Goal: Task Accomplishment & Management: Use online tool/utility

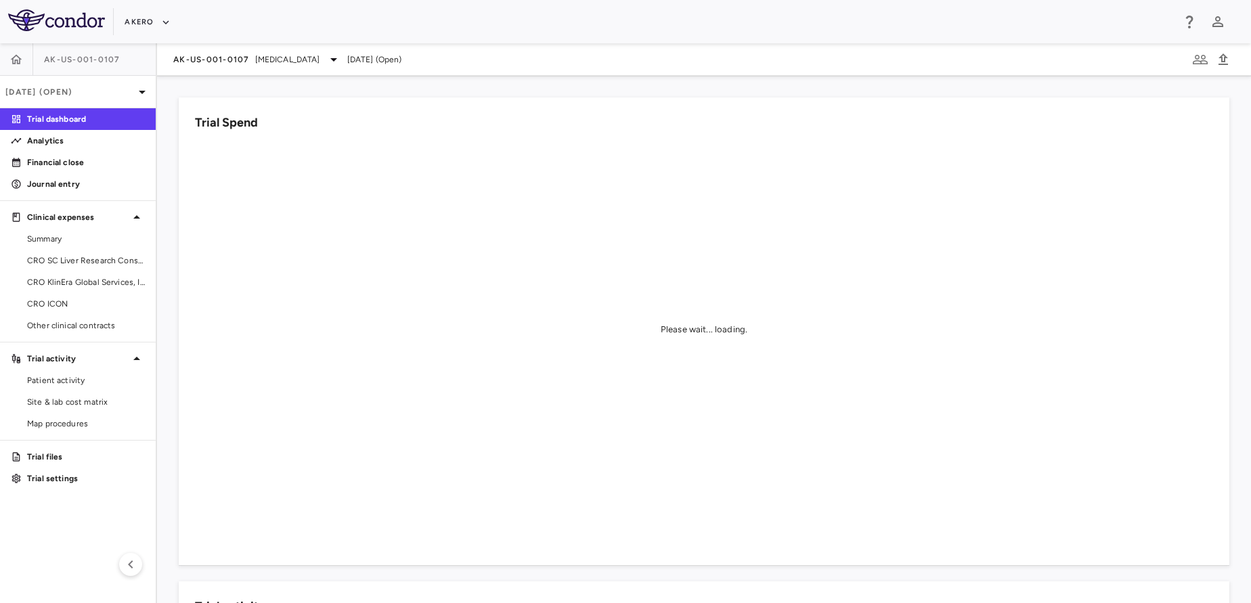
click at [244, 50] on div "AK-US-001-0107 Nonalcoholic Steatohepatitis Sep 2025 (Open)" at bounding box center [704, 59] width 1094 height 32
click at [245, 59] on span "AK-US-001-0107" at bounding box center [211, 59] width 77 height 11
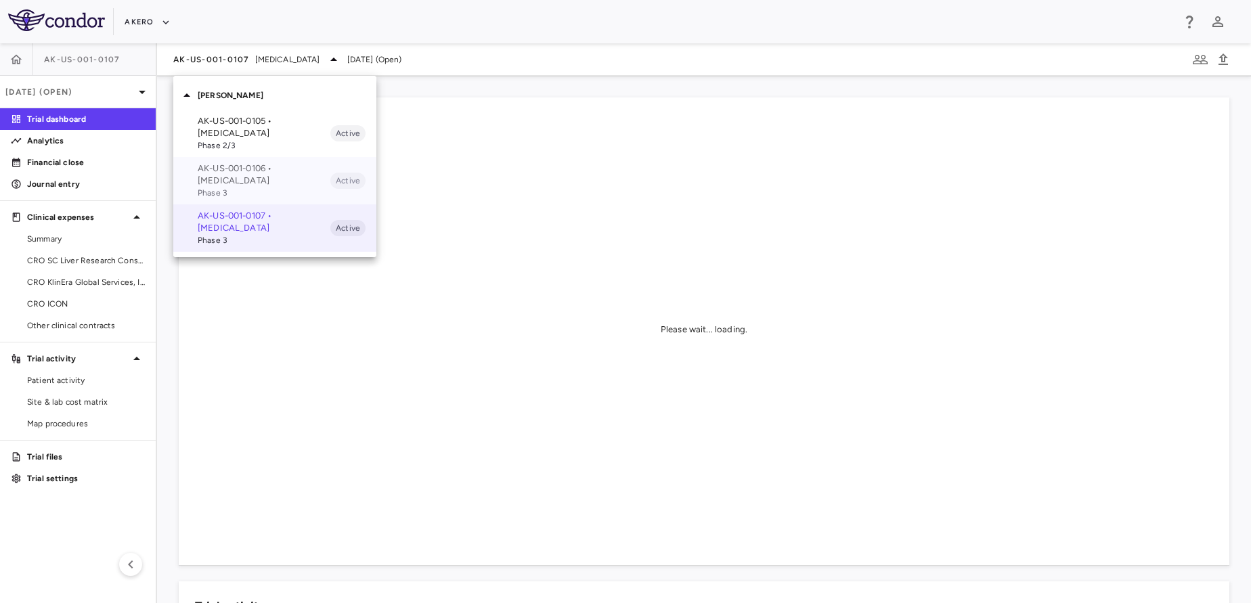
click at [288, 166] on p "AK-US-001-0106 • Nonalcoholic Steatohepatitis" at bounding box center [264, 174] width 133 height 24
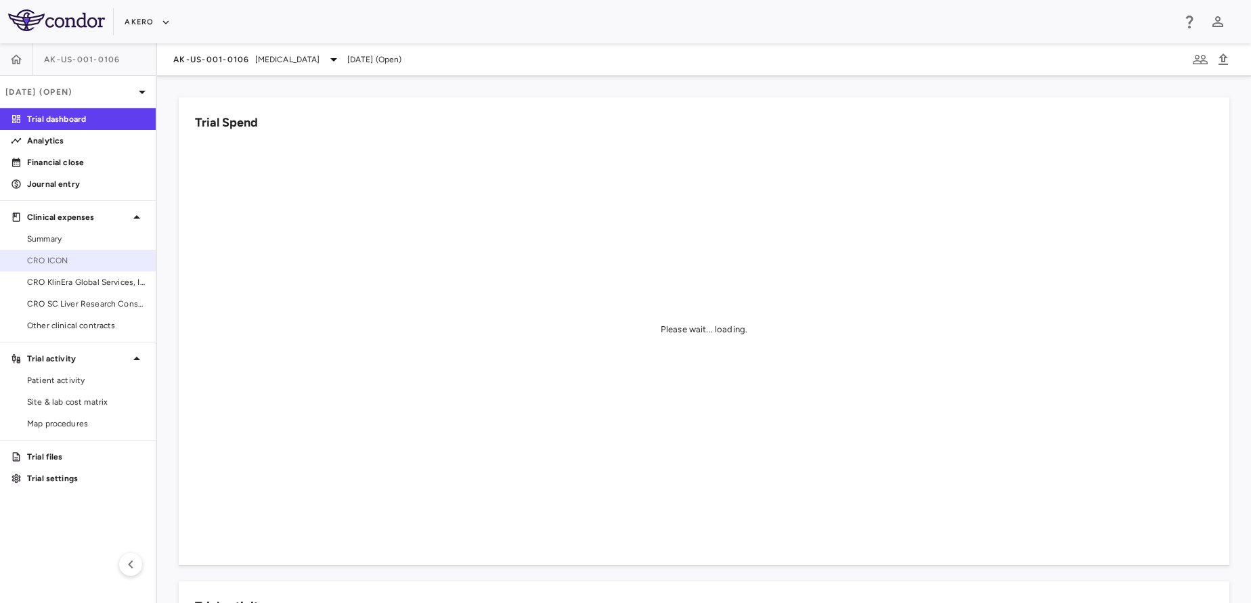
click at [58, 258] on span "CRO ICON" at bounding box center [86, 261] width 118 height 12
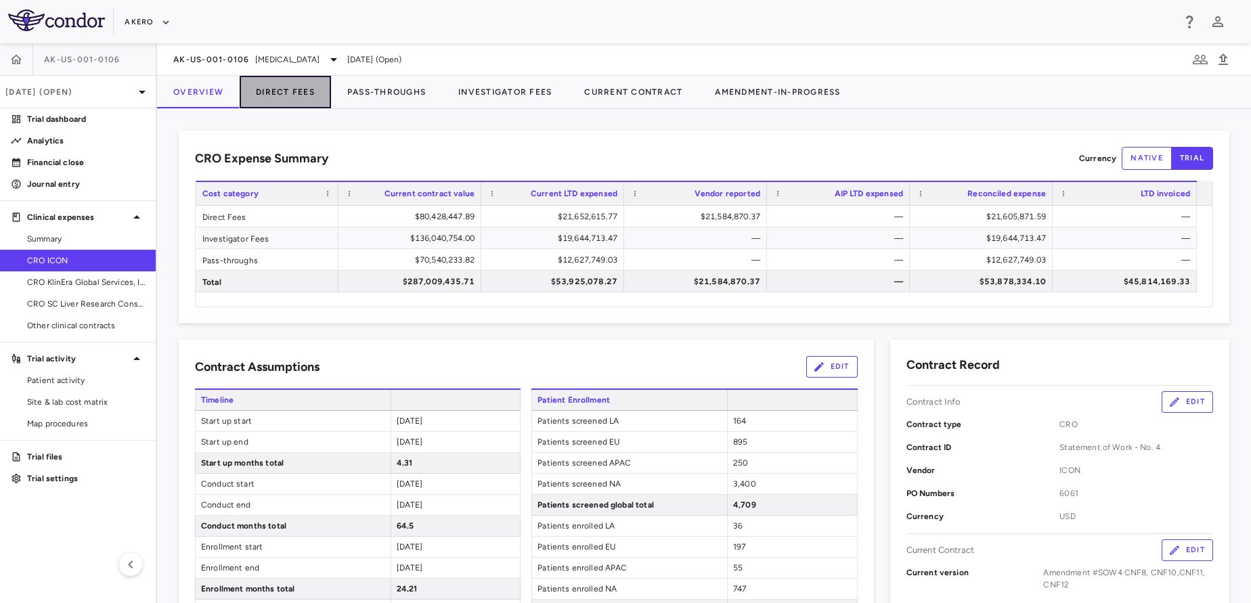
click at [292, 108] on button "Direct Fees" at bounding box center [285, 92] width 91 height 32
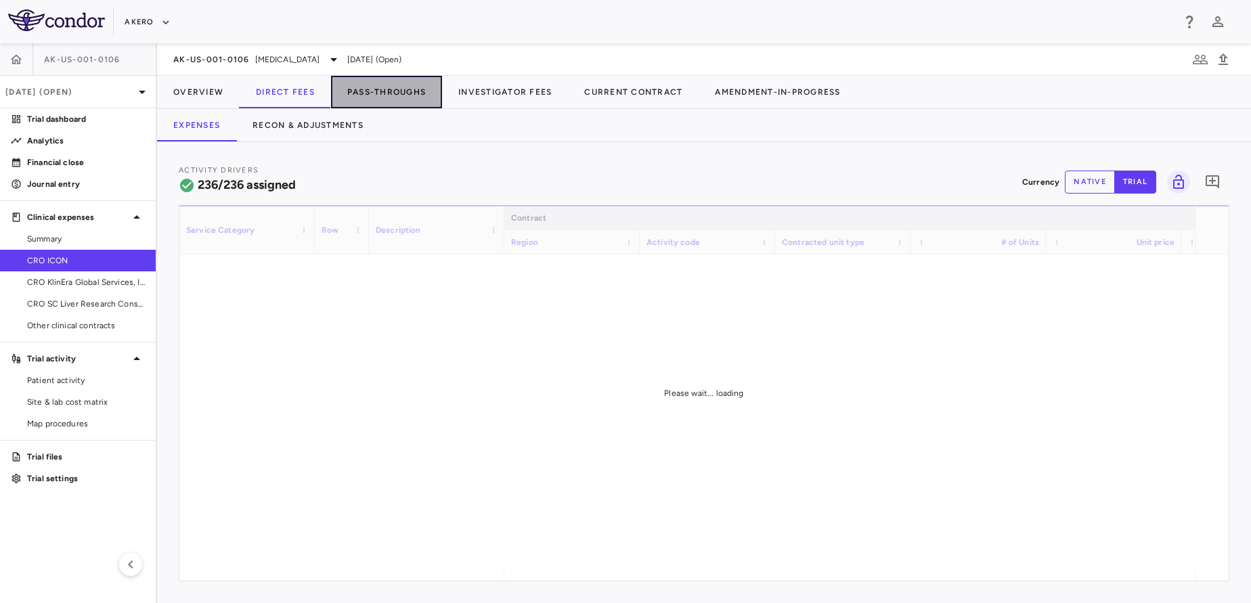
click at [393, 93] on button "Pass-Throughs" at bounding box center [386, 92] width 111 height 32
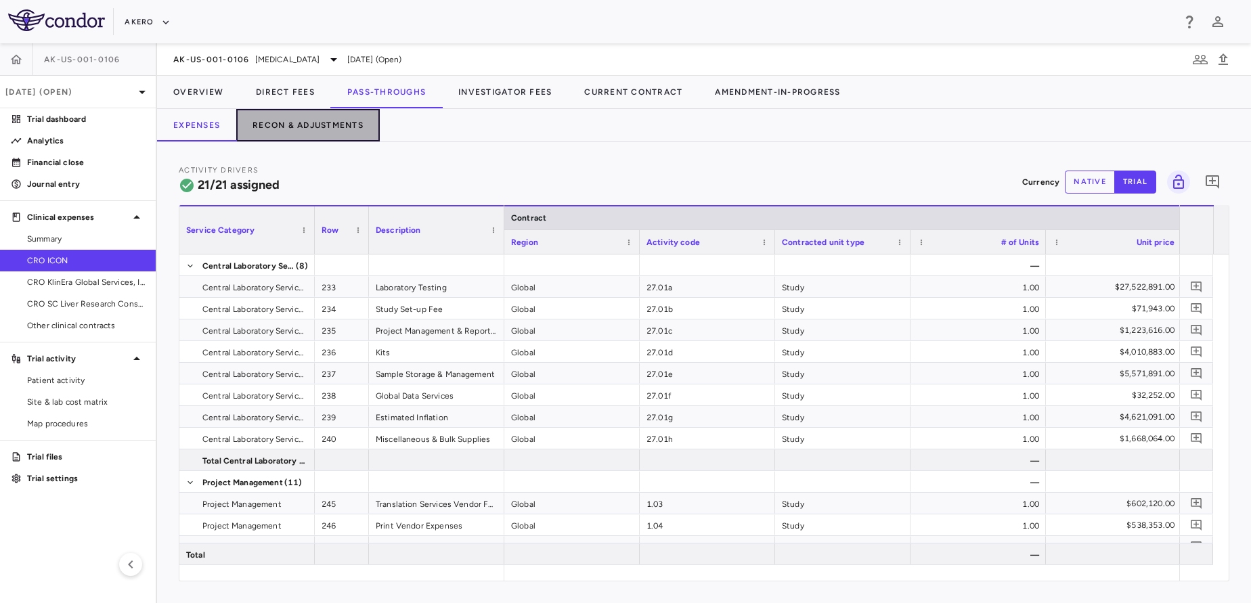
click at [301, 132] on button "Recon & Adjustments" at bounding box center [308, 125] width 144 height 32
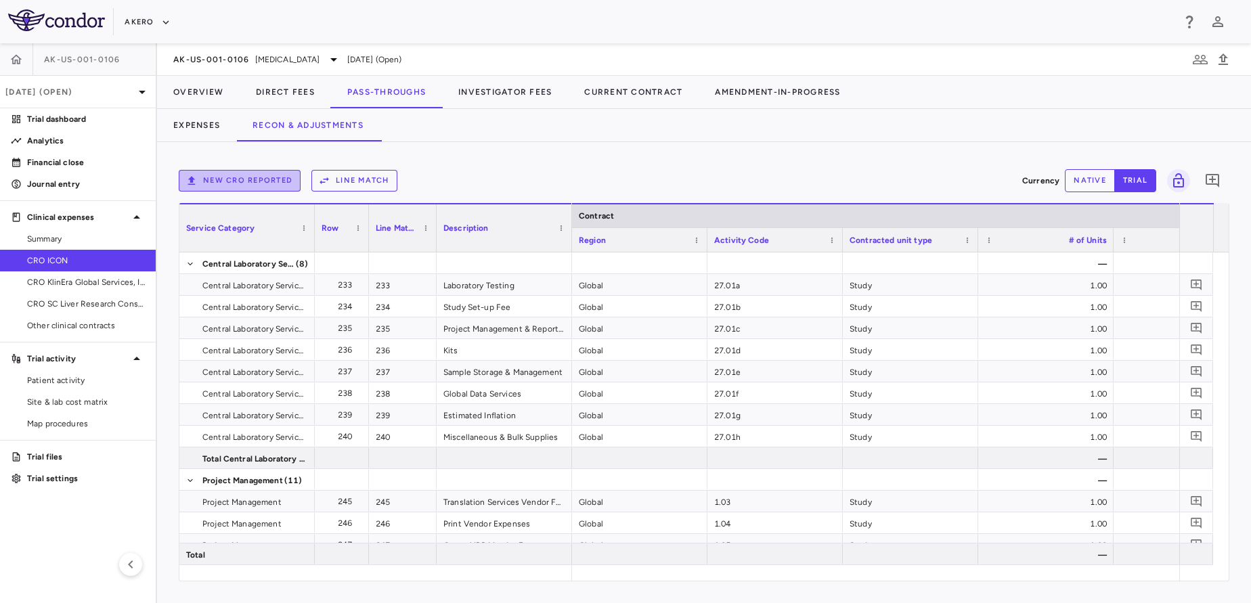
click at [266, 179] on button "New CRO reported" at bounding box center [240, 181] width 122 height 22
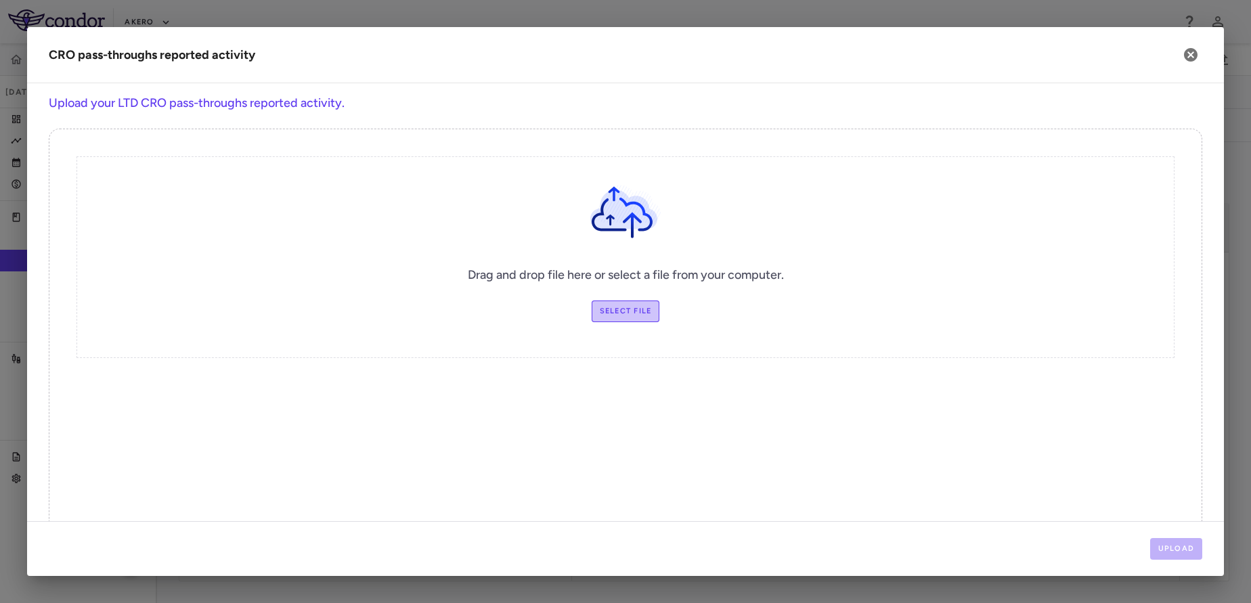
click at [612, 318] on label "Select file" at bounding box center [626, 312] width 68 height 22
click at [0, 0] on input "Select file" at bounding box center [0, 0] width 0 height 0
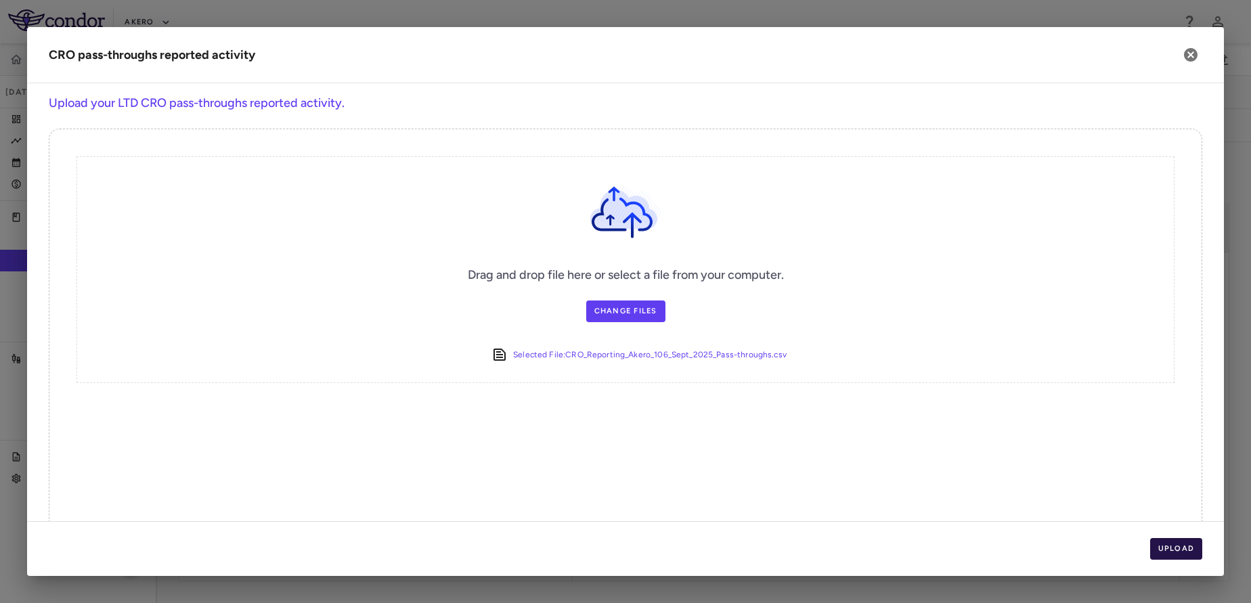
click at [1160, 544] on button "Upload" at bounding box center [1176, 549] width 53 height 22
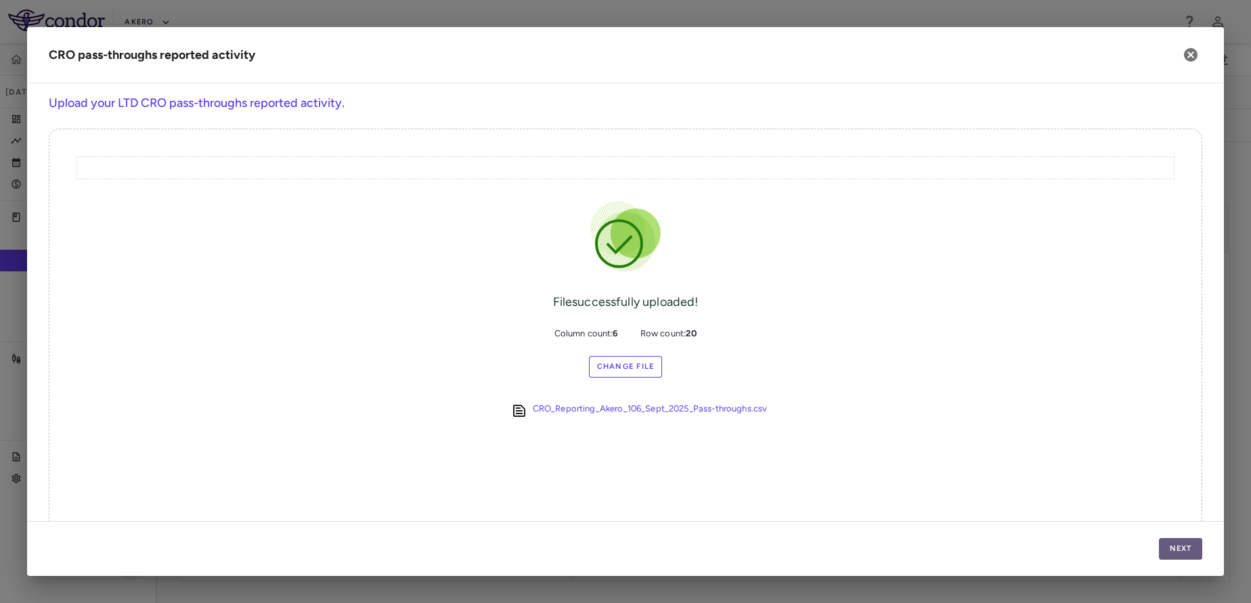
click at [1160, 544] on button "Next" at bounding box center [1180, 549] width 43 height 22
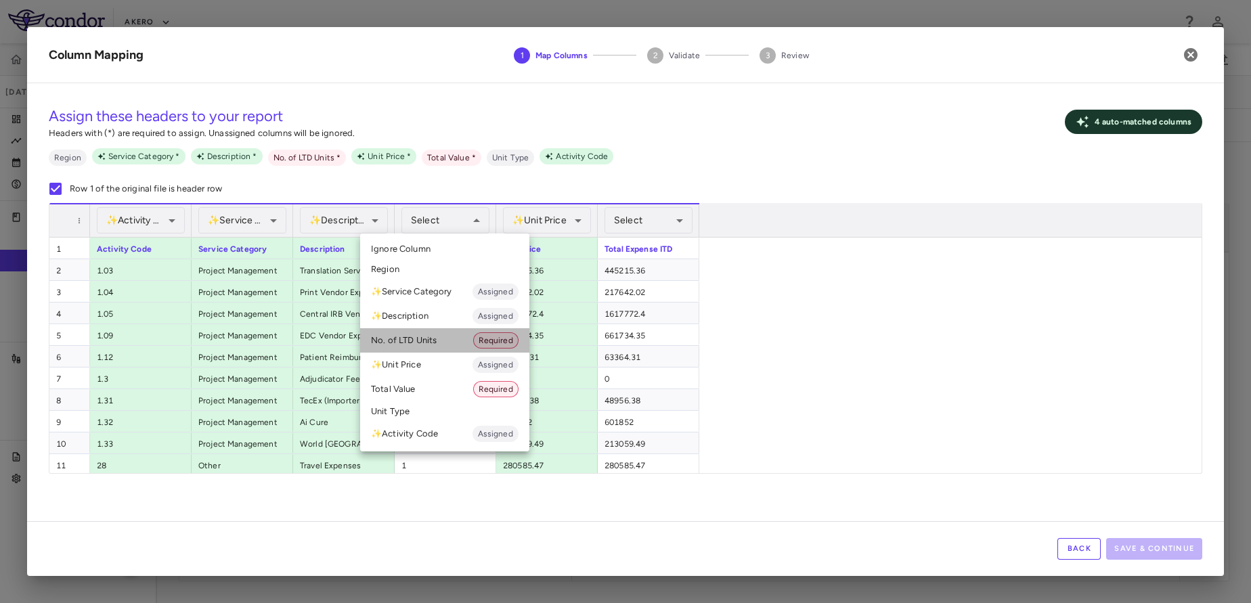
click at [465, 335] on li "No. of LTD Units Required" at bounding box center [444, 340] width 169 height 24
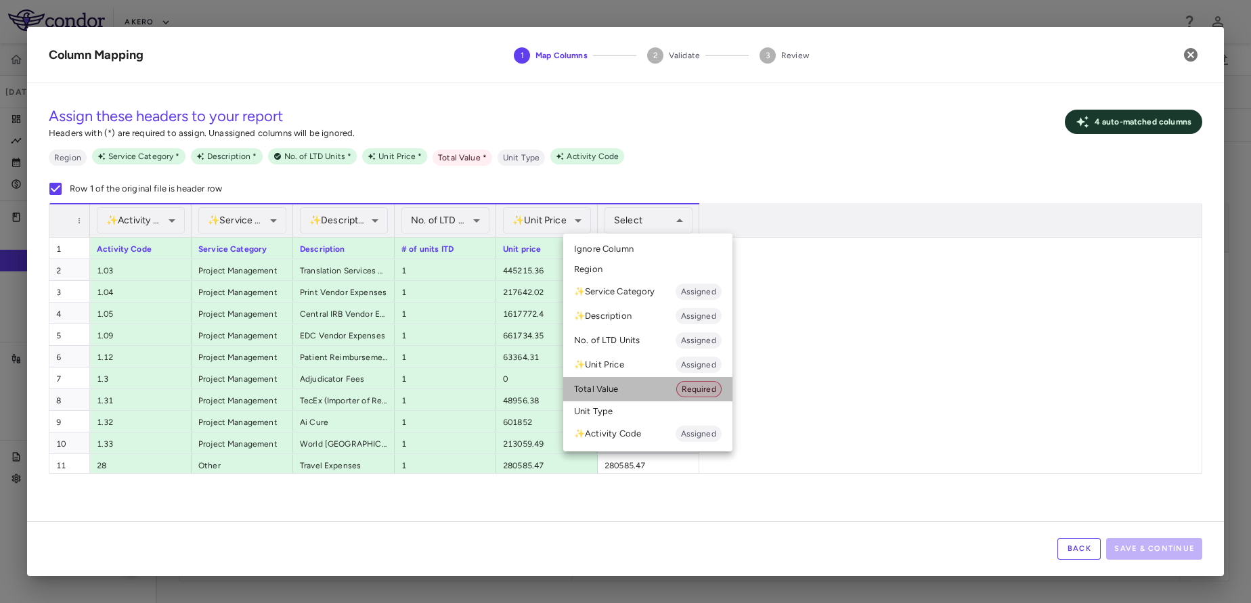
click at [620, 394] on li "Total Value Required" at bounding box center [647, 389] width 169 height 24
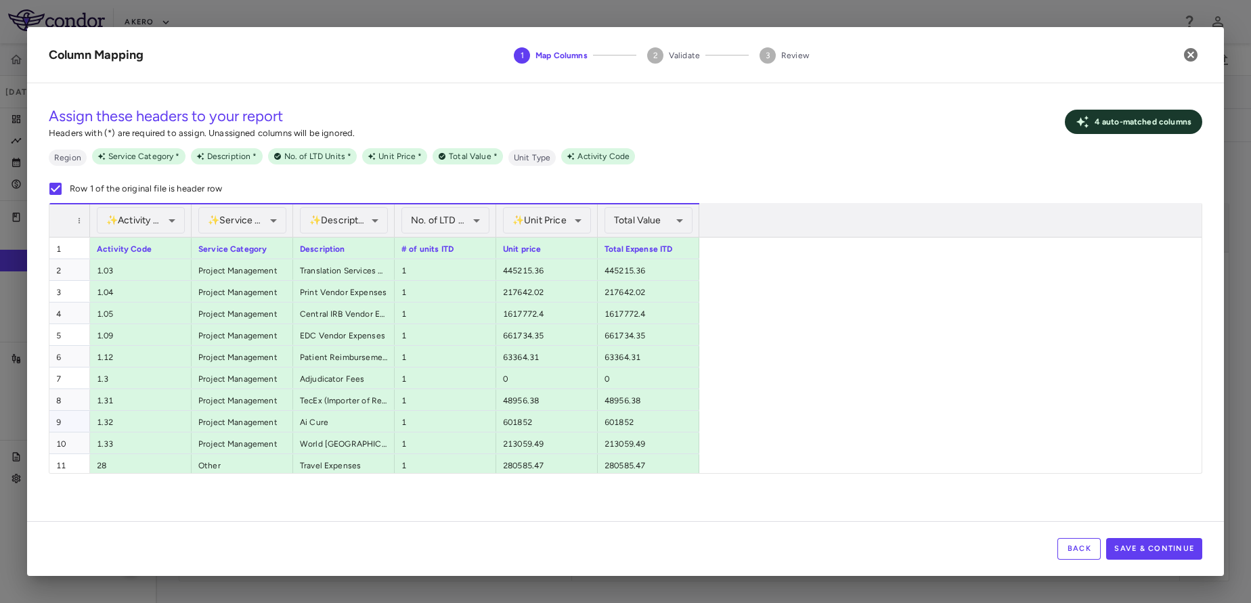
scroll to position [198, 0]
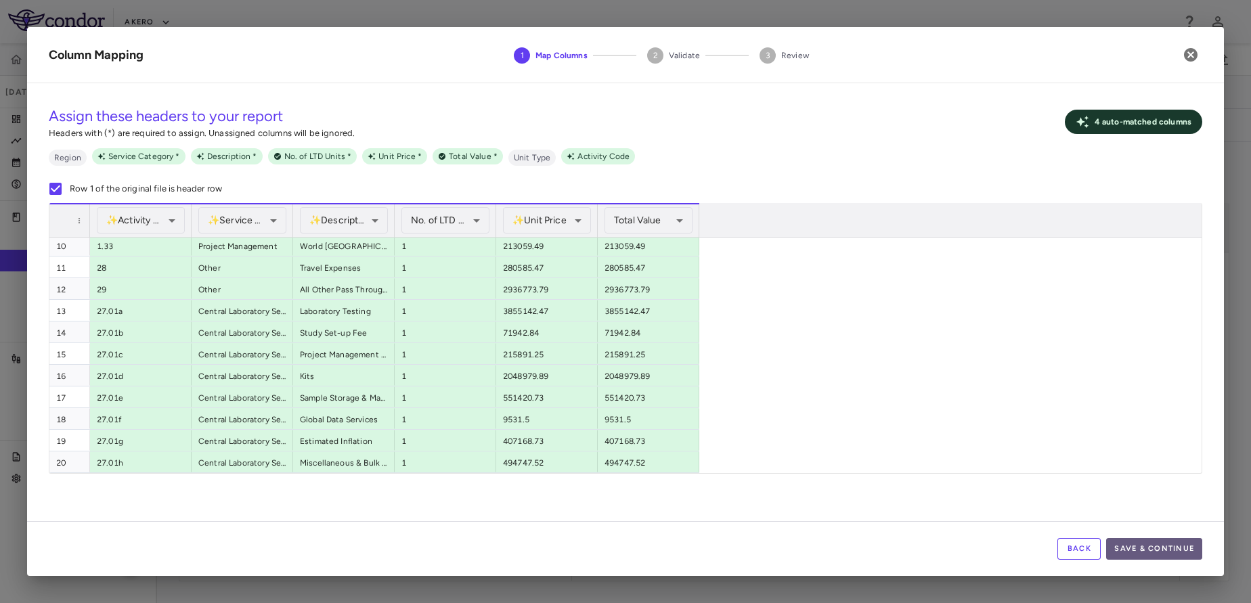
click at [1160, 550] on button "Save & Continue" at bounding box center [1154, 549] width 96 height 22
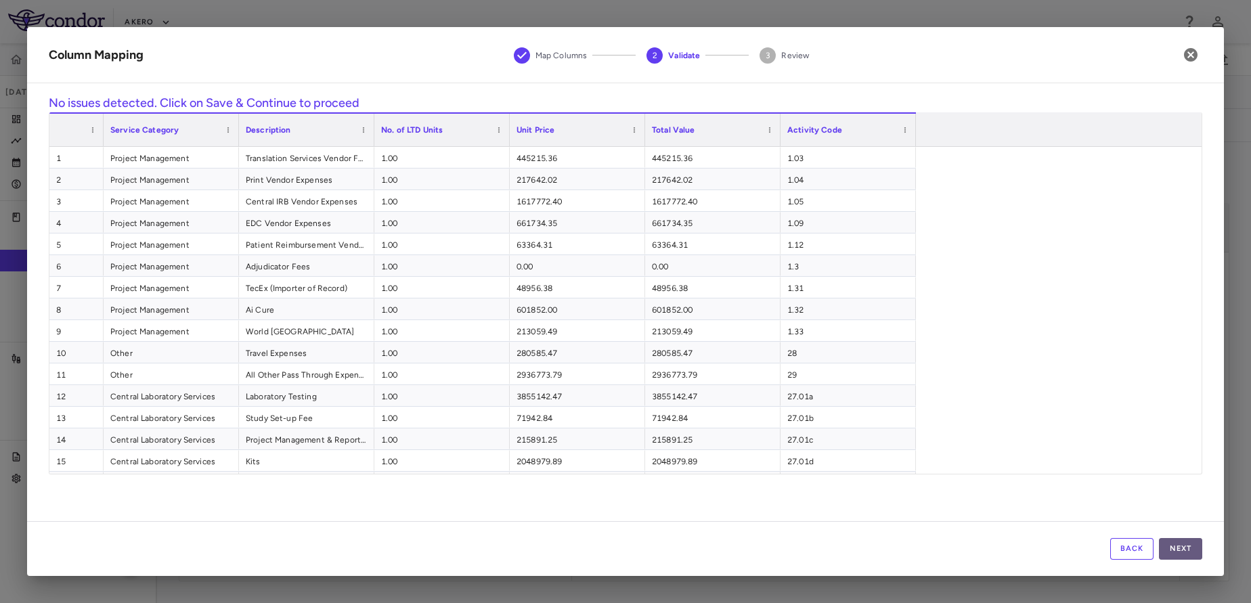
click at [1187, 559] on button "Next" at bounding box center [1180, 549] width 43 height 22
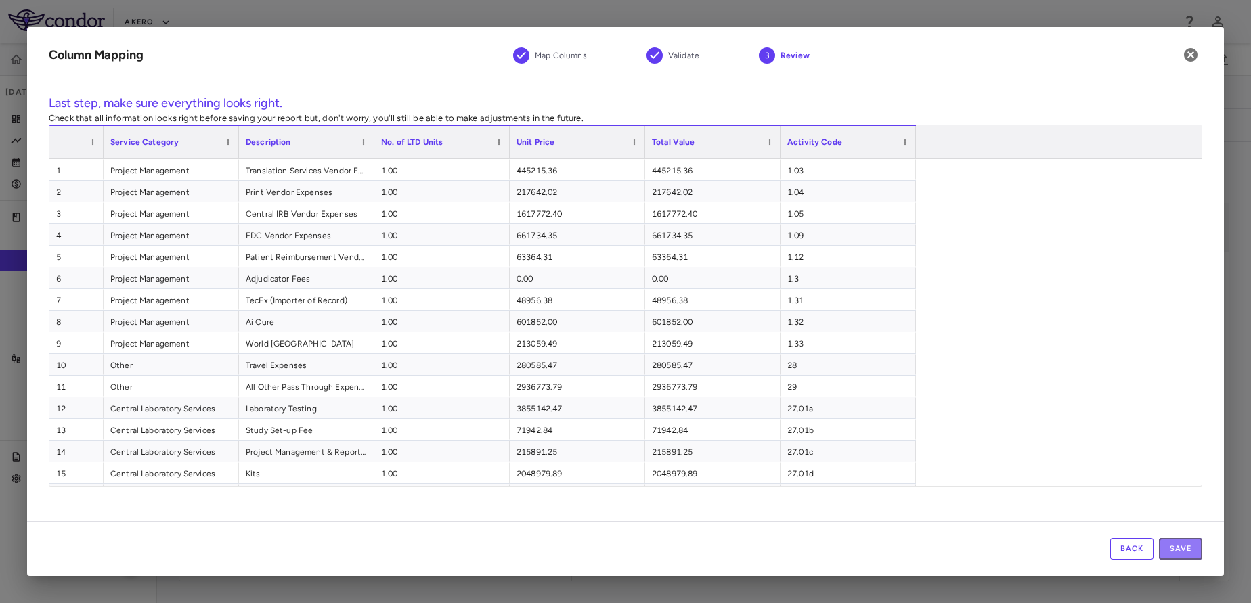
click at [1187, 559] on button "Save" at bounding box center [1180, 549] width 43 height 22
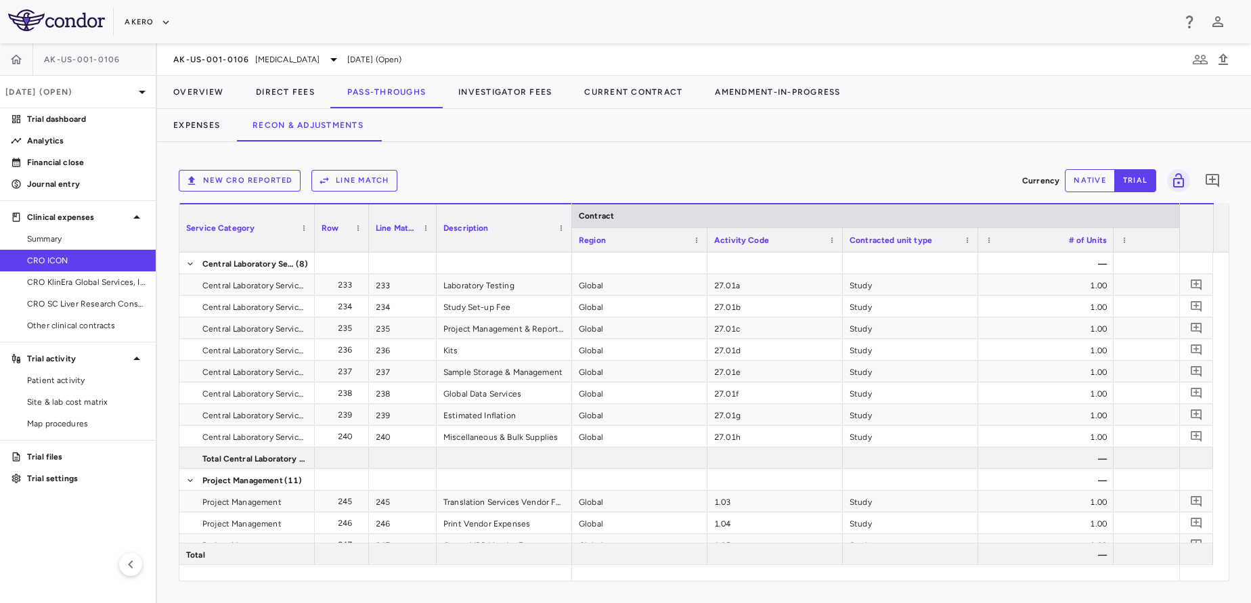
click at [375, 169] on div "New CRO reported Line Match Currency native trial 0" at bounding box center [704, 181] width 1051 height 34
click at [374, 178] on button "Line Match" at bounding box center [354, 181] width 86 height 22
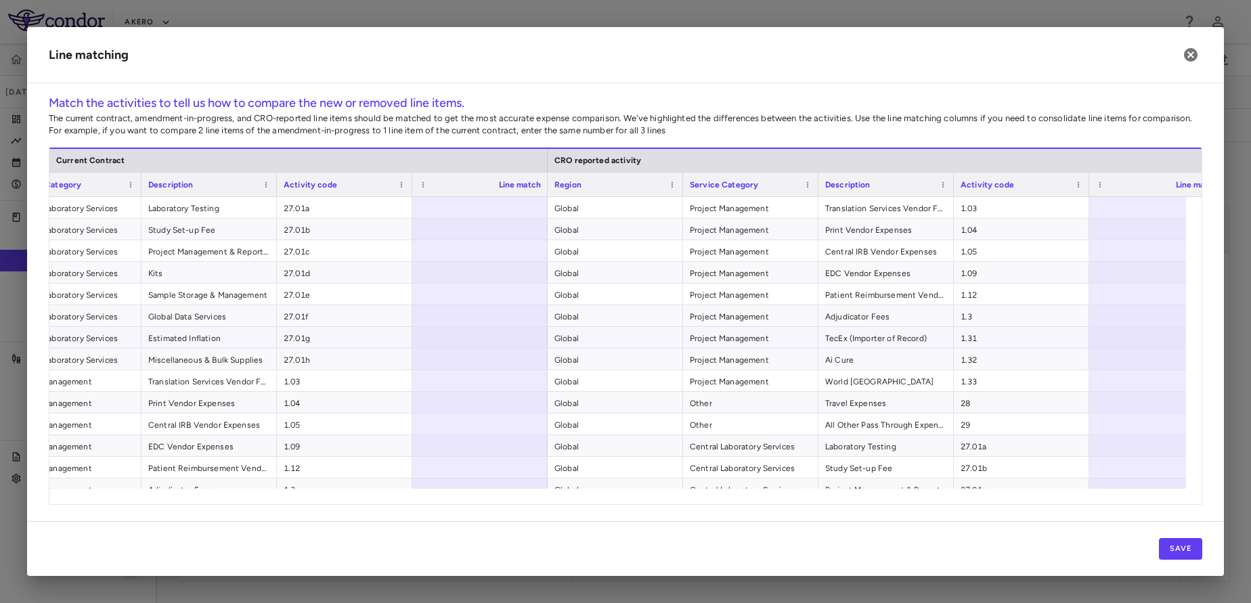
scroll to position [109, 0]
click at [465, 215] on div at bounding box center [479, 207] width 135 height 21
click at [465, 215] on input "number" at bounding box center [490, 208] width 114 height 22
type input "*"
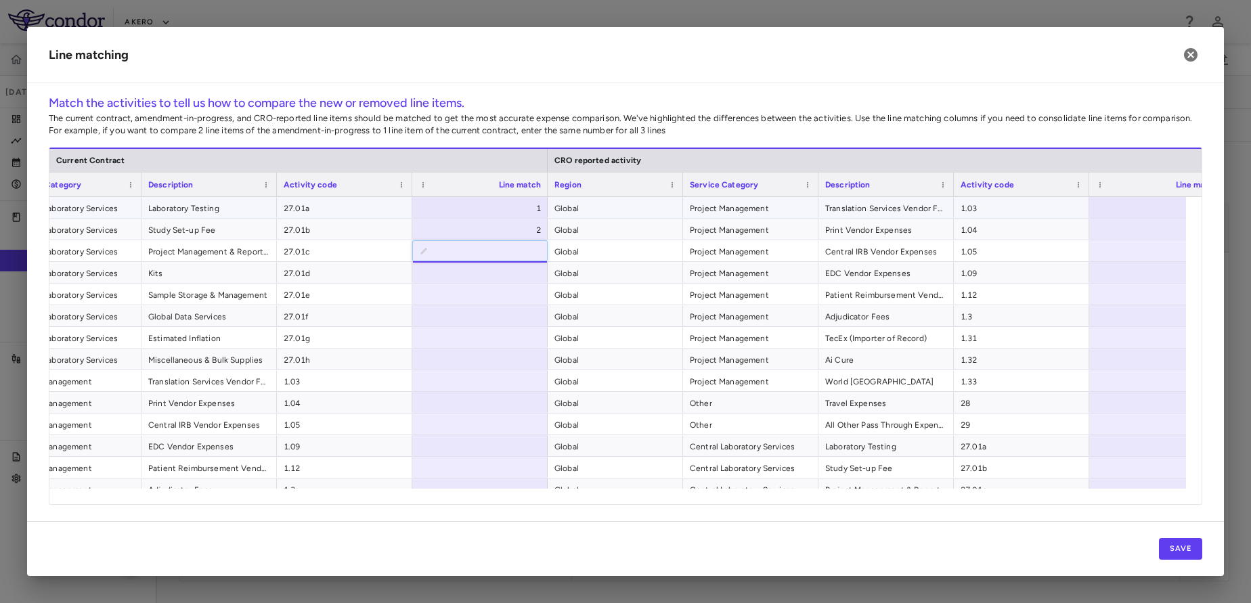
type input "*"
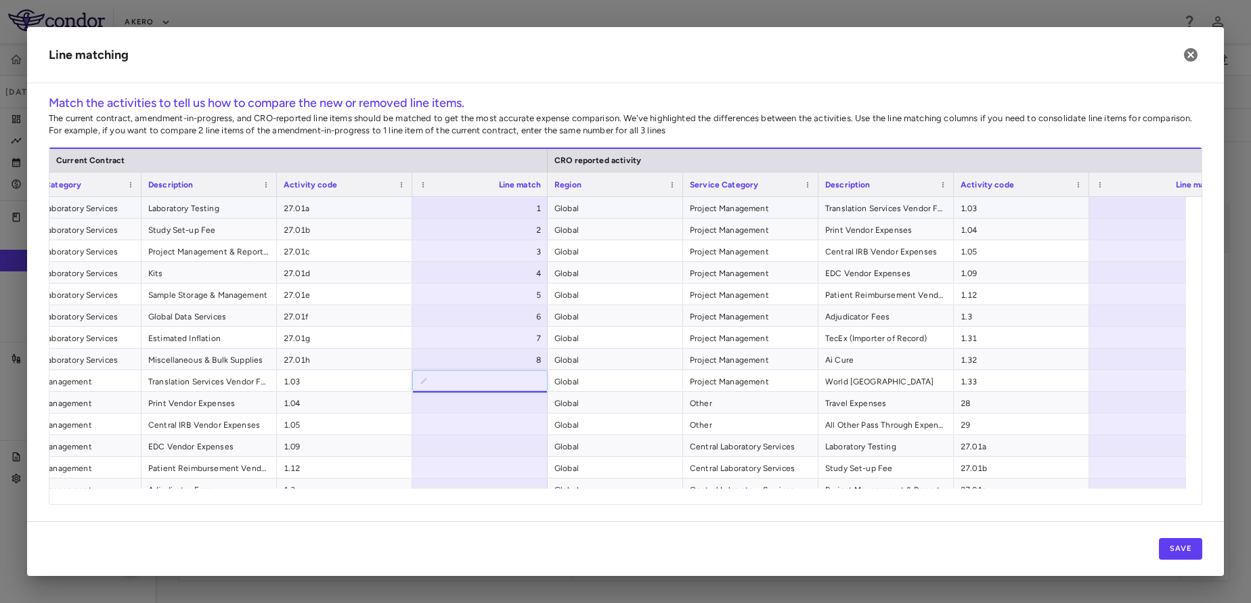
type input "*"
type input "**"
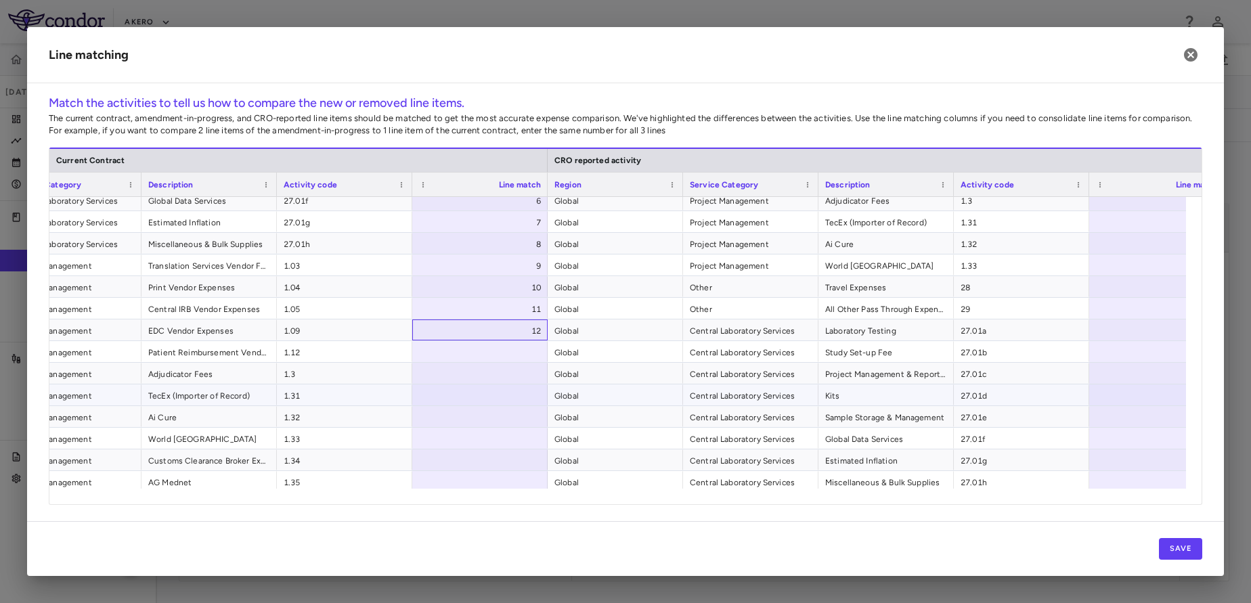
scroll to position [163, 0]
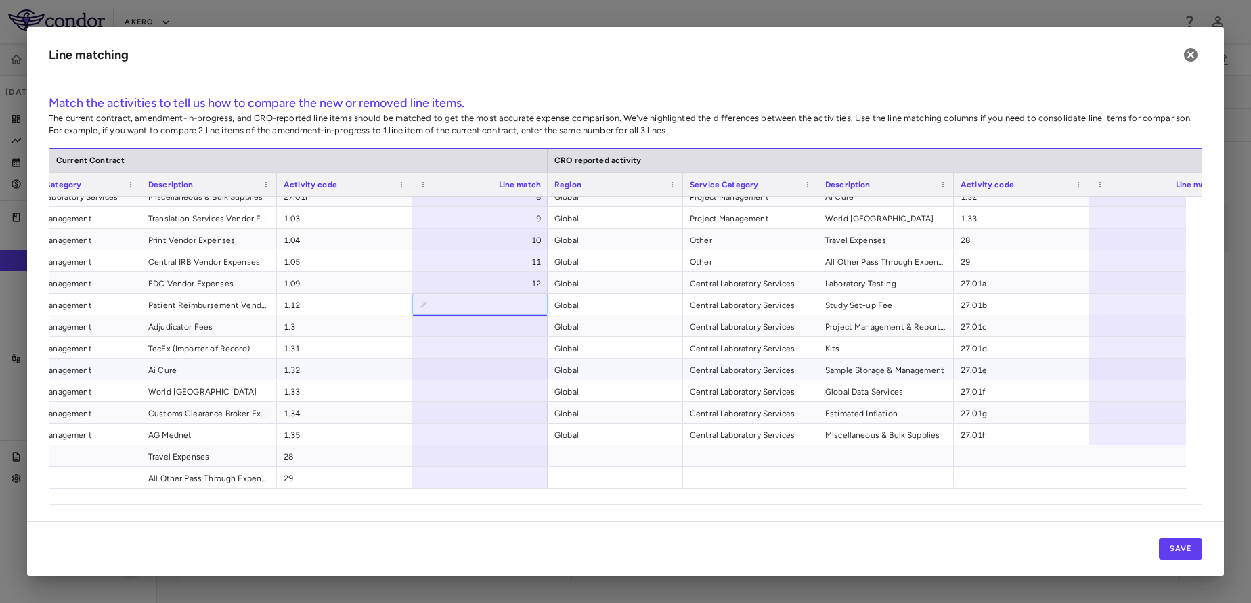
type input "**"
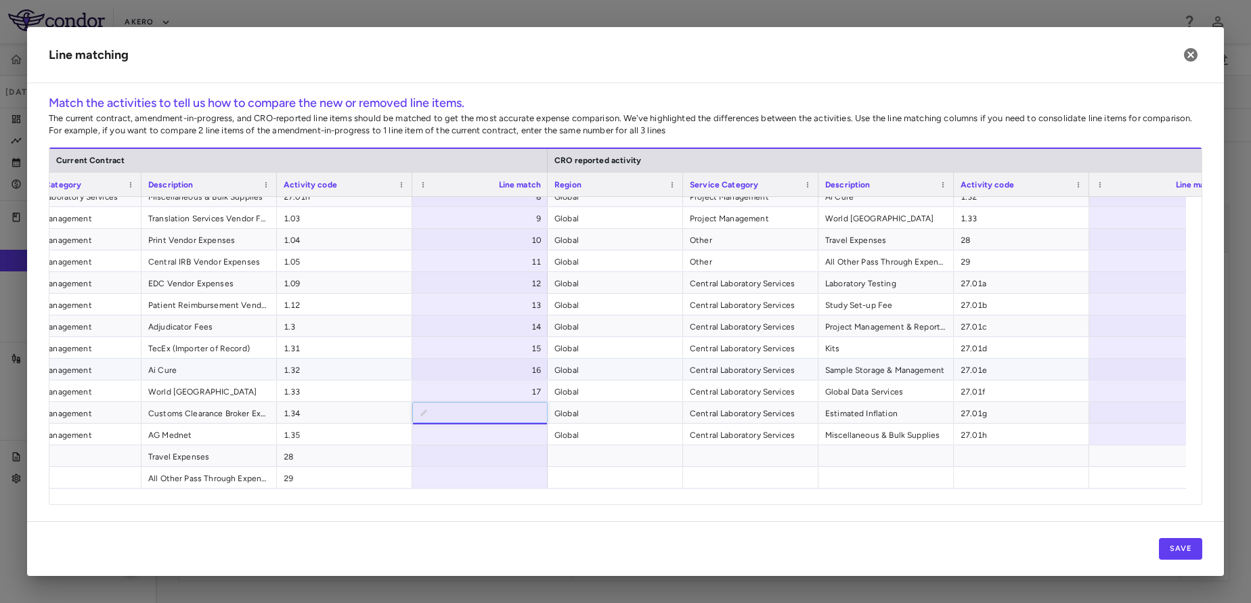
type input "**"
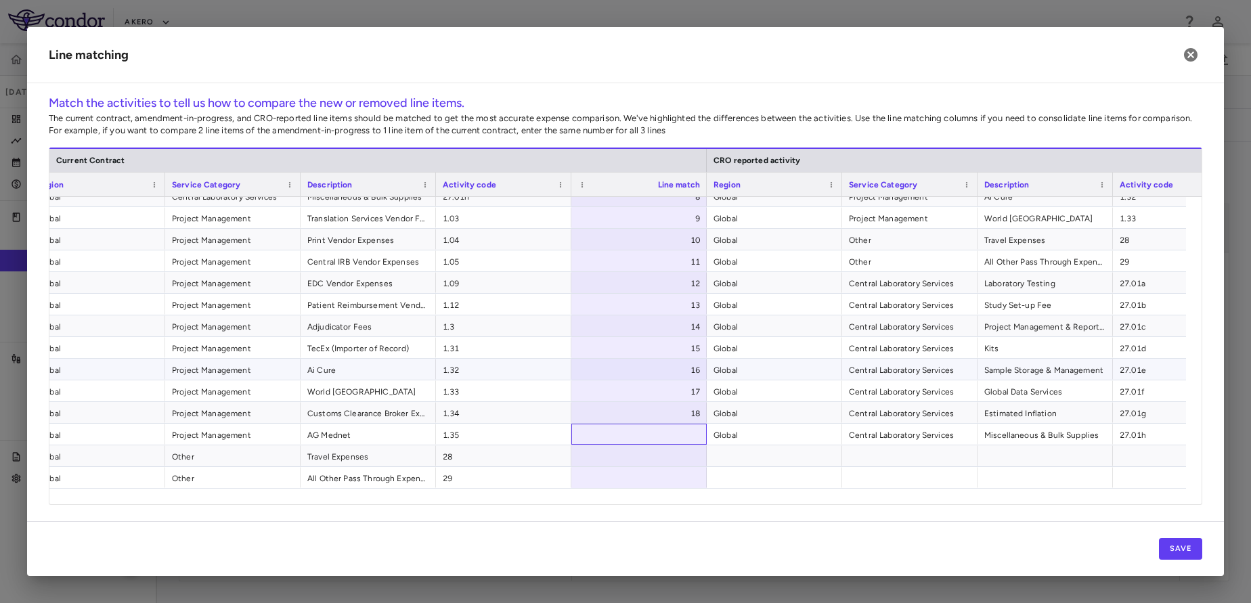
scroll to position [0, 47]
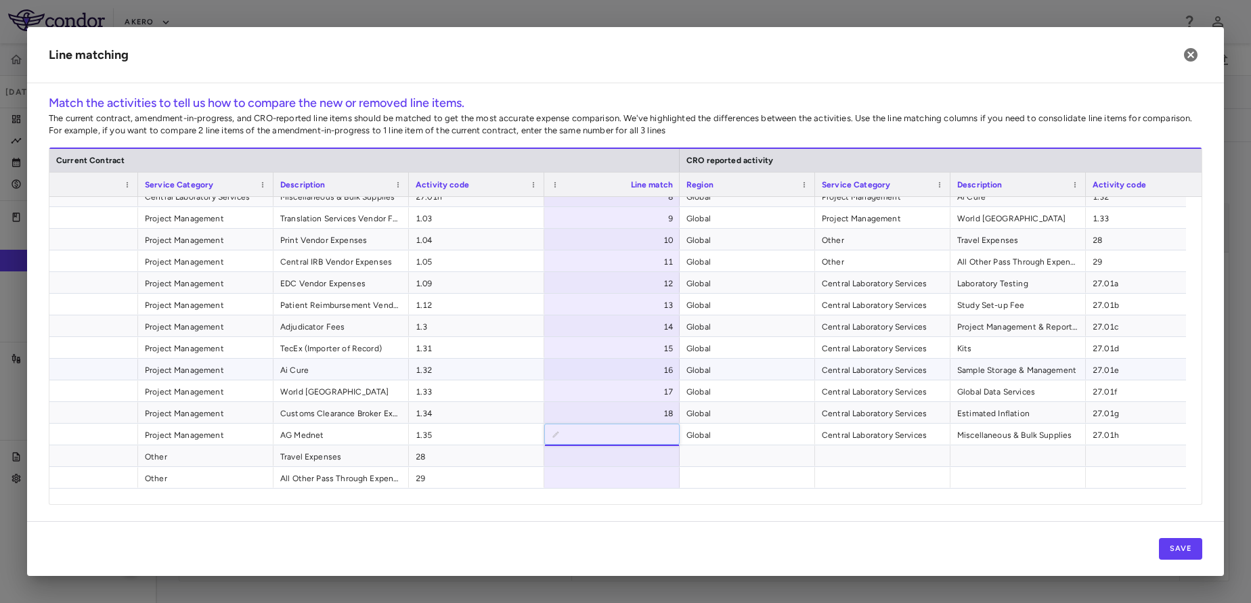
type input "**"
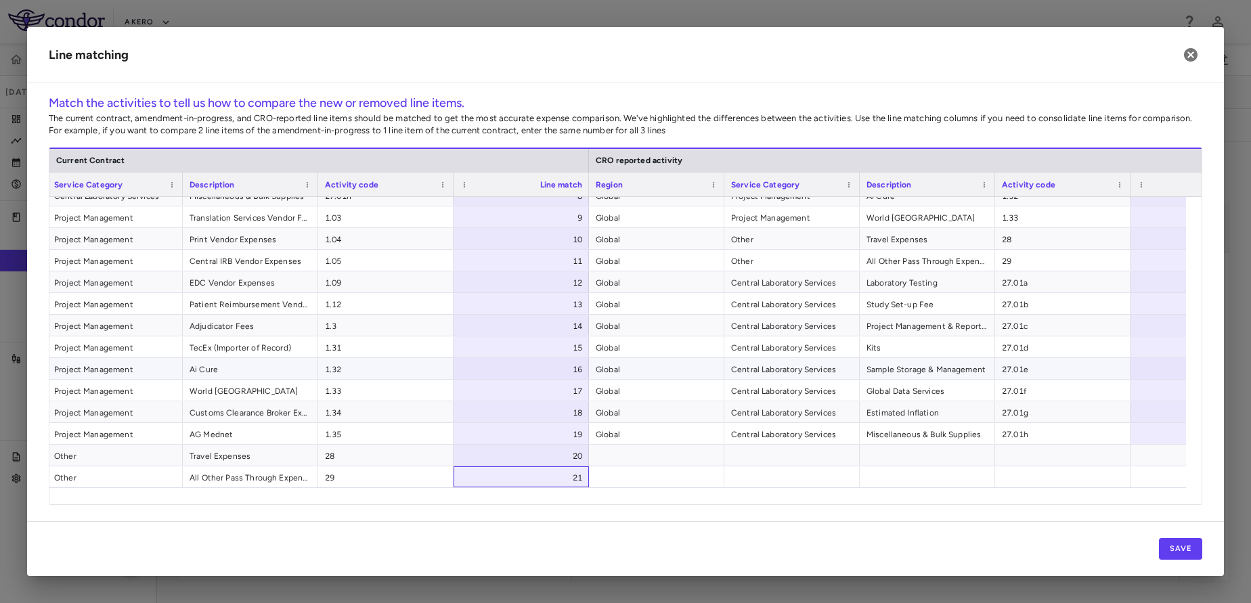
scroll to position [0, 160]
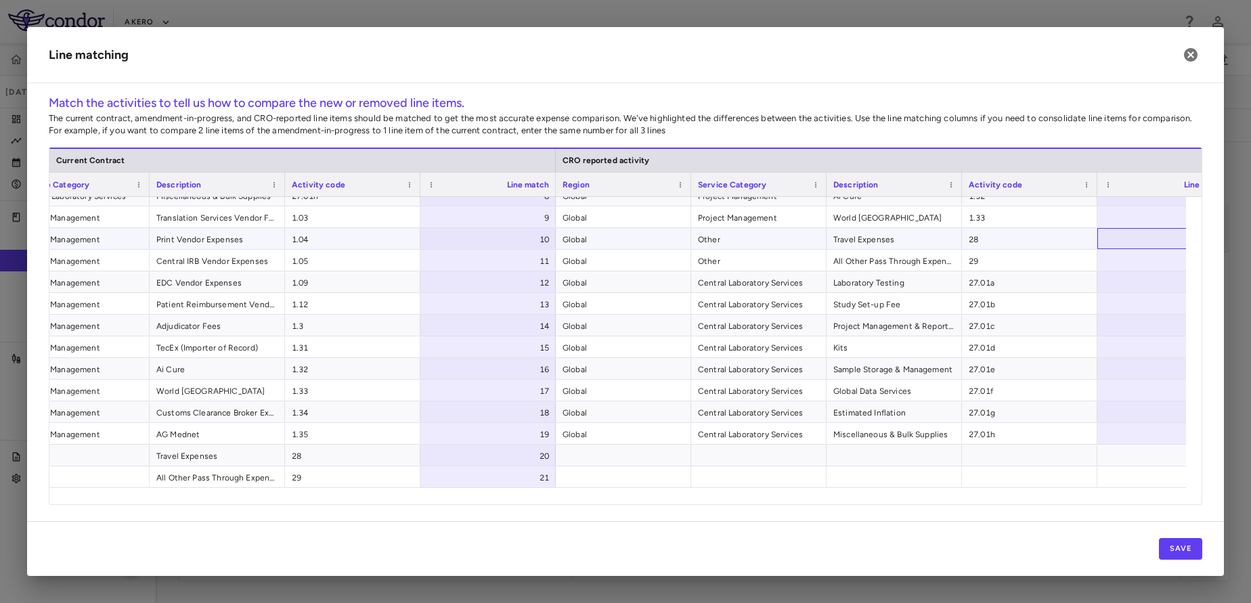
click at [1121, 242] on div at bounding box center [1165, 238] width 135 height 21
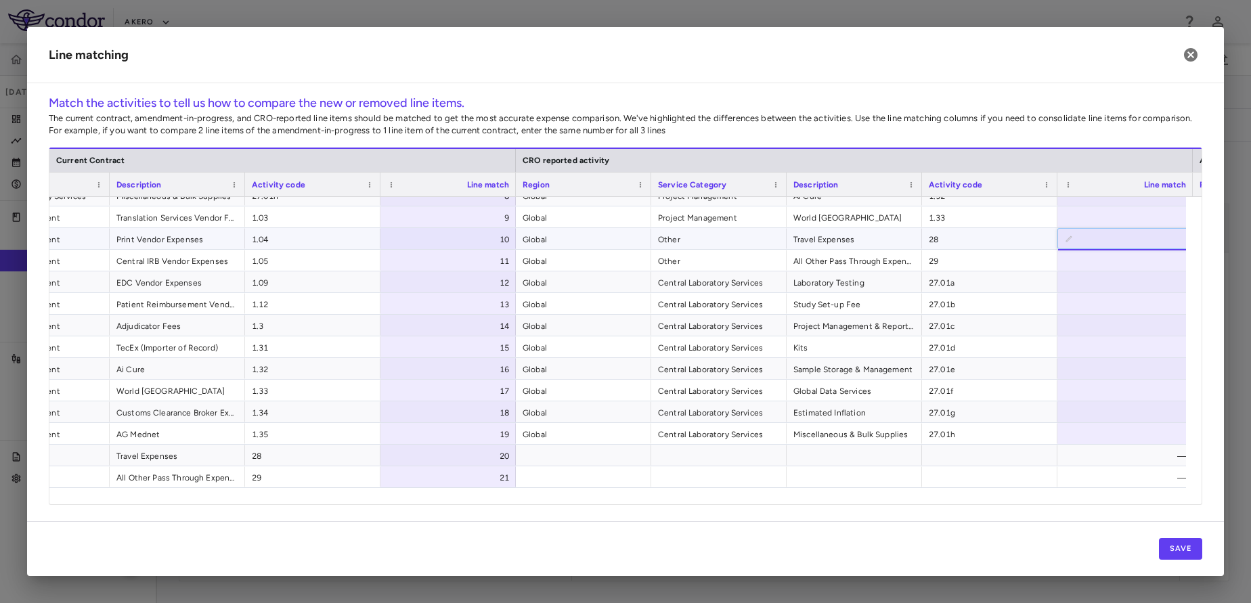
click at [1121, 242] on input "number" at bounding box center [1136, 239] width 114 height 22
type input "**"
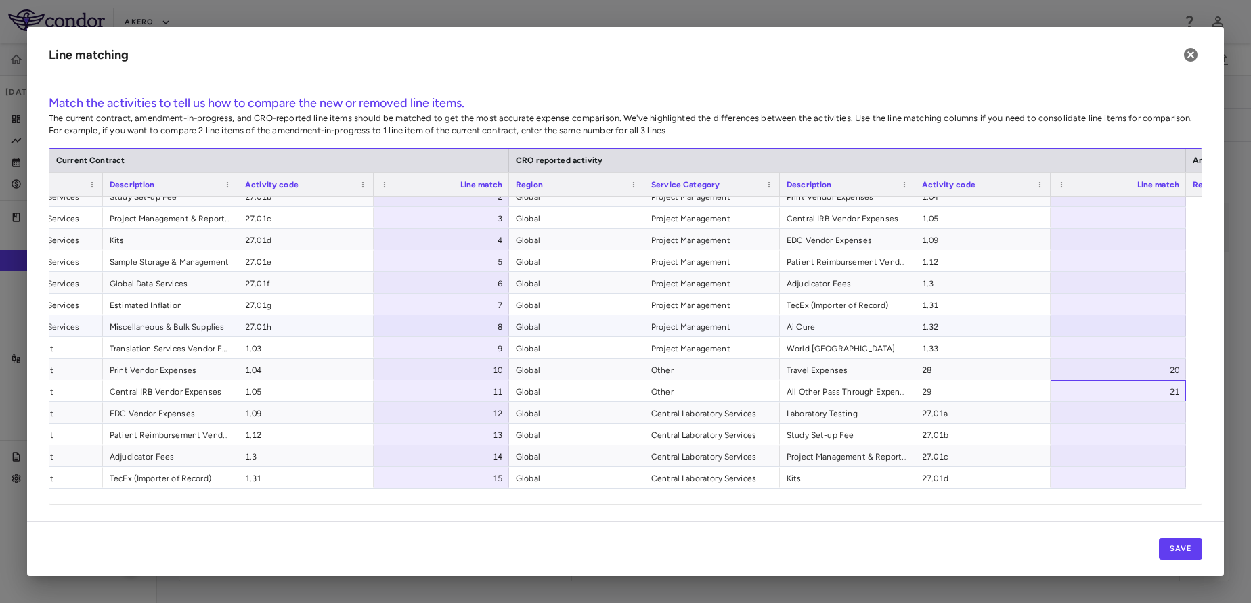
scroll to position [32, 0]
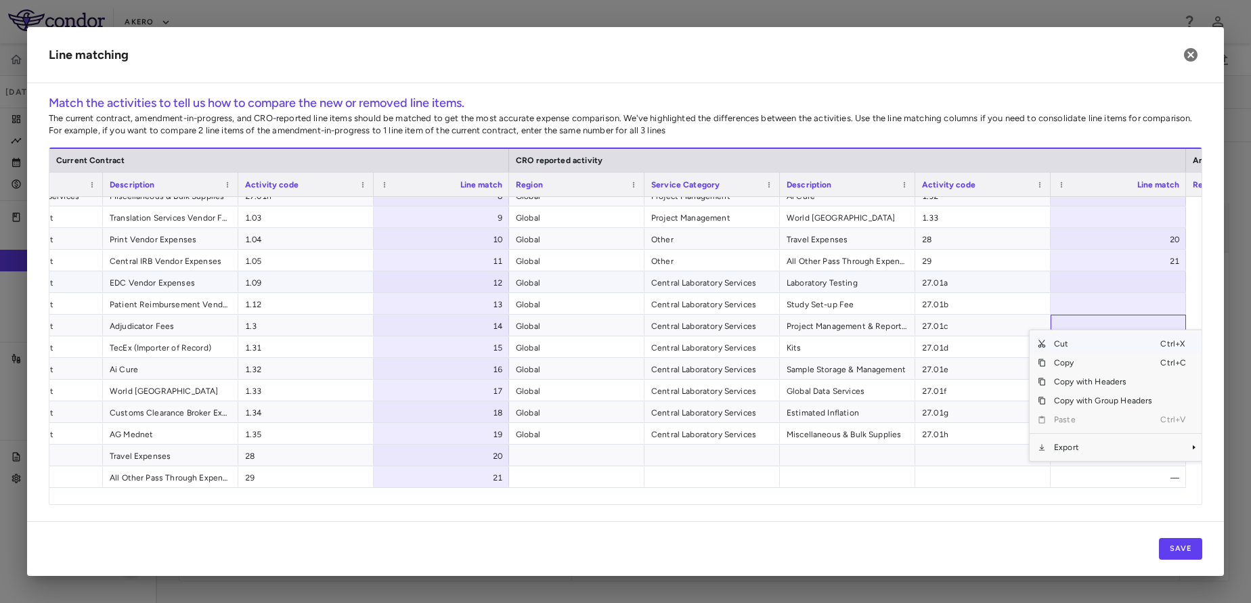
click at [1089, 283] on div at bounding box center [1118, 281] width 135 height 21
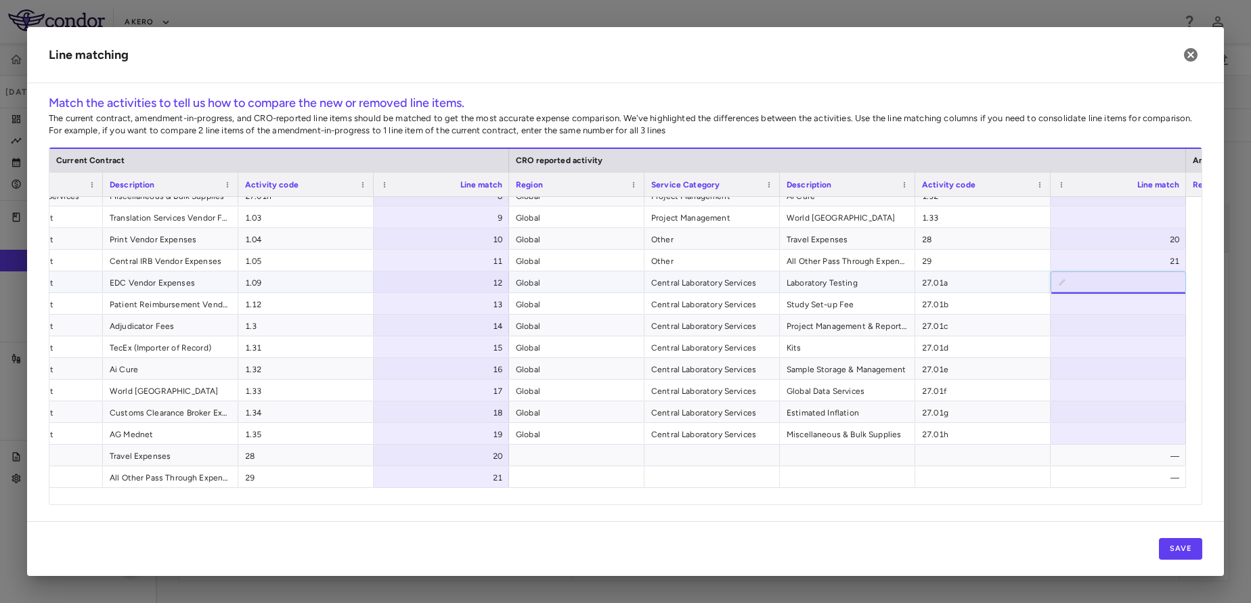
click at [1089, 283] on input "number" at bounding box center [1129, 282] width 114 height 22
type input "*"
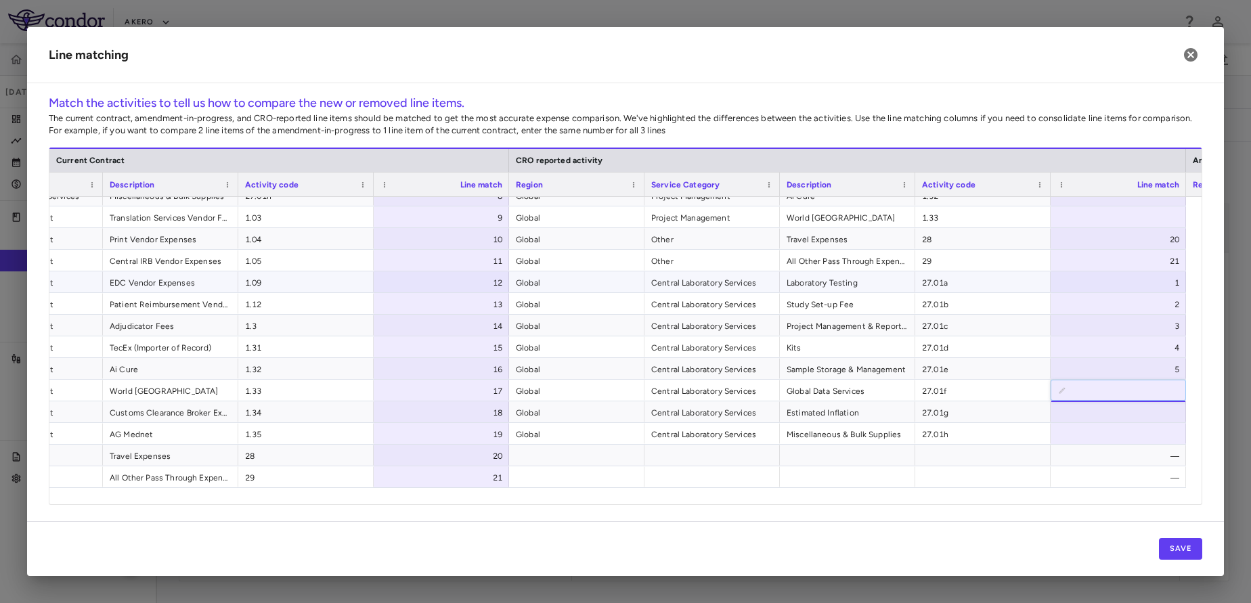
type input "*"
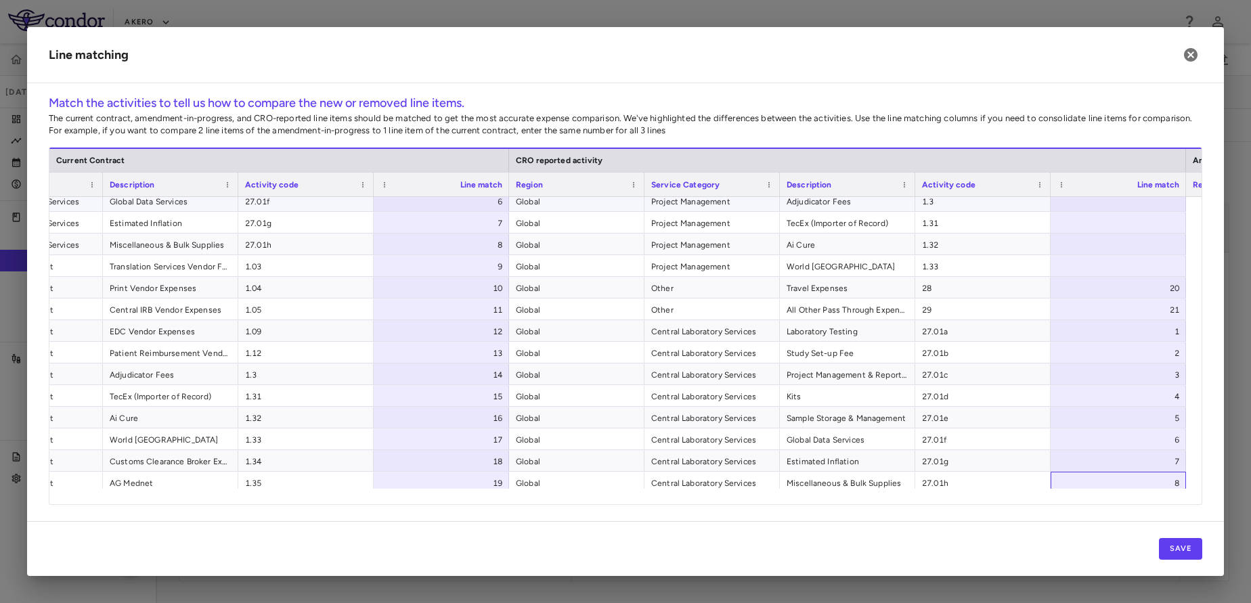
scroll to position [110, 0]
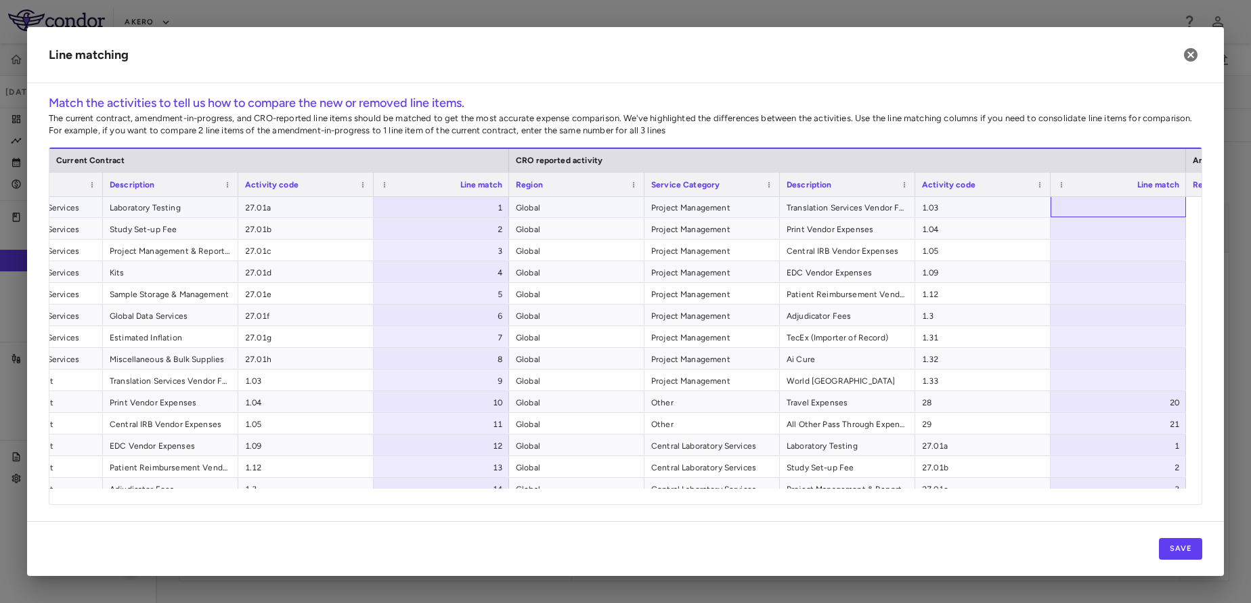
click at [1114, 205] on div at bounding box center [1118, 206] width 135 height 21
click at [1114, 205] on input "number" at bounding box center [1129, 207] width 114 height 22
type input "*"
type input "**"
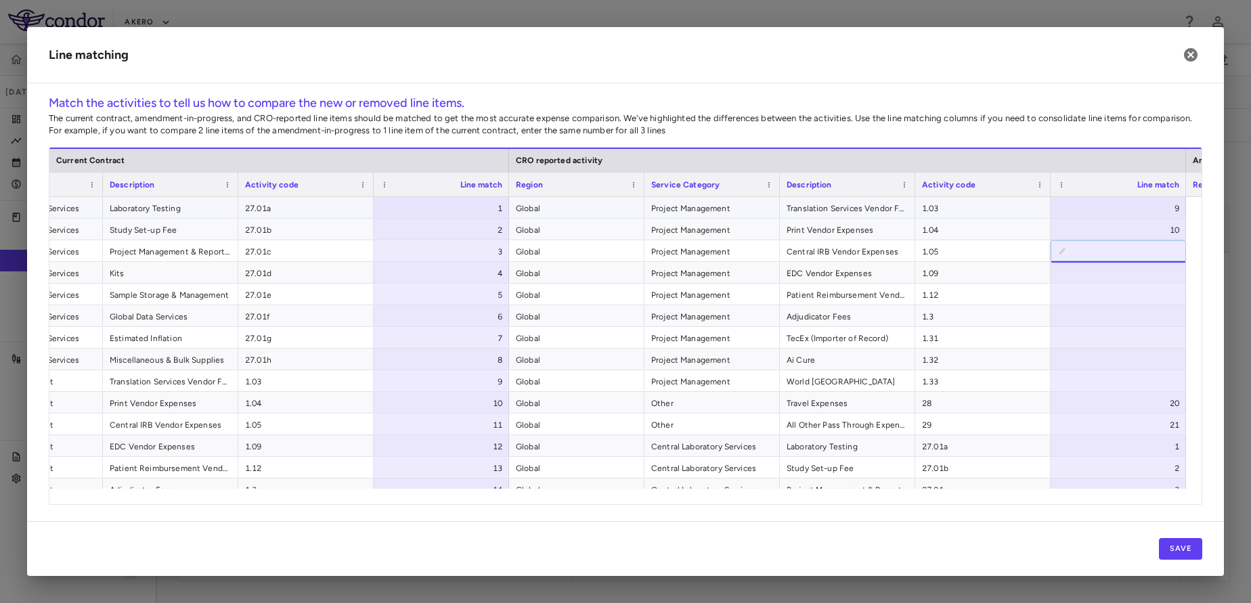
type input "**"
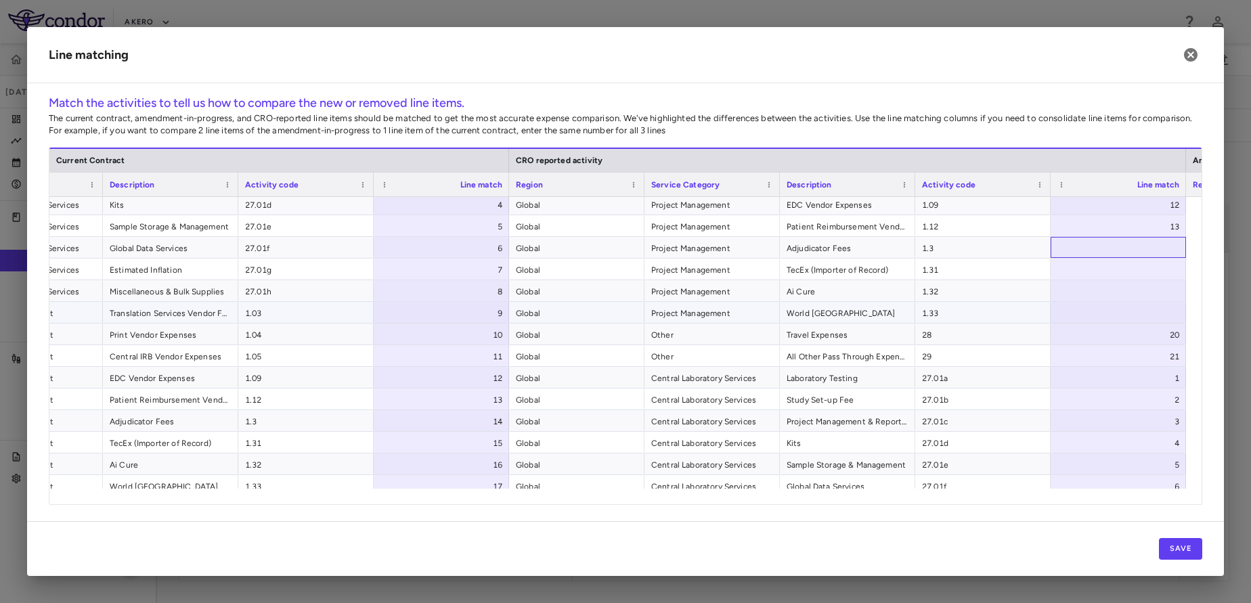
scroll to position [68, 0]
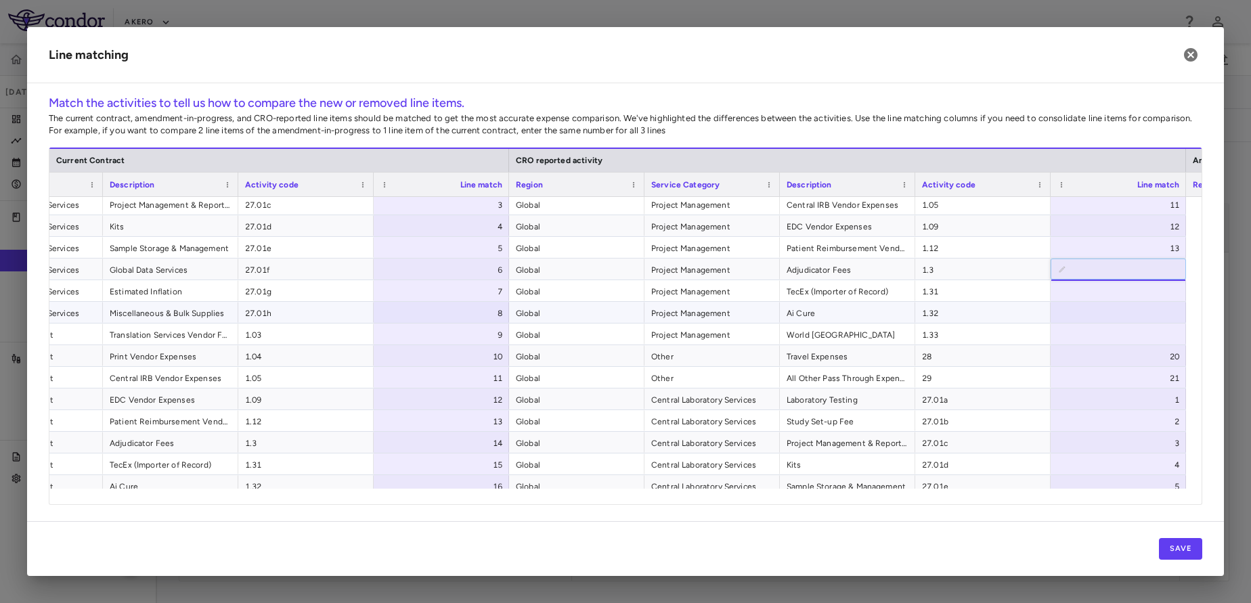
type input "**"
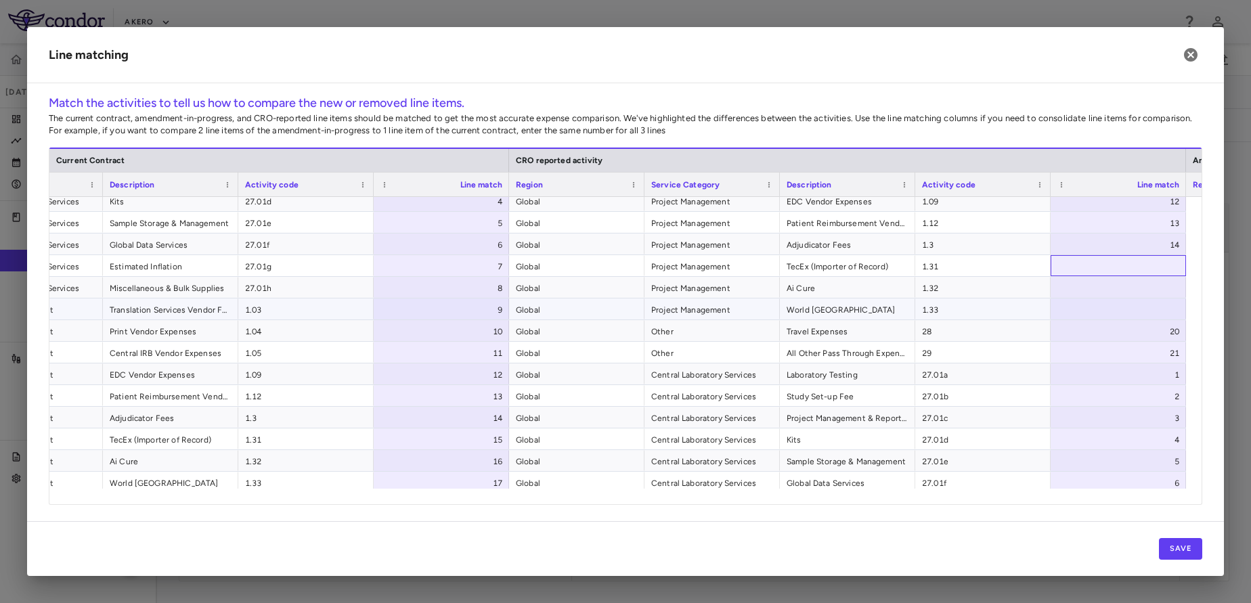
scroll to position [73, 0]
type input "**"
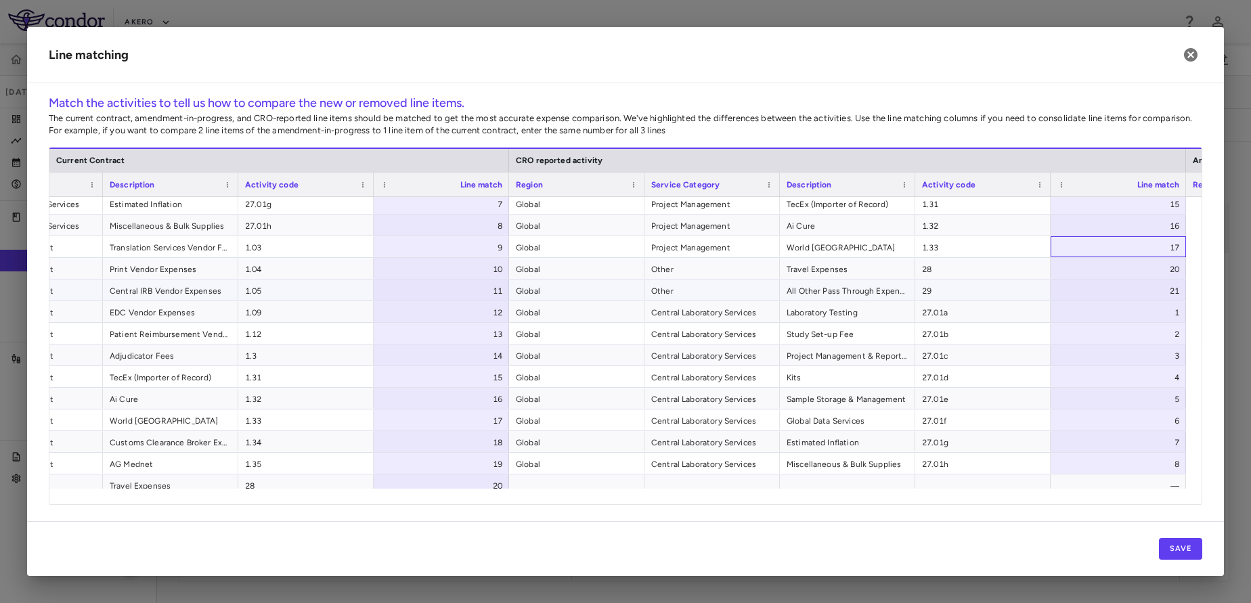
scroll to position [114, 0]
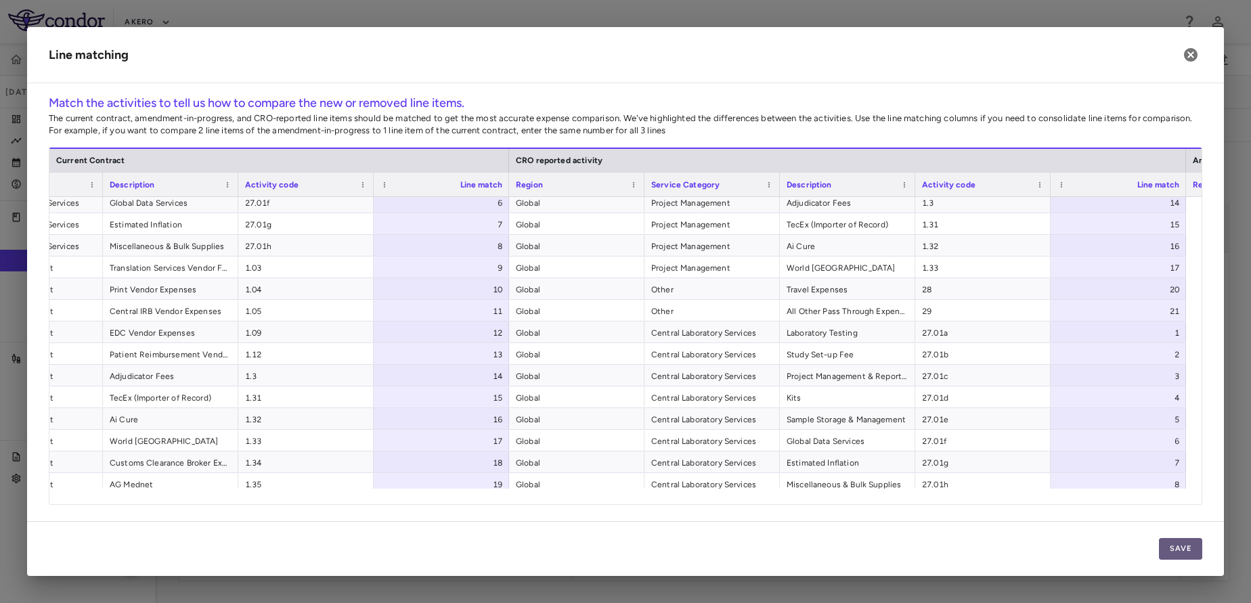
click at [1173, 544] on button "Save" at bounding box center [1180, 549] width 43 height 22
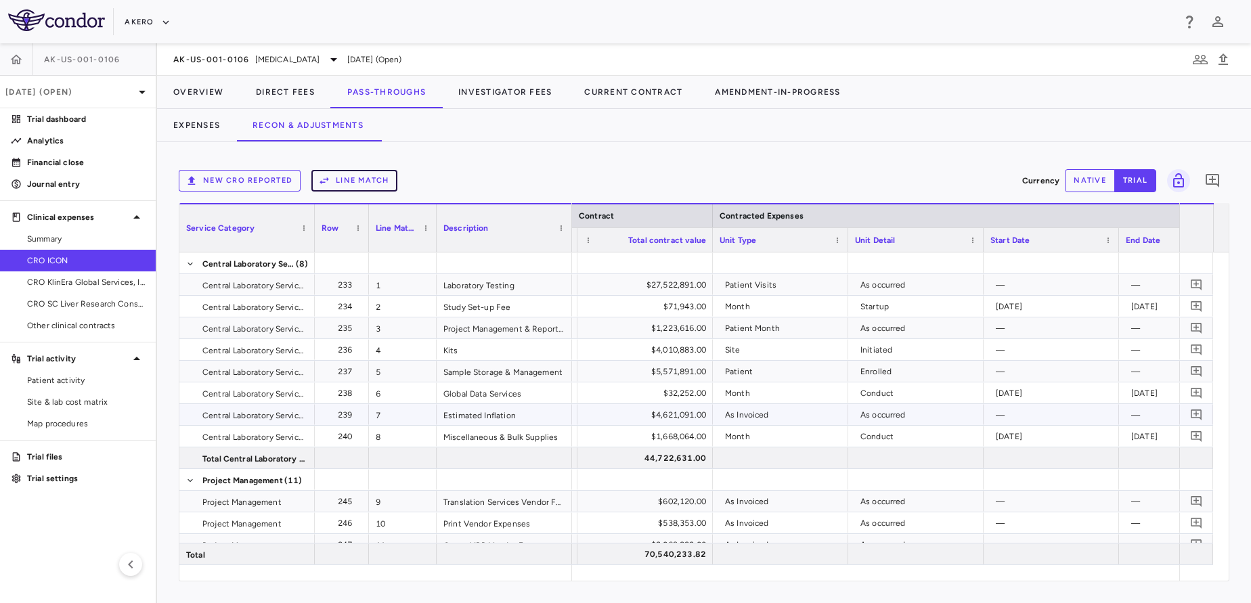
scroll to position [0, 938]
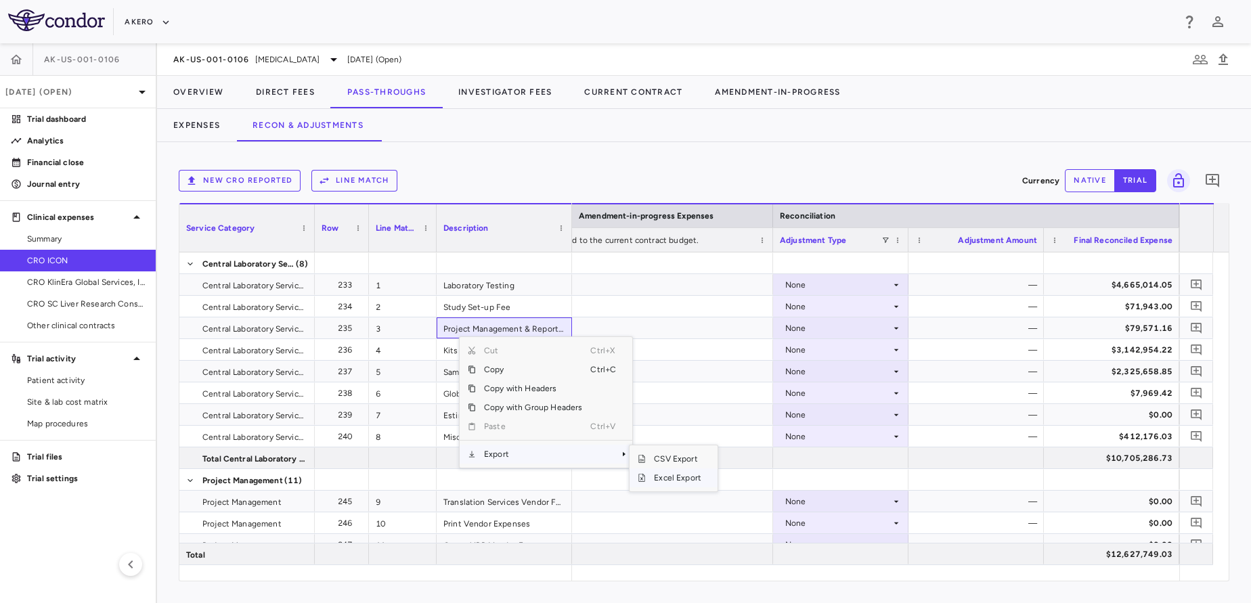
click at [667, 478] on span "Excel Export" at bounding box center [678, 478] width 64 height 19
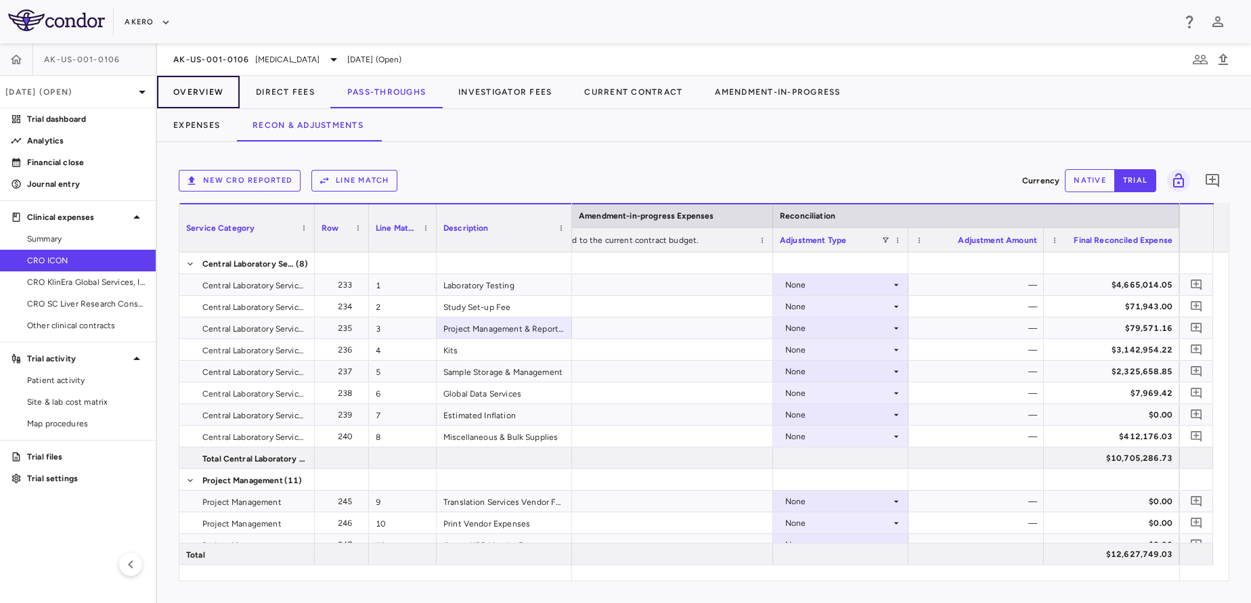
click at [205, 105] on button "Overview" at bounding box center [198, 92] width 83 height 32
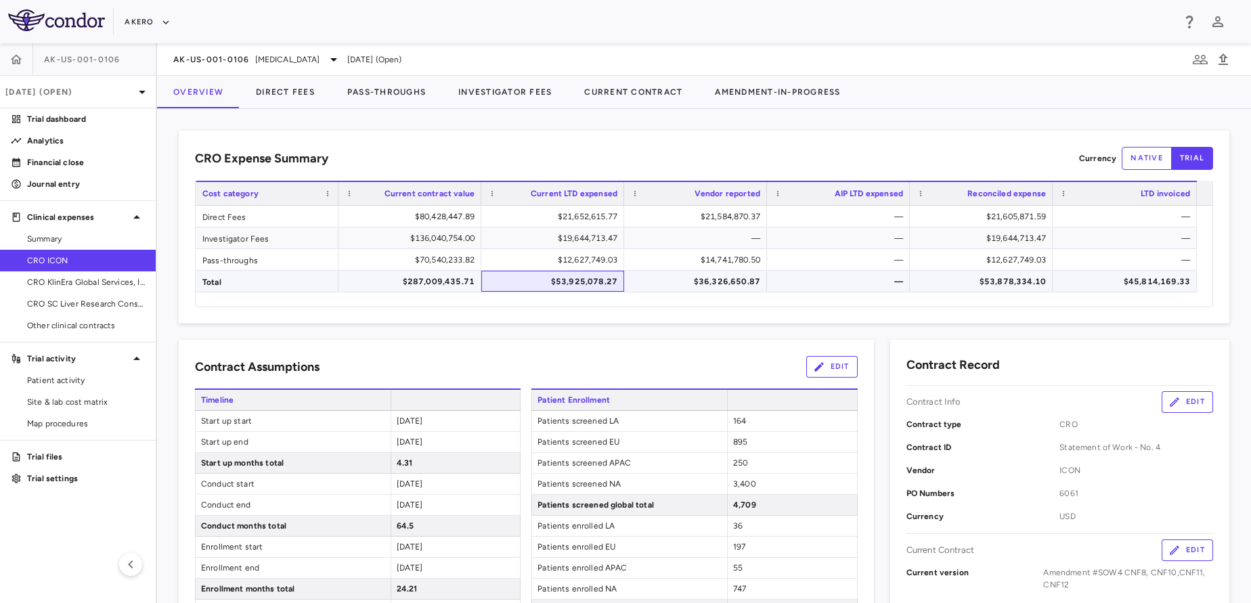
click at [532, 291] on div "$53,925,078.27" at bounding box center [552, 281] width 143 height 21
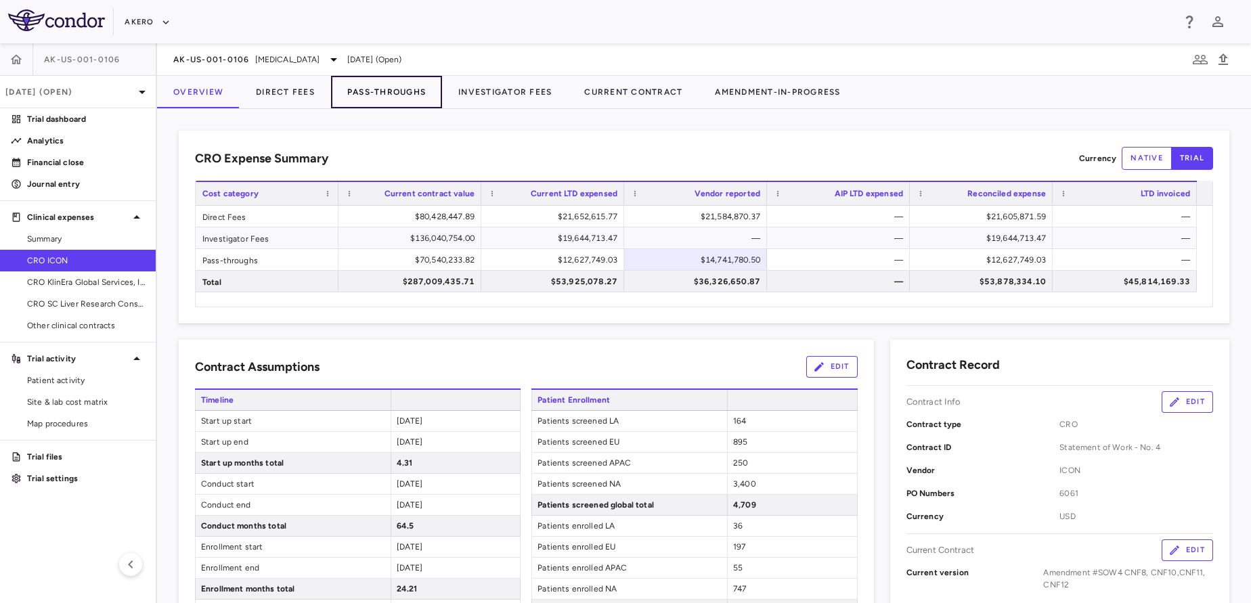
click at [361, 93] on button "Pass-Throughs" at bounding box center [386, 92] width 111 height 32
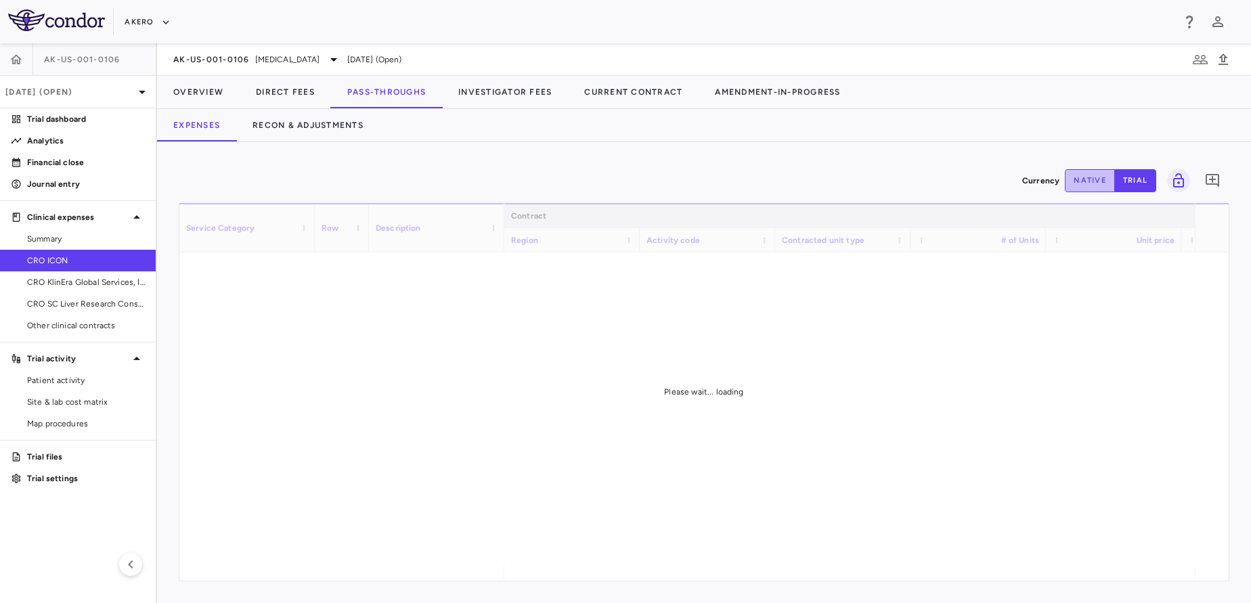
click at [1090, 186] on button "native" at bounding box center [1090, 180] width 50 height 23
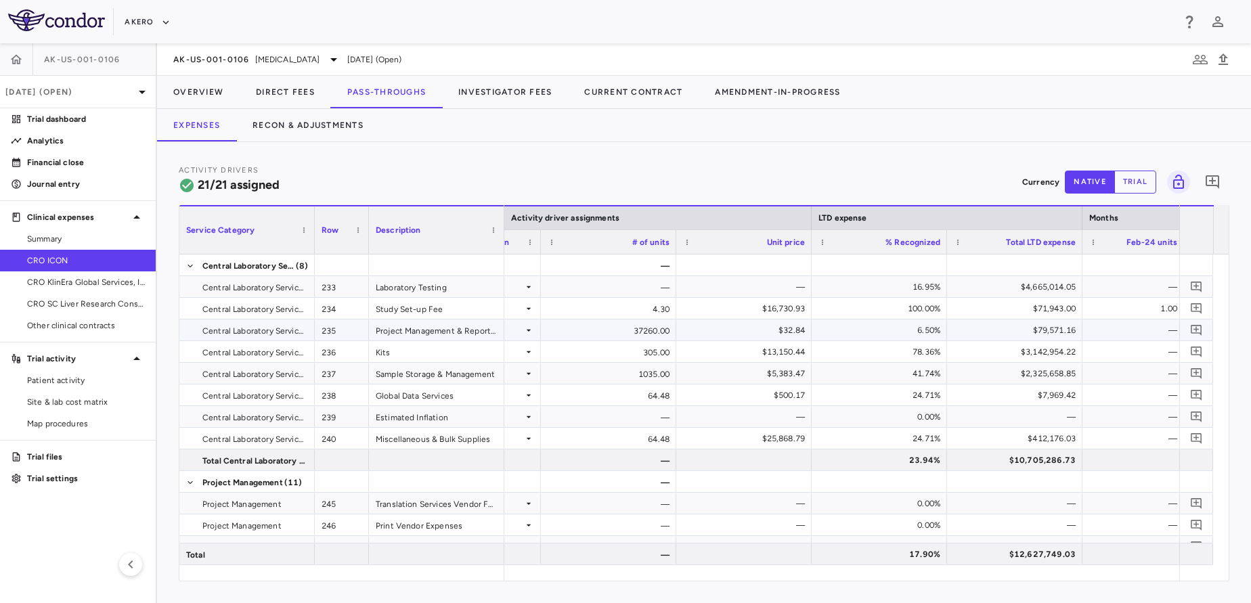
scroll to position [0, 2270]
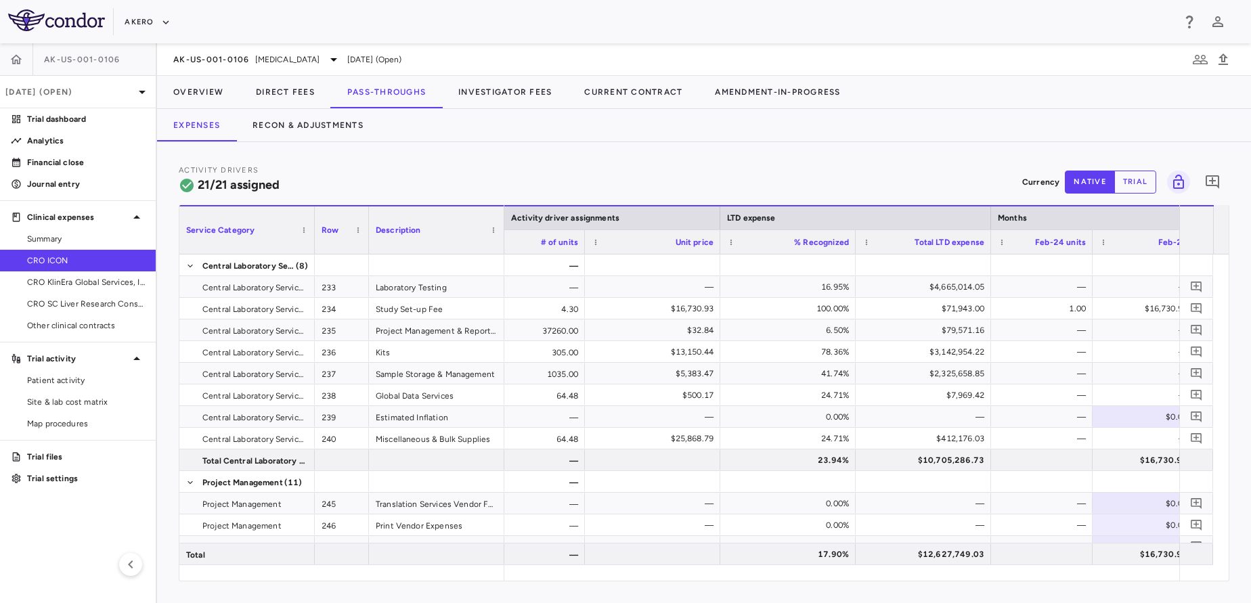
click at [865, 246] on span at bounding box center [867, 242] width 8 height 8
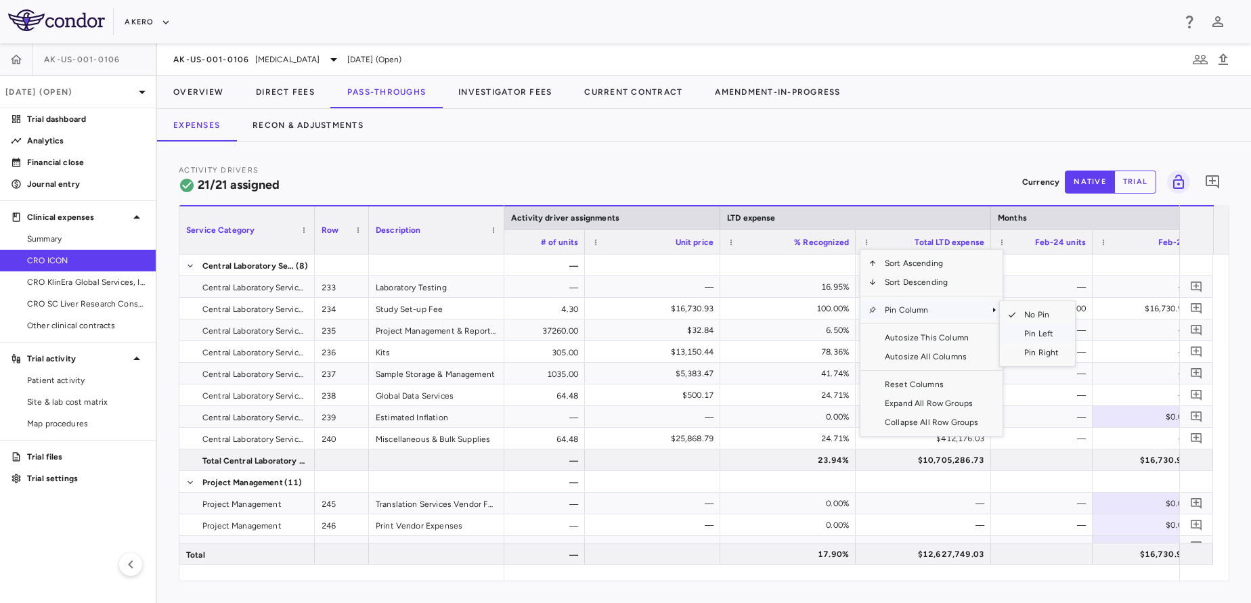
click at [1028, 330] on span "Pin Left" at bounding box center [1041, 333] width 51 height 19
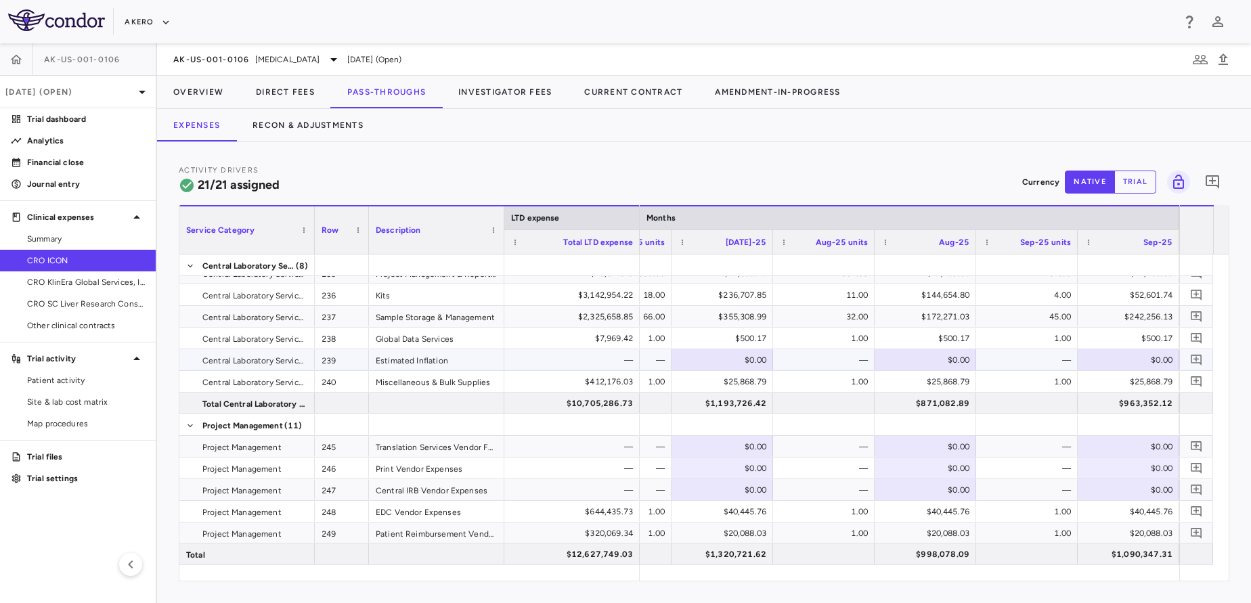
click at [1135, 364] on div "$0.00" at bounding box center [1131, 360] width 83 height 22
click at [1135, 364] on input "number" at bounding box center [1139, 361] width 80 height 22
type input "*********"
click at [1146, 451] on div "$0.00" at bounding box center [1131, 447] width 83 height 22
click at [1146, 451] on input "number" at bounding box center [1139, 448] width 80 height 22
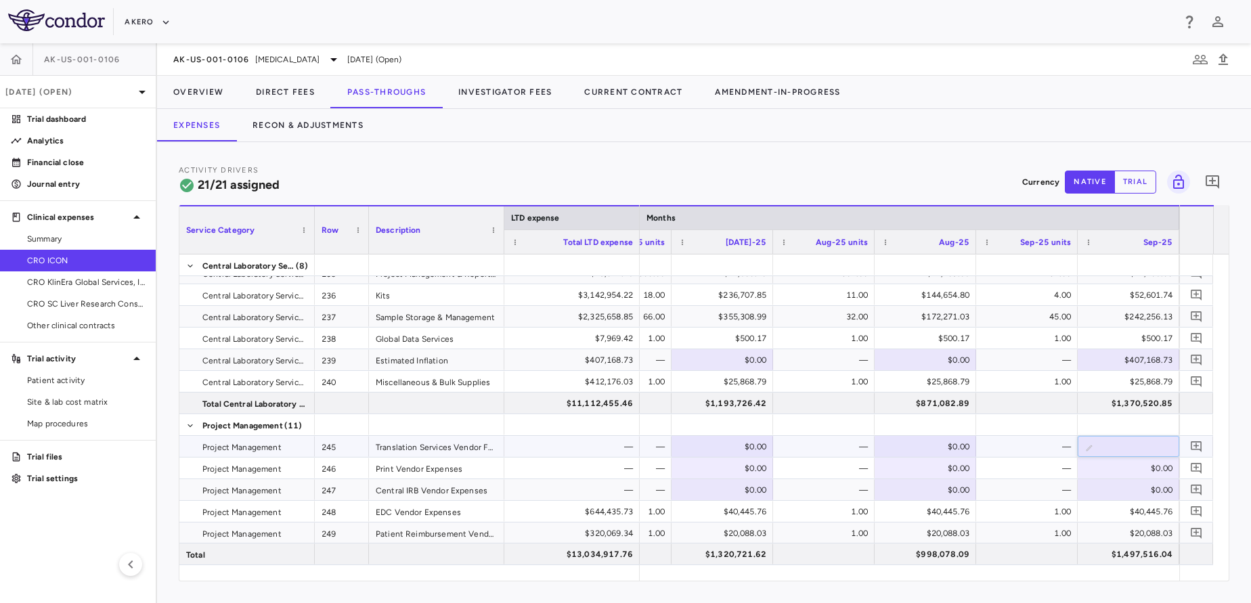
type input "*********"
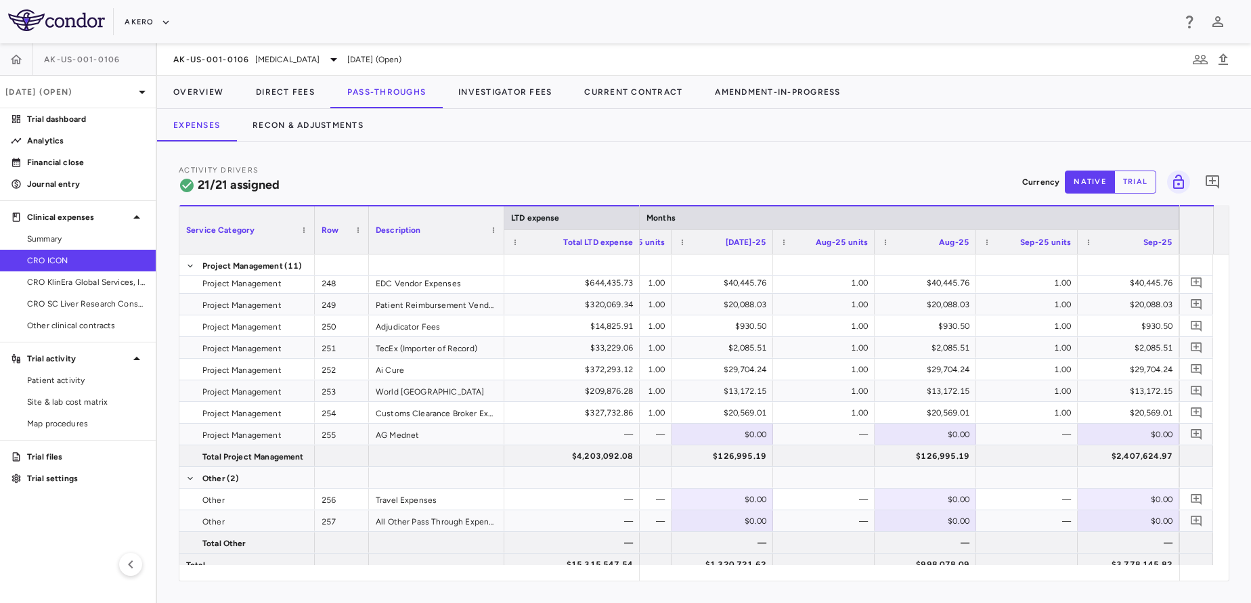
scroll to position [296, 0]
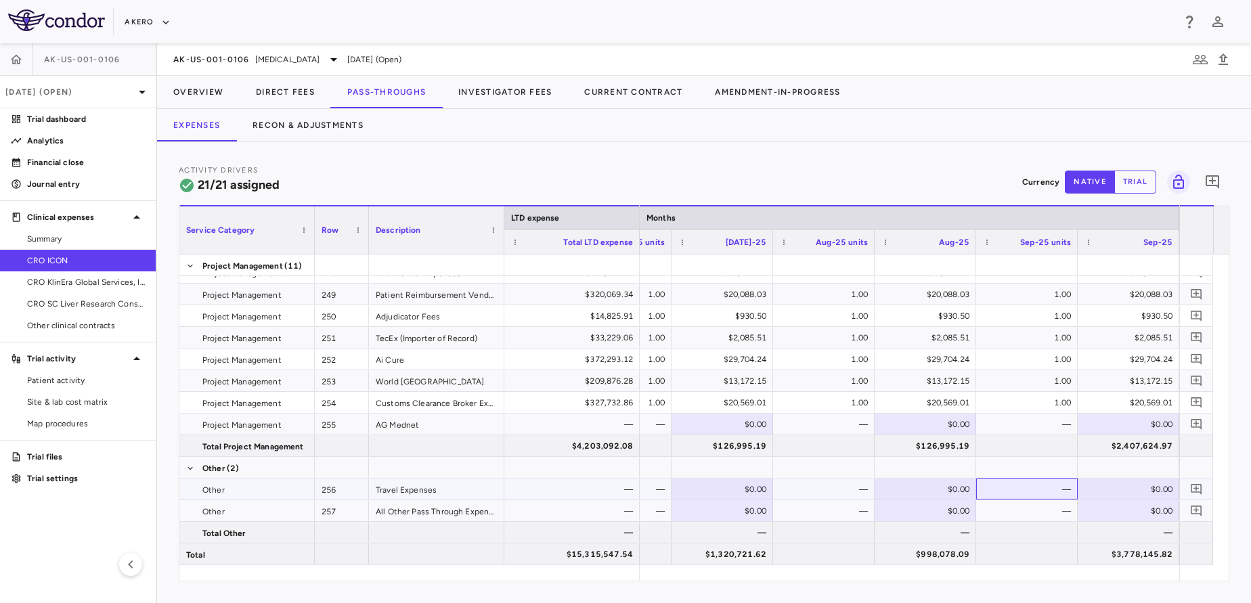
click at [1048, 492] on div "—" at bounding box center [1030, 490] width 83 height 22
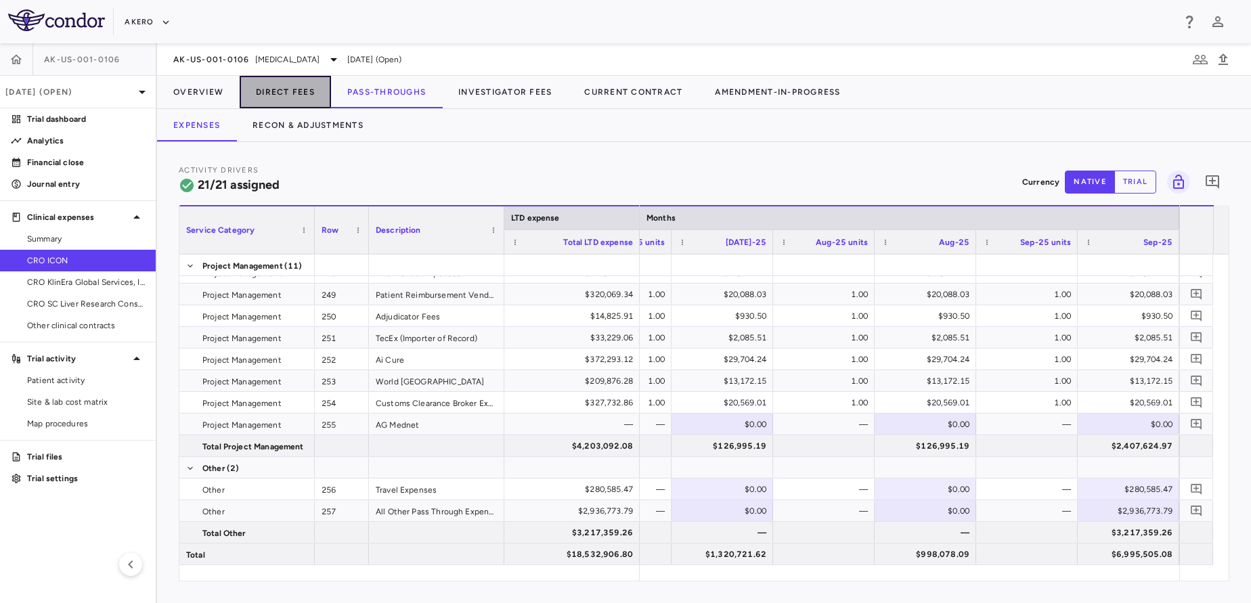
click at [295, 87] on button "Direct Fees" at bounding box center [285, 92] width 91 height 32
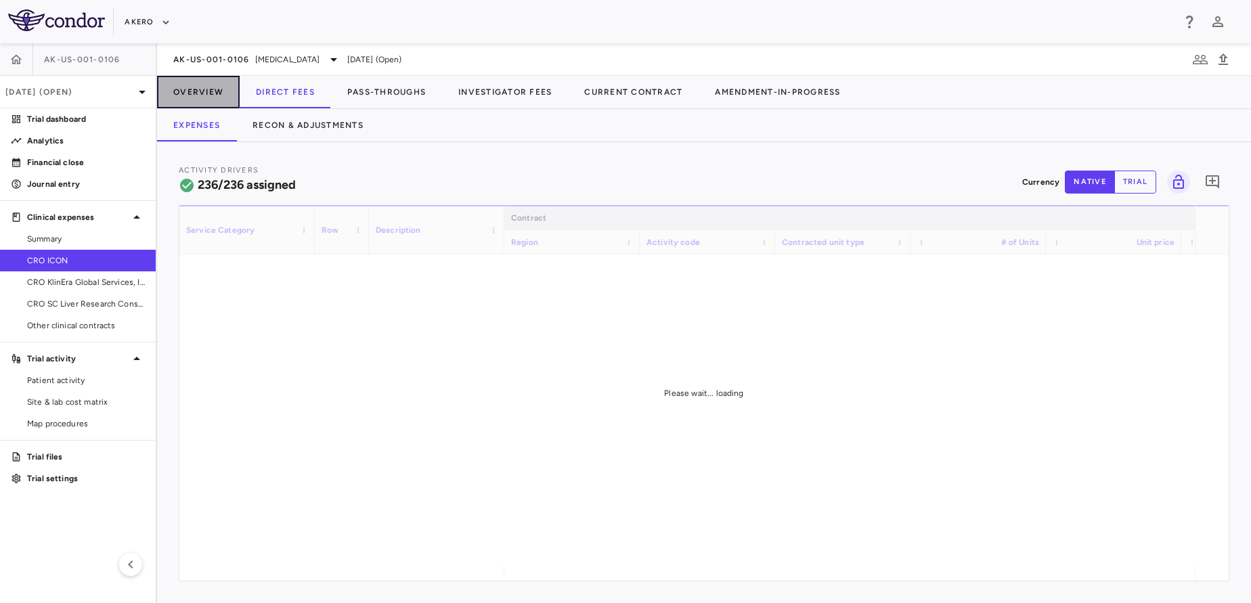
click at [205, 87] on button "Overview" at bounding box center [198, 92] width 83 height 32
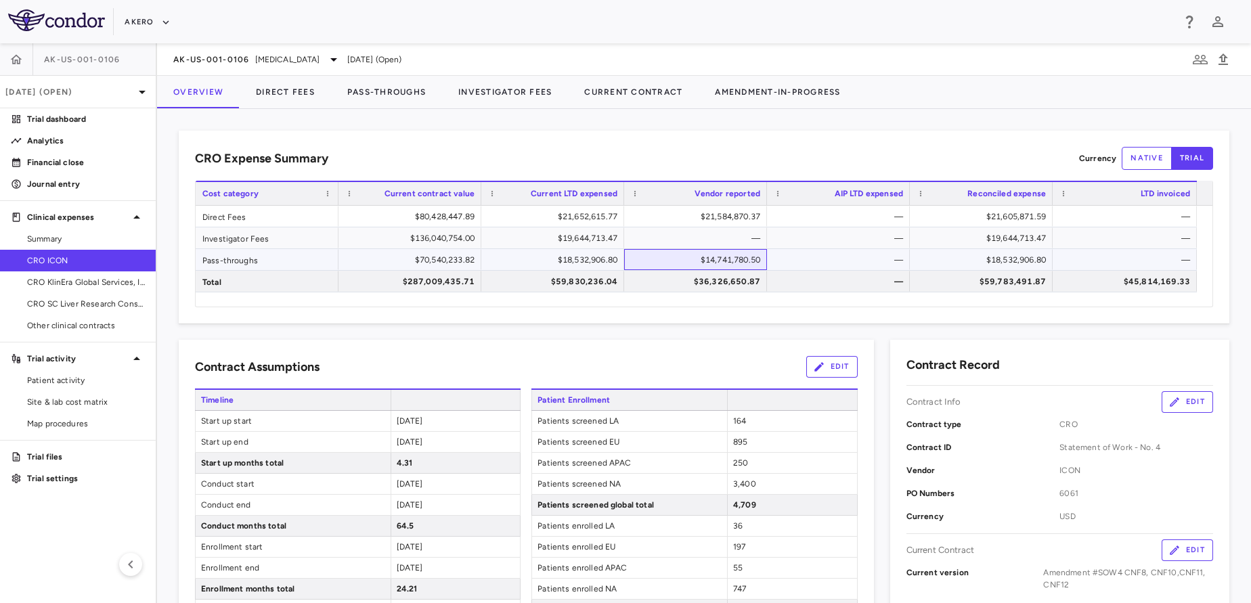
click at [656, 261] on div "$14,741,780.50" at bounding box center [698, 260] width 124 height 22
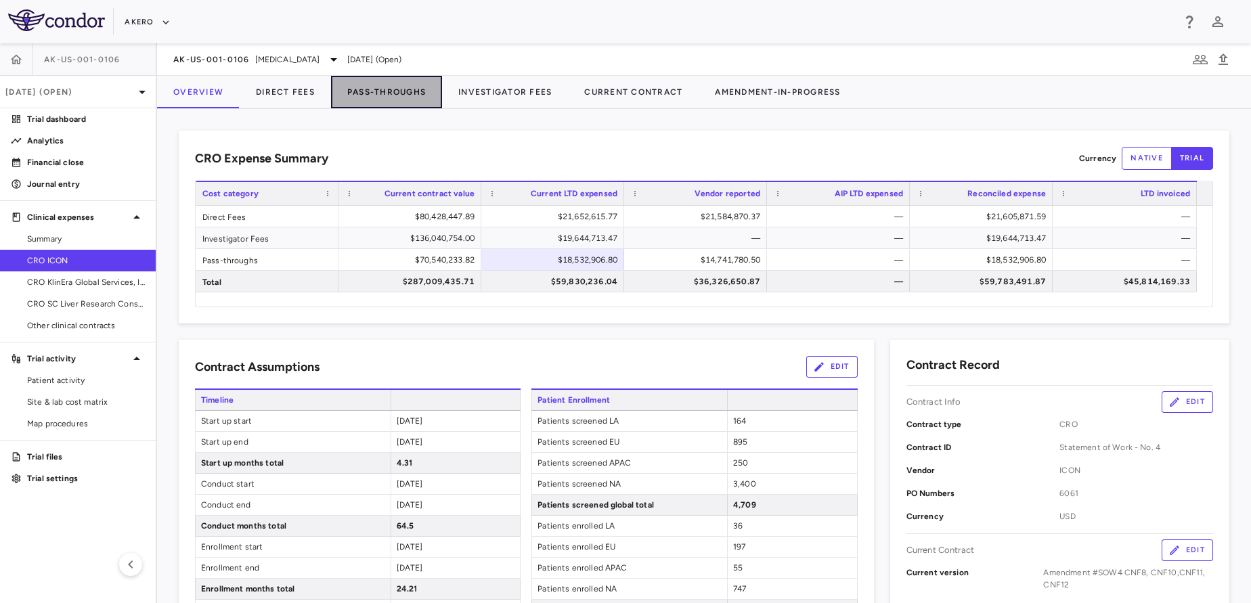
click at [381, 92] on button "Pass-Throughs" at bounding box center [386, 92] width 111 height 32
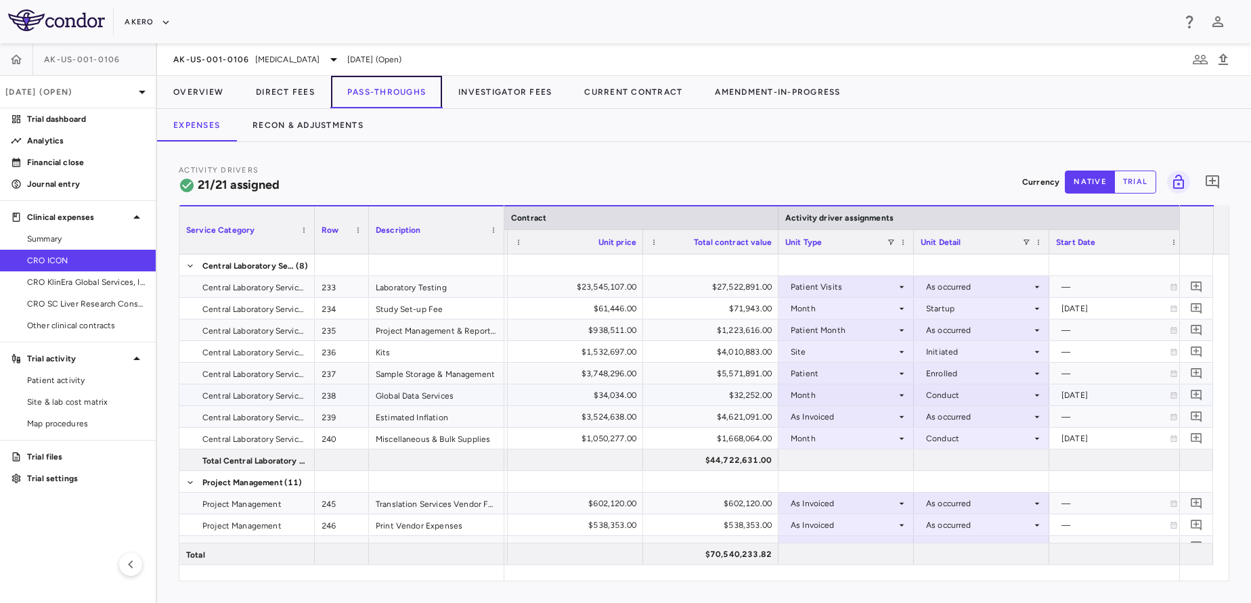
scroll to position [0, 617]
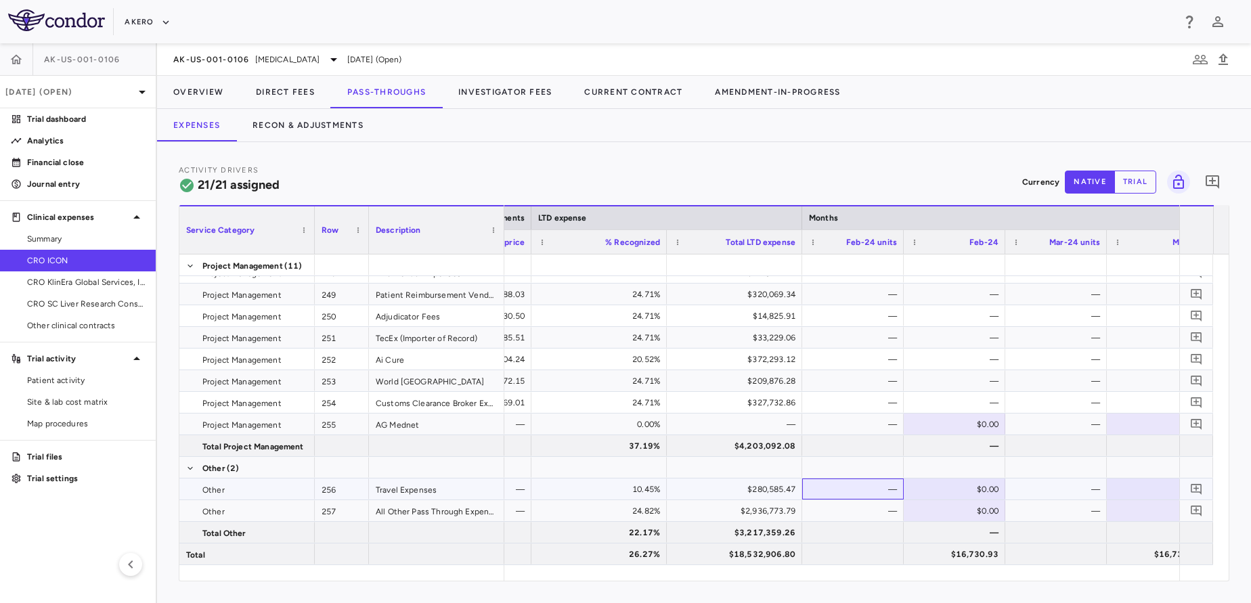
click at [851, 487] on div "—" at bounding box center [855, 490] width 83 height 22
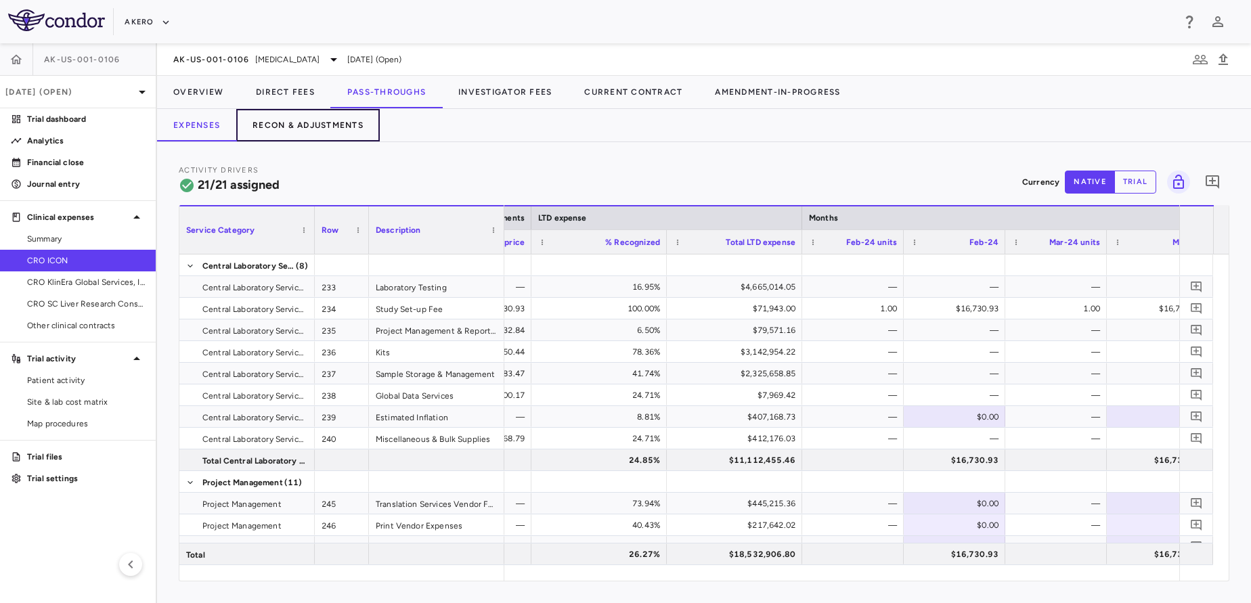
click at [323, 120] on button "Recon & Adjustments" at bounding box center [308, 125] width 144 height 32
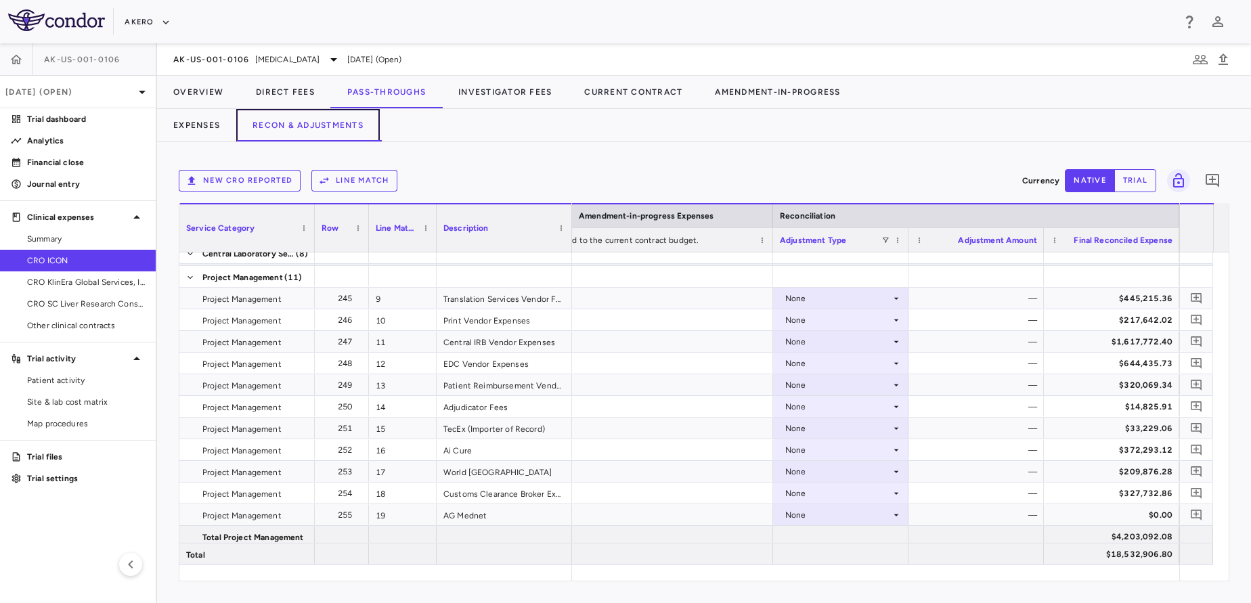
scroll to position [207, 0]
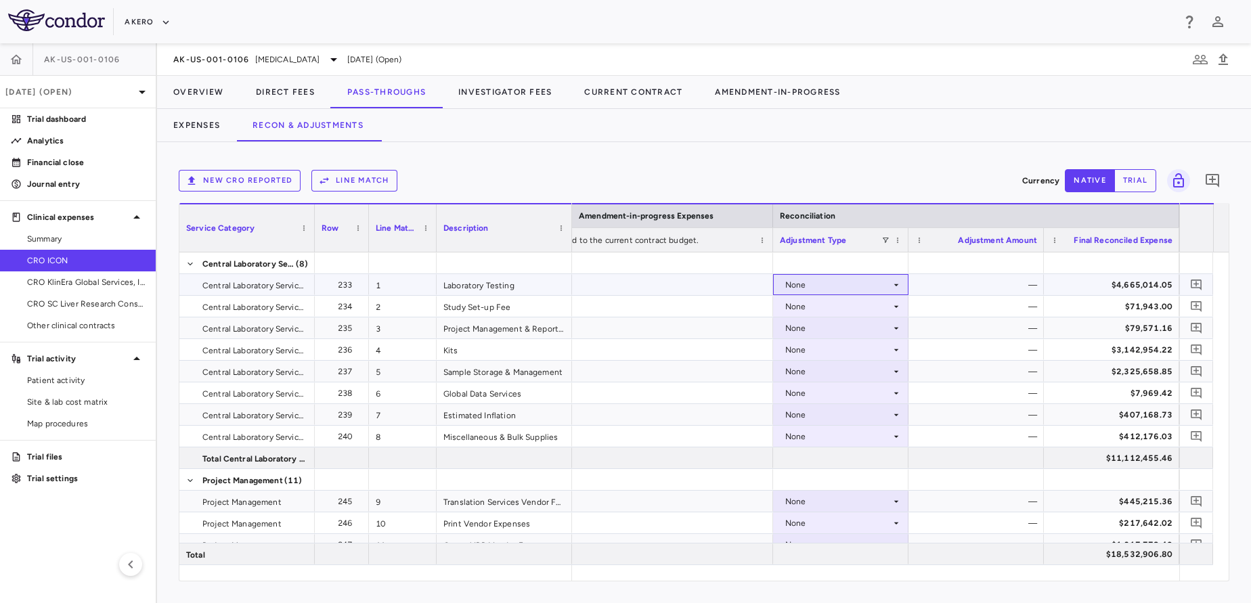
click at [854, 276] on div "None" at bounding box center [838, 285] width 106 height 22
click at [827, 339] on li "CRO Reported" at bounding box center [841, 332] width 134 height 20
click at [819, 326] on div "None" at bounding box center [838, 329] width 106 height 22
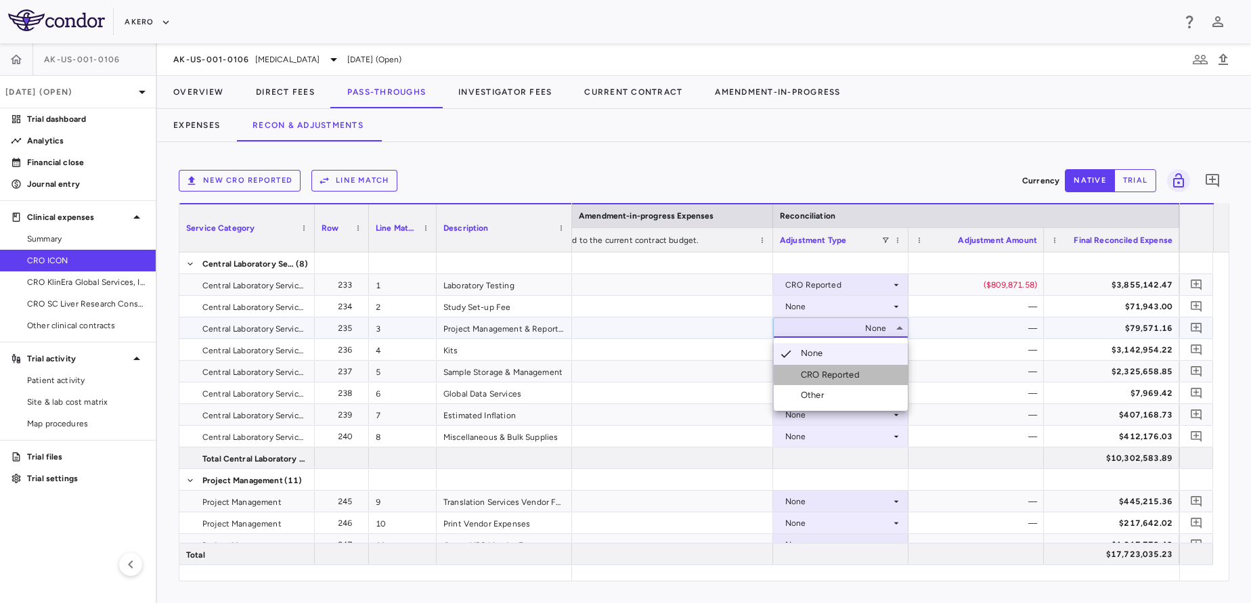
click at [812, 374] on div "CRO Reported" at bounding box center [833, 375] width 64 height 12
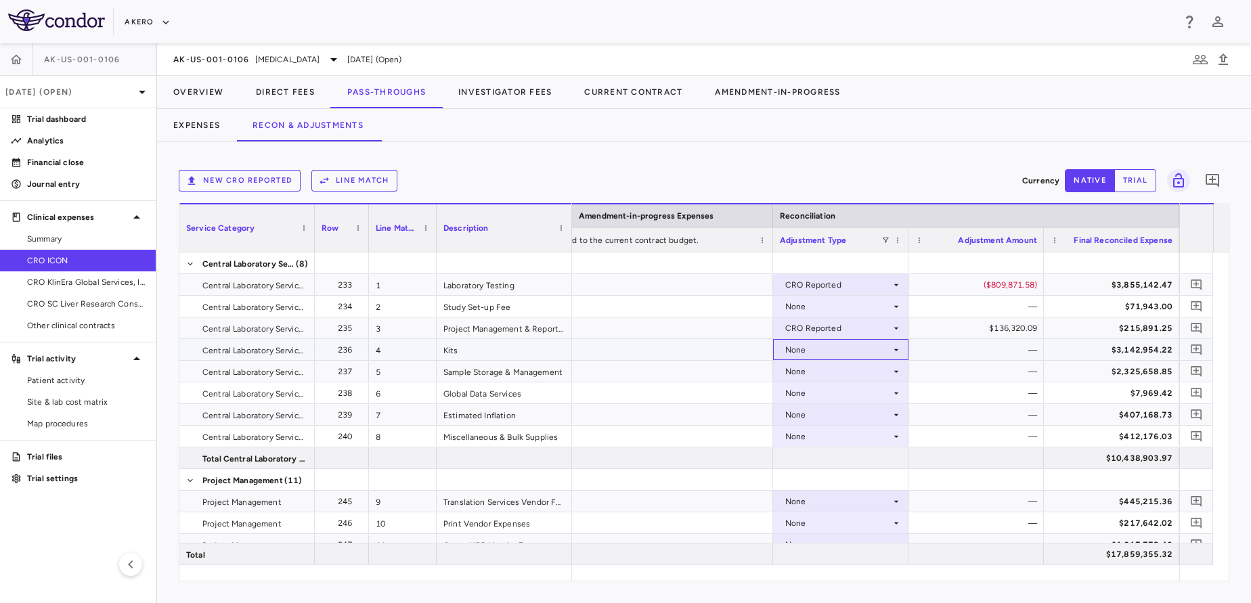
click at [809, 346] on div "None" at bounding box center [838, 350] width 106 height 22
click at [811, 387] on li "CRO Reported" at bounding box center [841, 397] width 134 height 20
click at [812, 366] on div "None" at bounding box center [838, 372] width 106 height 22
click at [823, 370] on div "None" at bounding box center [838, 372] width 106 height 22
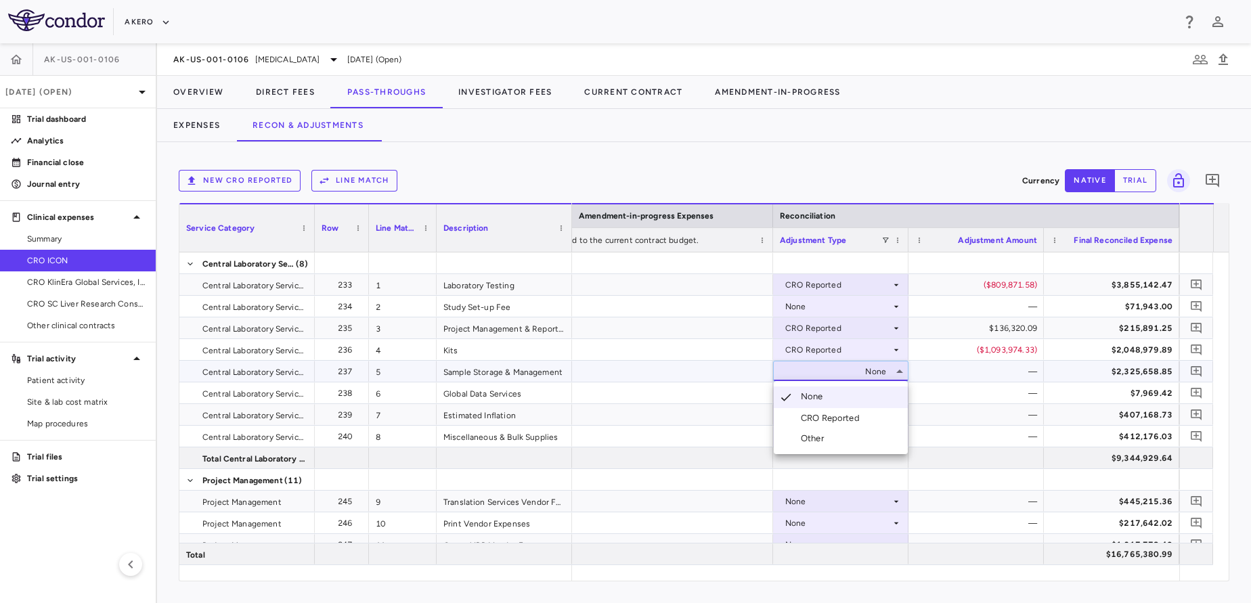
click at [812, 408] on li "CRO Reported" at bounding box center [841, 418] width 134 height 20
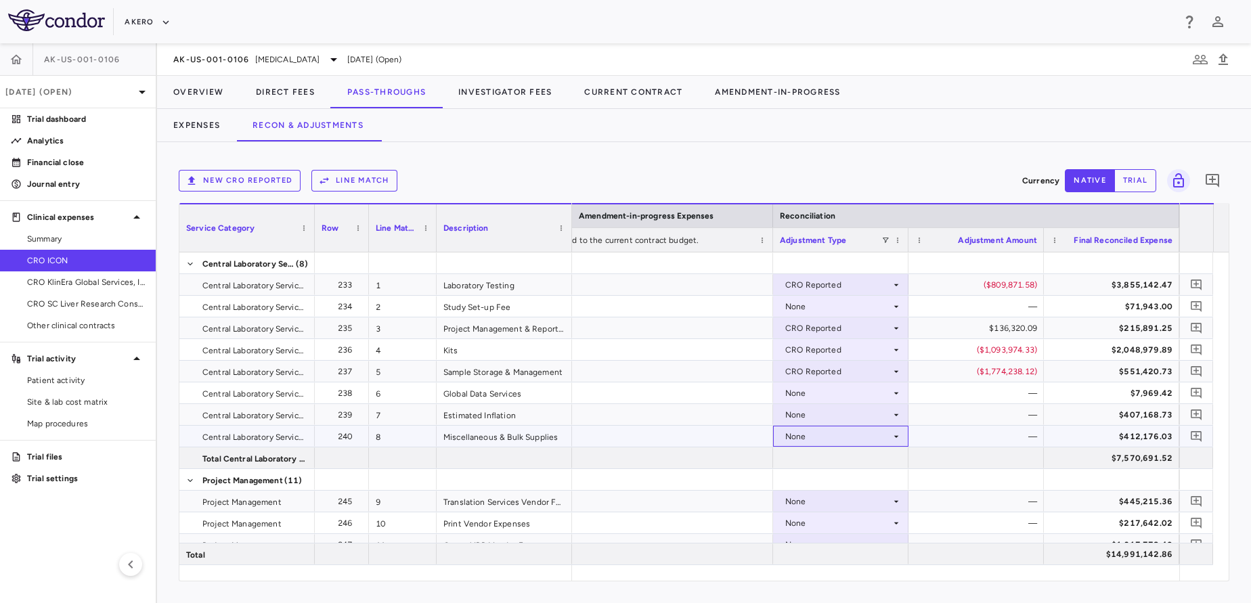
click at [805, 429] on div "None" at bounding box center [838, 437] width 106 height 22
click at [808, 479] on div "CRO Reported" at bounding box center [833, 483] width 64 height 12
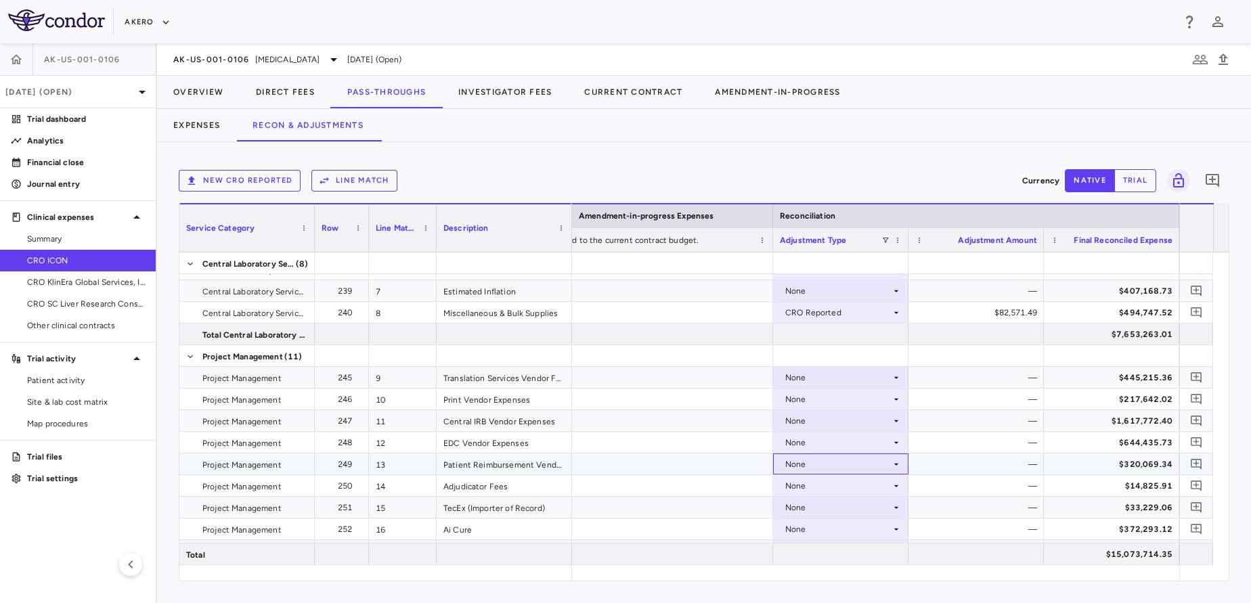
click at [799, 461] on div "None" at bounding box center [838, 465] width 106 height 22
click at [810, 511] on div "CRO Reported" at bounding box center [833, 511] width 64 height 12
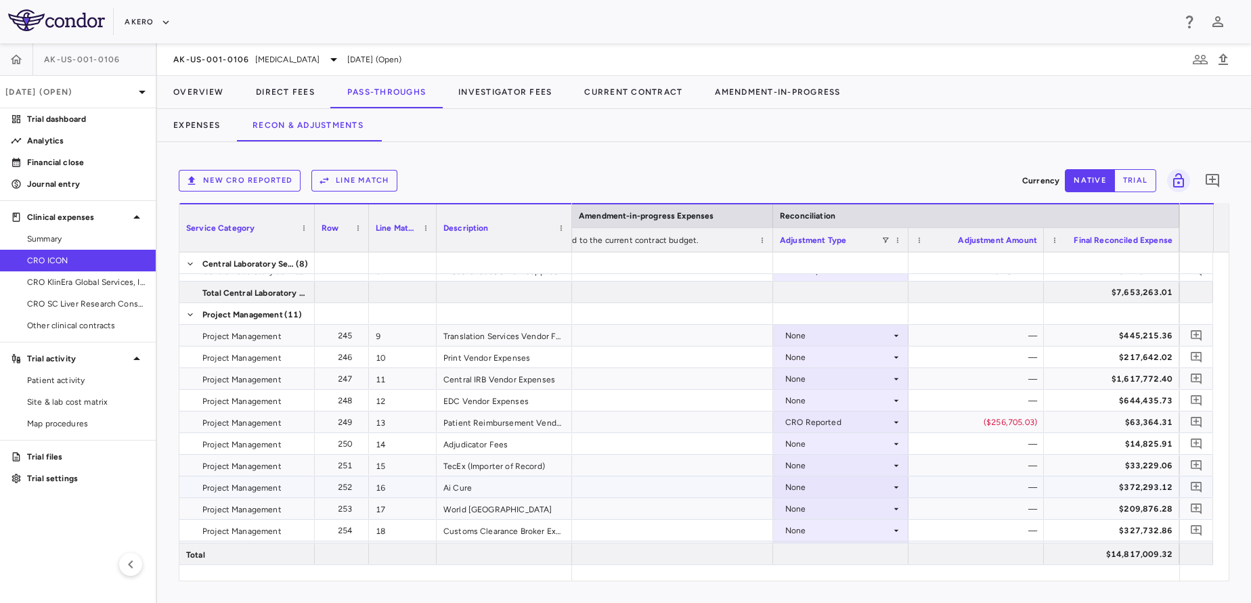
click at [797, 489] on div "None" at bounding box center [838, 488] width 106 height 22
click at [800, 527] on li "CRO Reported" at bounding box center [841, 534] width 134 height 20
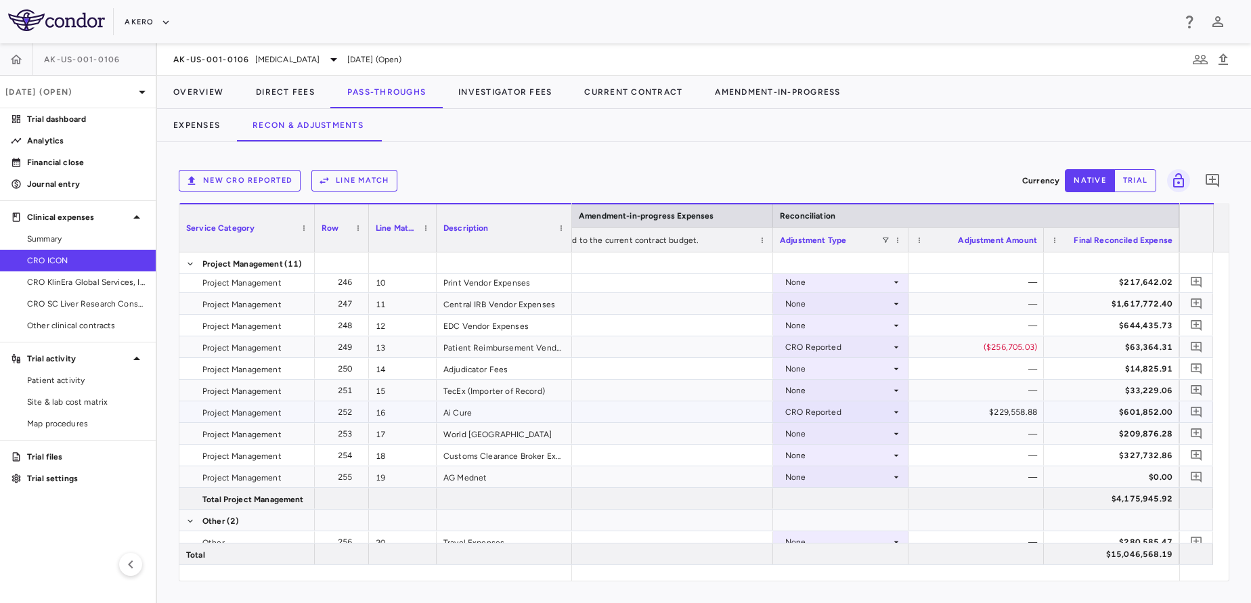
scroll to position [247, 0]
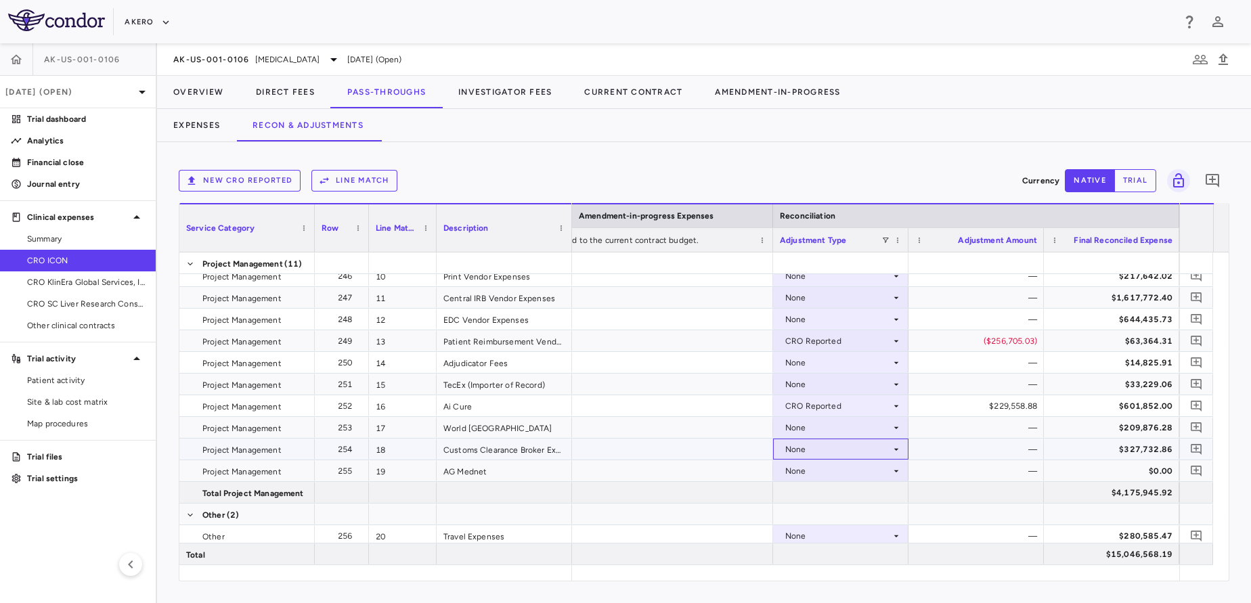
click at [800, 443] on div "None" at bounding box center [838, 450] width 106 height 22
click at [932, 456] on div at bounding box center [625, 301] width 1251 height 603
click at [849, 456] on div "None" at bounding box center [838, 450] width 106 height 22
click at [840, 492] on li "Other" at bounding box center [841, 496] width 134 height 20
click at [842, 448] on div "Other" at bounding box center [838, 450] width 106 height 22
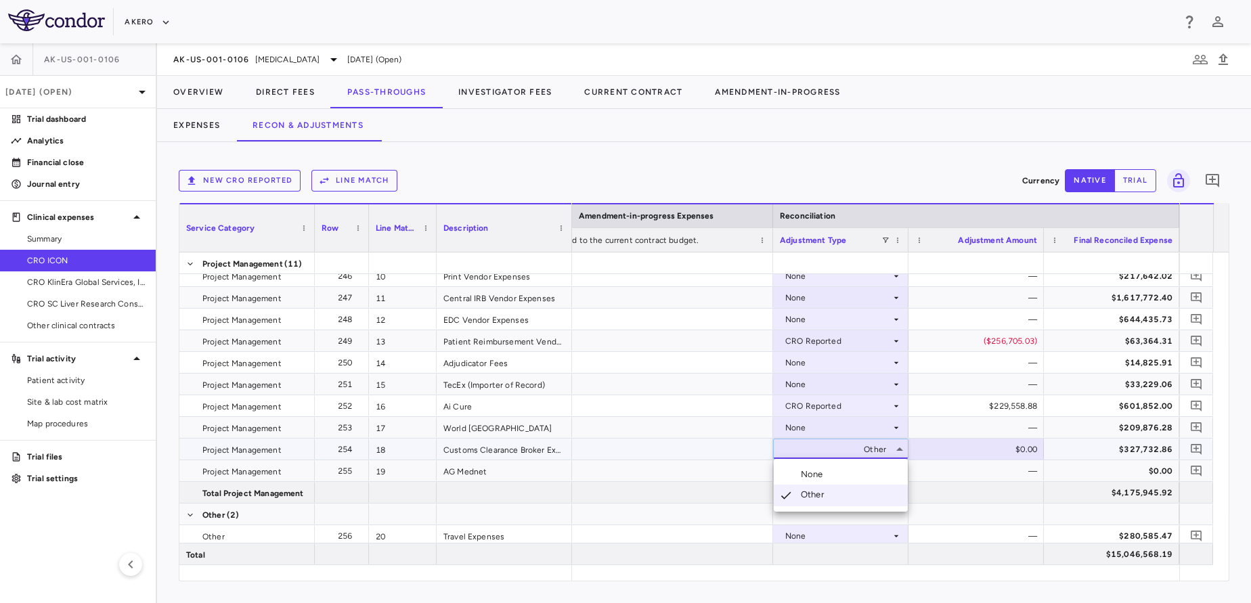
click at [842, 448] on div at bounding box center [625, 301] width 1251 height 603
click at [841, 422] on div "None" at bounding box center [838, 428] width 106 height 22
click at [676, 478] on div at bounding box center [625, 301] width 1251 height 603
click at [847, 451] on div "Other" at bounding box center [838, 450] width 106 height 22
click at [975, 493] on div at bounding box center [625, 301] width 1251 height 603
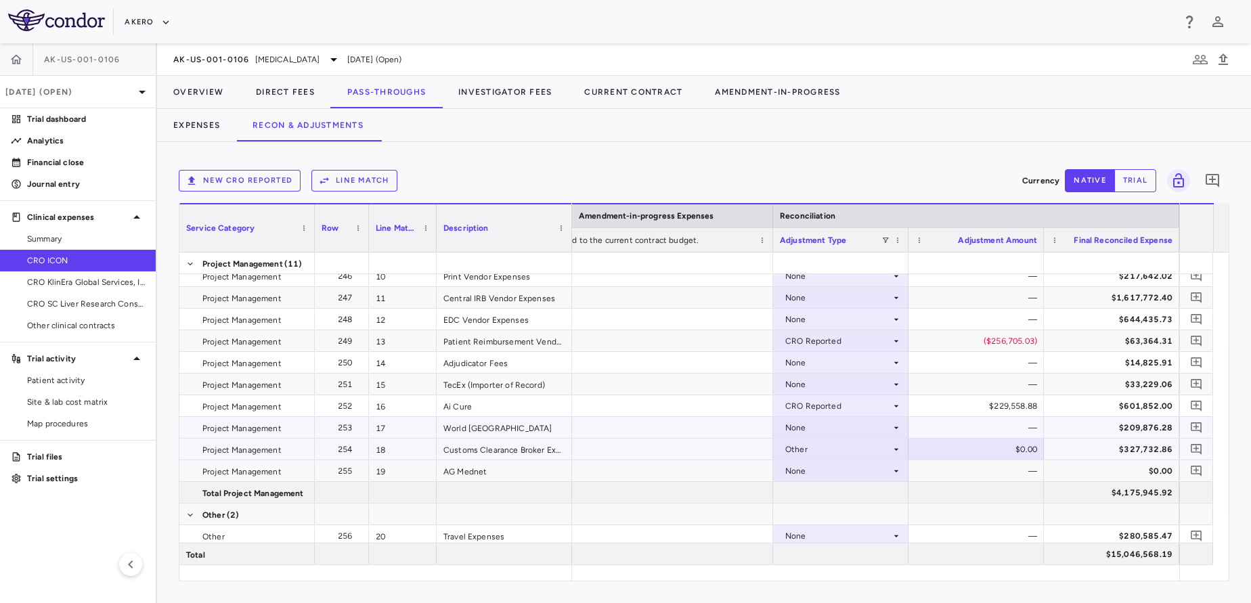
scroll to position [332, 0]
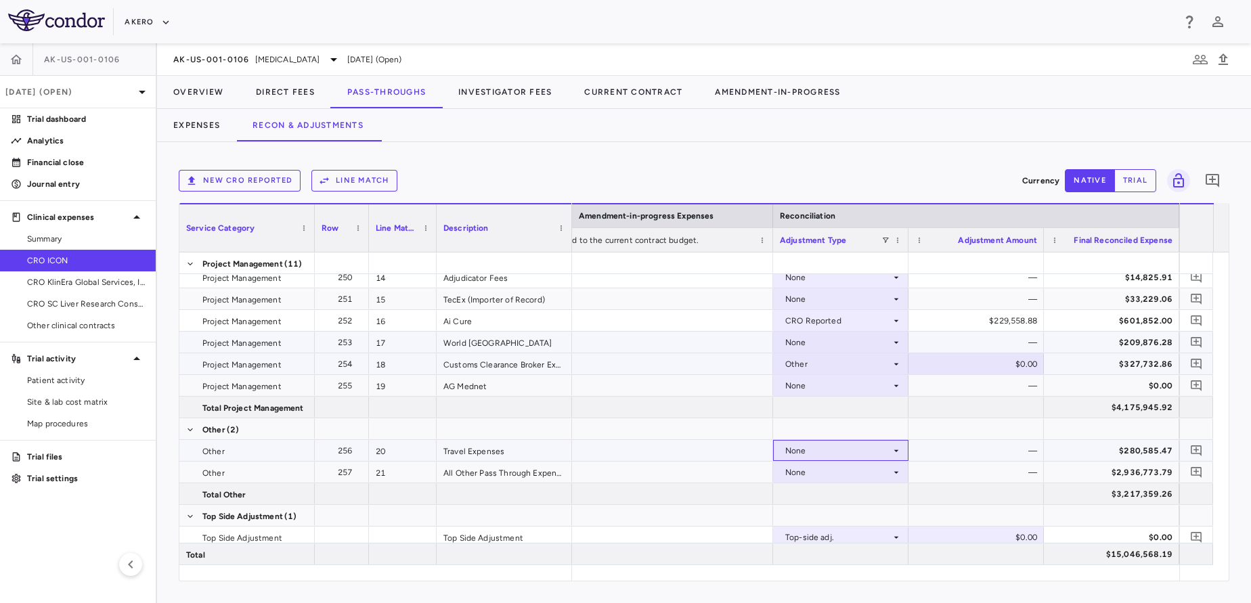
click at [845, 446] on div "None" at bounding box center [838, 451] width 106 height 22
click at [858, 381] on div at bounding box center [625, 301] width 1251 height 603
click at [858, 381] on div "None" at bounding box center [838, 386] width 106 height 22
click at [858, 381] on div at bounding box center [625, 301] width 1251 height 603
click at [862, 357] on div "Other" at bounding box center [838, 364] width 106 height 22
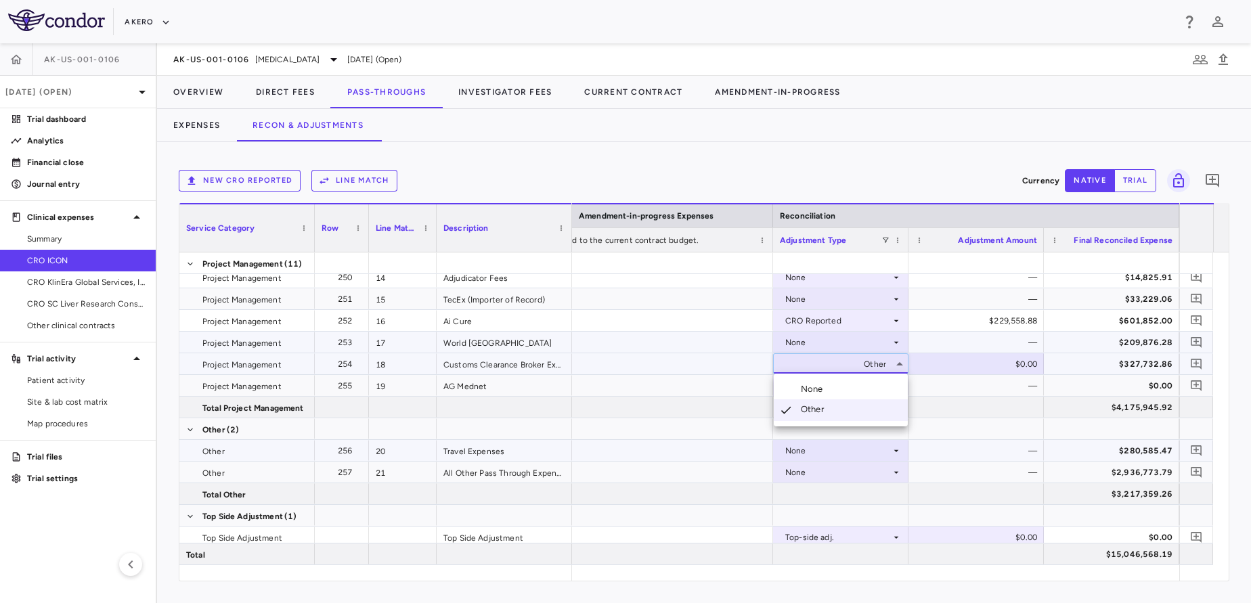
click at [1001, 487] on div at bounding box center [625, 301] width 1251 height 603
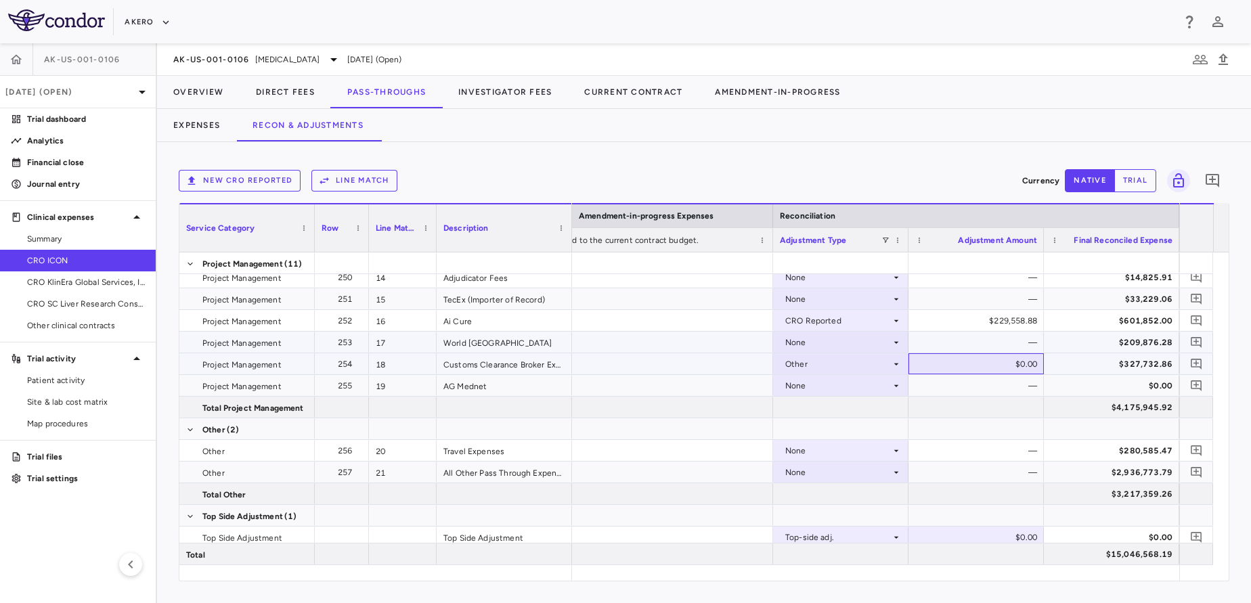
click at [980, 370] on div "$0.00" at bounding box center [979, 364] width 116 height 22
click at [980, 370] on input "*" at bounding box center [987, 365] width 114 height 22
type input "**********"
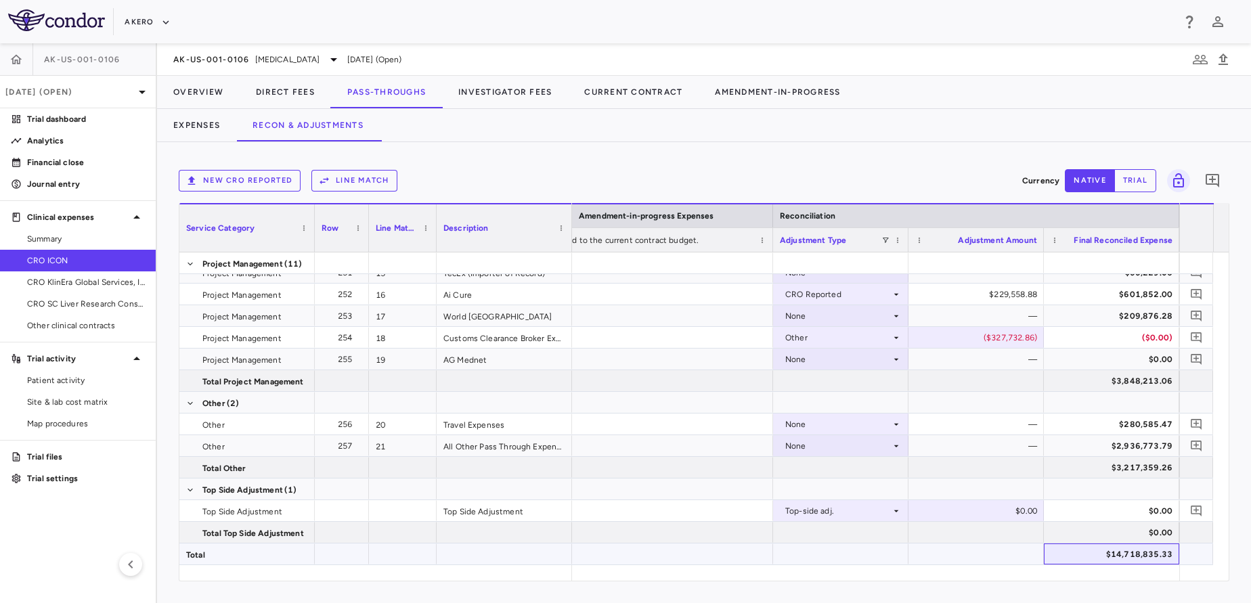
click at [1086, 553] on div "$14,718,835.33" at bounding box center [1114, 555] width 116 height 22
click at [170, 131] on button "Expenses" at bounding box center [196, 125] width 79 height 32
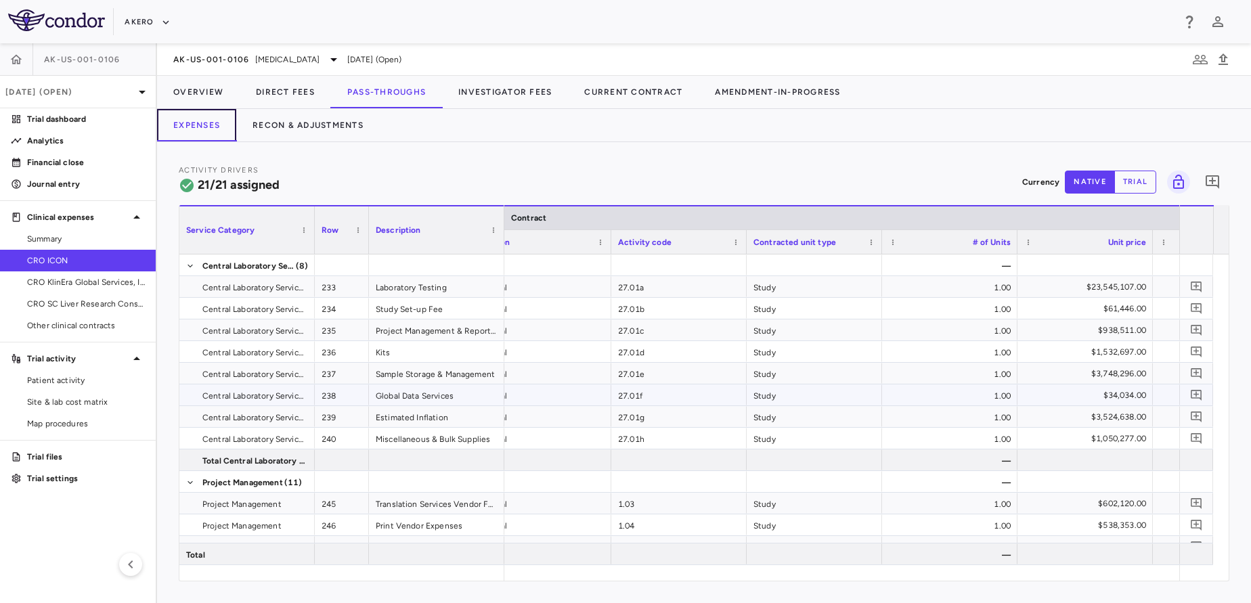
scroll to position [0, 65]
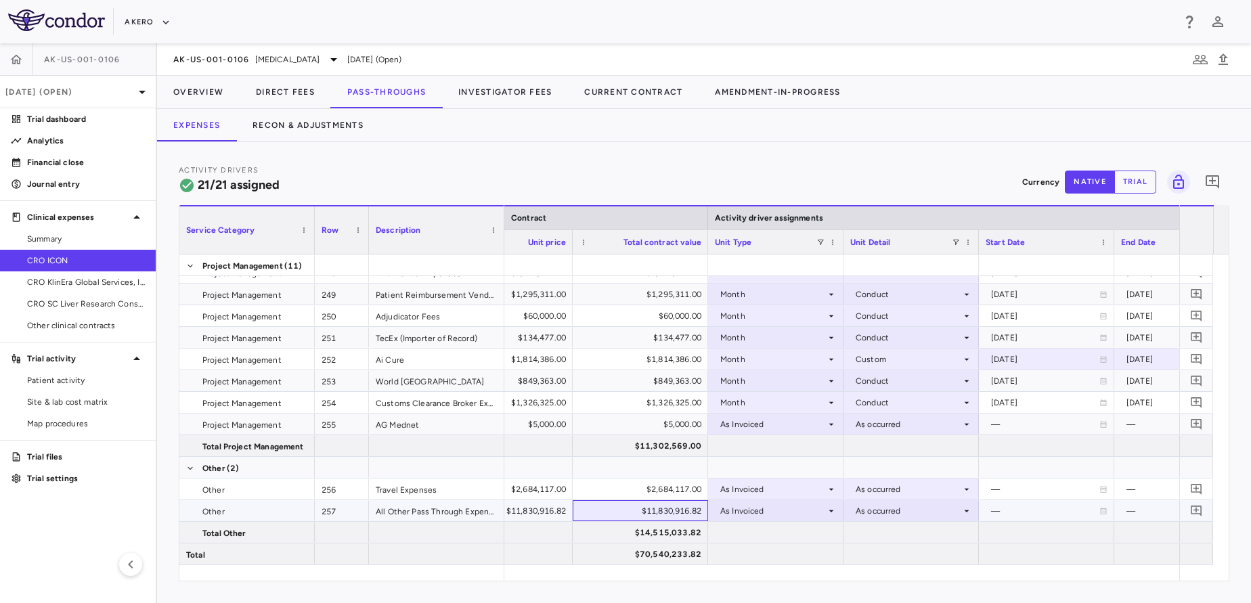
click at [605, 515] on div "$11,830,916.82" at bounding box center [643, 511] width 116 height 22
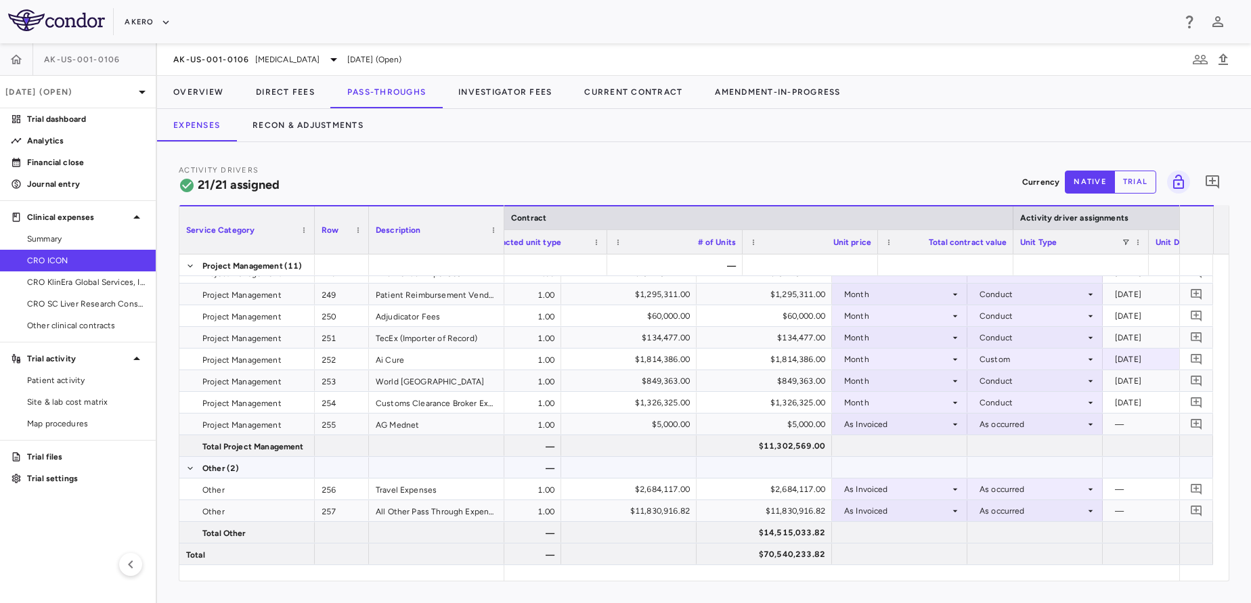
scroll to position [0, 485]
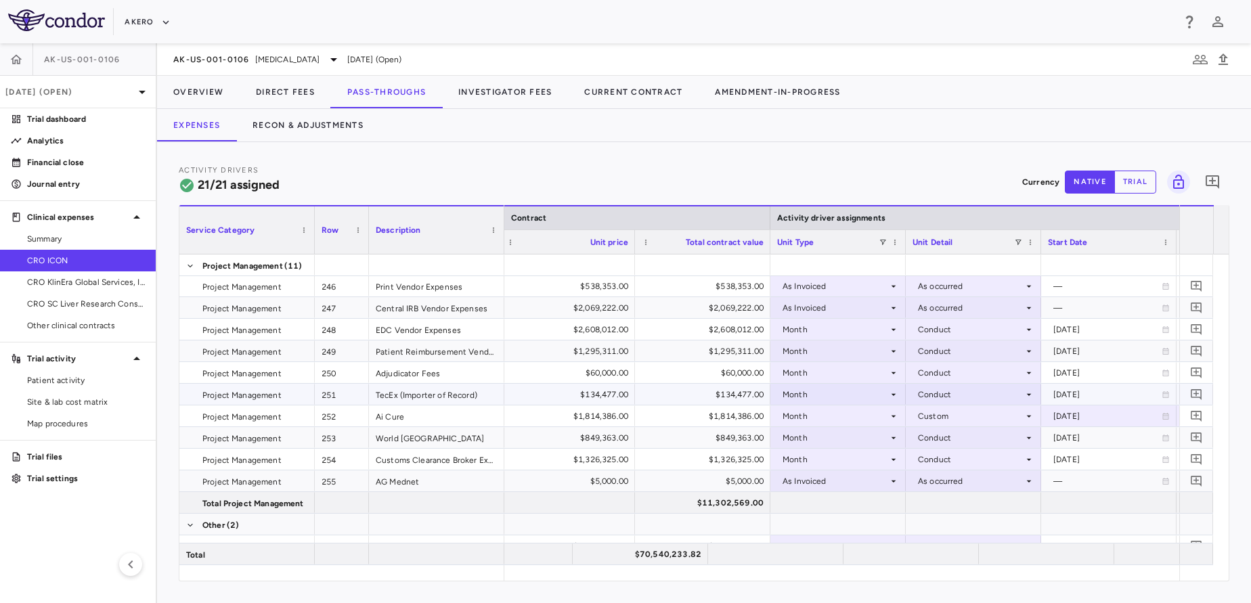
click at [668, 398] on div "$134,477.00" at bounding box center [705, 395] width 116 height 22
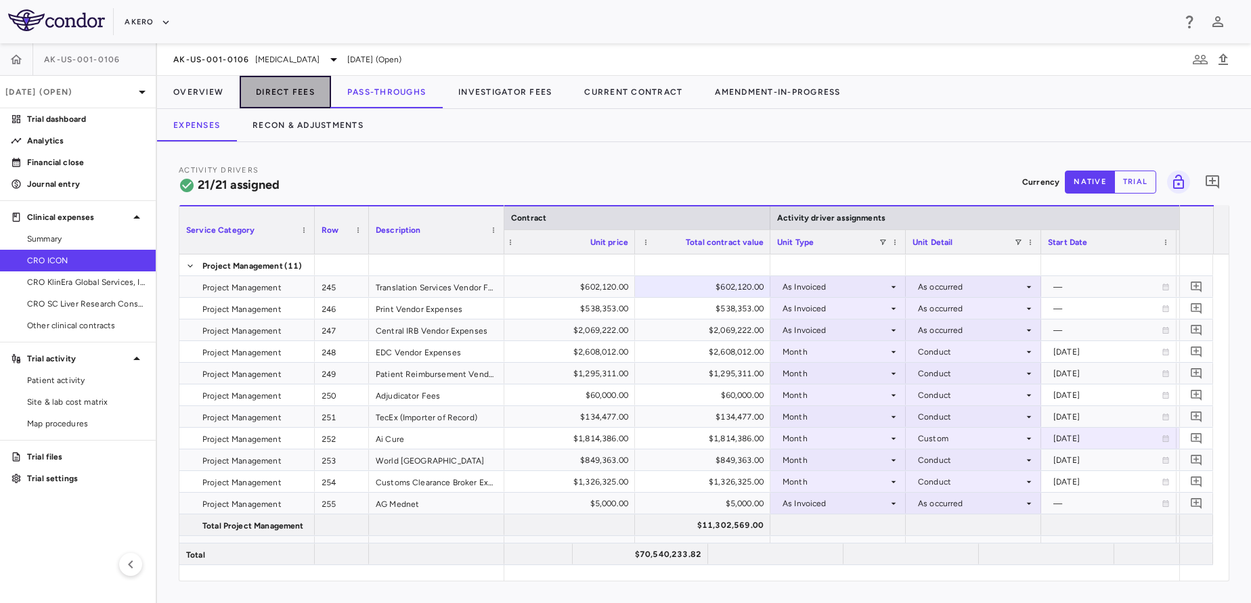
click at [274, 104] on button "Direct Fees" at bounding box center [285, 92] width 91 height 32
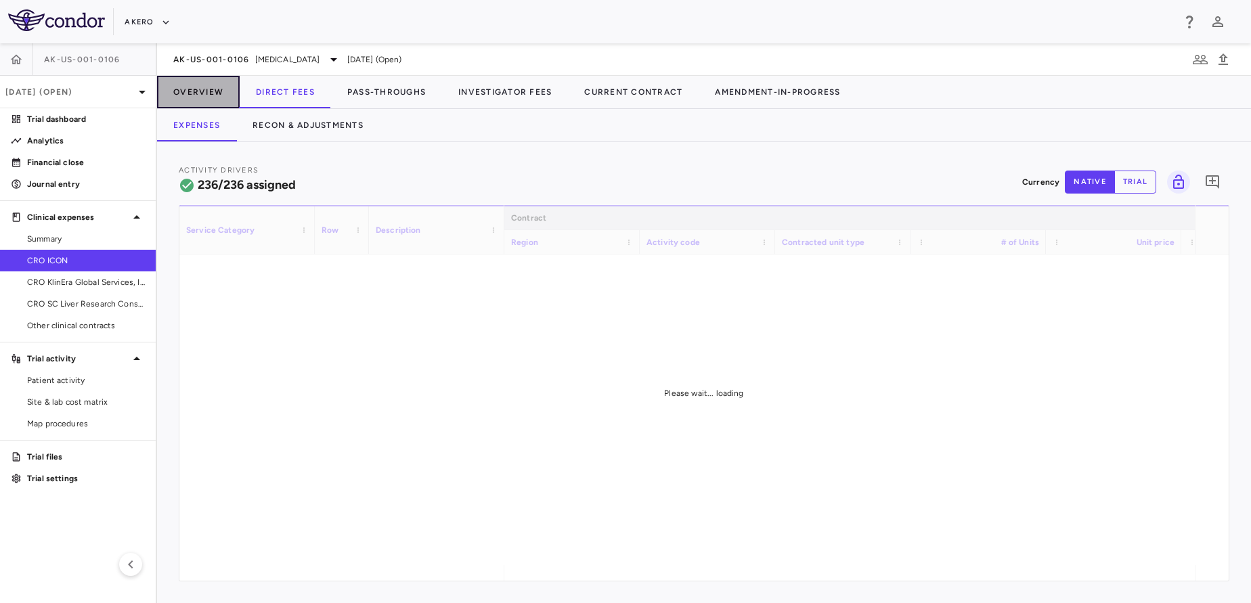
click at [224, 90] on button "Overview" at bounding box center [198, 92] width 83 height 32
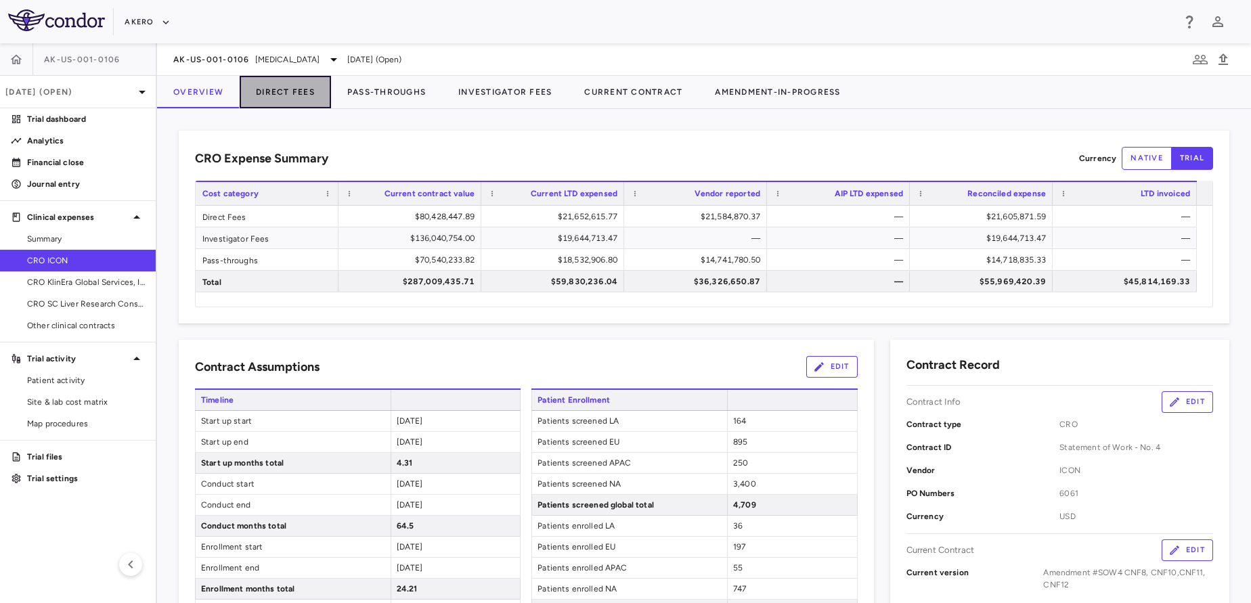
click at [278, 100] on button "Direct Fees" at bounding box center [285, 92] width 91 height 32
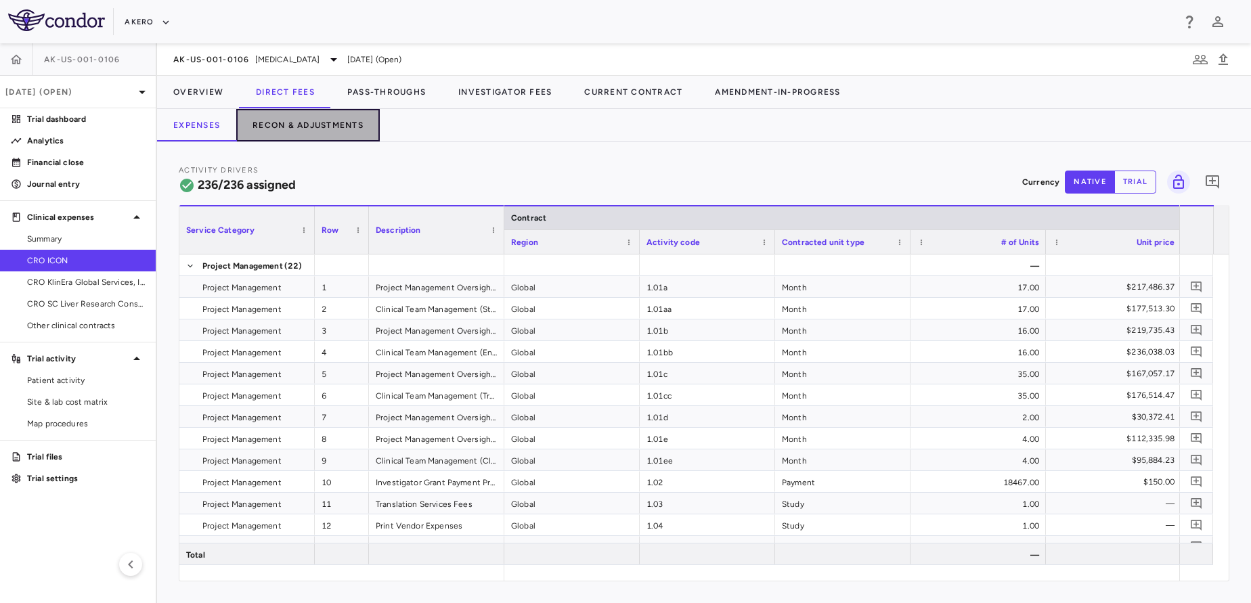
click at [326, 127] on button "Recon & Adjustments" at bounding box center [308, 125] width 144 height 32
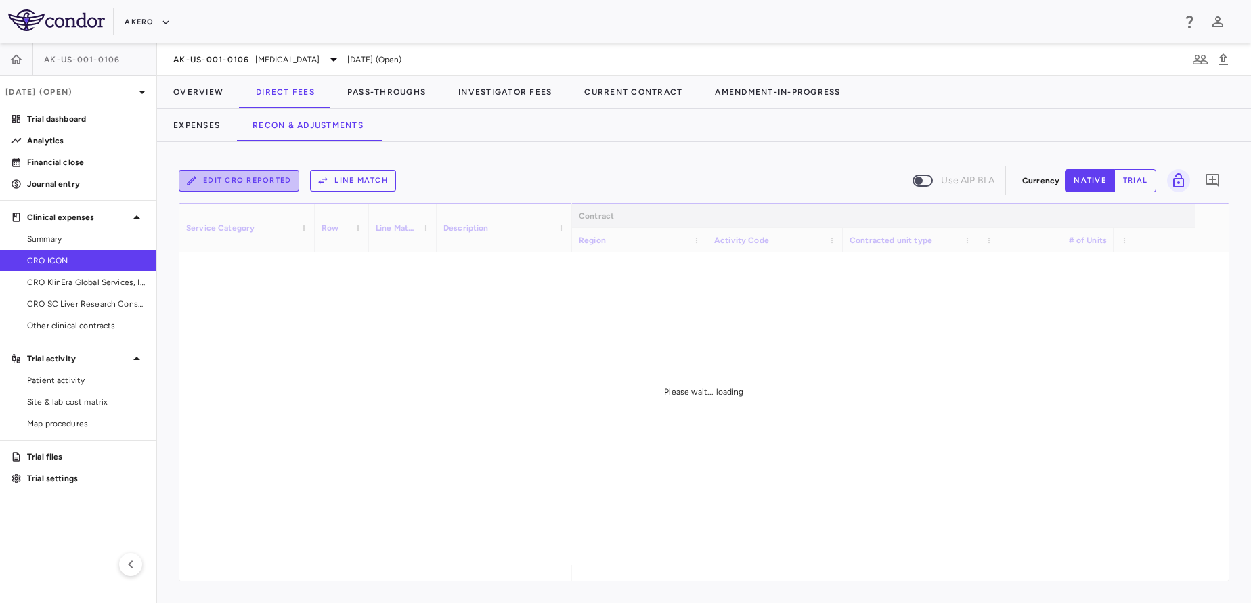
click at [254, 187] on button "Edit CRO reported" at bounding box center [239, 181] width 121 height 22
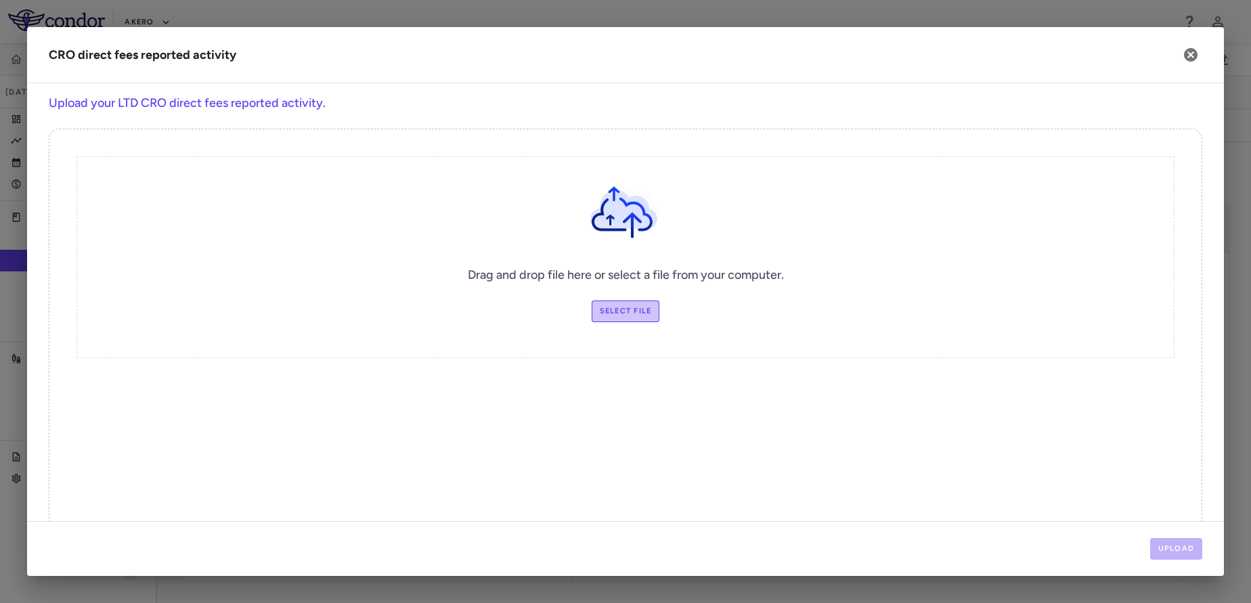
click at [634, 307] on label "Select file" at bounding box center [626, 312] width 68 height 22
click at [0, 0] on input "Select file" at bounding box center [0, 0] width 0 height 0
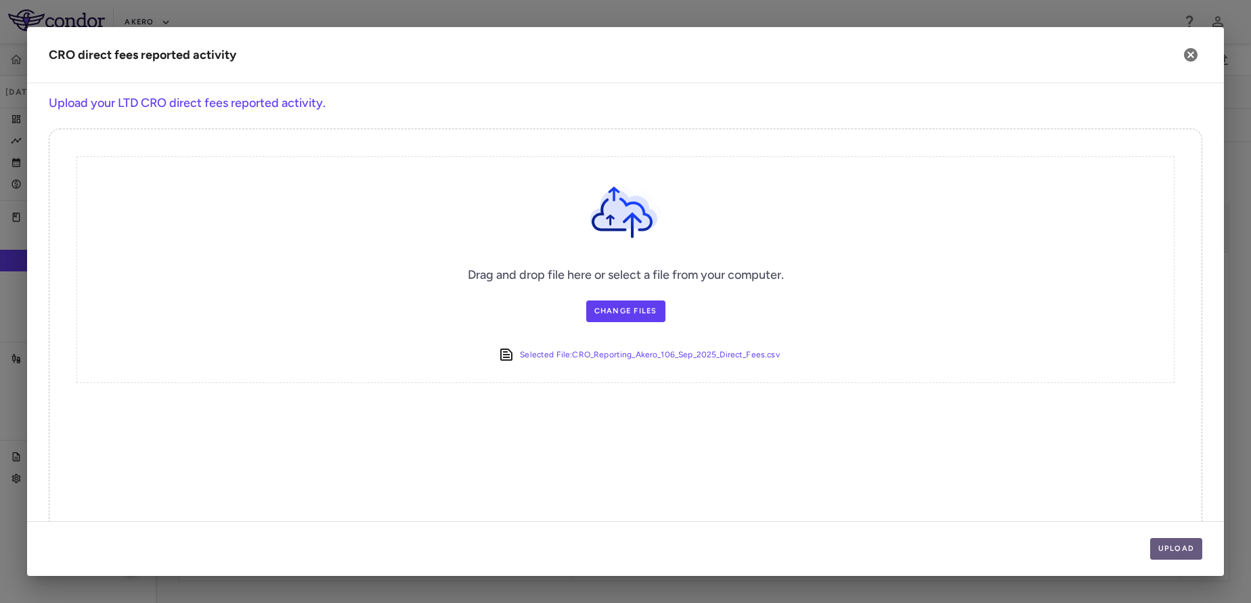
click at [1183, 547] on button "Upload" at bounding box center [1176, 549] width 53 height 22
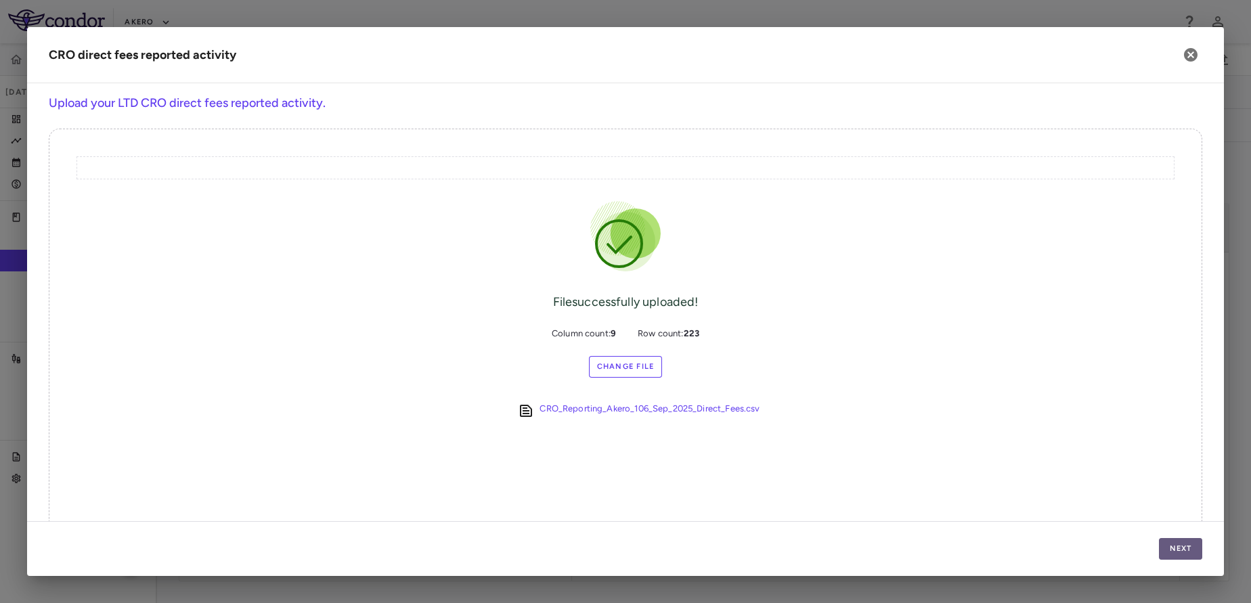
click at [1183, 547] on button "Next" at bounding box center [1180, 549] width 43 height 22
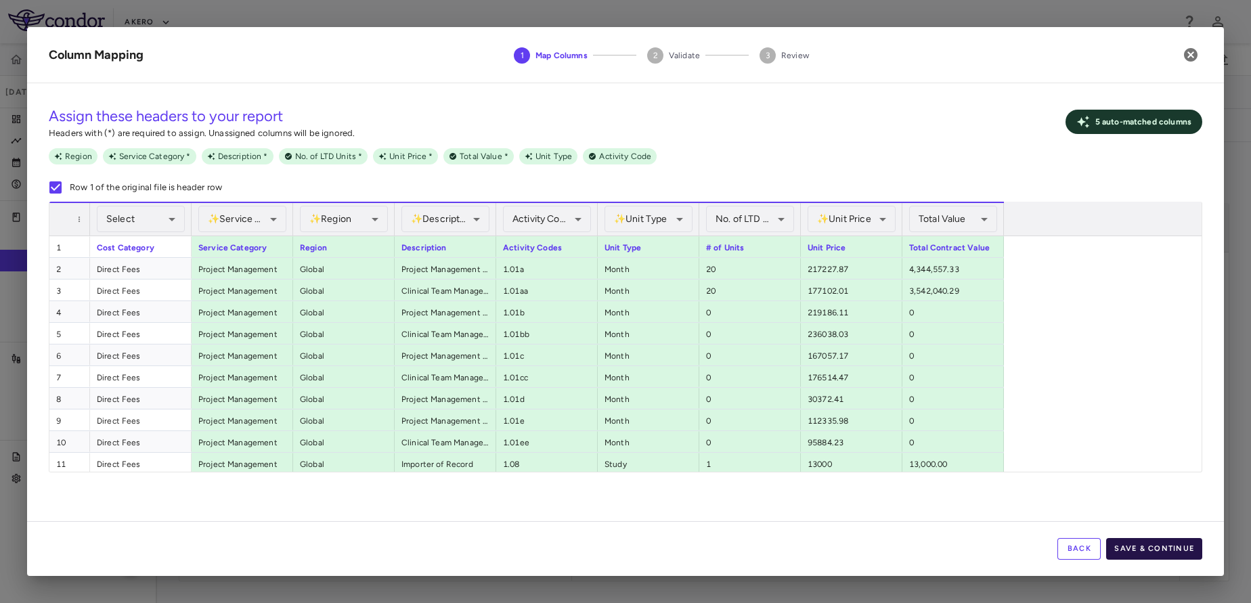
click at [1196, 555] on button "Save & Continue" at bounding box center [1154, 549] width 96 height 22
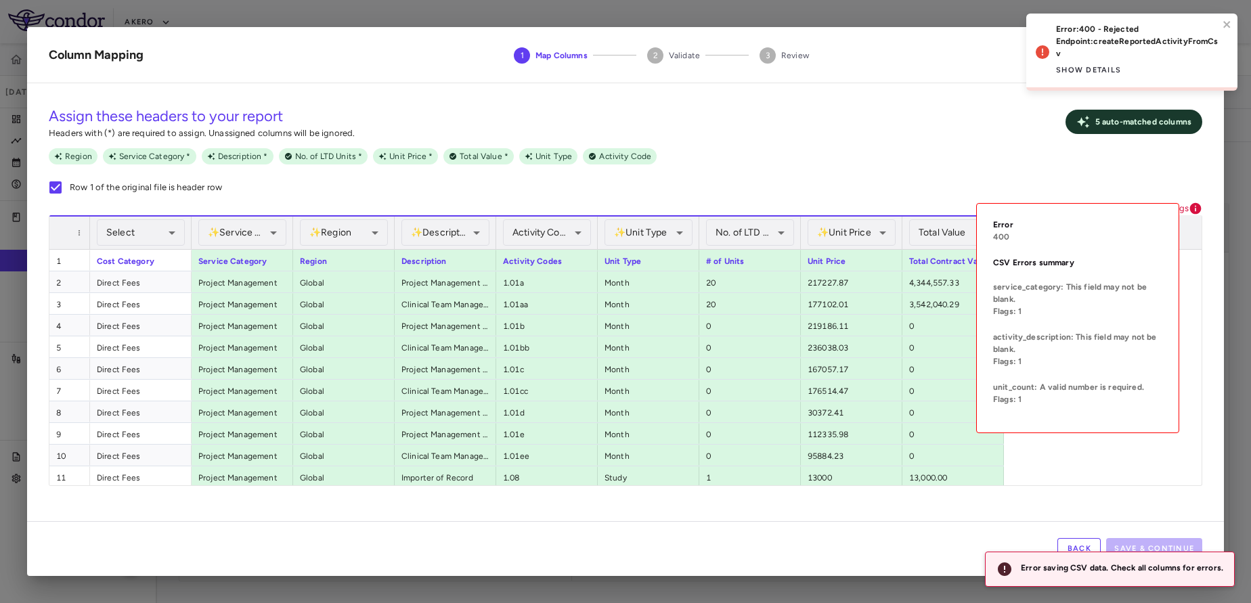
click at [1195, 208] on icon at bounding box center [1196, 209] width 12 height 12
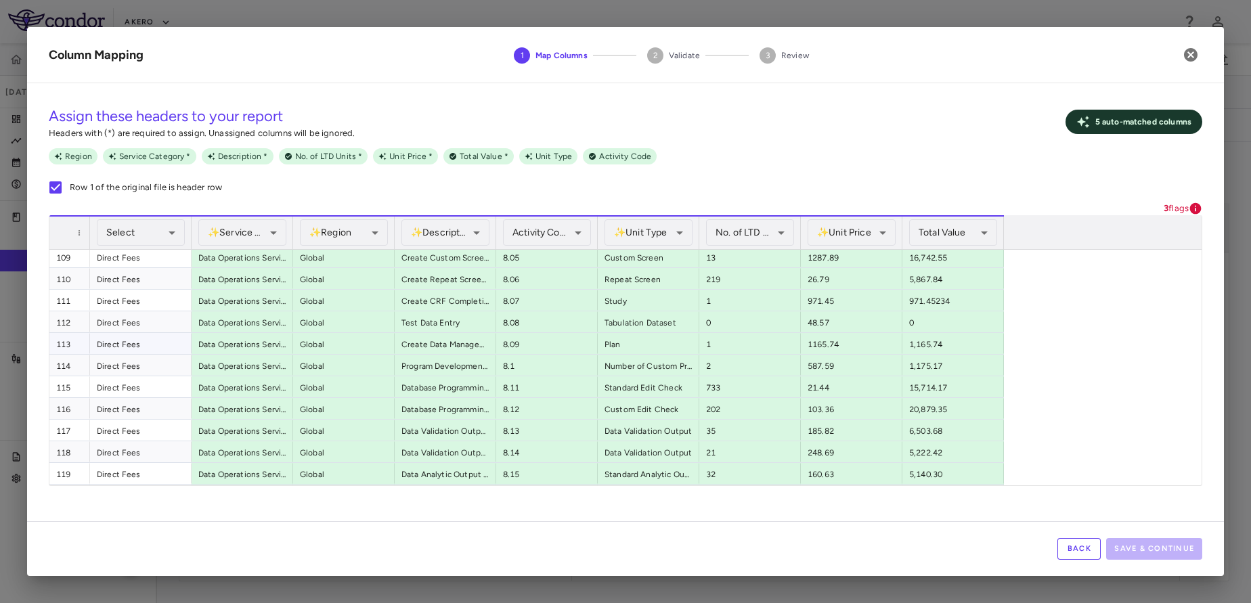
scroll to position [2975, 0]
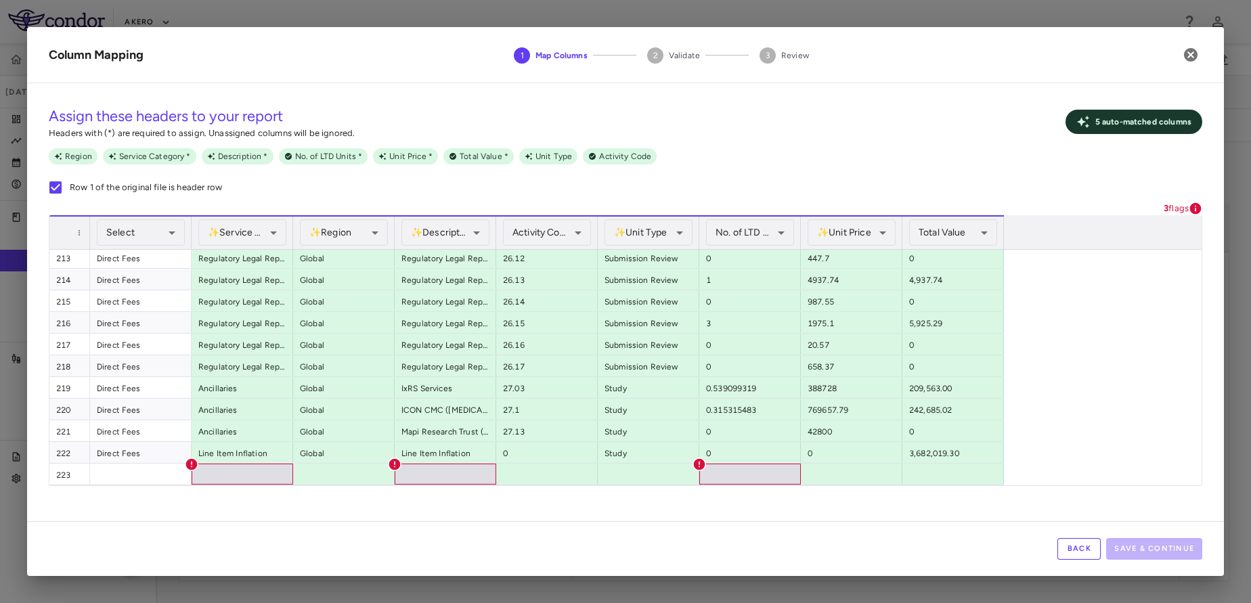
click at [1189, 64] on button "button" at bounding box center [1190, 54] width 23 height 23
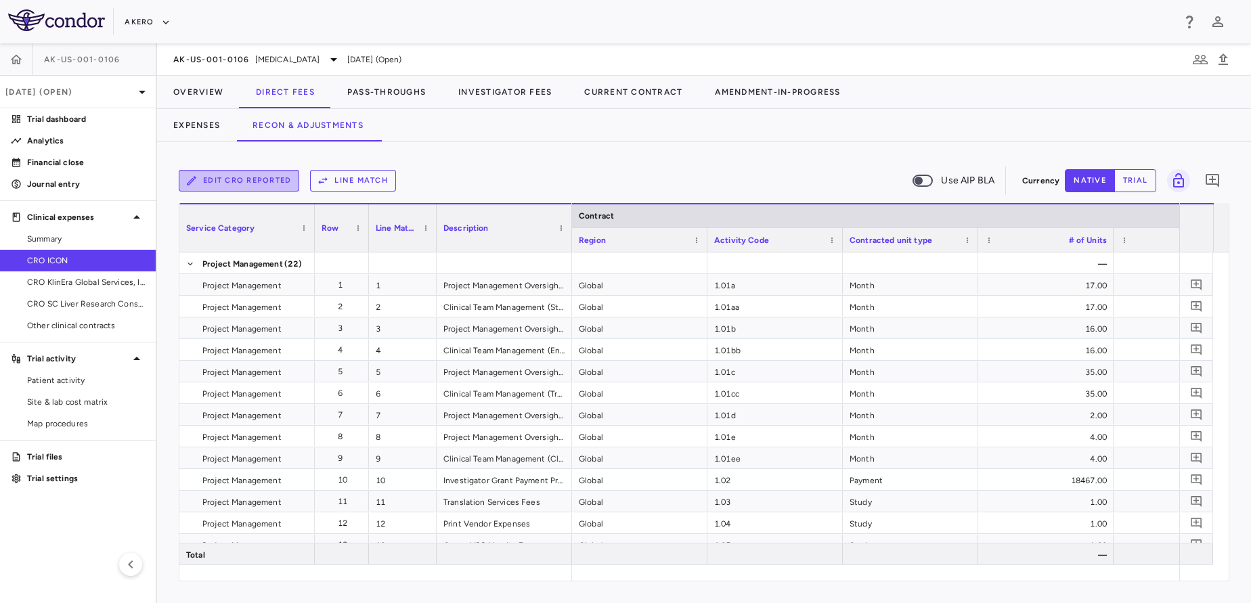
click at [271, 177] on button "Edit CRO reported" at bounding box center [239, 181] width 121 height 22
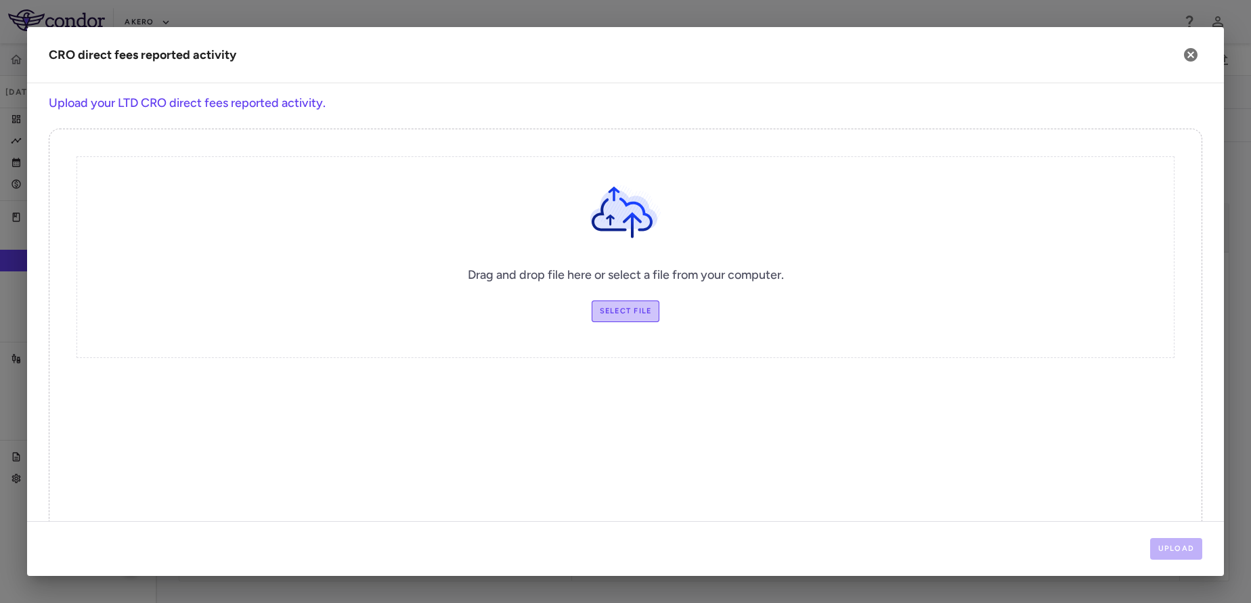
click at [633, 315] on label "Select file" at bounding box center [626, 312] width 68 height 22
click at [0, 0] on input "Select file" at bounding box center [0, 0] width 0 height 0
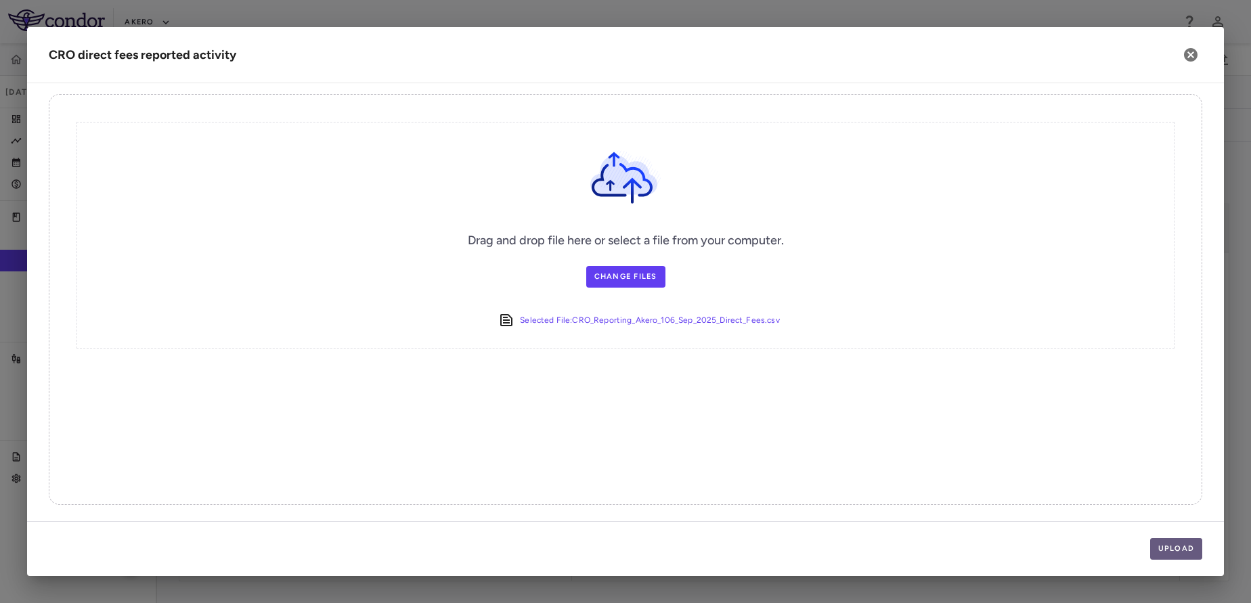
click at [1192, 552] on button "Upload" at bounding box center [1176, 549] width 53 height 22
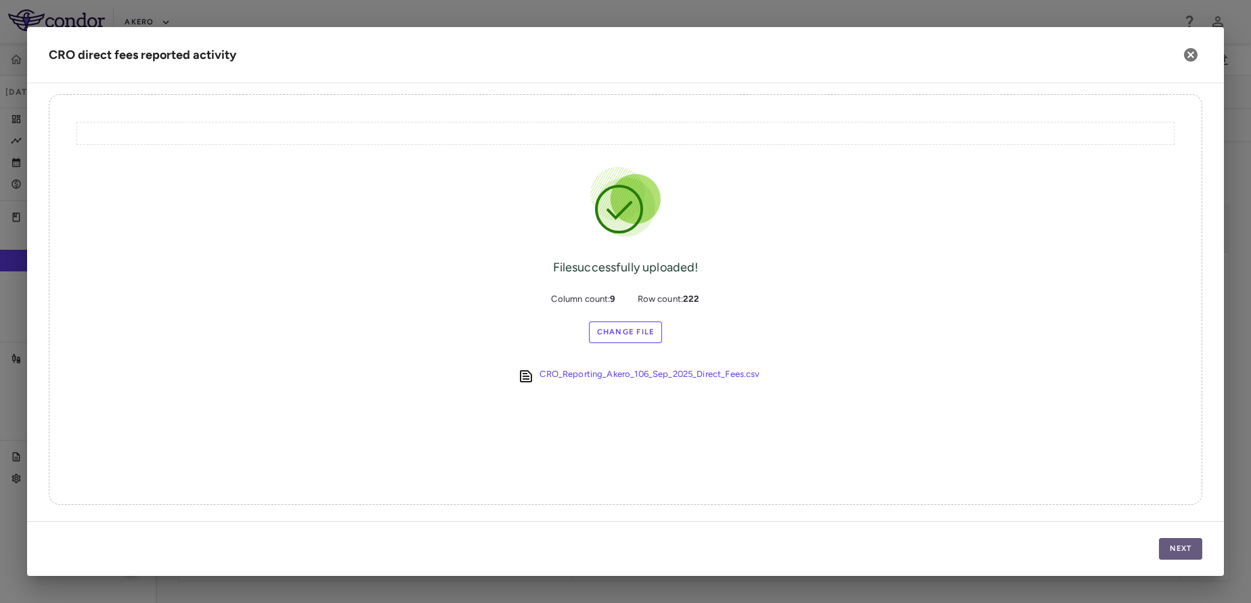
click at [1187, 542] on button "Next" at bounding box center [1180, 549] width 43 height 22
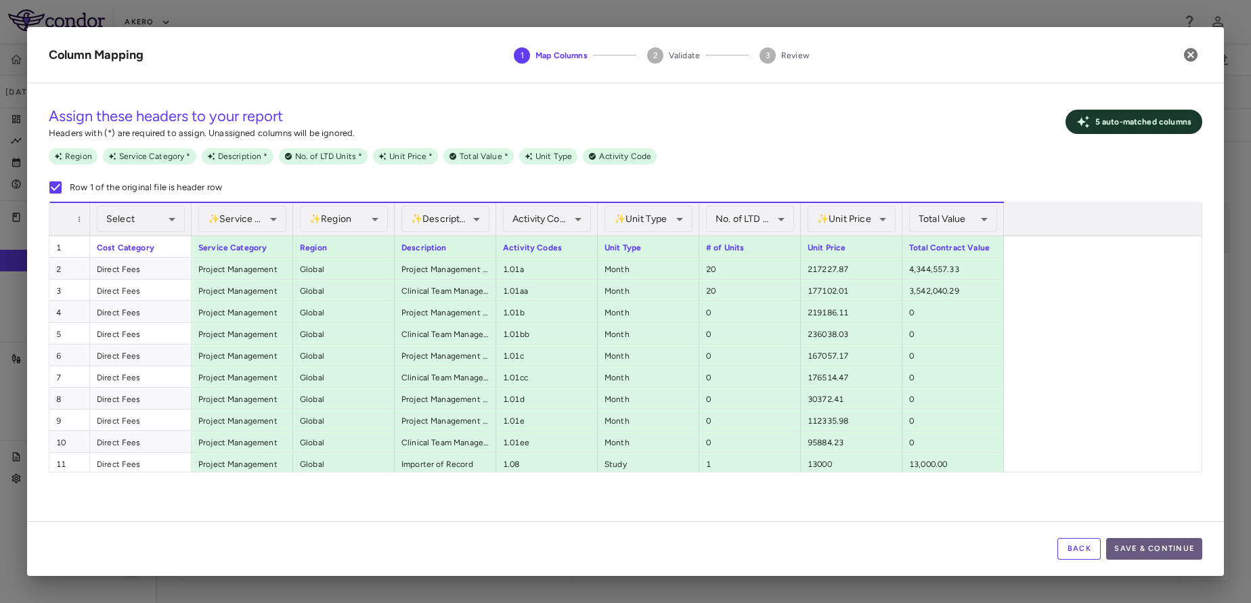
click at [1129, 547] on button "Save & Continue" at bounding box center [1154, 549] width 96 height 22
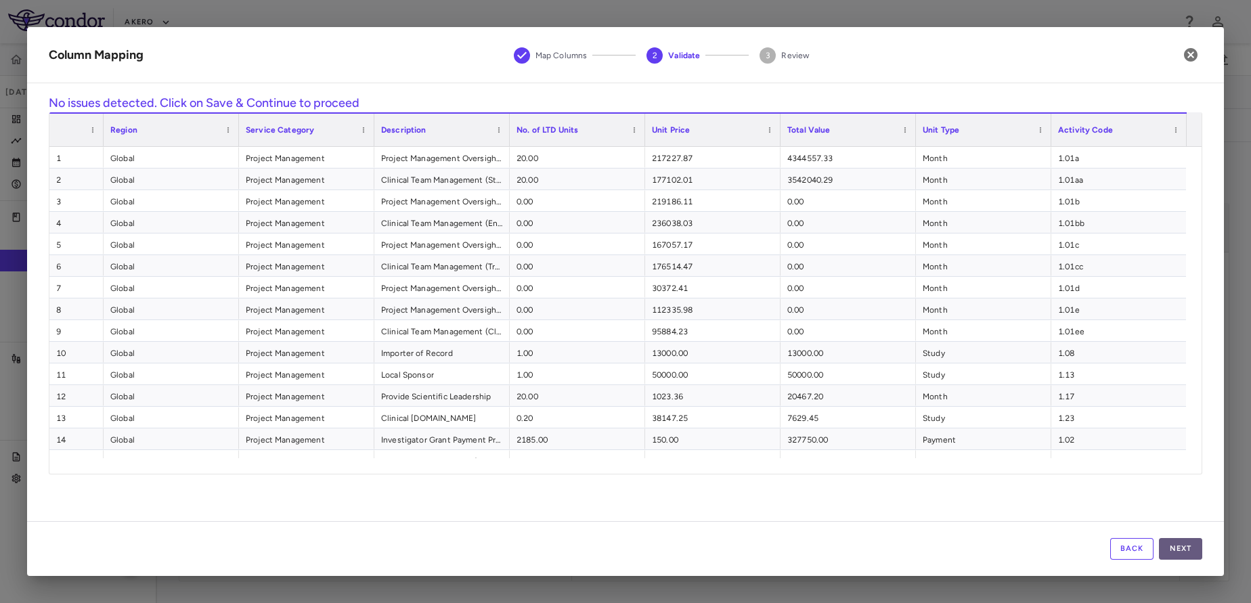
click at [1193, 555] on button "Next" at bounding box center [1180, 549] width 43 height 22
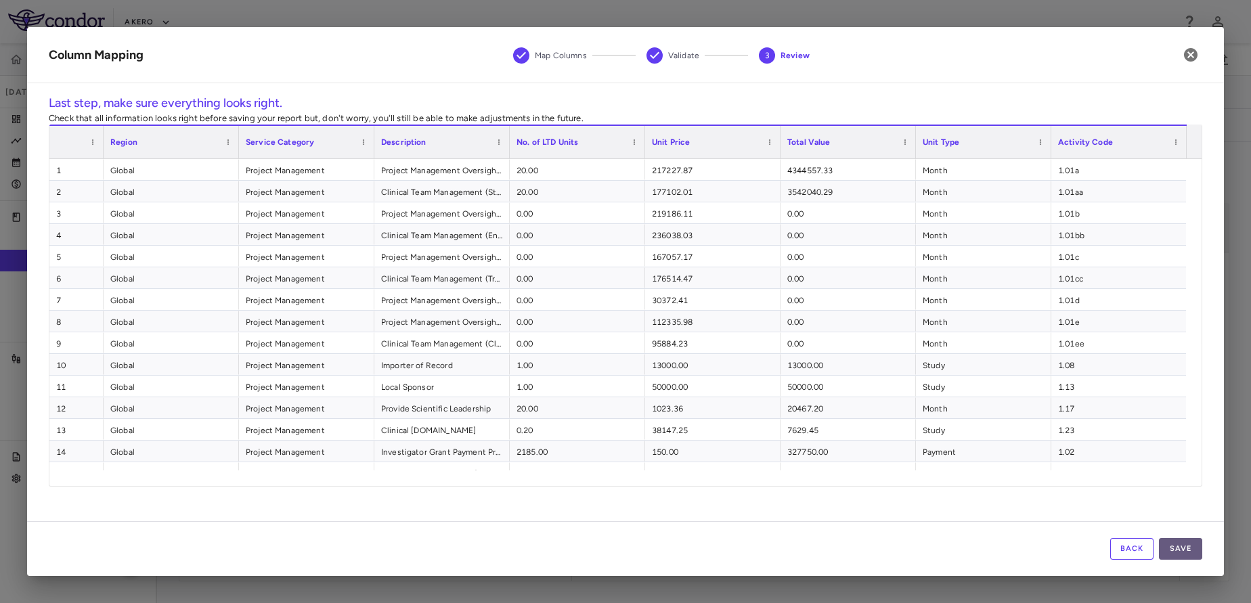
click at [1180, 542] on button "Save" at bounding box center [1180, 549] width 43 height 22
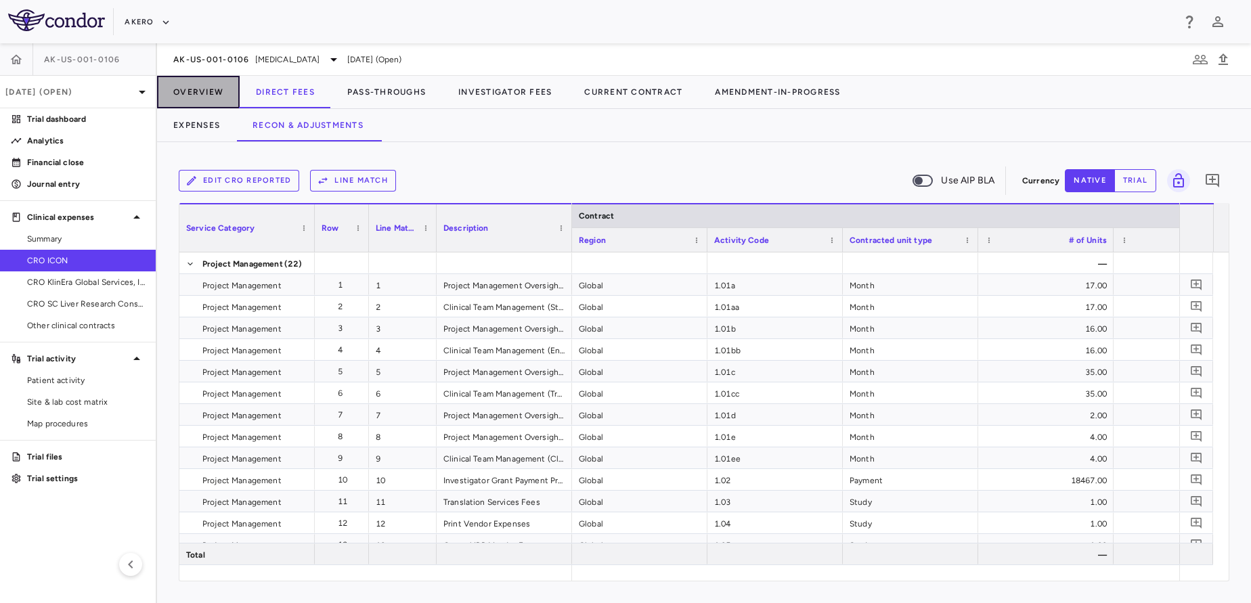
click at [218, 102] on button "Overview" at bounding box center [198, 92] width 83 height 32
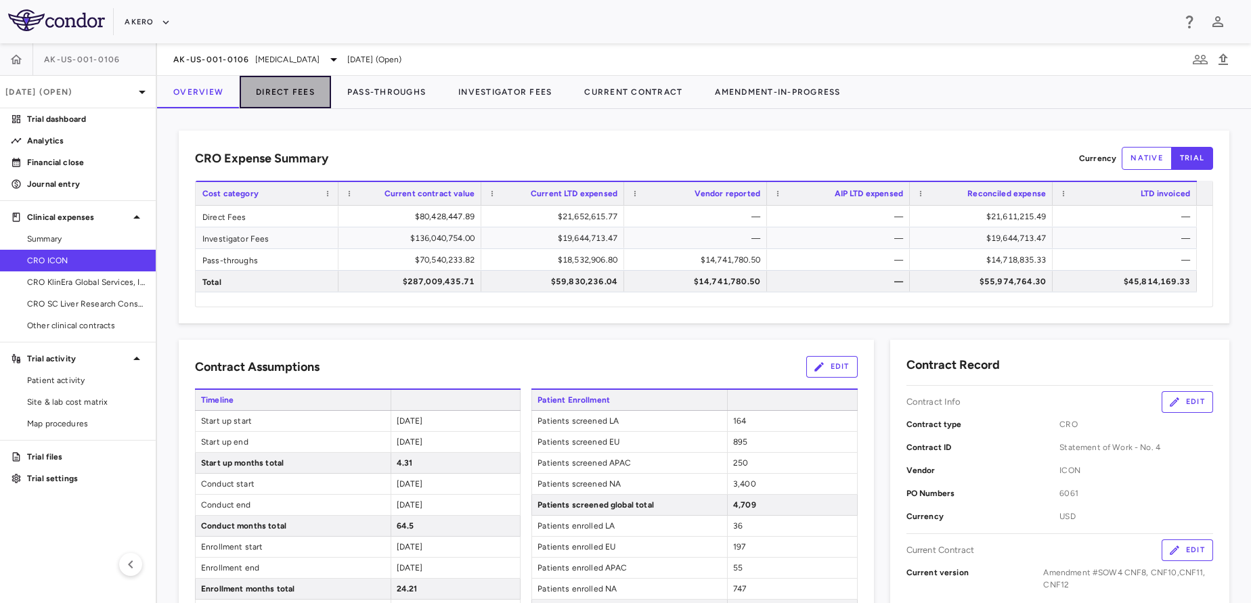
click at [282, 90] on button "Direct Fees" at bounding box center [285, 92] width 91 height 32
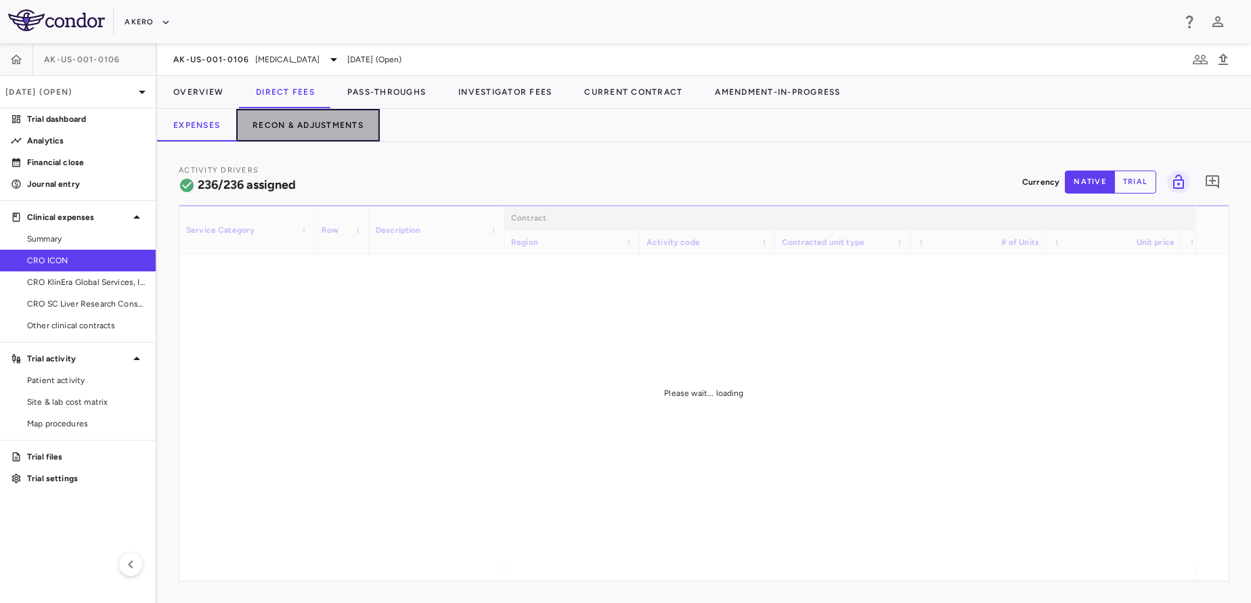
click at [334, 127] on button "Recon & Adjustments" at bounding box center [308, 125] width 144 height 32
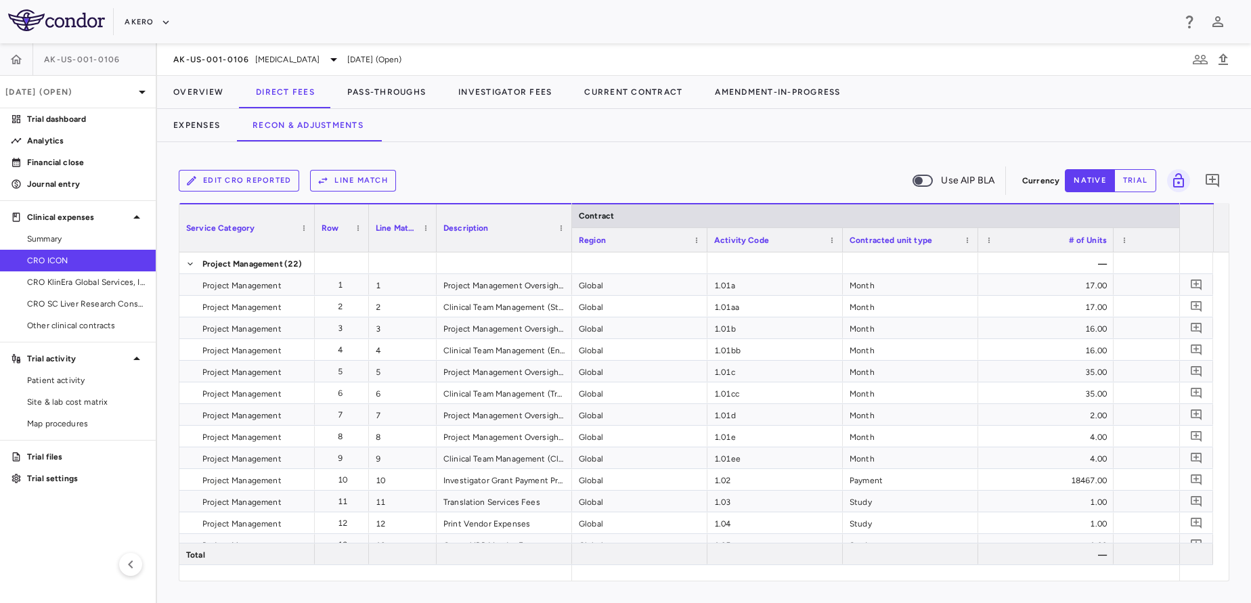
click at [349, 179] on button "Line Match" at bounding box center [353, 181] width 86 height 22
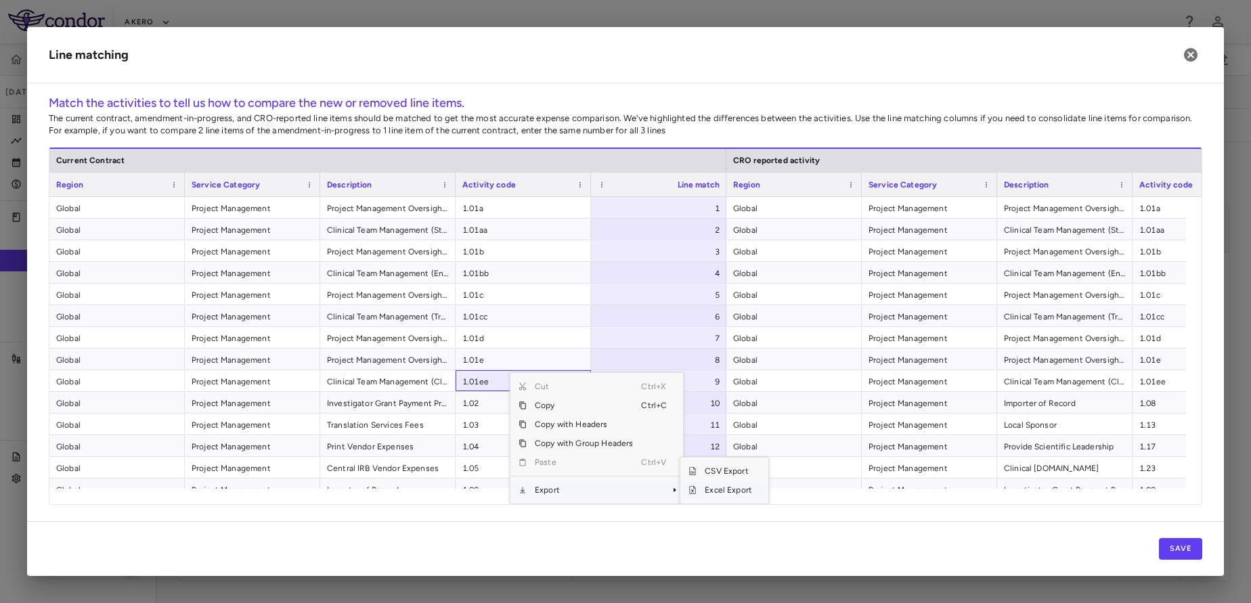
click at [733, 487] on span "Excel Export" at bounding box center [729, 490] width 64 height 19
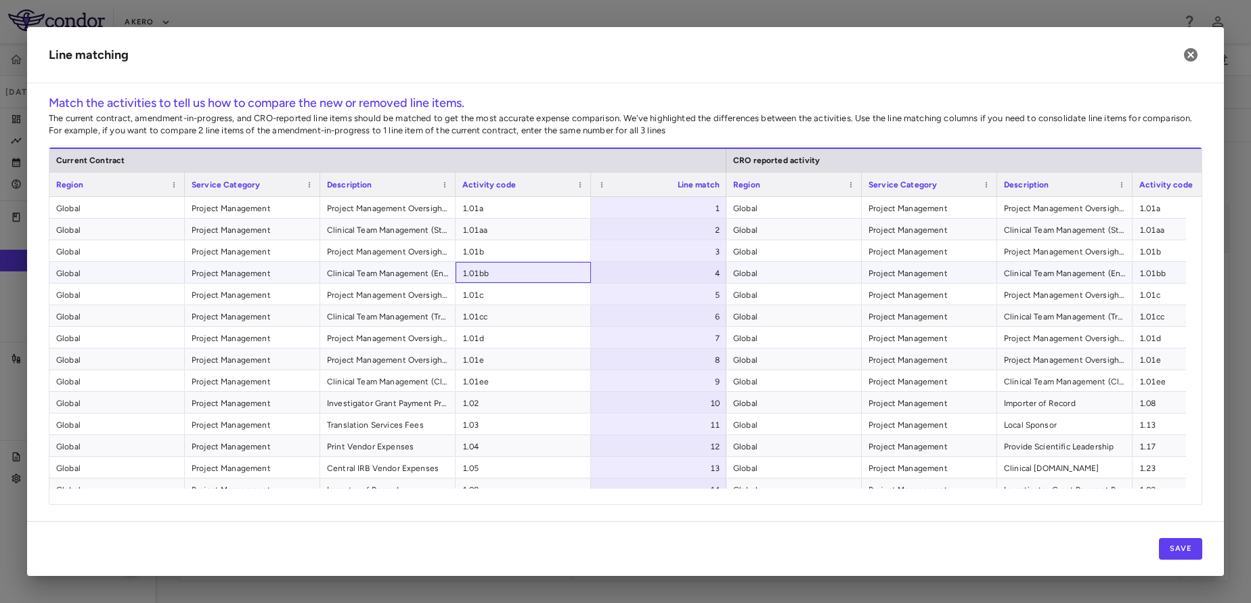
click at [559, 269] on span "1.01bb" at bounding box center [523, 274] width 122 height 22
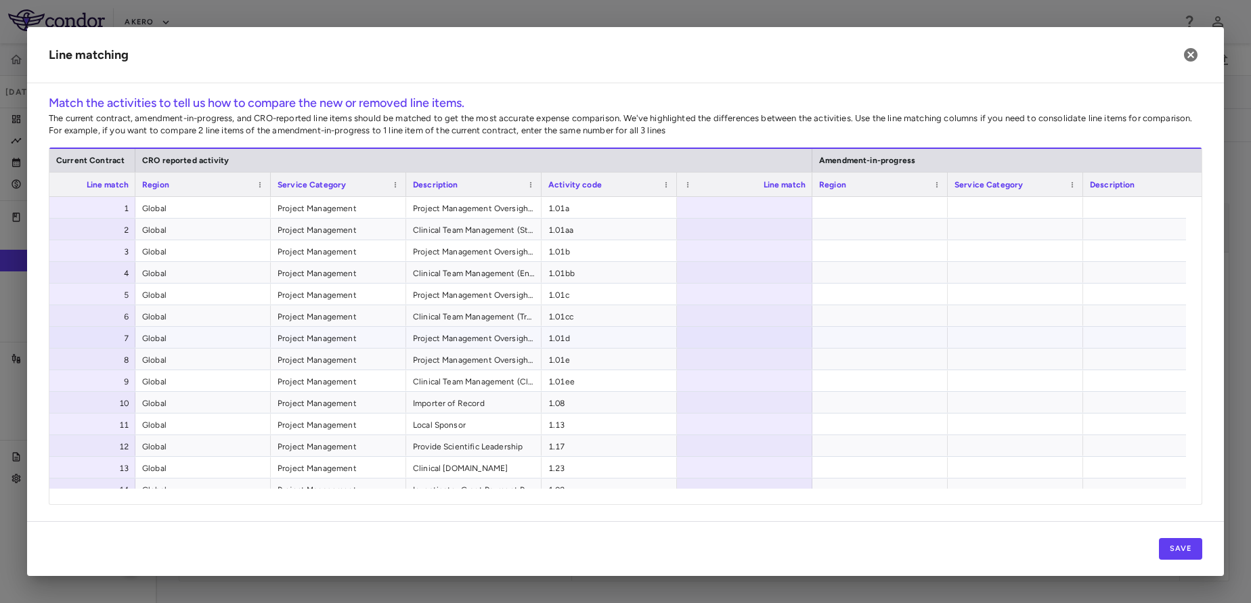
scroll to position [0, 592]
click at [871, 208] on div at bounding box center [878, 207] width 135 height 21
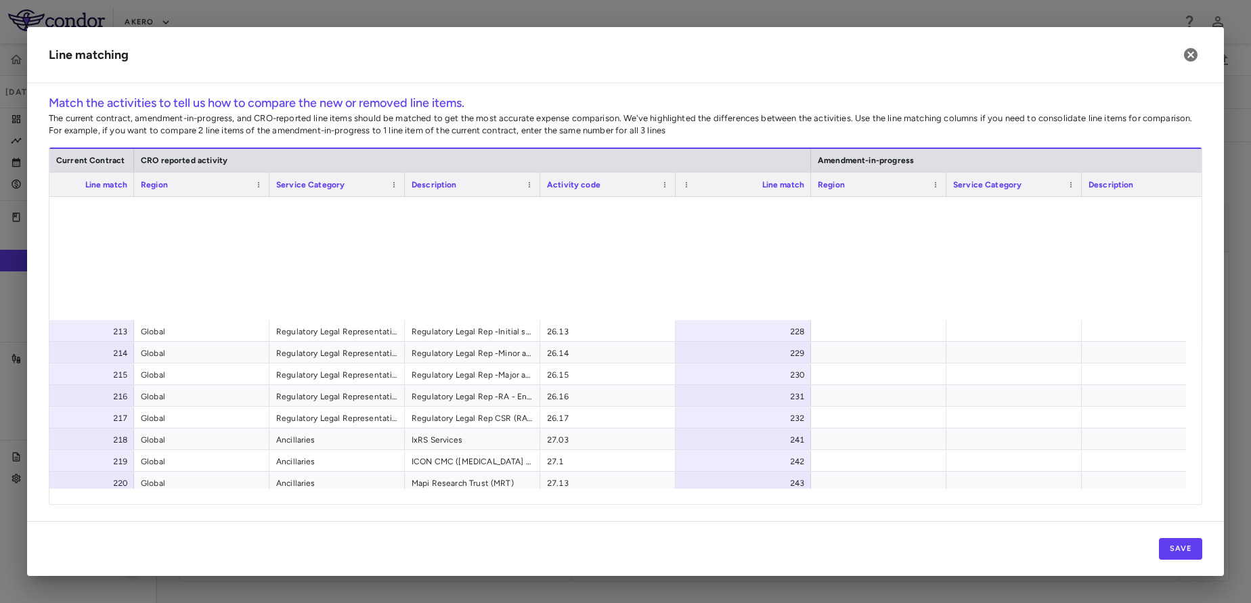
scroll to position [4821, 0]
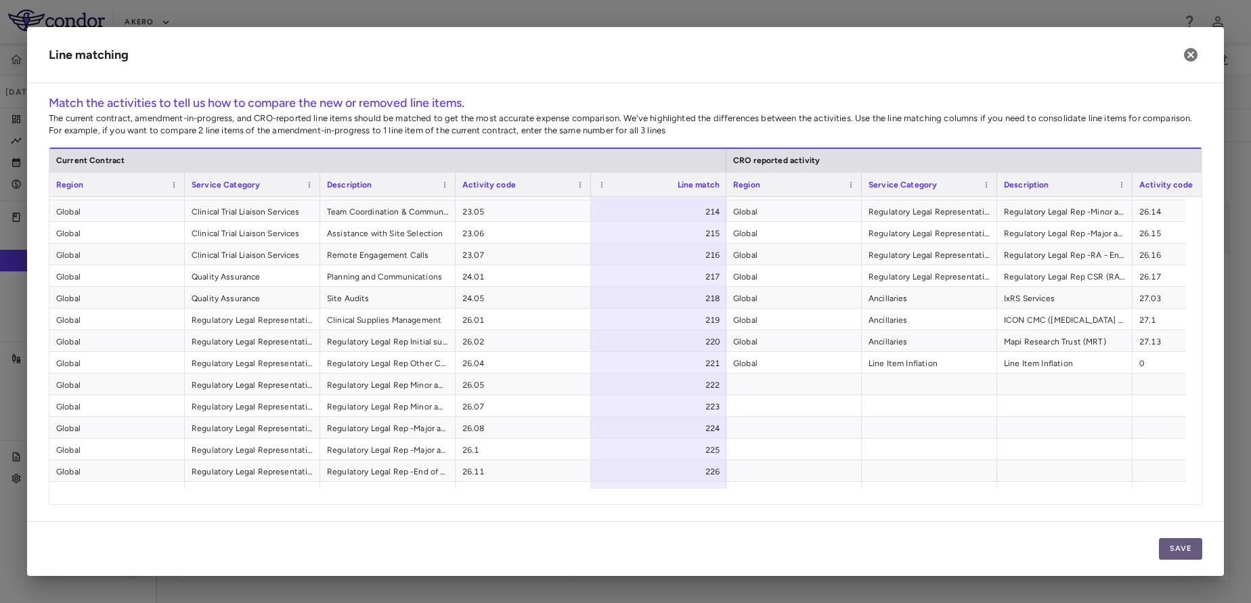
click at [1192, 554] on button "Save" at bounding box center [1180, 549] width 43 height 22
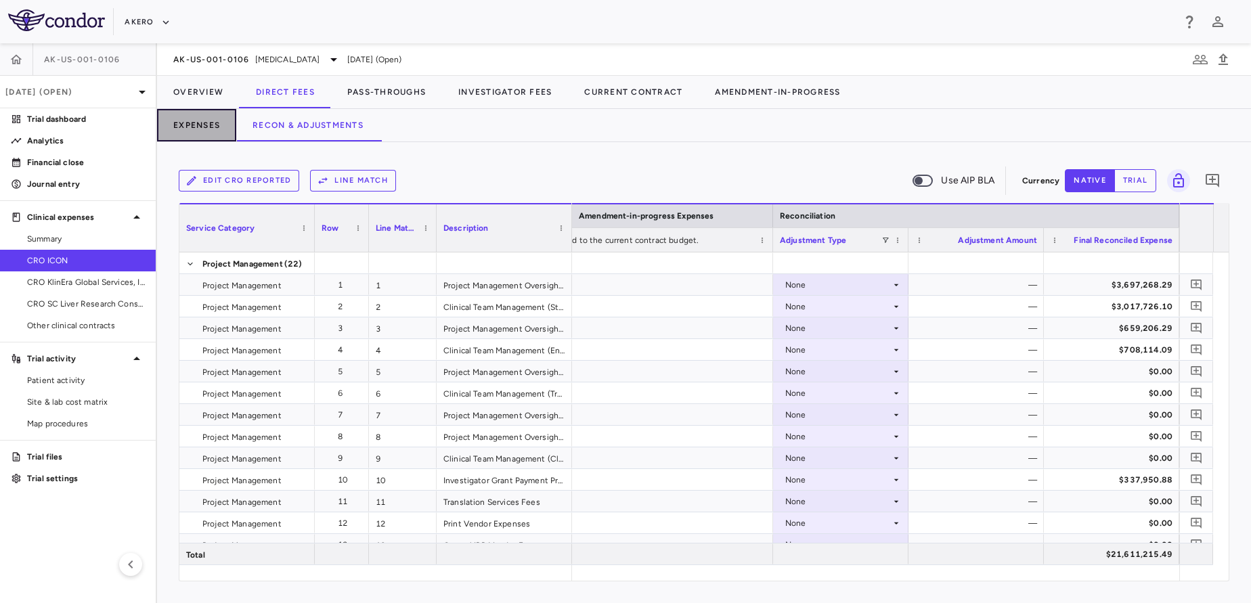
click at [219, 122] on button "Expenses" at bounding box center [196, 125] width 79 height 32
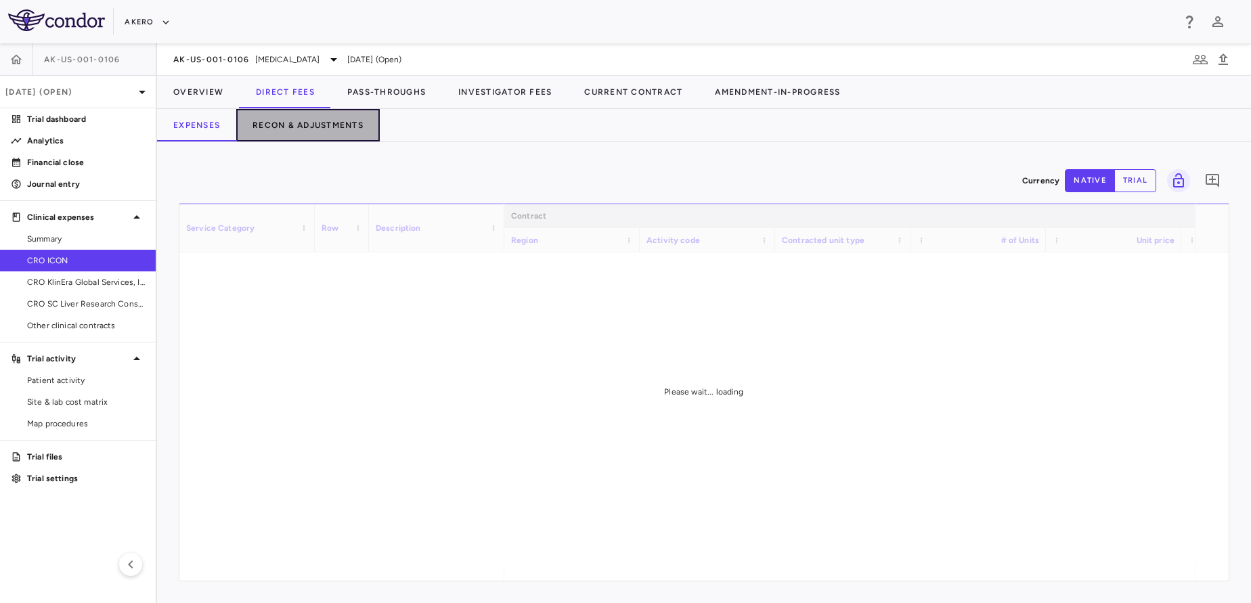
click at [288, 131] on button "Recon & Adjustments" at bounding box center [308, 125] width 144 height 32
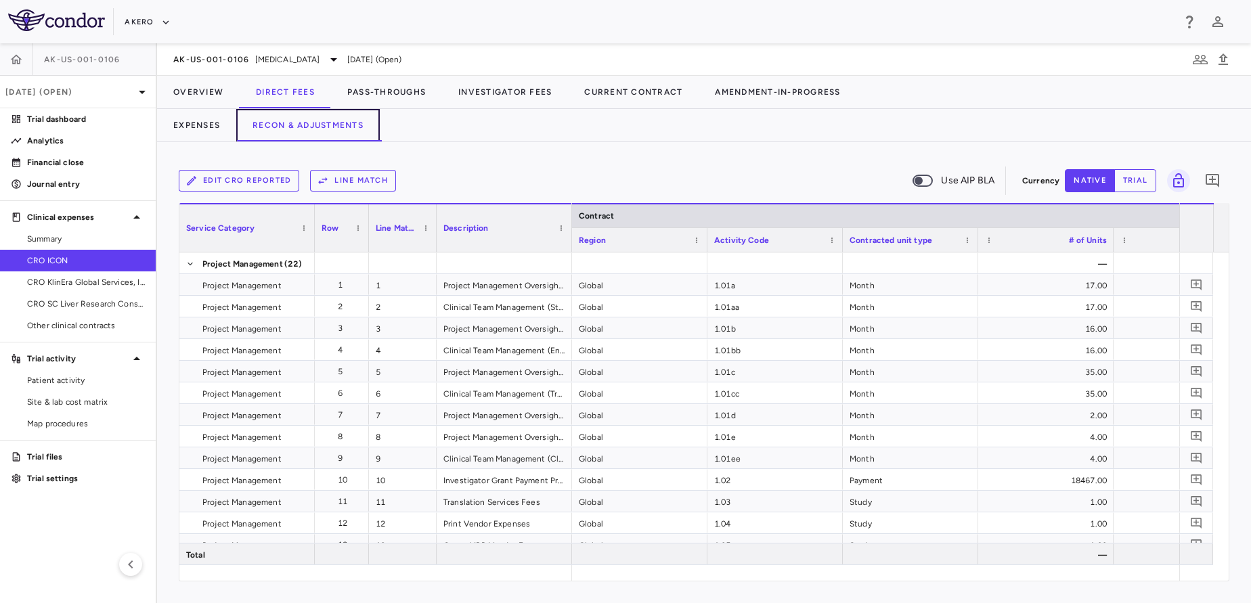
click at [288, 131] on button "Recon & Adjustments" at bounding box center [308, 125] width 144 height 32
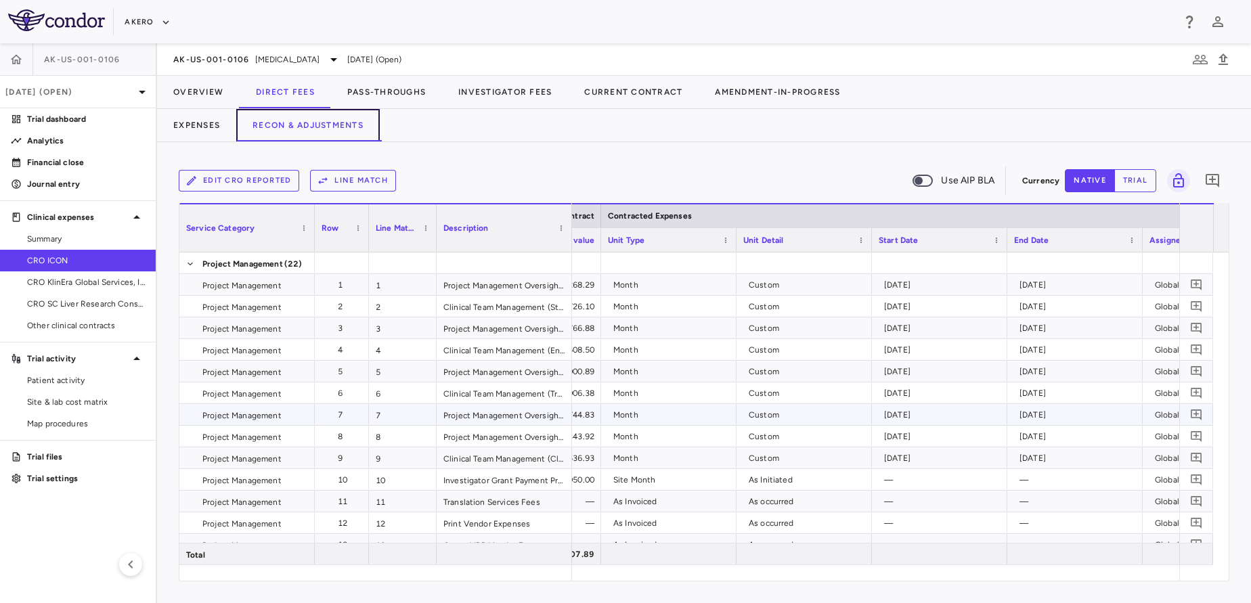
scroll to position [0, 989]
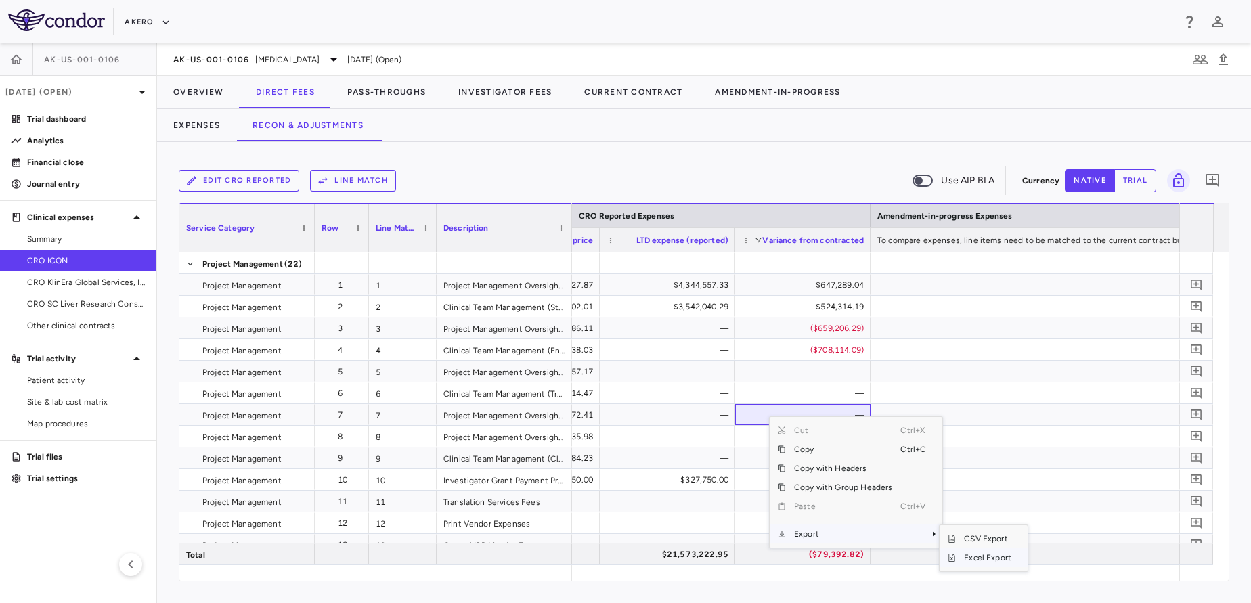
click at [976, 557] on span "Excel Export" at bounding box center [988, 557] width 64 height 19
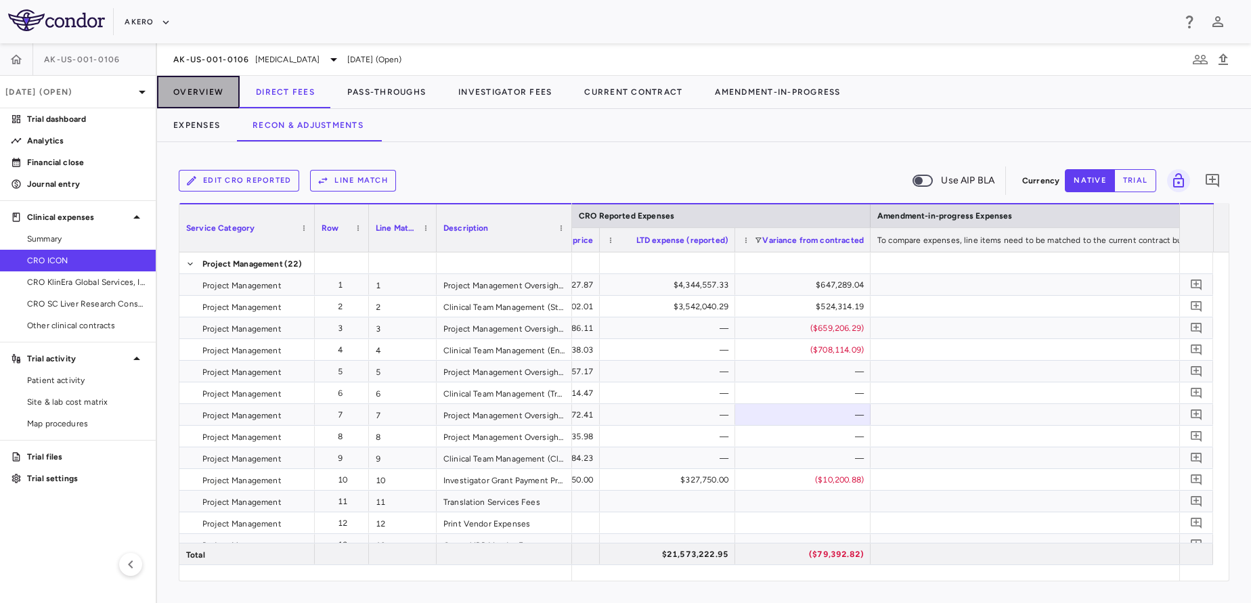
click at [192, 102] on button "Overview" at bounding box center [198, 92] width 83 height 32
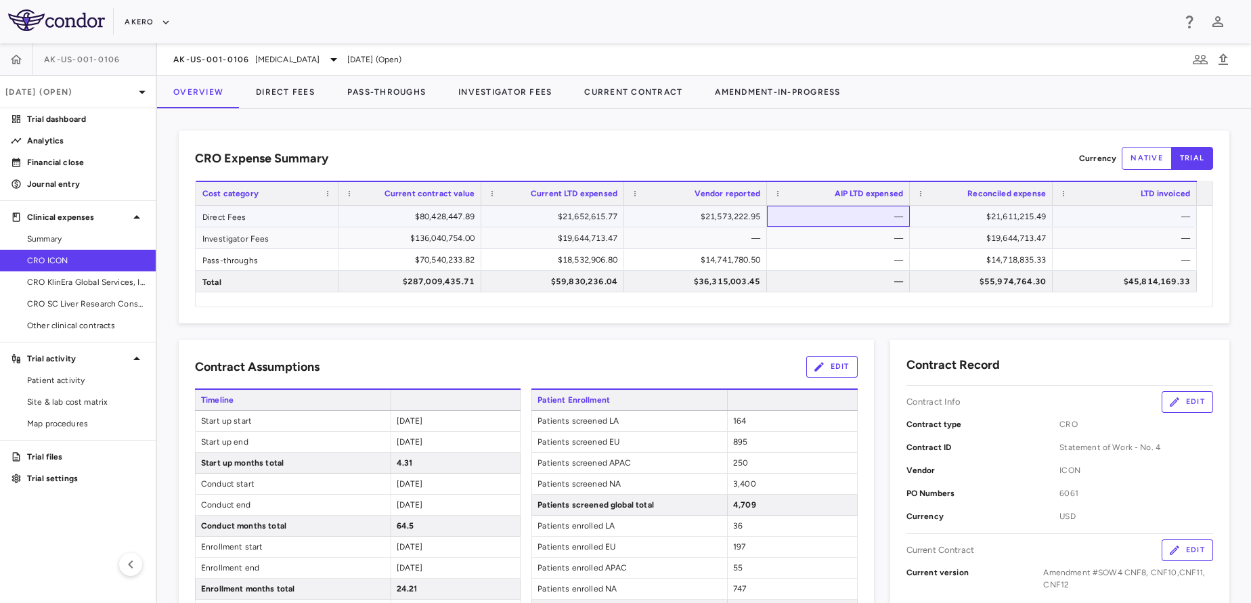
click at [837, 213] on div "—" at bounding box center [841, 217] width 124 height 22
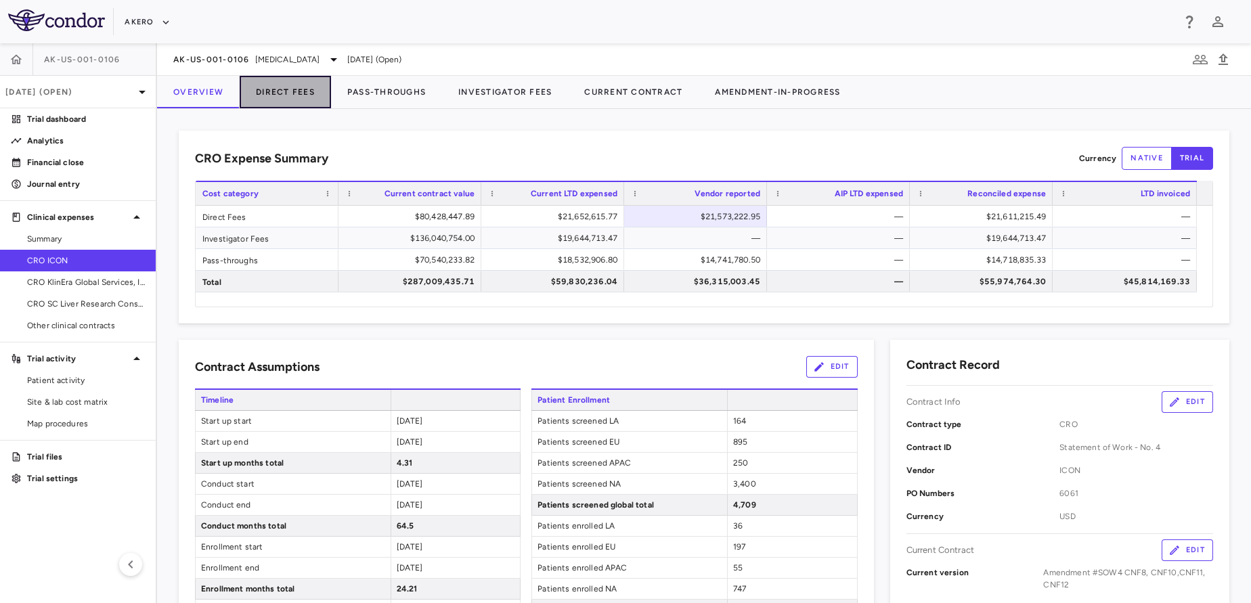
click at [291, 91] on button "Direct Fees" at bounding box center [285, 92] width 91 height 32
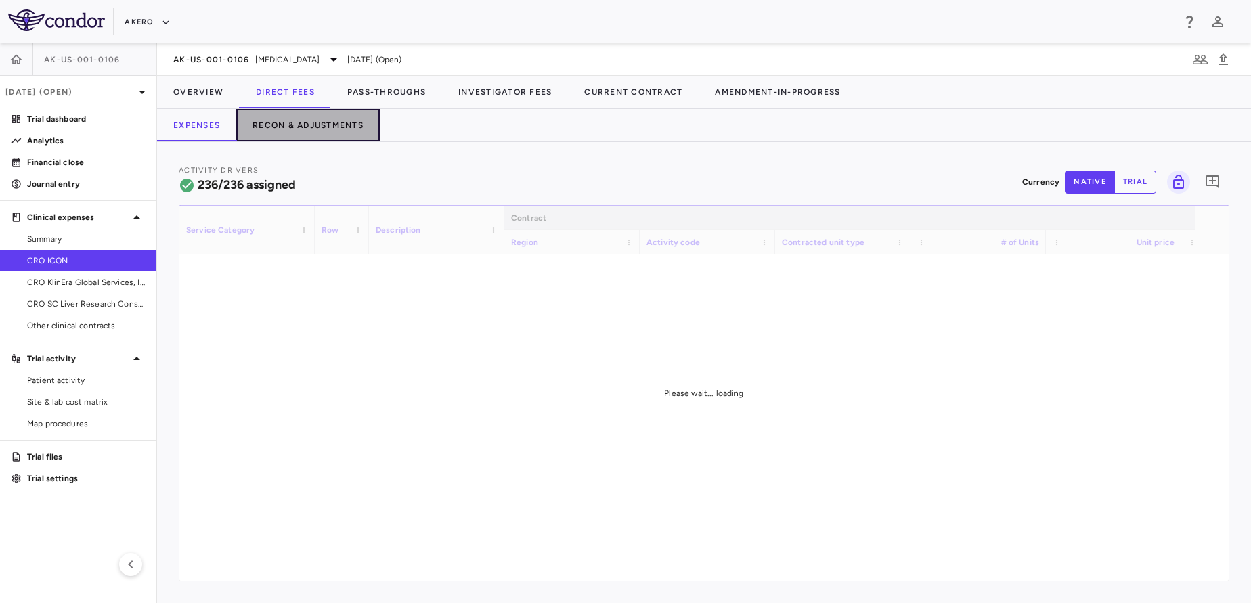
click at [300, 127] on button "Recon & Adjustments" at bounding box center [308, 125] width 144 height 32
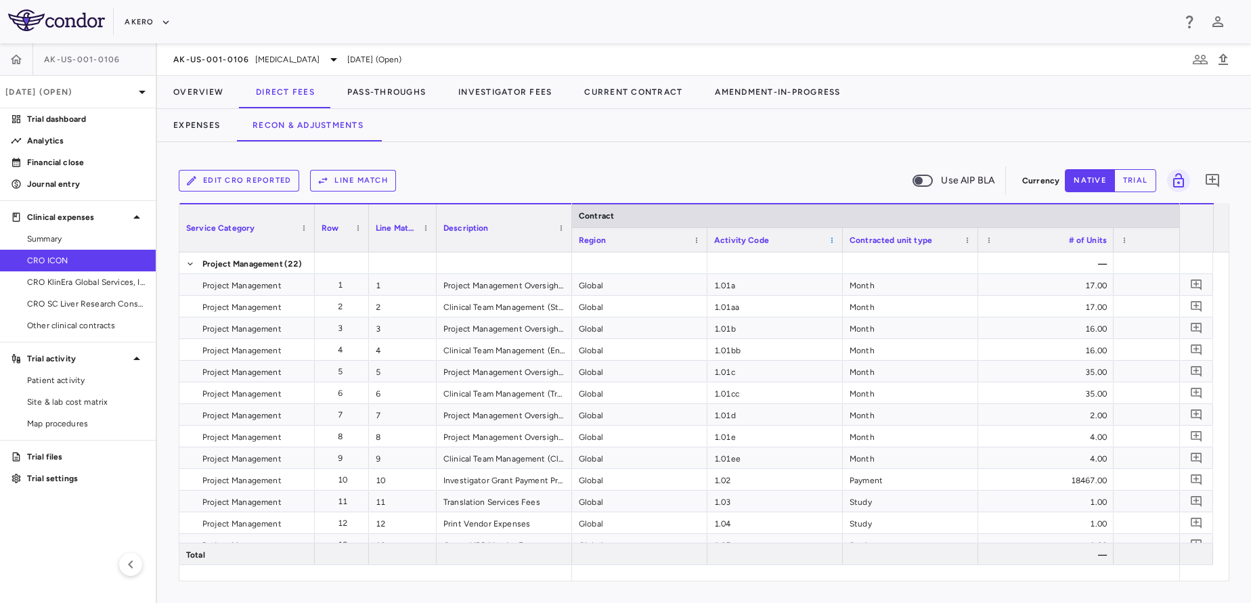
click at [830, 244] on span at bounding box center [832, 240] width 8 height 8
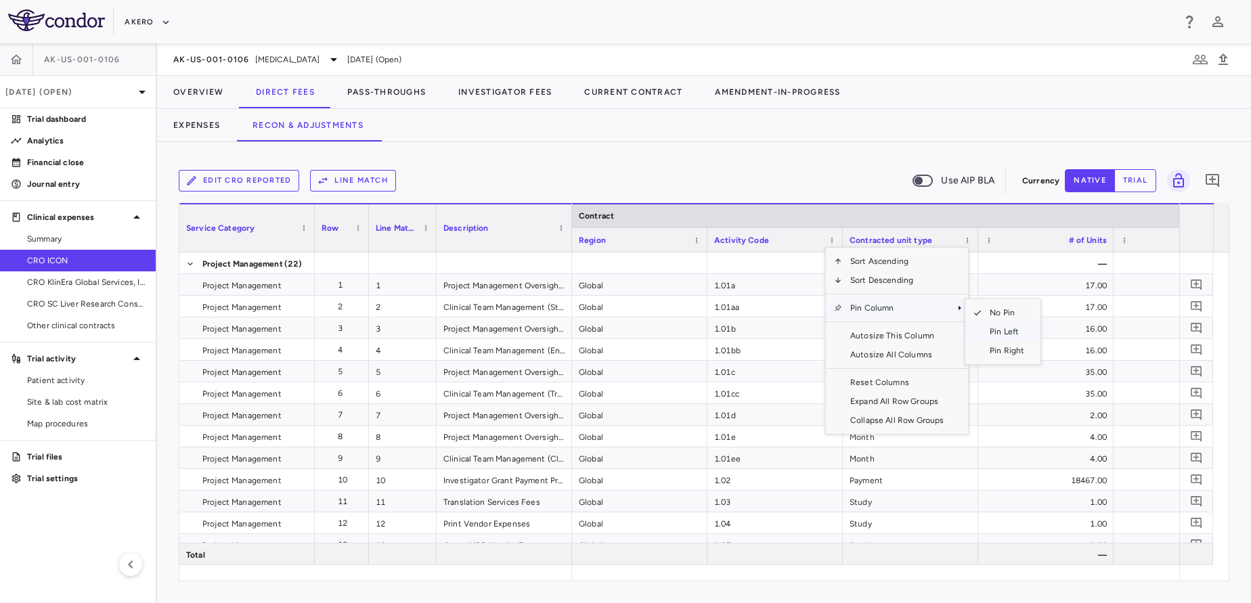
click at [1008, 334] on span "Pin Left" at bounding box center [1007, 331] width 51 height 19
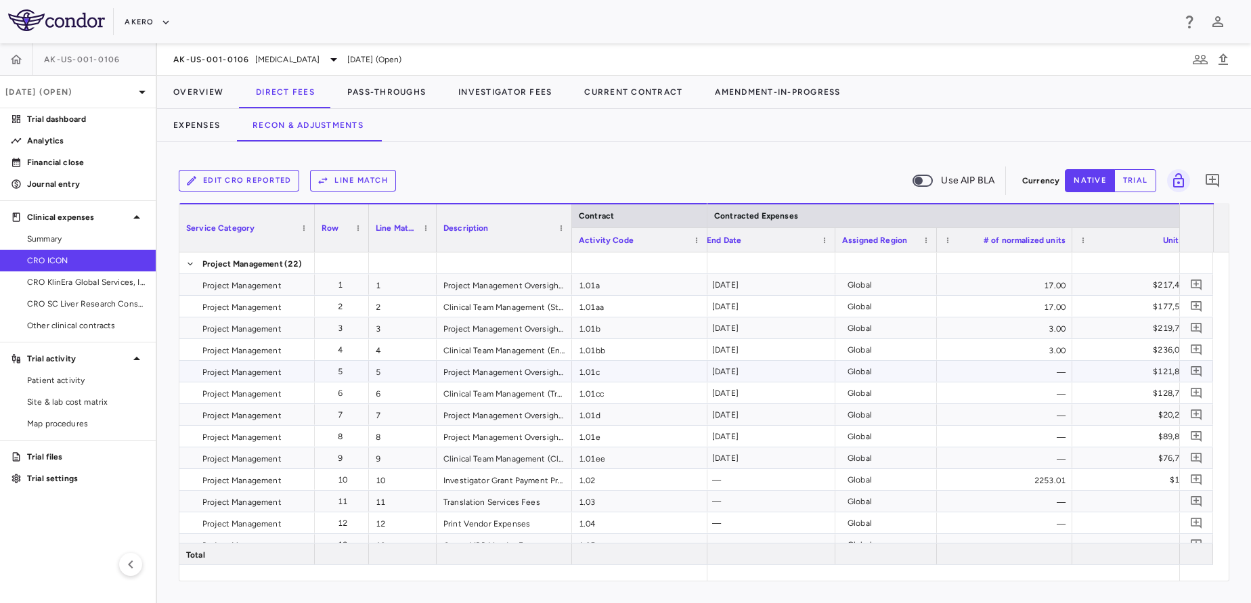
scroll to position [0, 1428]
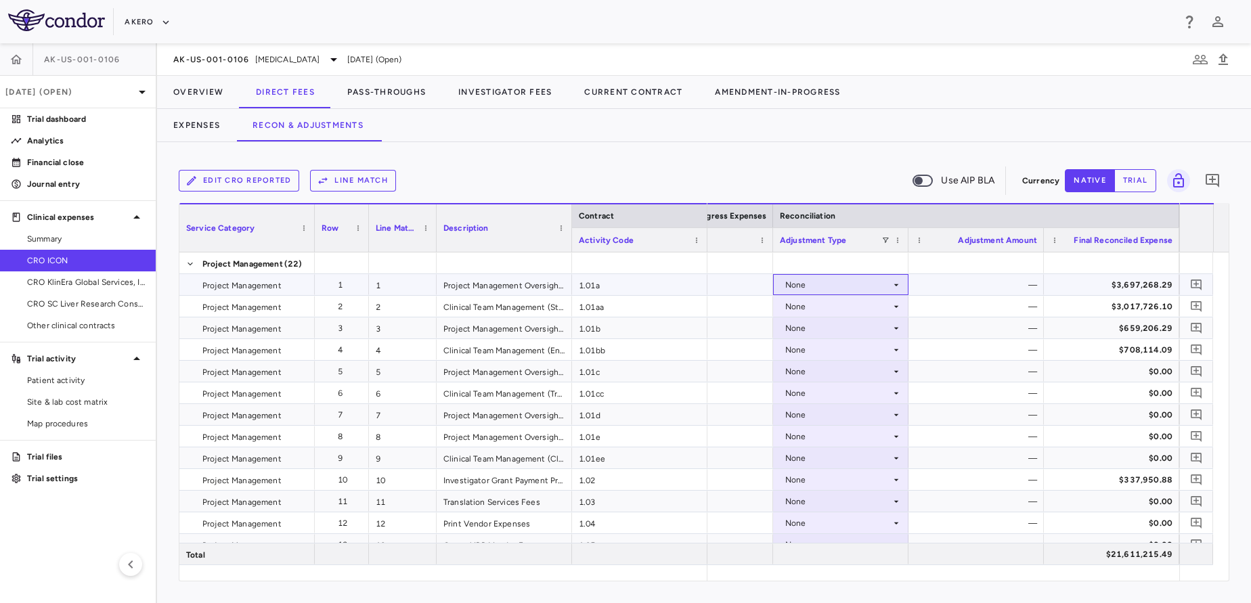
click at [891, 289] on icon at bounding box center [896, 285] width 11 height 11
click at [848, 338] on li "CRO Reported" at bounding box center [841, 332] width 134 height 20
click at [851, 305] on div "None" at bounding box center [838, 307] width 106 height 22
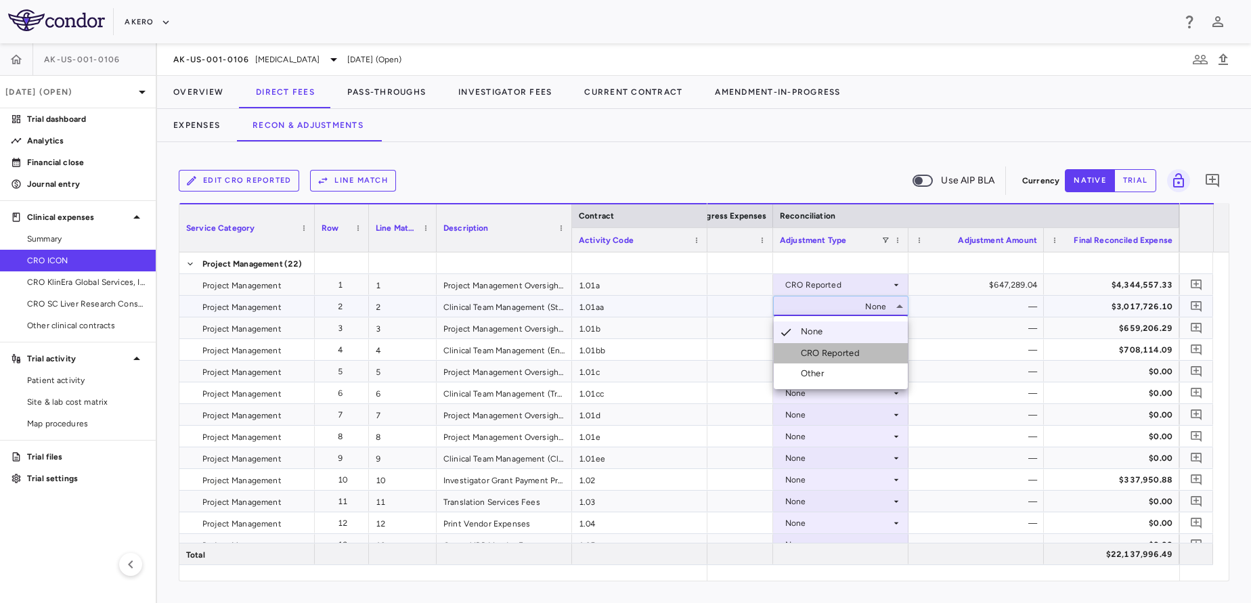
click at [829, 345] on li "CRO Reported" at bounding box center [841, 353] width 134 height 20
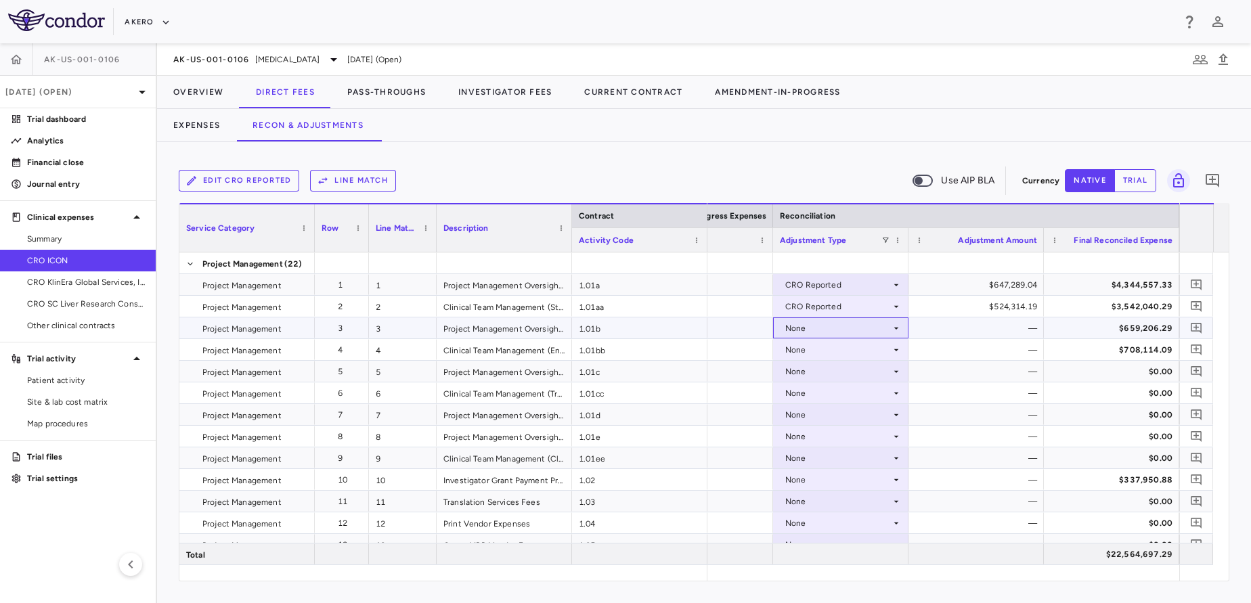
click at [853, 332] on div "None" at bounding box center [838, 329] width 106 height 22
click at [836, 375] on div "CRO Reported" at bounding box center [833, 375] width 64 height 12
click at [859, 353] on div "None" at bounding box center [838, 350] width 106 height 22
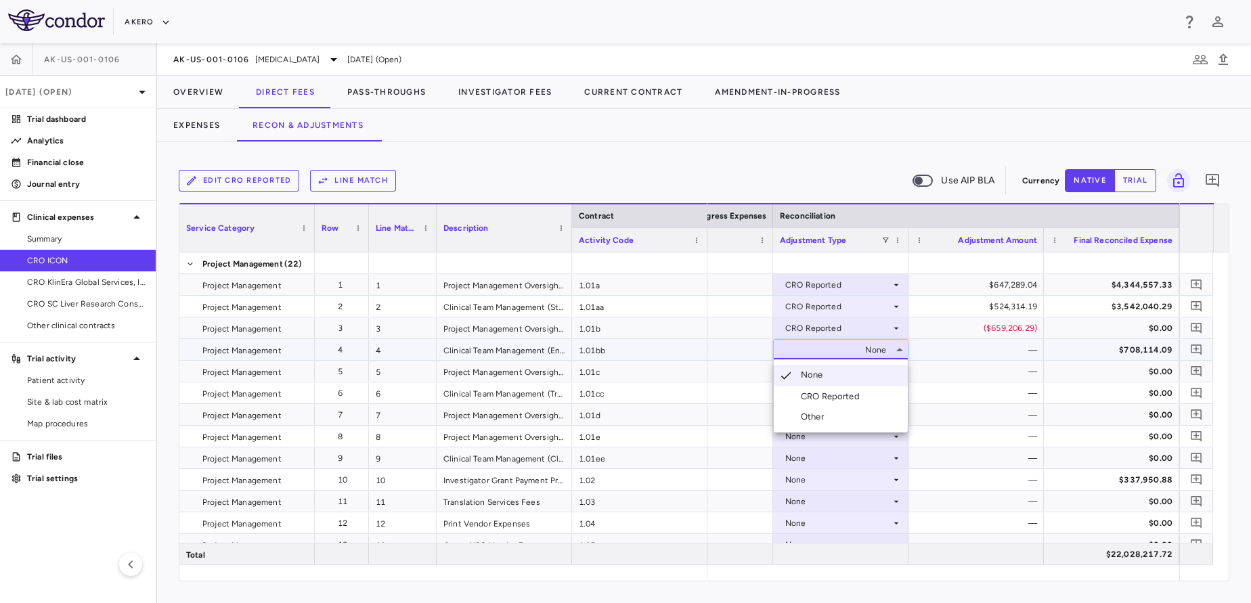
click at [831, 395] on div "CRO Reported" at bounding box center [833, 397] width 64 height 12
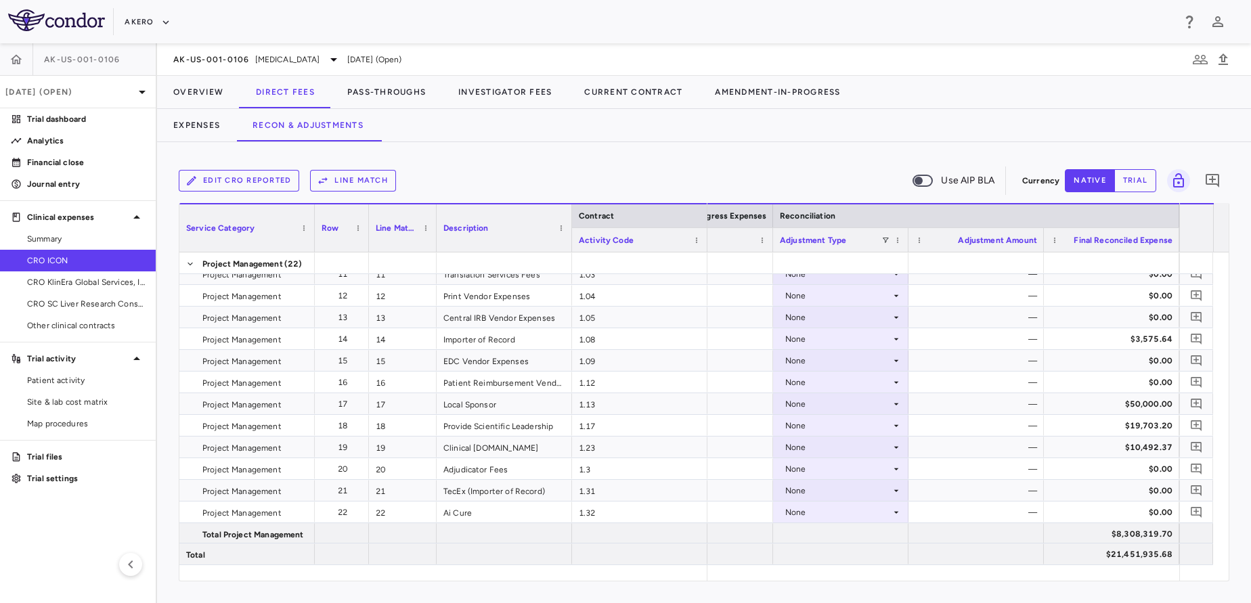
scroll to position [258, 0]
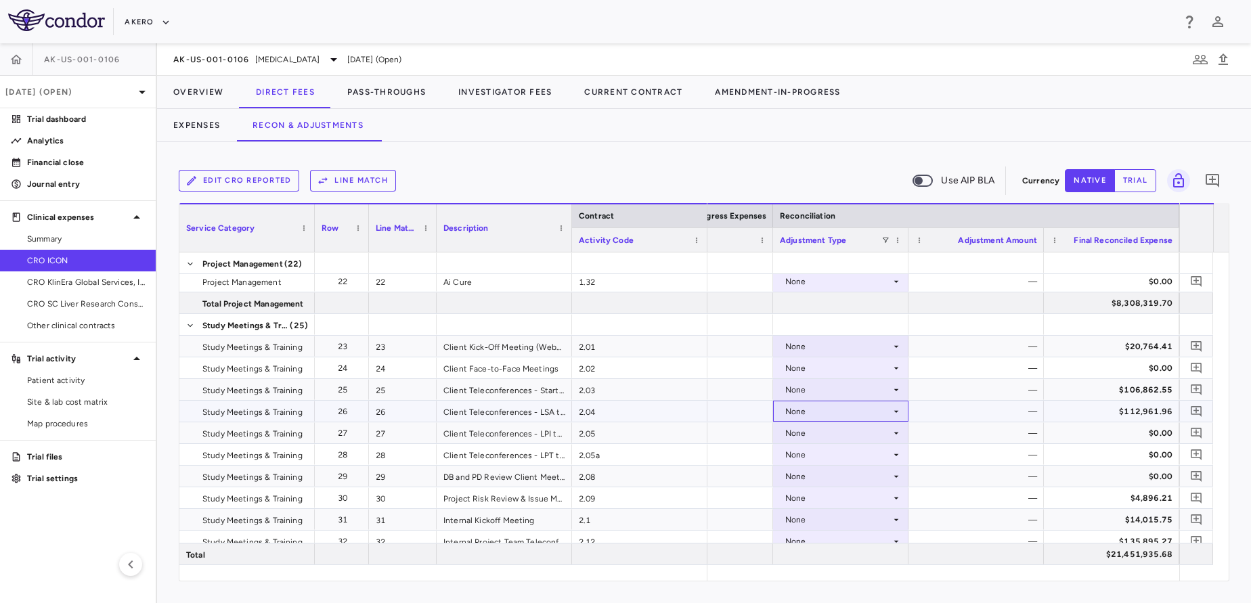
click at [842, 414] on div "None" at bounding box center [838, 412] width 106 height 22
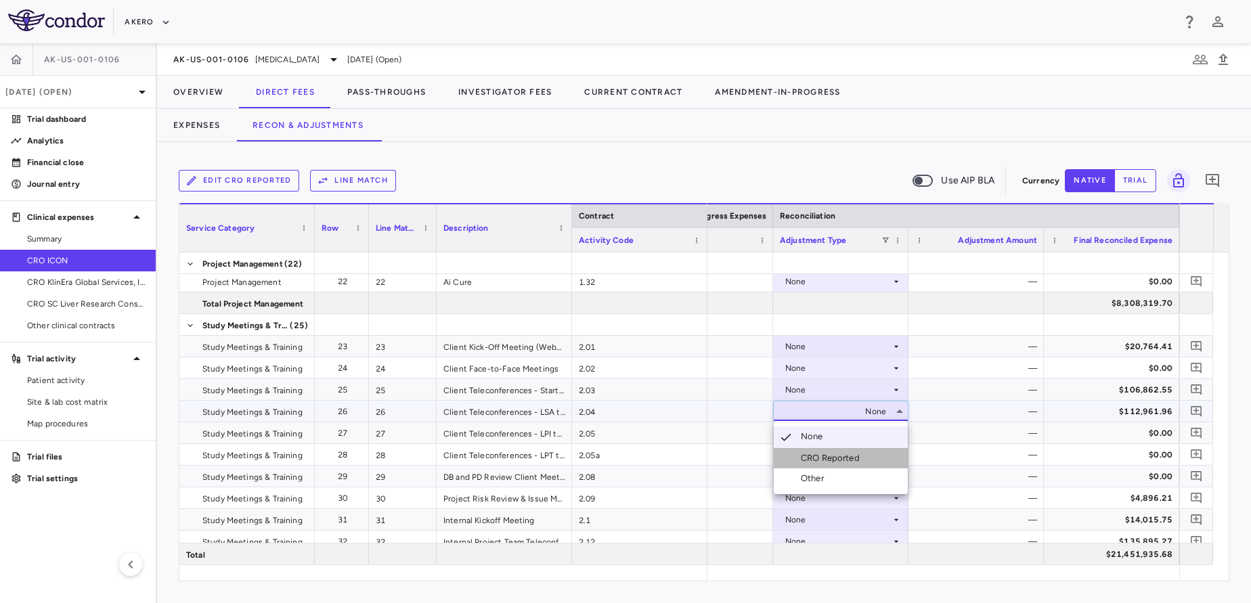
click at [794, 453] on div at bounding box center [787, 458] width 16 height 12
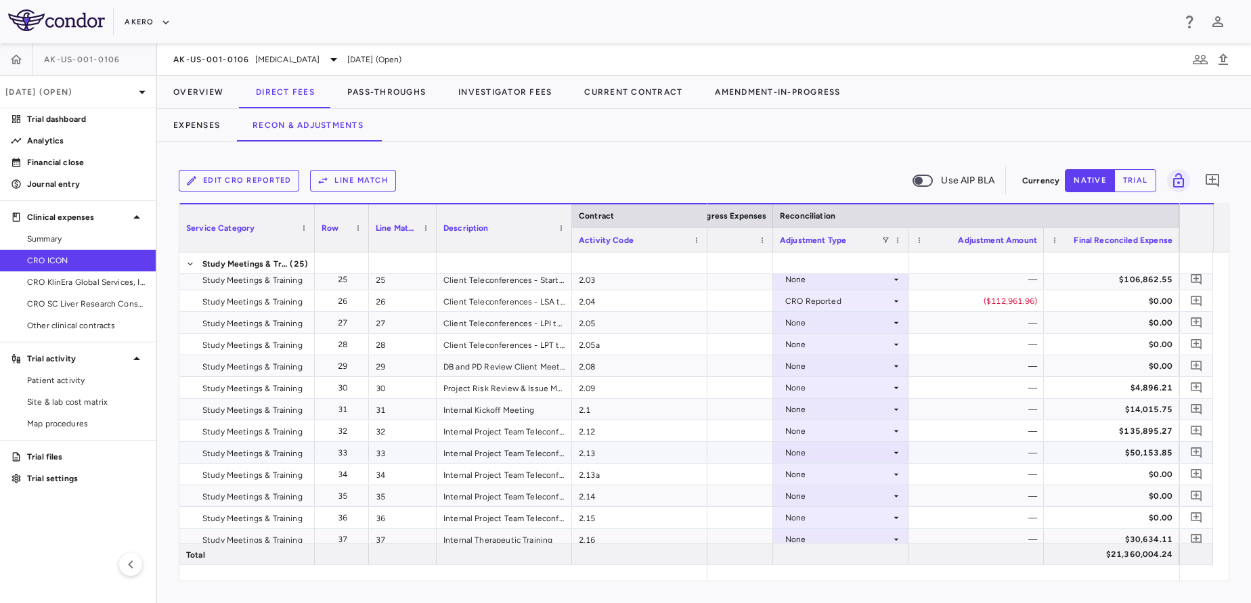
click at [842, 455] on div "None" at bounding box center [838, 453] width 106 height 22
click at [823, 499] on div "CRO Reported" at bounding box center [833, 500] width 64 height 12
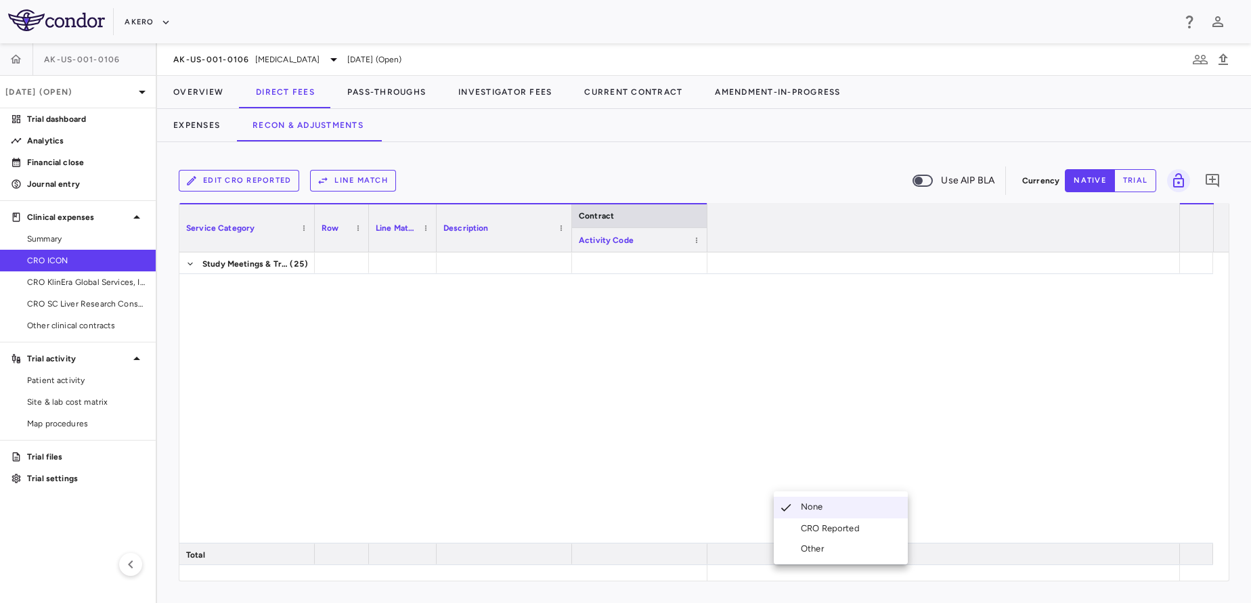
scroll to position [0, 2744]
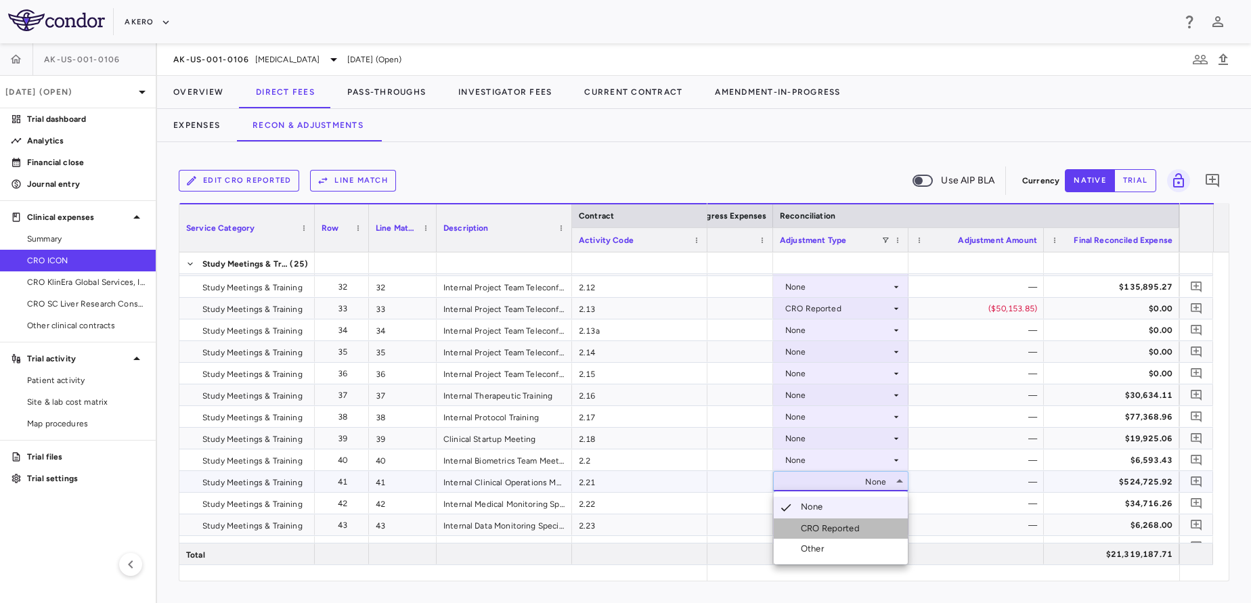
click at [823, 527] on div "CRO Reported" at bounding box center [833, 529] width 64 height 12
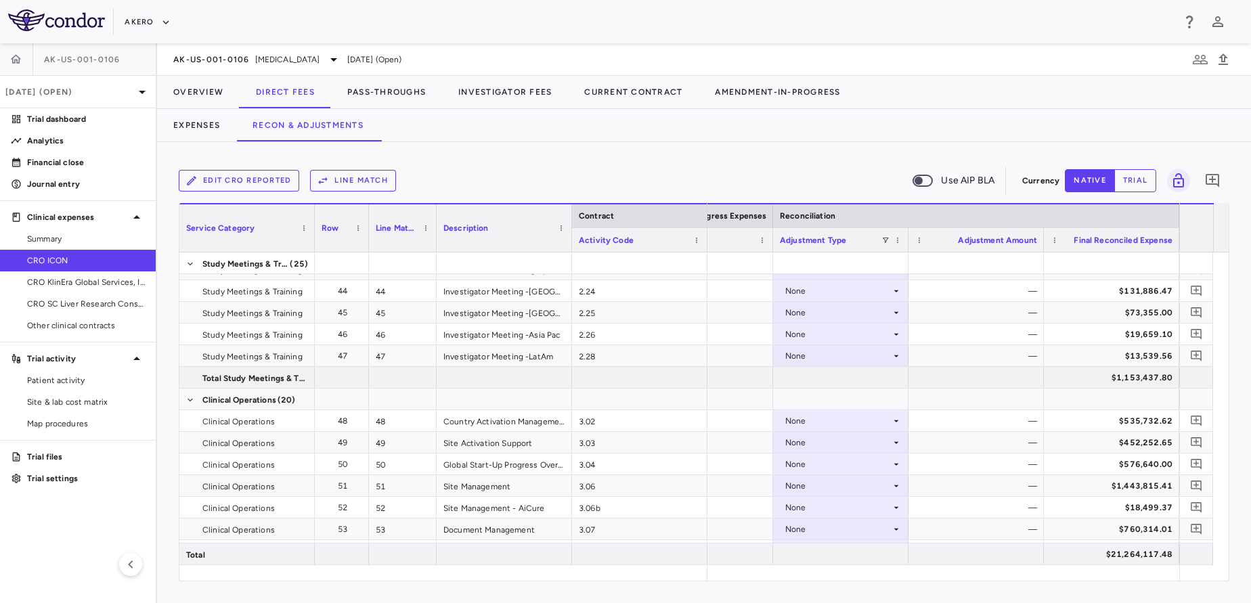
scroll to position [0, 0]
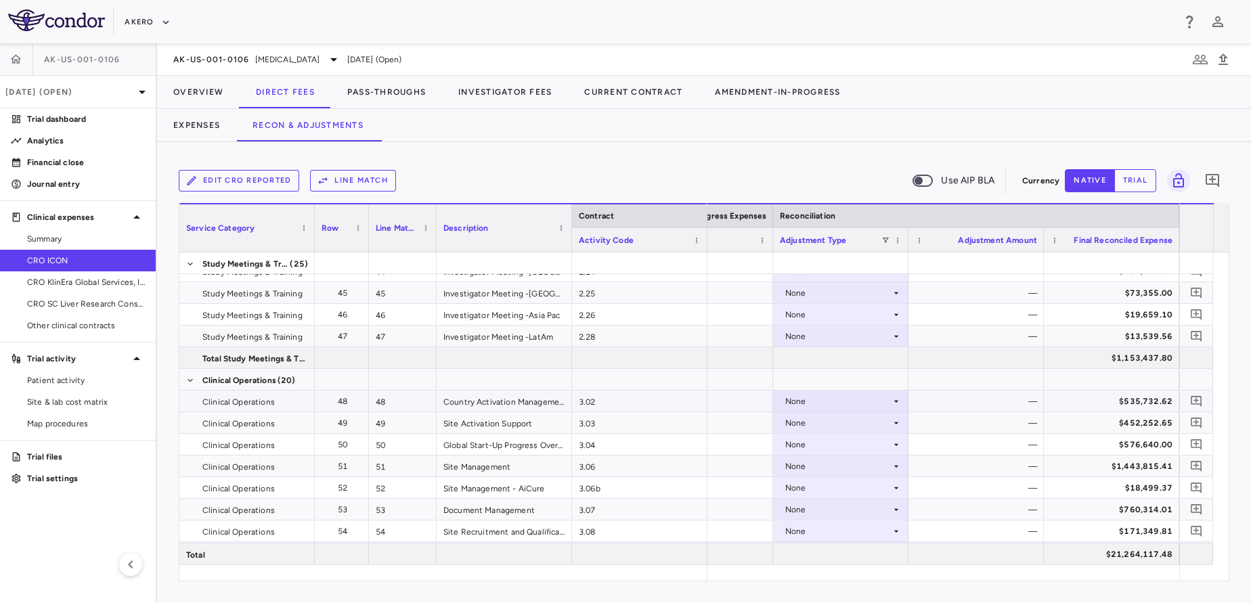
click at [849, 406] on div "None" at bounding box center [838, 402] width 106 height 22
click at [827, 441] on li "CRO Reported" at bounding box center [841, 448] width 134 height 20
click at [822, 426] on div "None" at bounding box center [838, 423] width 106 height 22
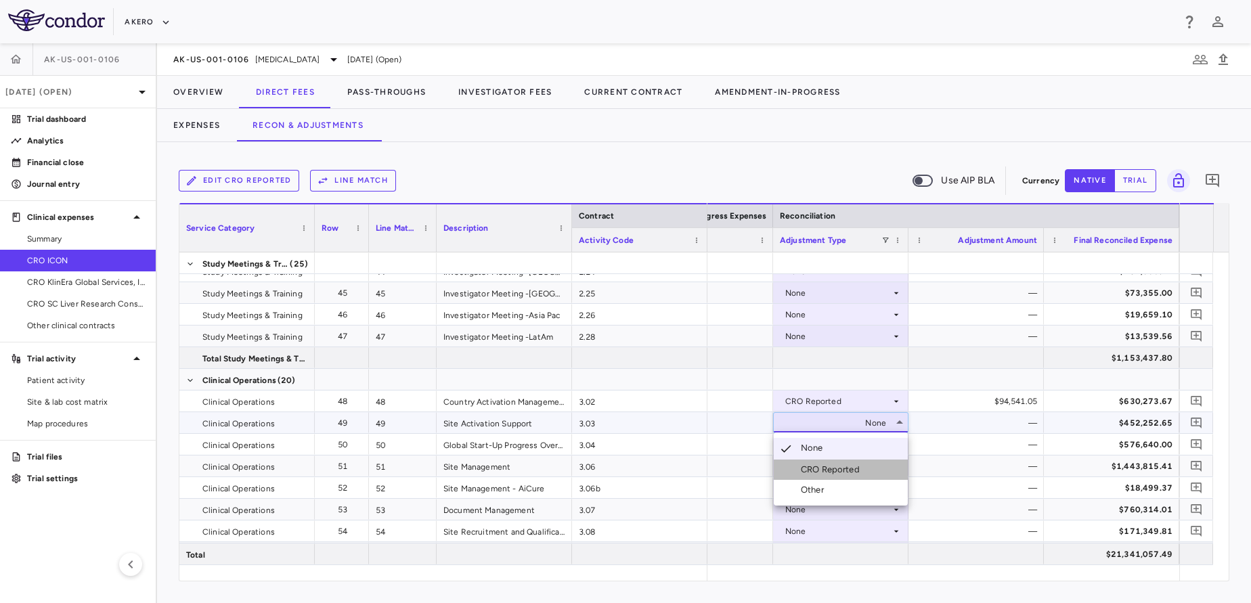
click at [810, 473] on div "CRO Reported" at bounding box center [833, 470] width 64 height 12
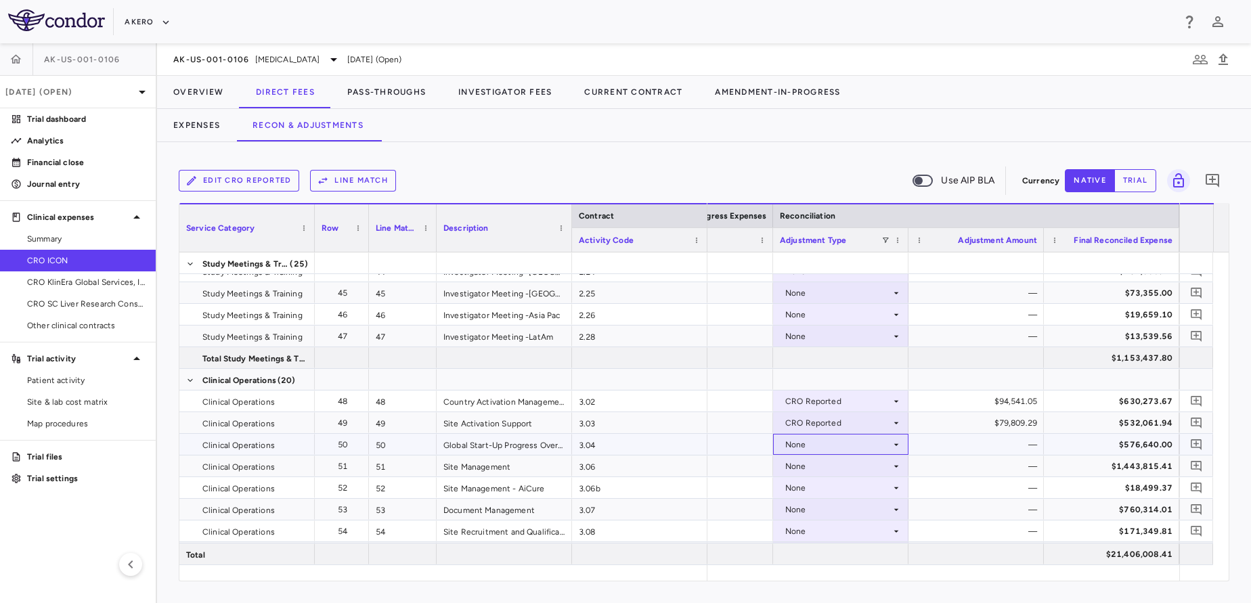
click at [838, 452] on div "None" at bounding box center [838, 445] width 106 height 22
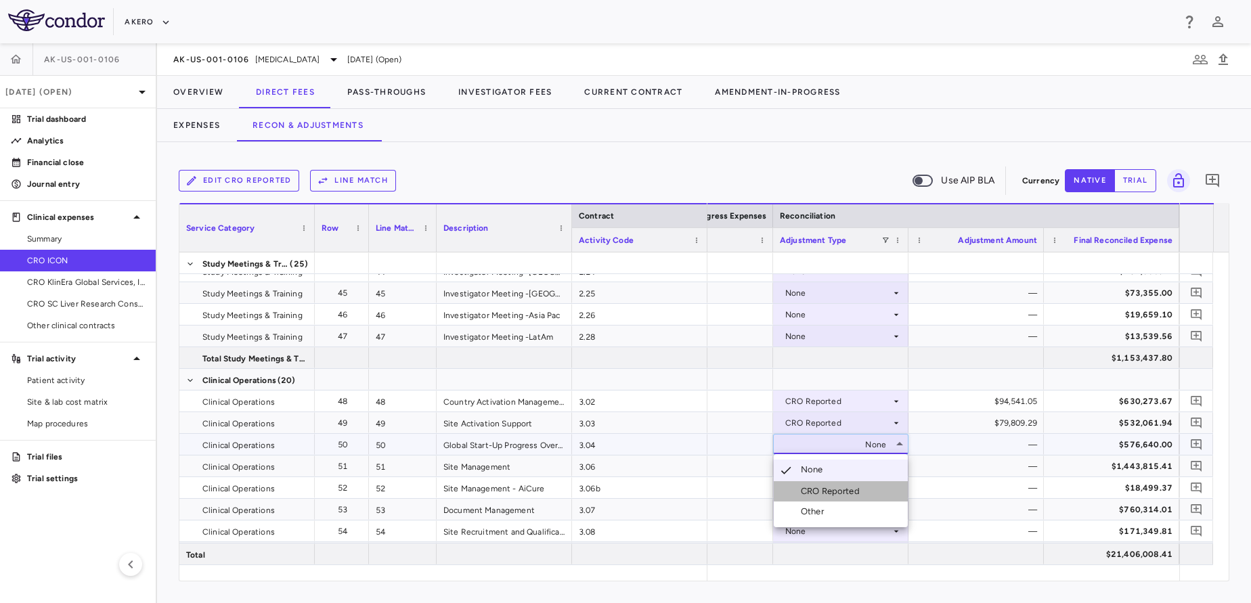
click at [825, 489] on div "CRO Reported" at bounding box center [833, 491] width 64 height 12
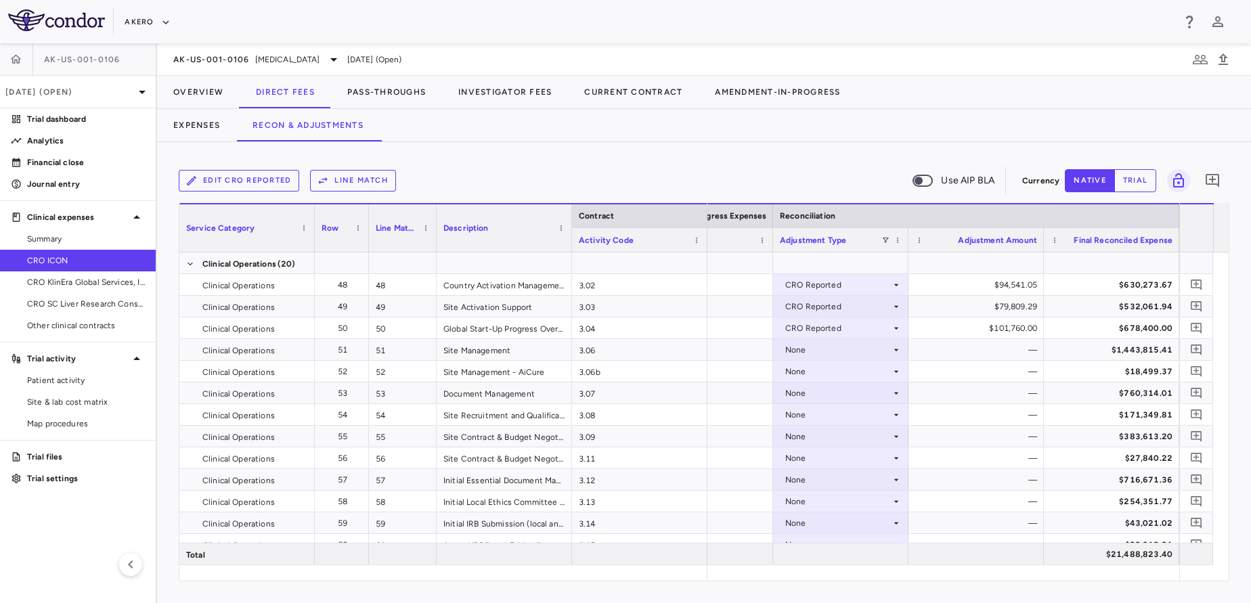
scroll to position [1106, 0]
click at [824, 466] on div "None" at bounding box center [838, 460] width 106 height 22
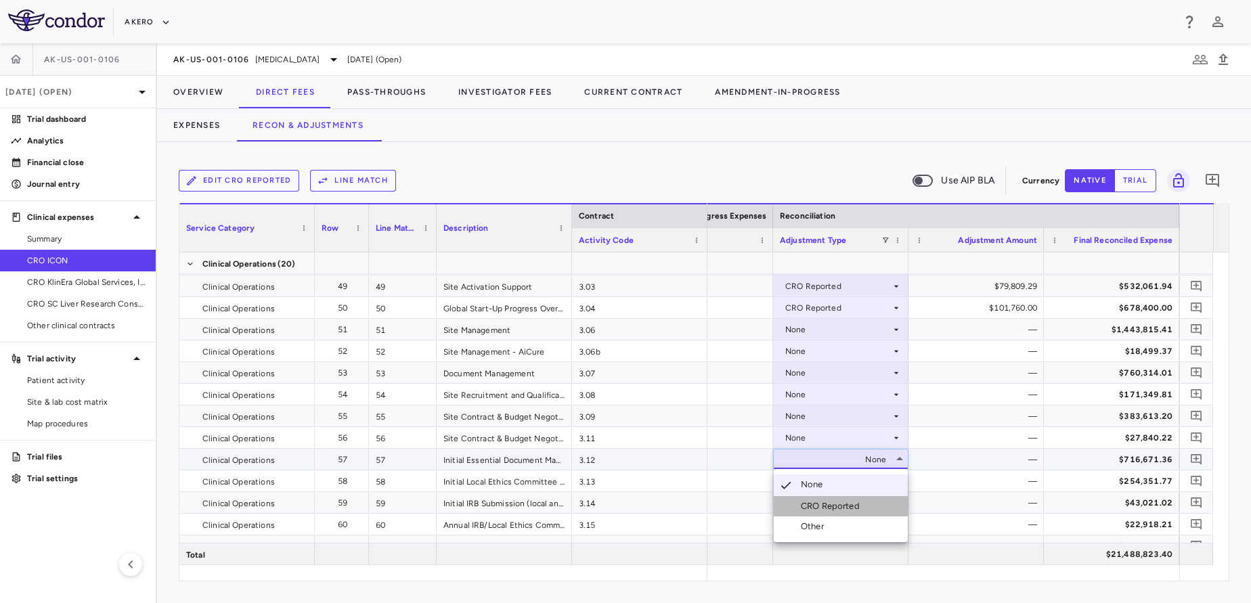
click at [807, 513] on li "CRO Reported" at bounding box center [841, 506] width 134 height 20
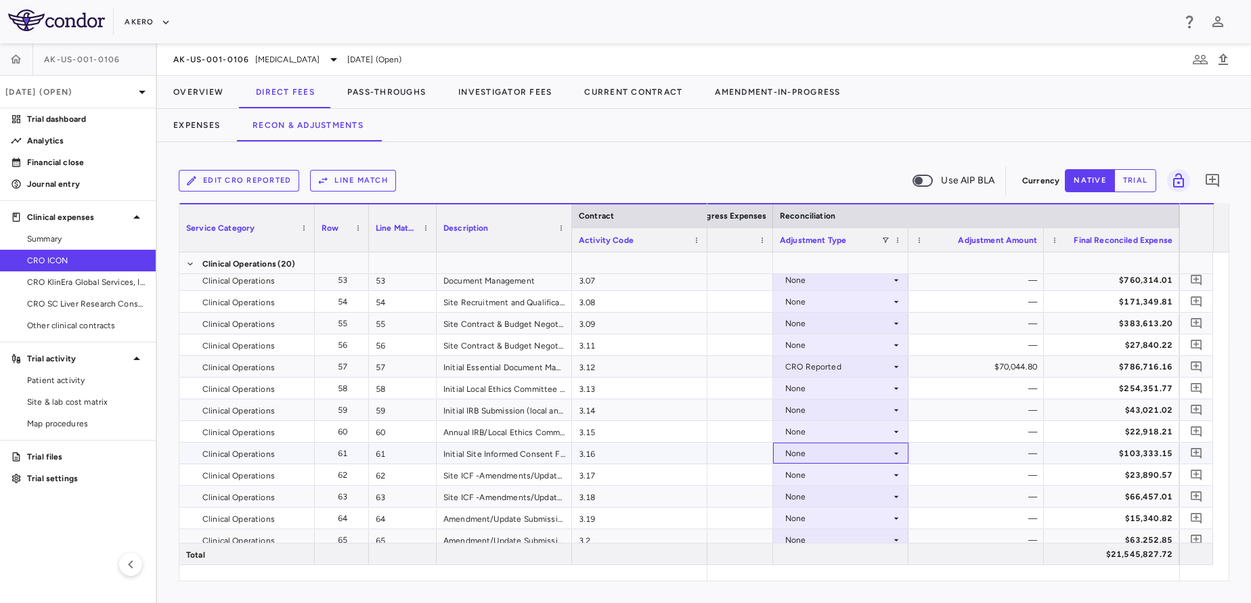
click at [827, 449] on div "None" at bounding box center [838, 454] width 106 height 22
click at [814, 494] on div "CRO Reported" at bounding box center [833, 500] width 64 height 12
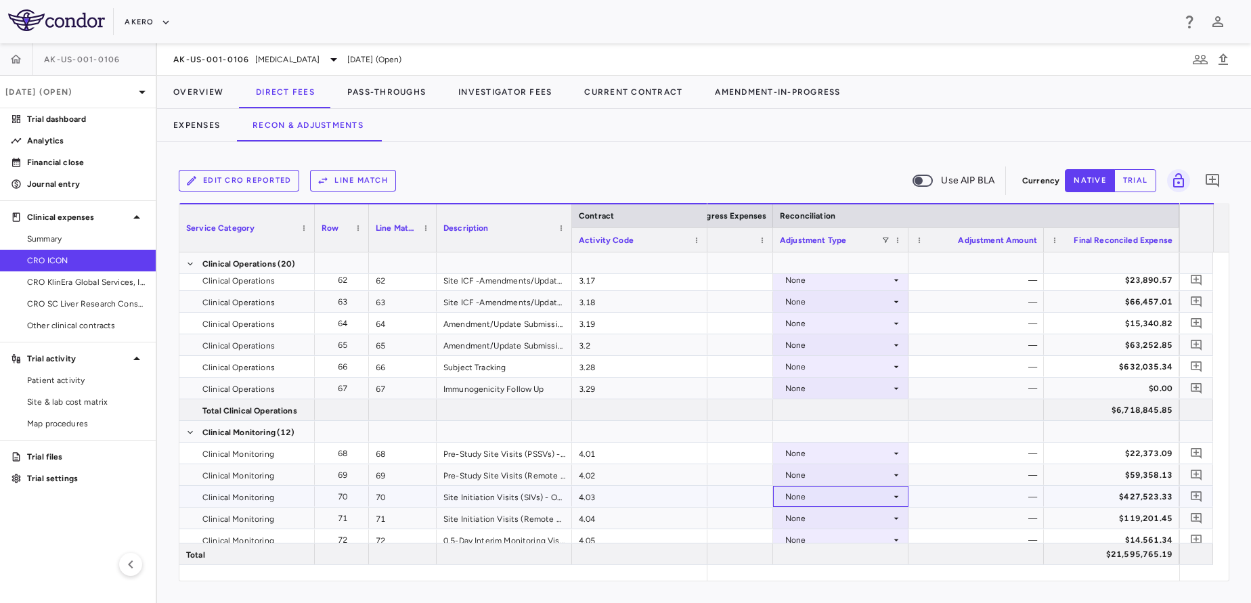
click at [814, 494] on div "None" at bounding box center [838, 497] width 106 height 22
click at [804, 549] on div "CRO Reported" at bounding box center [833, 544] width 64 height 12
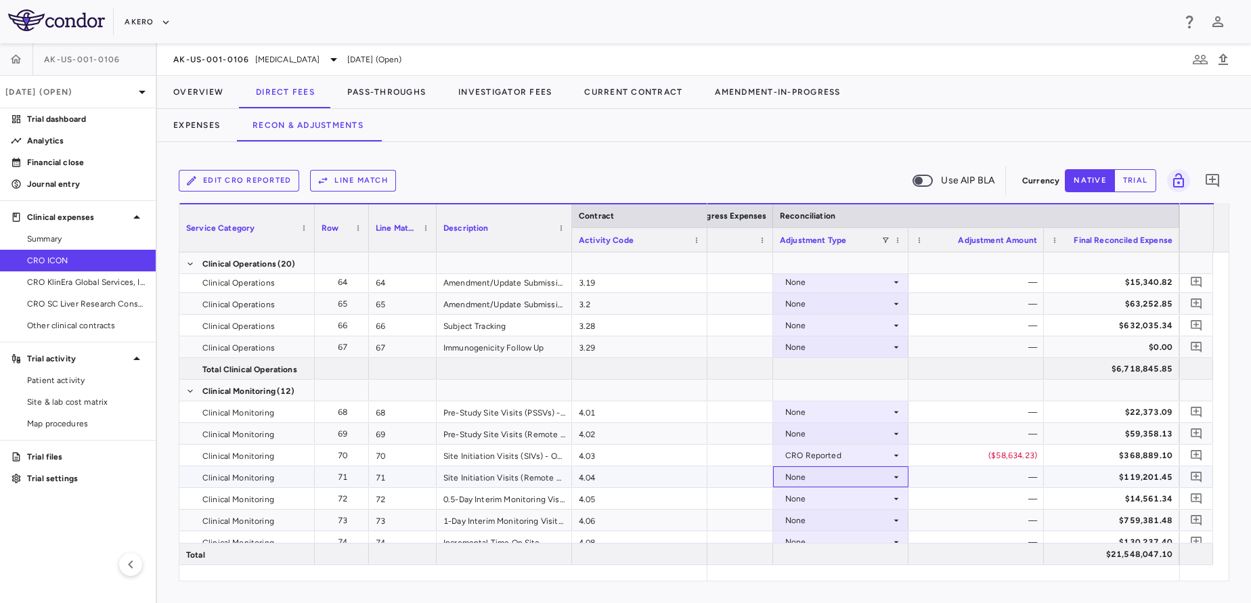
click at [829, 478] on div "None" at bounding box center [838, 477] width 106 height 22
click at [802, 521] on div "CRO Reported" at bounding box center [833, 524] width 64 height 12
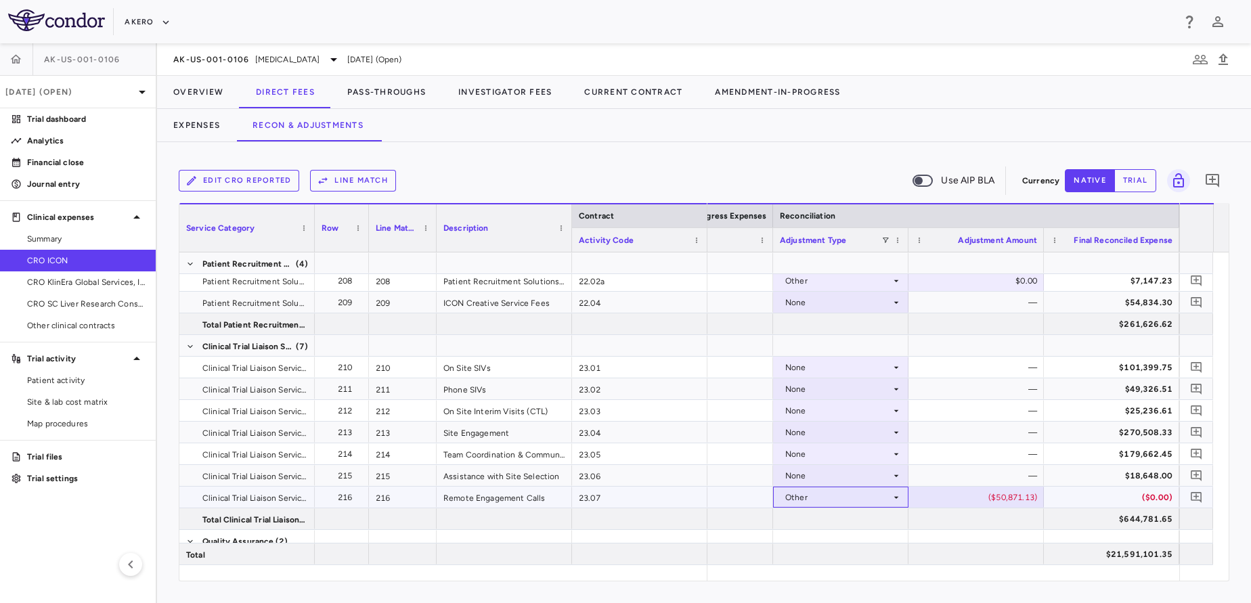
click at [811, 497] on div "Other" at bounding box center [838, 498] width 106 height 22
click at [695, 469] on div at bounding box center [625, 301] width 1251 height 603
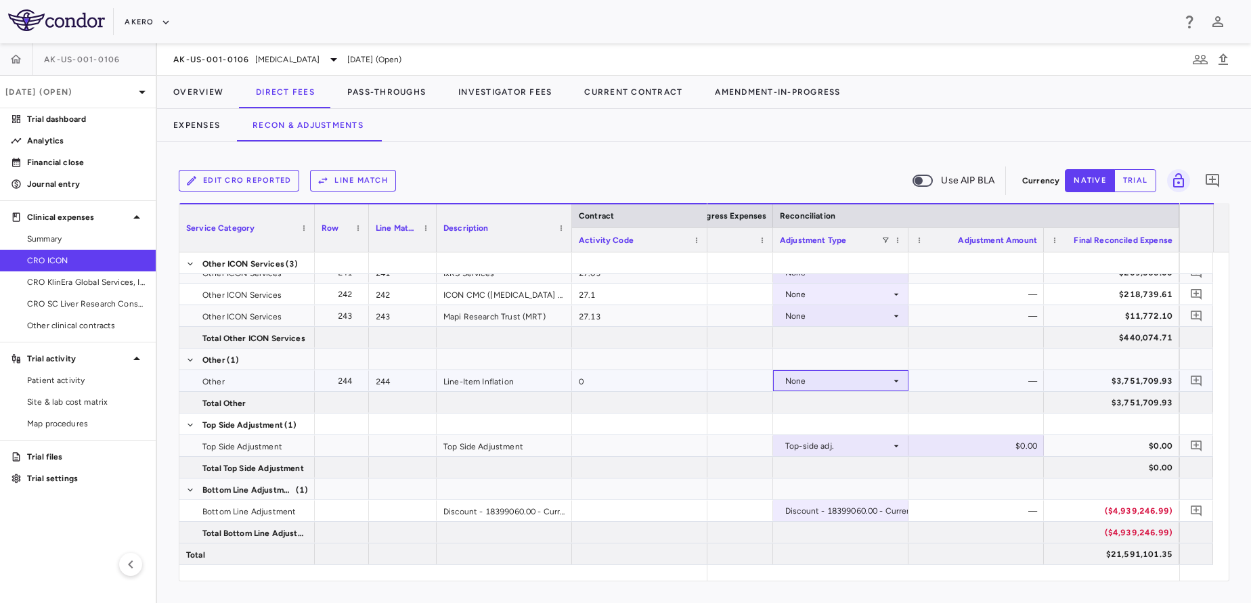
click at [849, 388] on div "None" at bounding box center [838, 381] width 106 height 22
click at [838, 429] on div "CRO Reported" at bounding box center [833, 428] width 64 height 12
click at [1101, 553] on div "$21,534,385.27" at bounding box center [1114, 555] width 116 height 22
click at [1091, 505] on div "($4,926,272.44)" at bounding box center [1114, 511] width 116 height 22
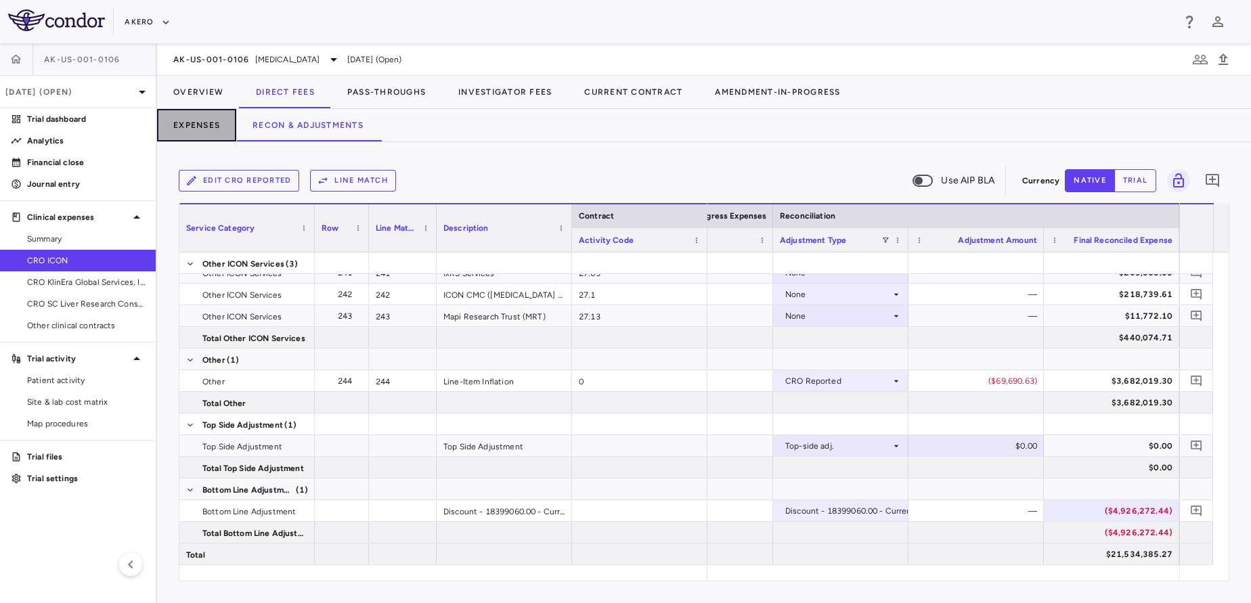
click at [197, 134] on button "Expenses" at bounding box center [196, 125] width 79 height 32
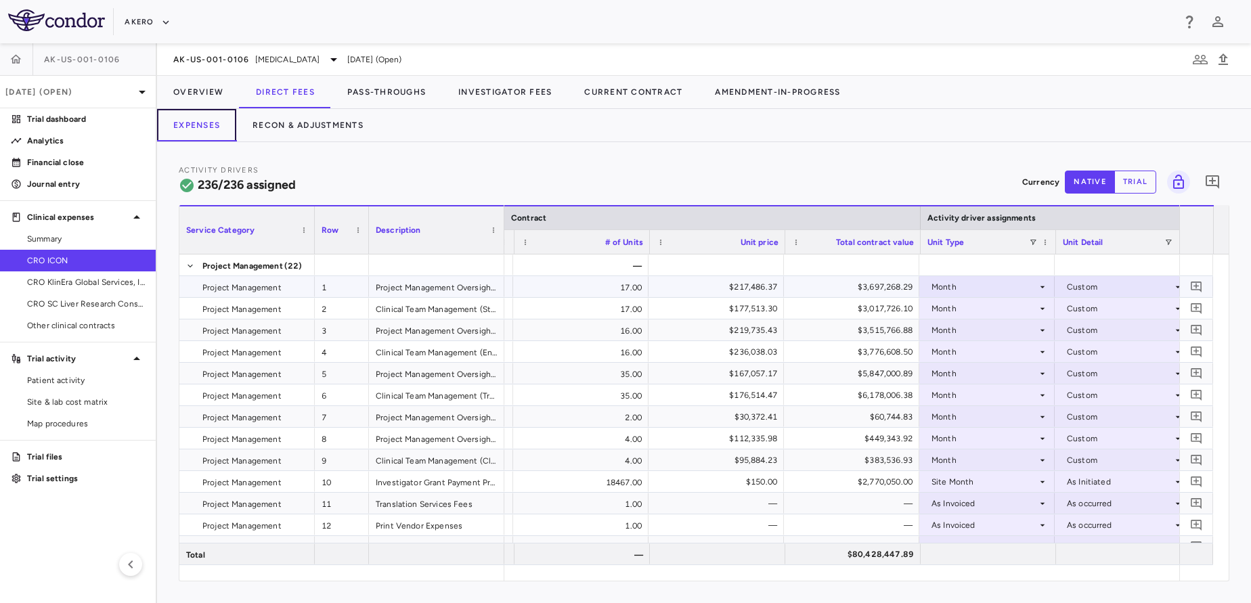
scroll to position [0, 397]
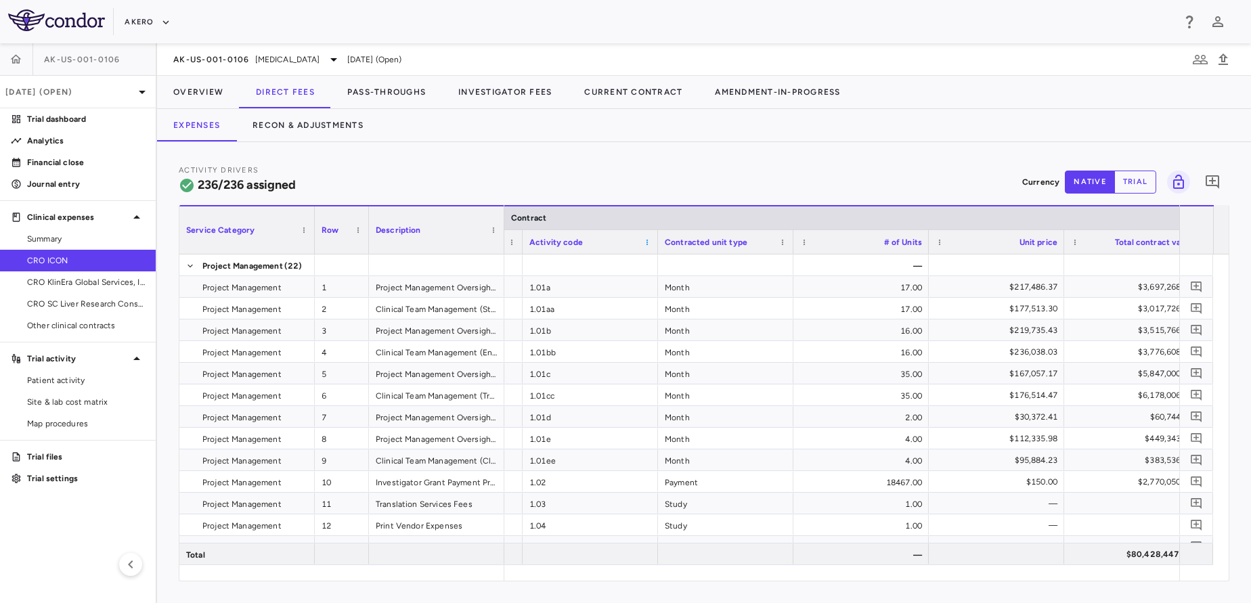
click at [646, 244] on span at bounding box center [647, 242] width 8 height 8
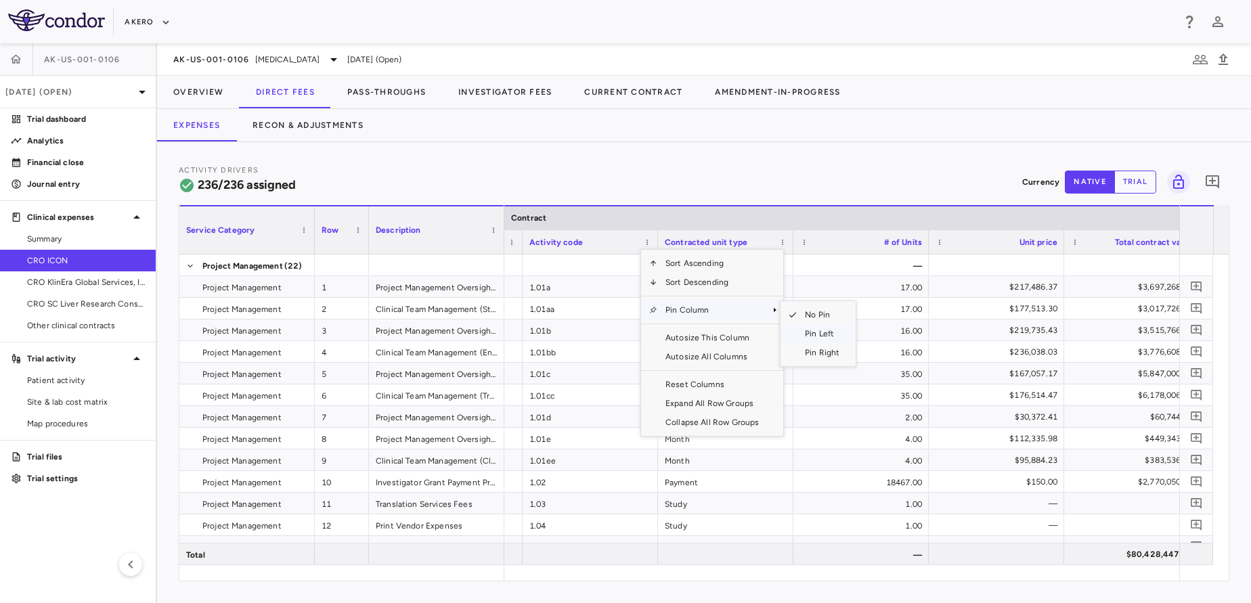
click at [823, 334] on span "Pin Left" at bounding box center [822, 333] width 51 height 19
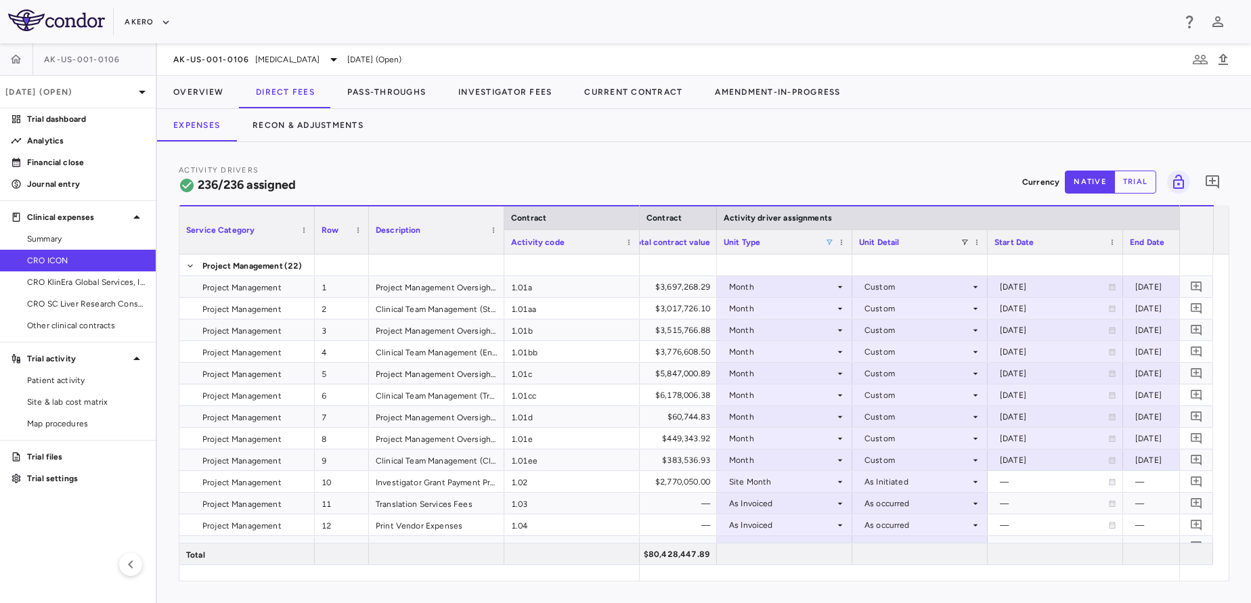
click at [831, 242] on span at bounding box center [829, 242] width 8 height 8
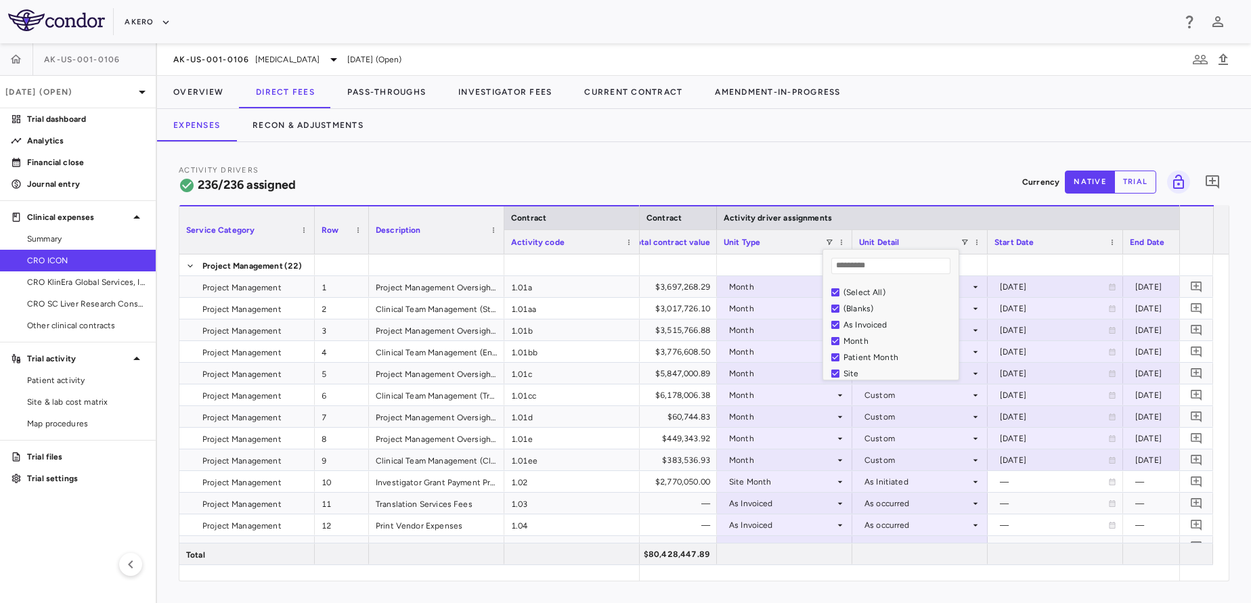
click at [860, 290] on div "(Select All)" at bounding box center [899, 292] width 111 height 9
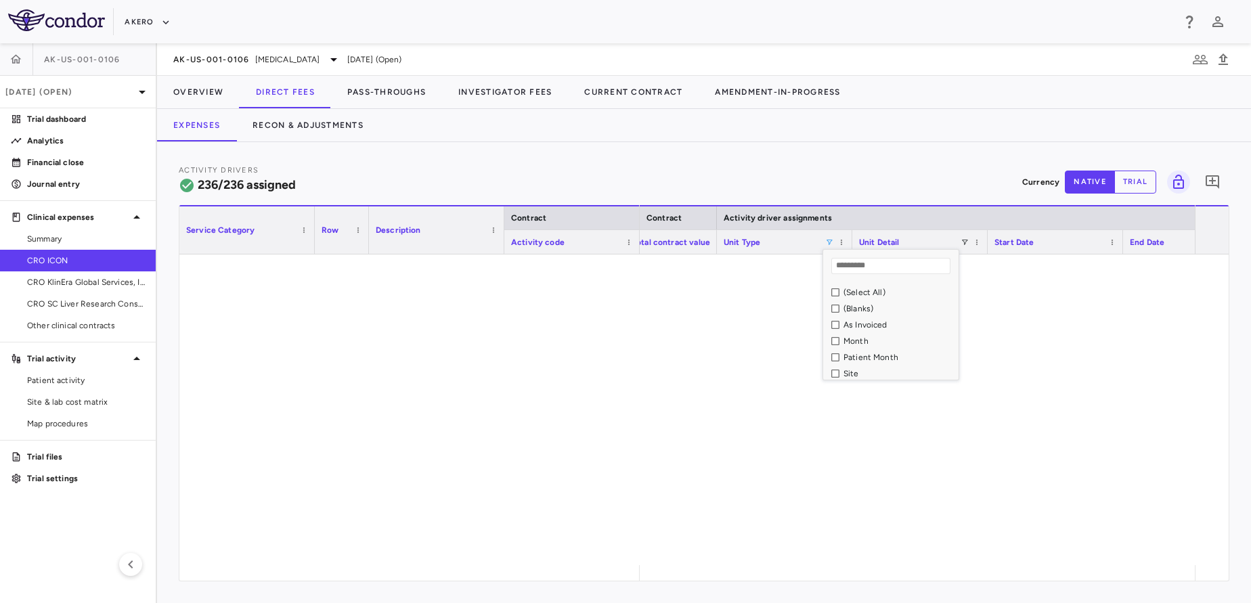
click at [861, 322] on div "As Invoiced" at bounding box center [899, 324] width 111 height 9
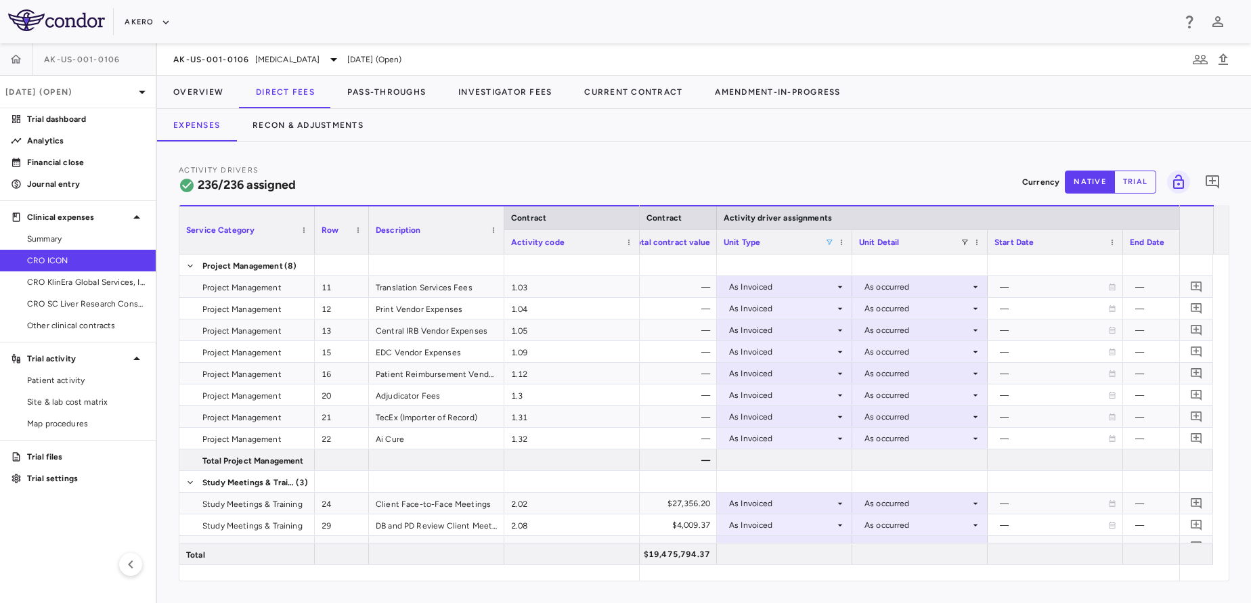
click at [983, 162] on div "Activity Drivers 236/236 assigned Currency native trial 0 Press ENTER to sort. …" at bounding box center [704, 372] width 1094 height 461
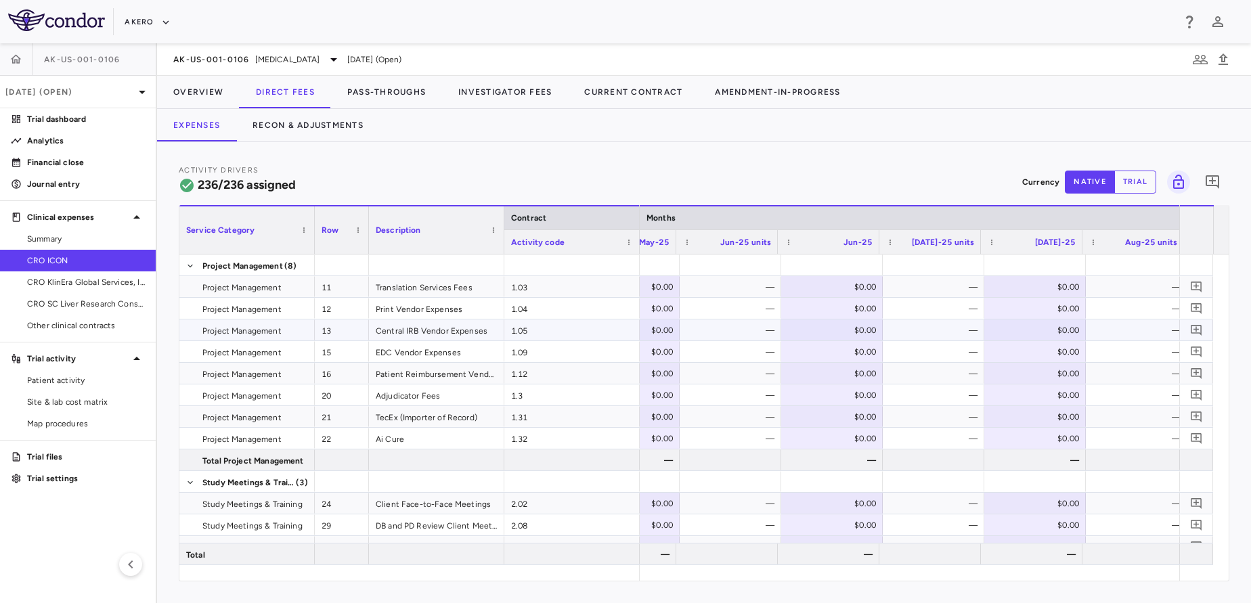
scroll to position [0, 5070]
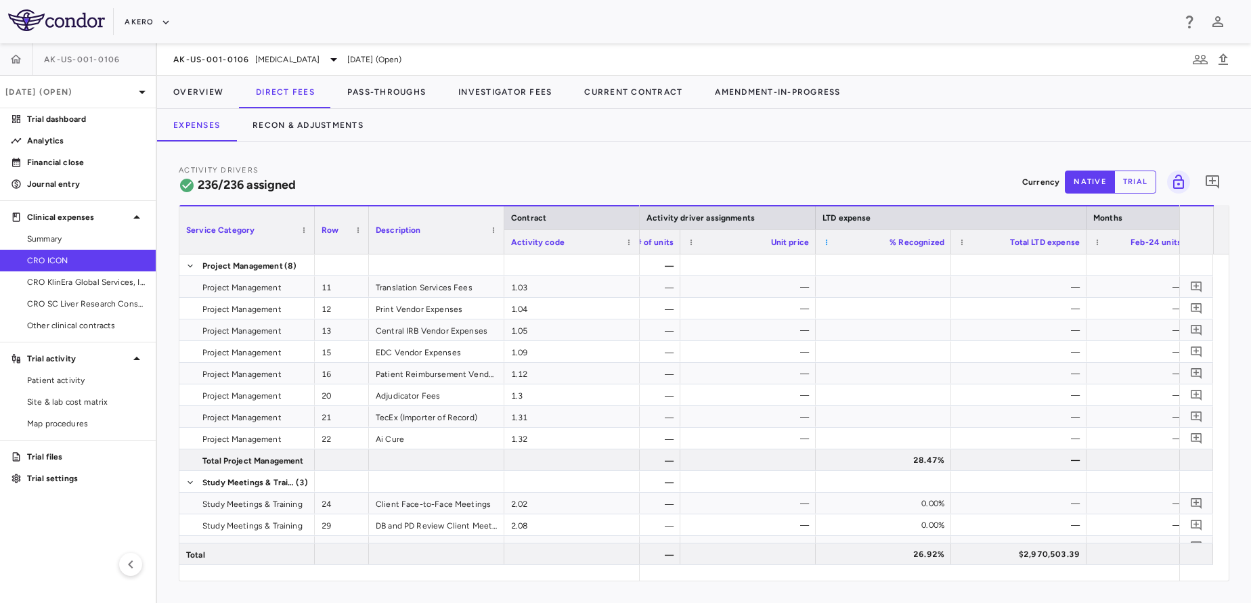
click at [823, 240] on span at bounding box center [827, 242] width 8 height 8
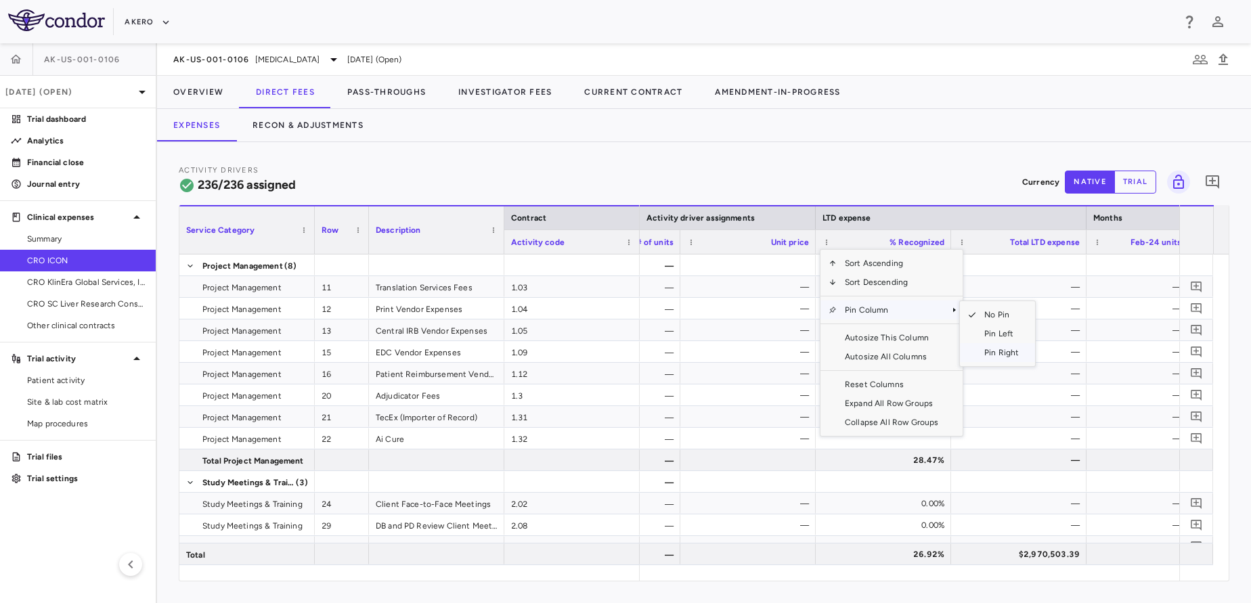
click at [999, 355] on span "Pin Right" at bounding box center [1001, 352] width 51 height 19
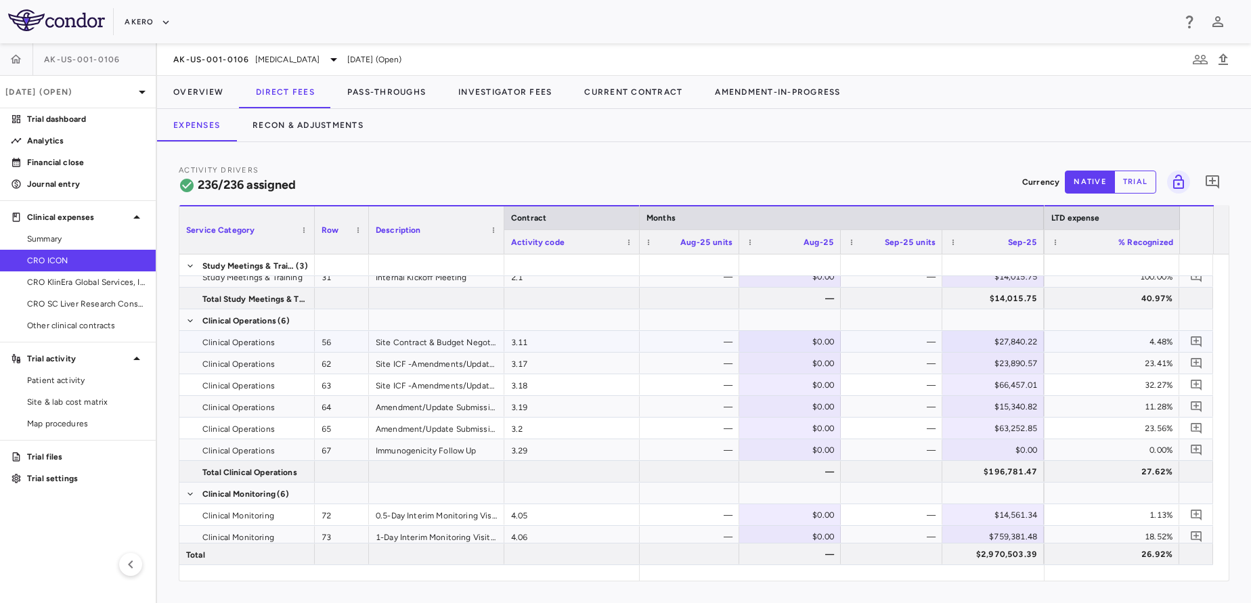
scroll to position [268, 0]
click at [919, 345] on div "—" at bounding box center [894, 344] width 83 height 22
click at [1054, 240] on span at bounding box center [1055, 242] width 8 height 8
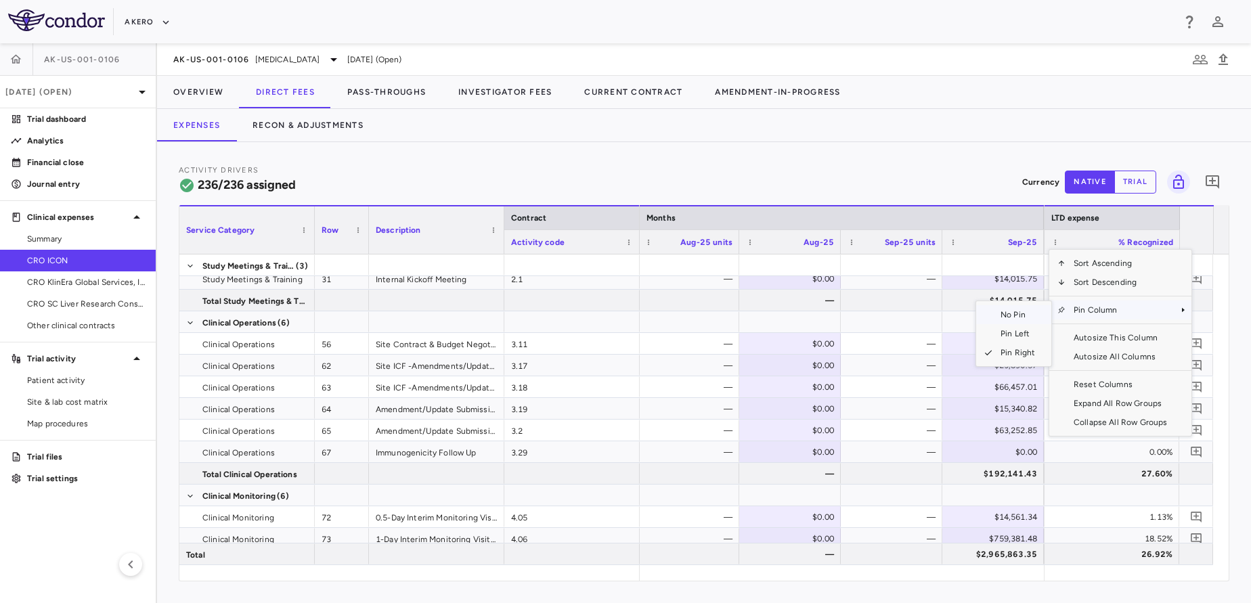
click at [1018, 313] on span "No Pin" at bounding box center [1018, 314] width 51 height 19
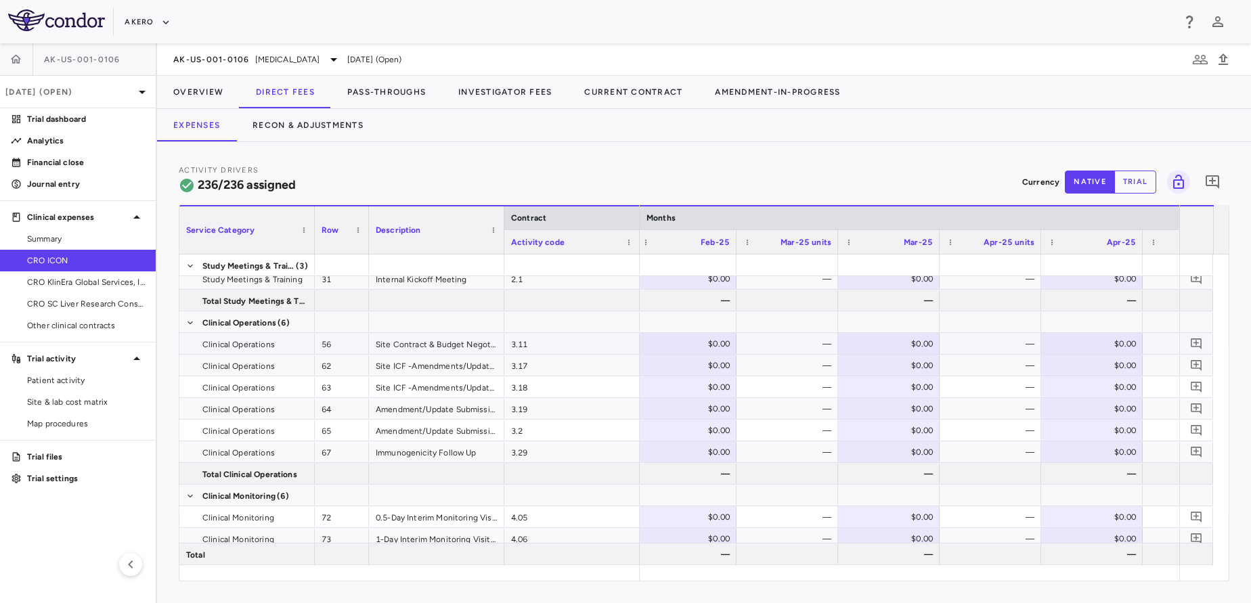
scroll to position [0, 4272]
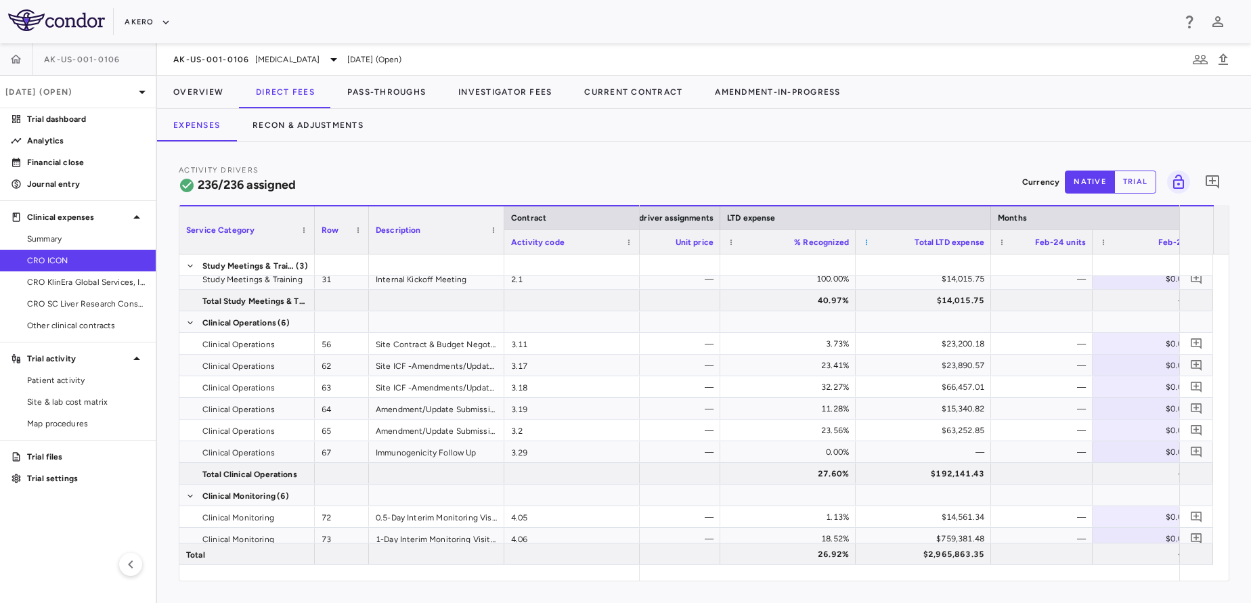
click at [867, 242] on span at bounding box center [867, 242] width 8 height 8
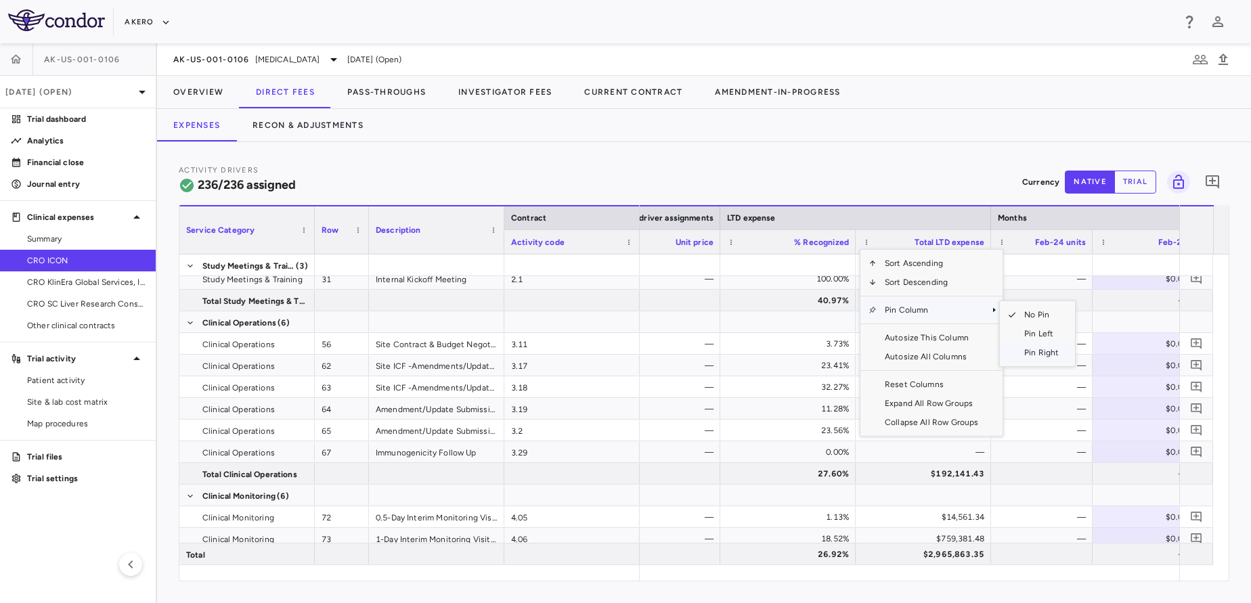
click at [1030, 352] on span "Pin Right" at bounding box center [1041, 352] width 51 height 19
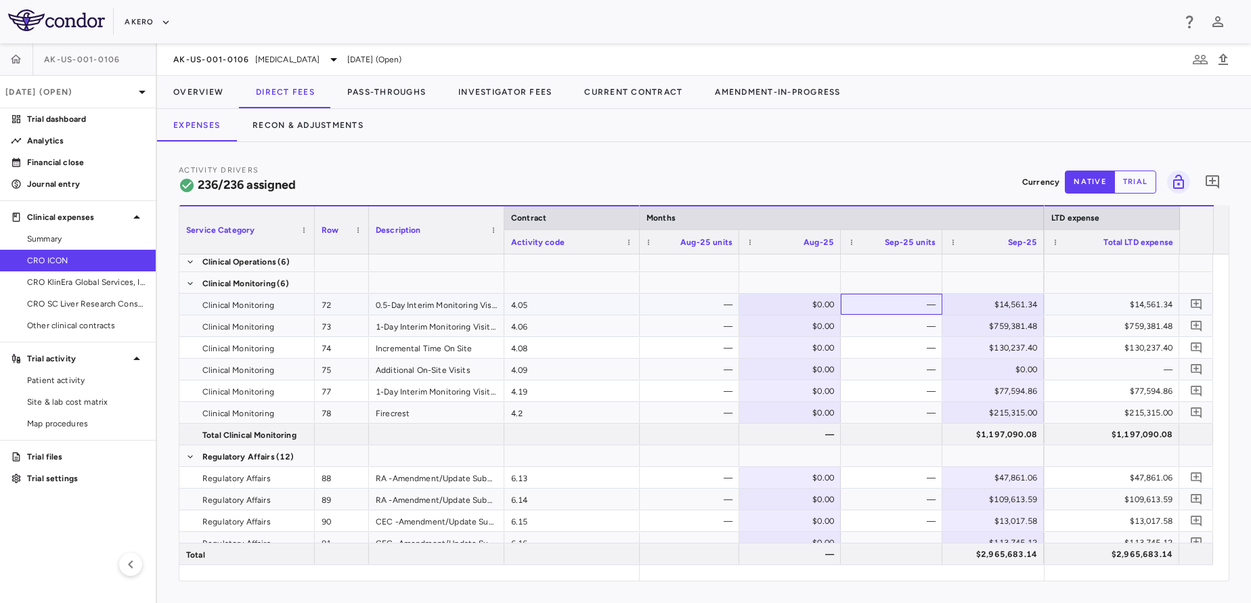
click at [915, 301] on div "—" at bounding box center [894, 305] width 83 height 22
type input "*"
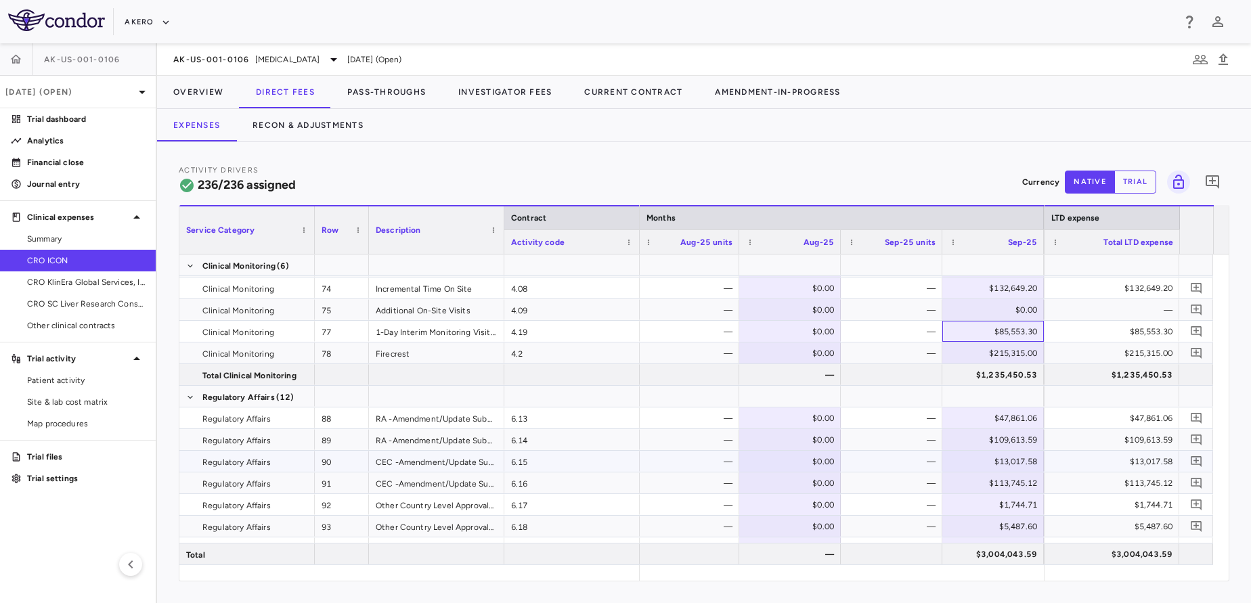
scroll to position [542, 0]
click at [886, 441] on div "—" at bounding box center [894, 439] width 83 height 22
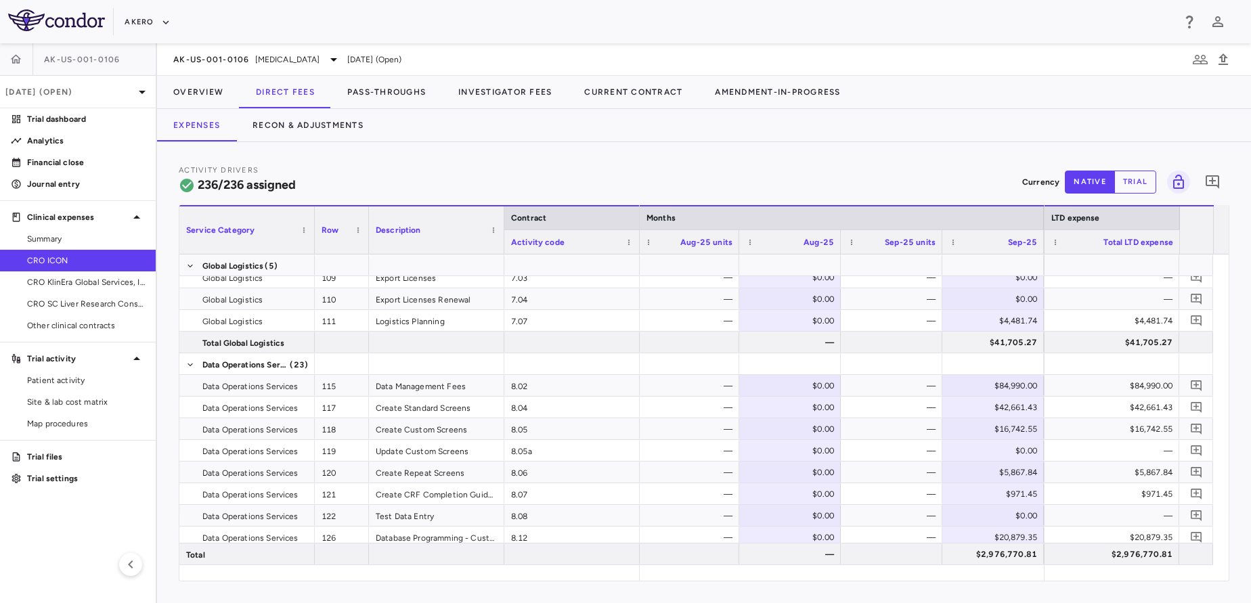
scroll to position [1044, 0]
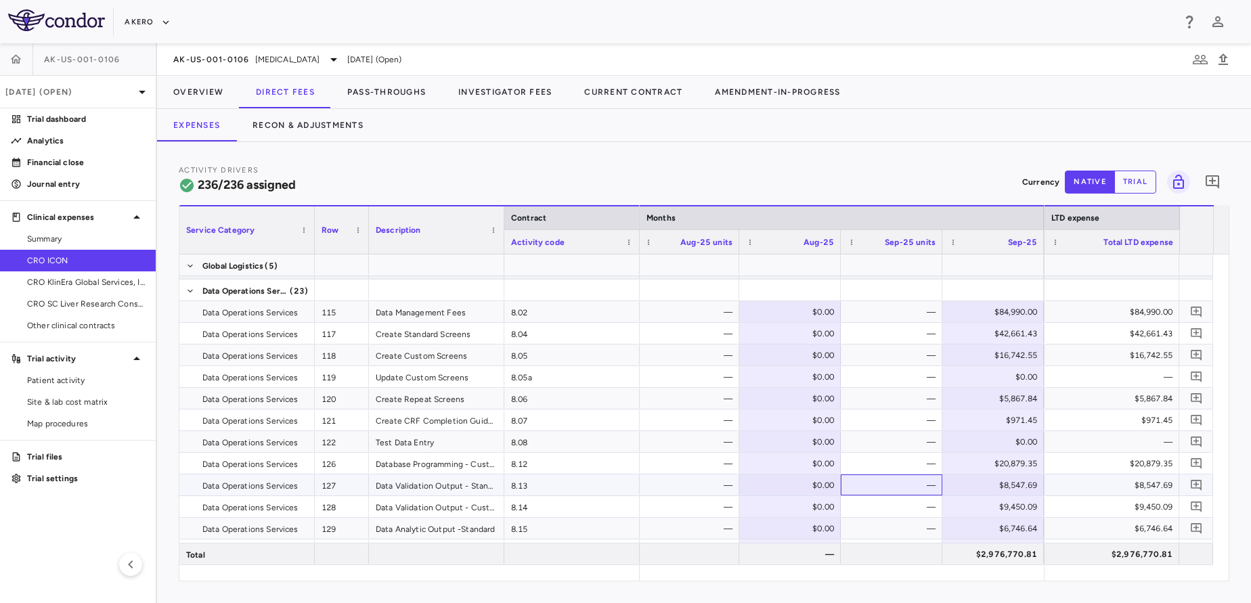
click at [898, 478] on div "—" at bounding box center [894, 486] width 83 height 22
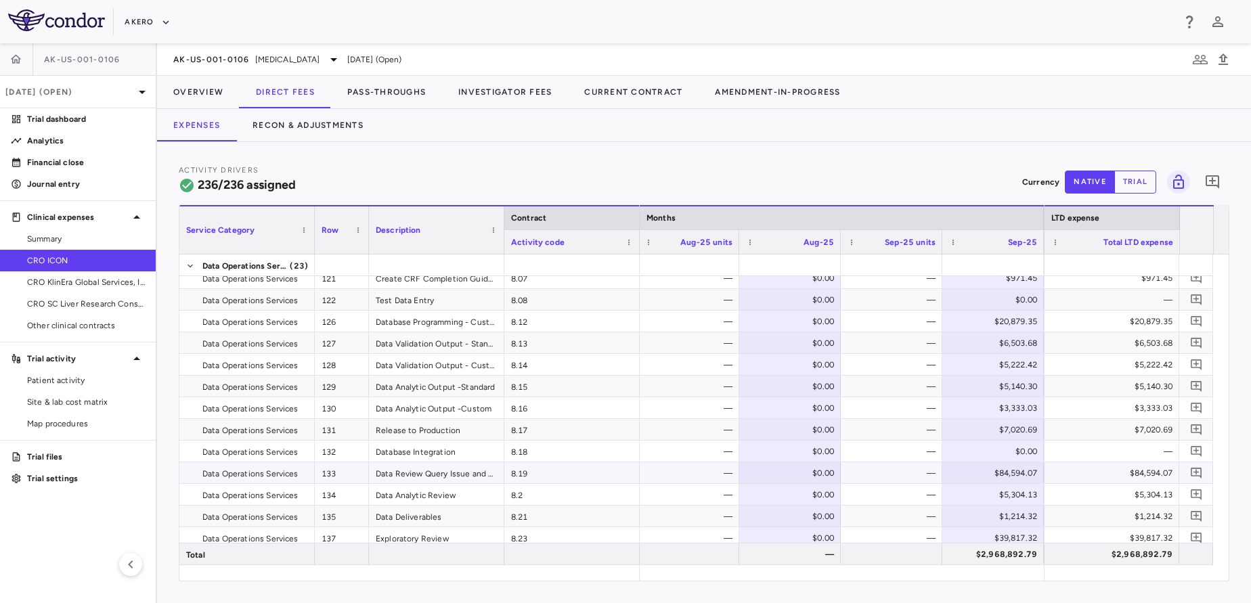
scroll to position [1257, 0]
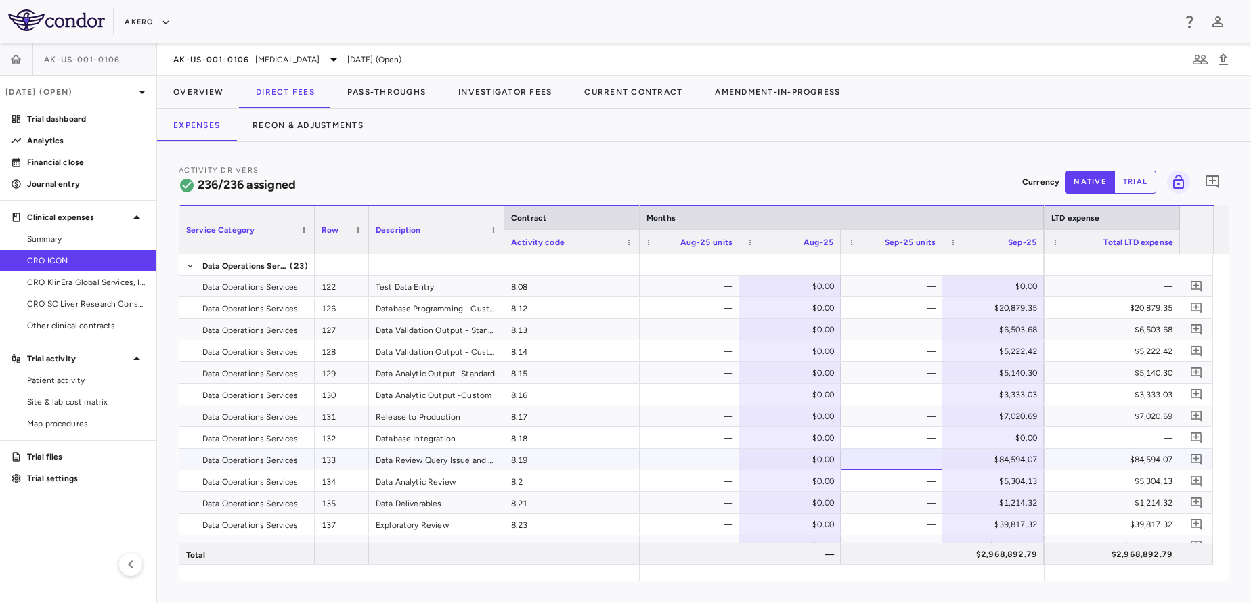
click at [895, 462] on div "—" at bounding box center [894, 460] width 83 height 22
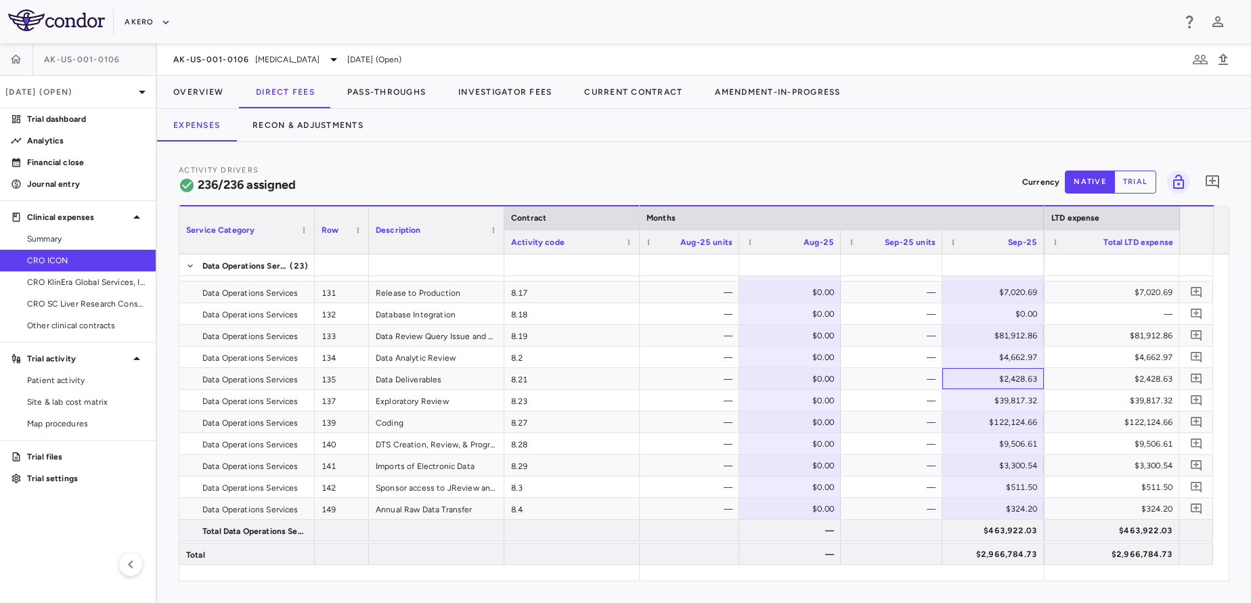
scroll to position [1382, 0]
click at [893, 416] on div "—" at bounding box center [894, 422] width 83 height 22
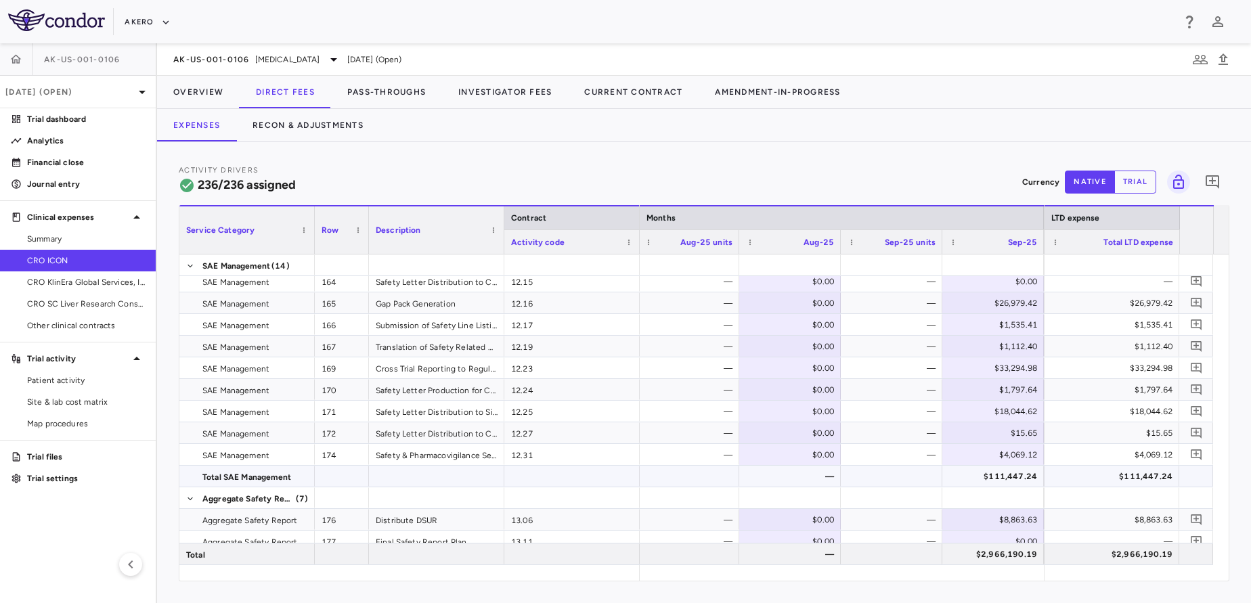
scroll to position [1857, 0]
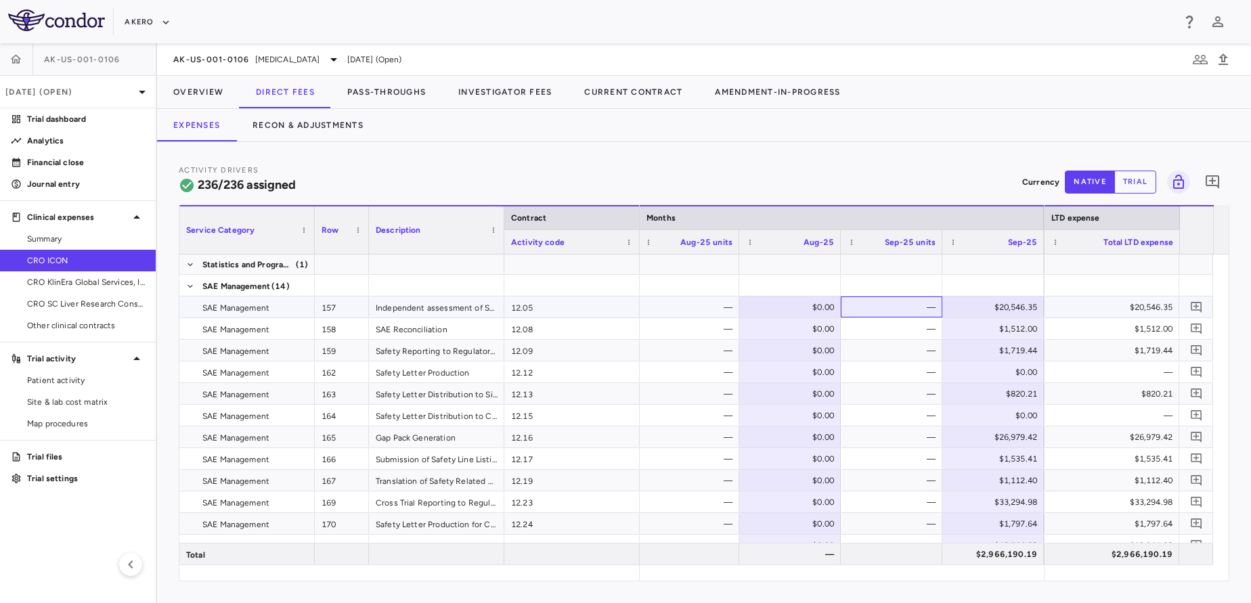
click at [903, 313] on div "—" at bounding box center [894, 308] width 83 height 22
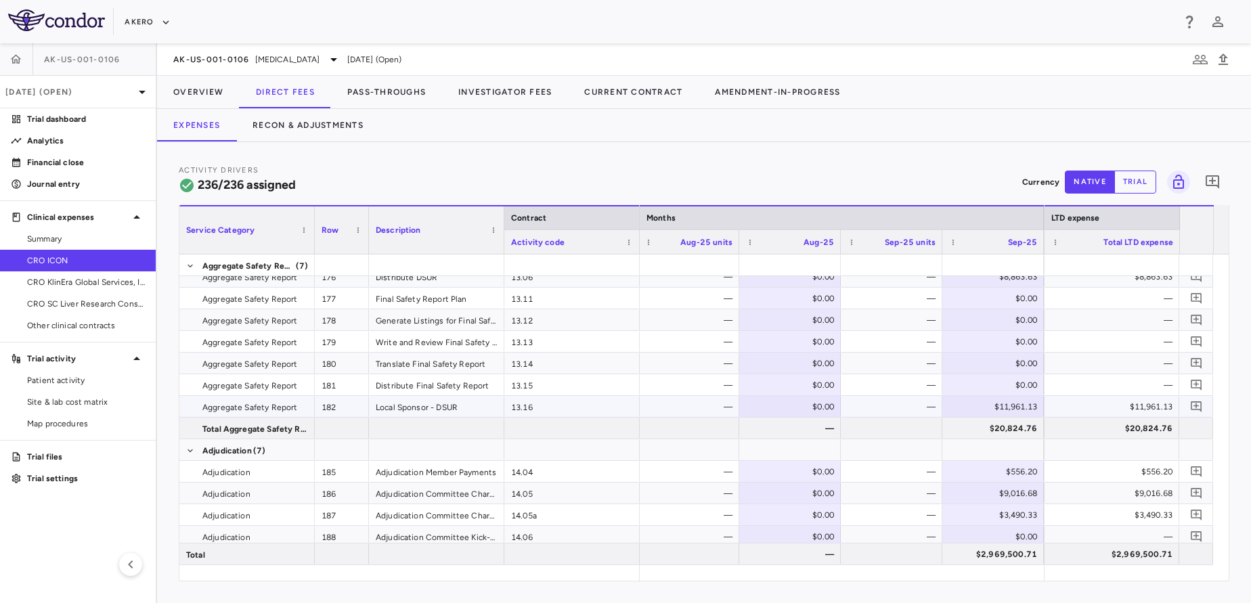
scroll to position [2091, 0]
click at [879, 468] on div "—" at bounding box center [894, 471] width 83 height 22
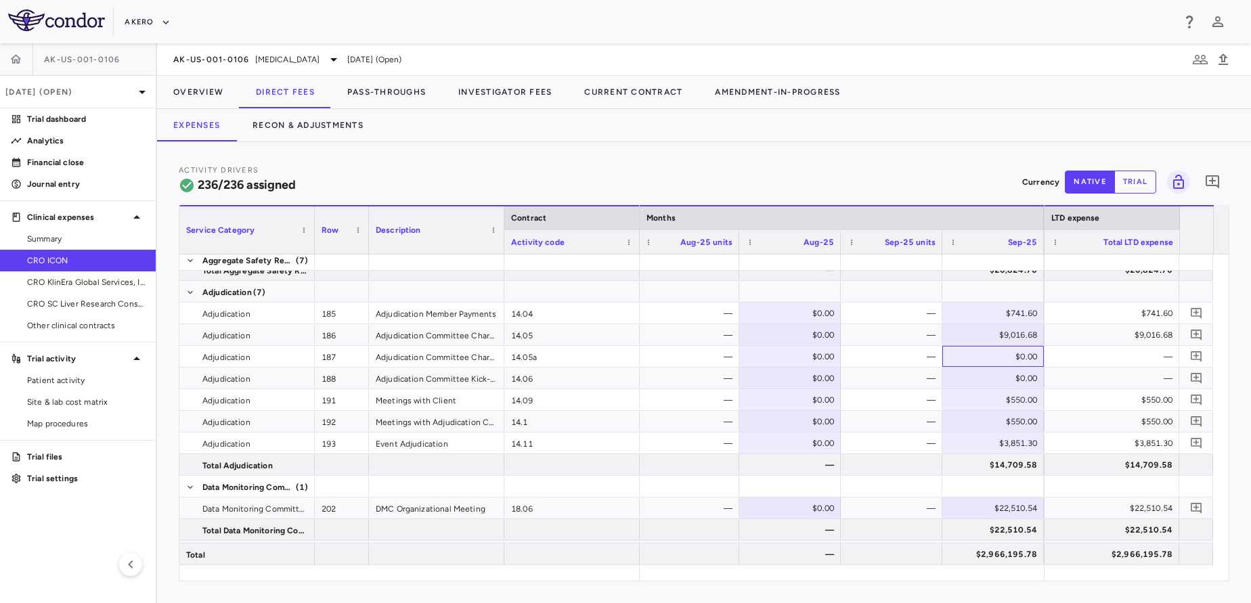
scroll to position [2259, 0]
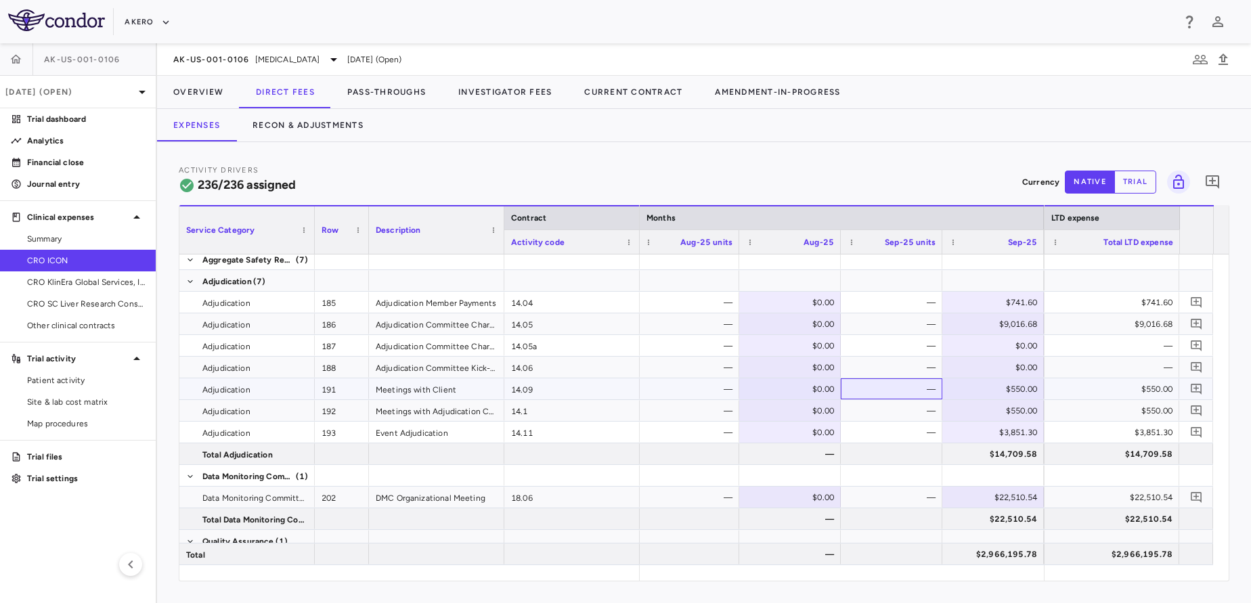
click at [896, 389] on div "—" at bounding box center [894, 389] width 83 height 22
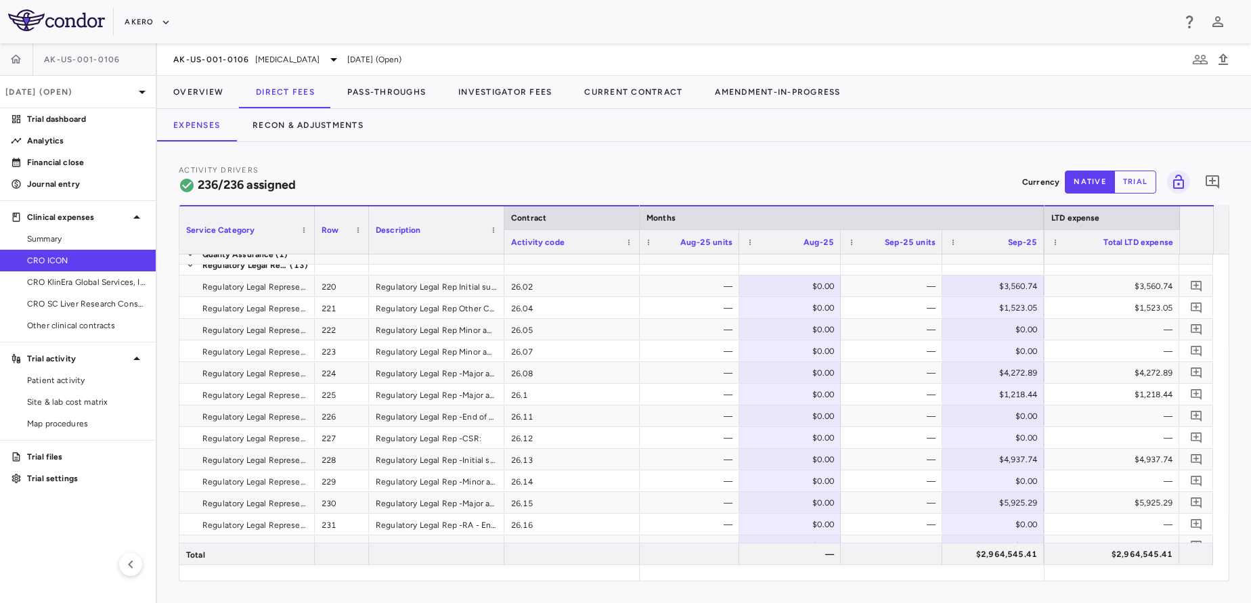
scroll to position [2615, 0]
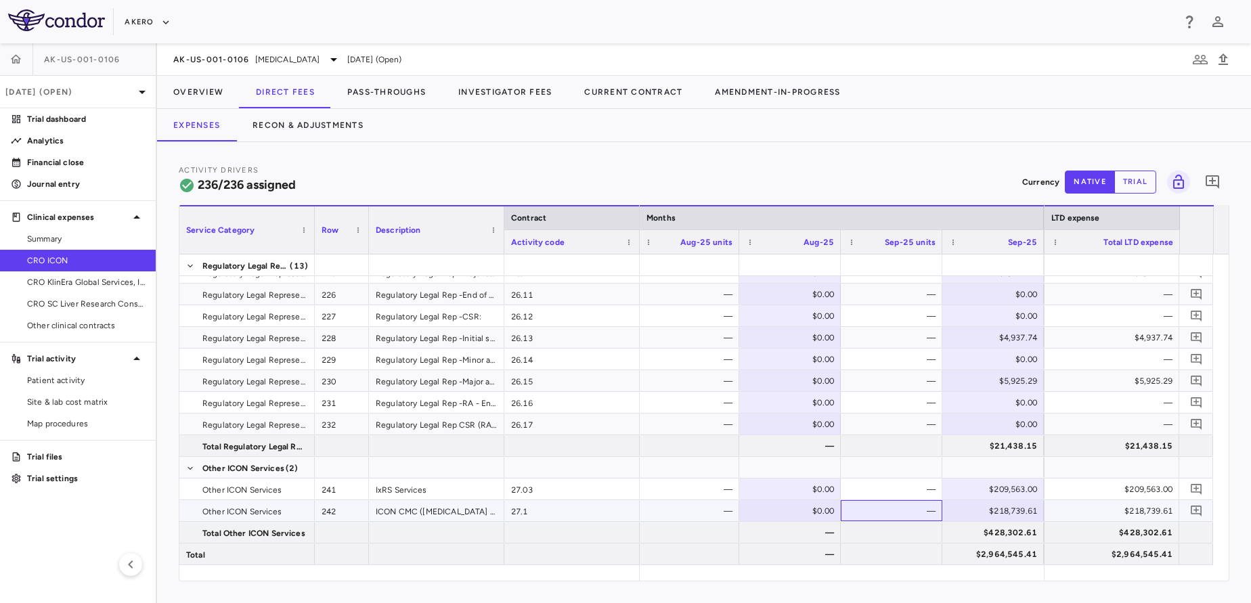
click at [902, 504] on div "—" at bounding box center [894, 511] width 83 height 22
click at [177, 87] on button "Overview" at bounding box center [198, 92] width 83 height 32
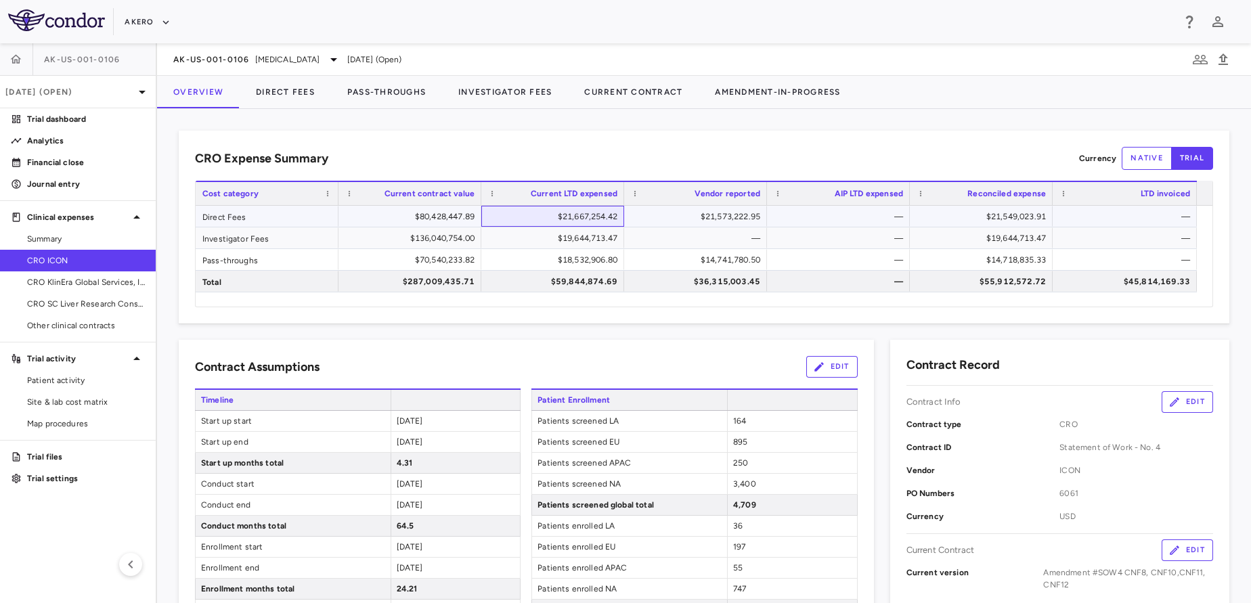
click at [506, 219] on div "$21,667,254.42" at bounding box center [556, 217] width 124 height 22
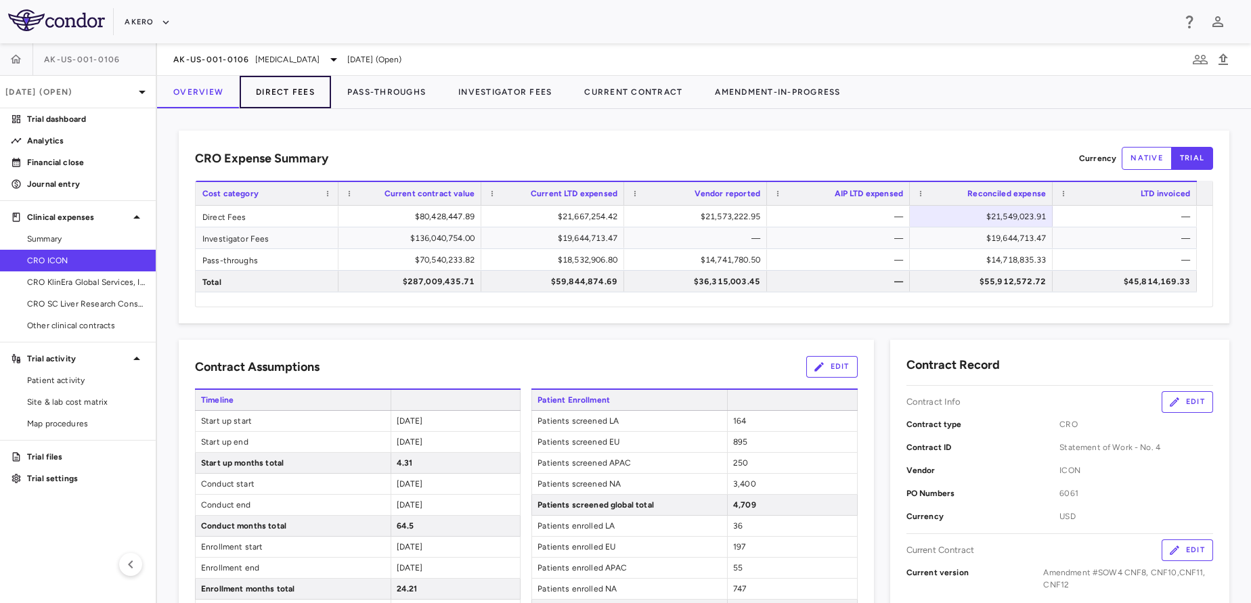
click at [297, 83] on button "Direct Fees" at bounding box center [285, 92] width 91 height 32
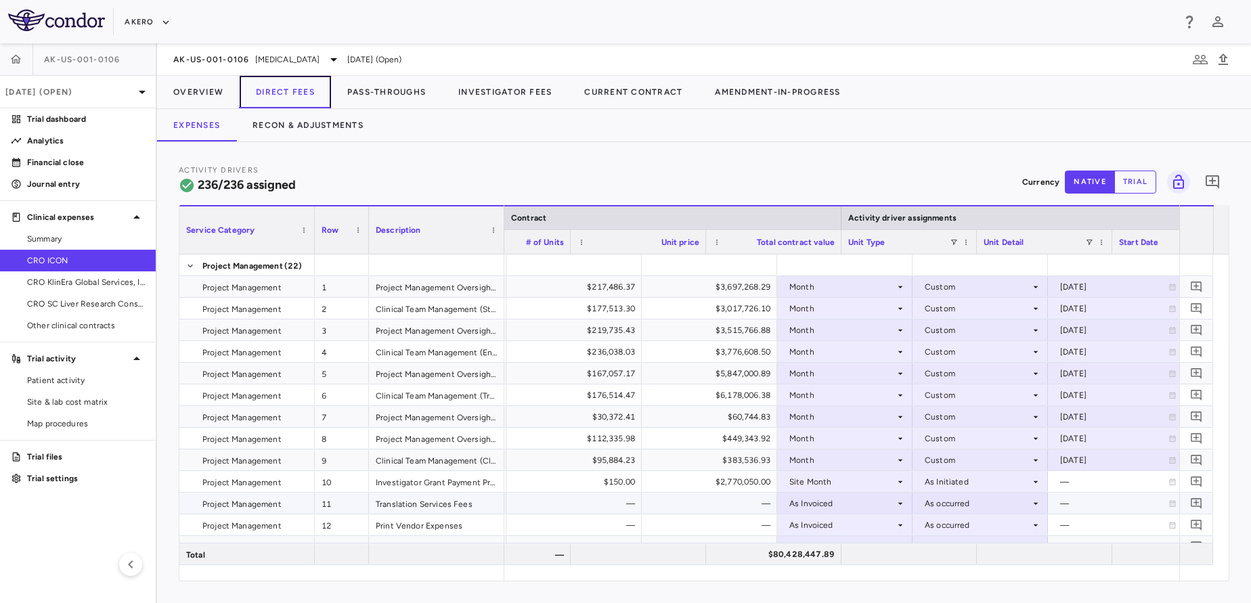
scroll to position [0, 540]
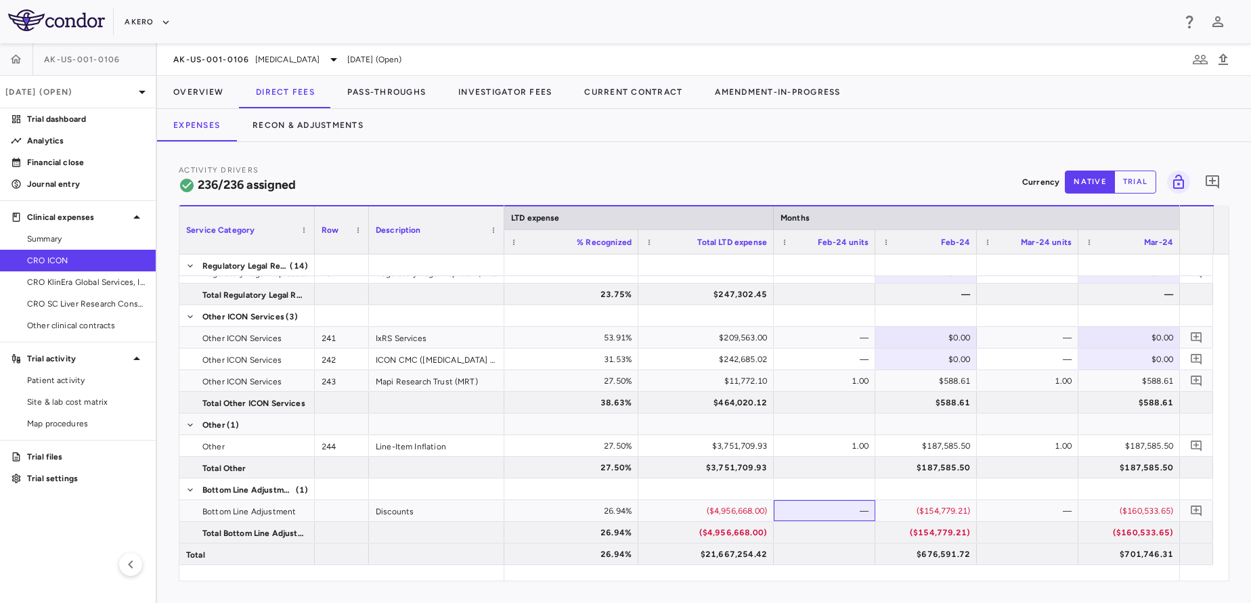
click at [839, 509] on div "—" at bounding box center [827, 511] width 83 height 22
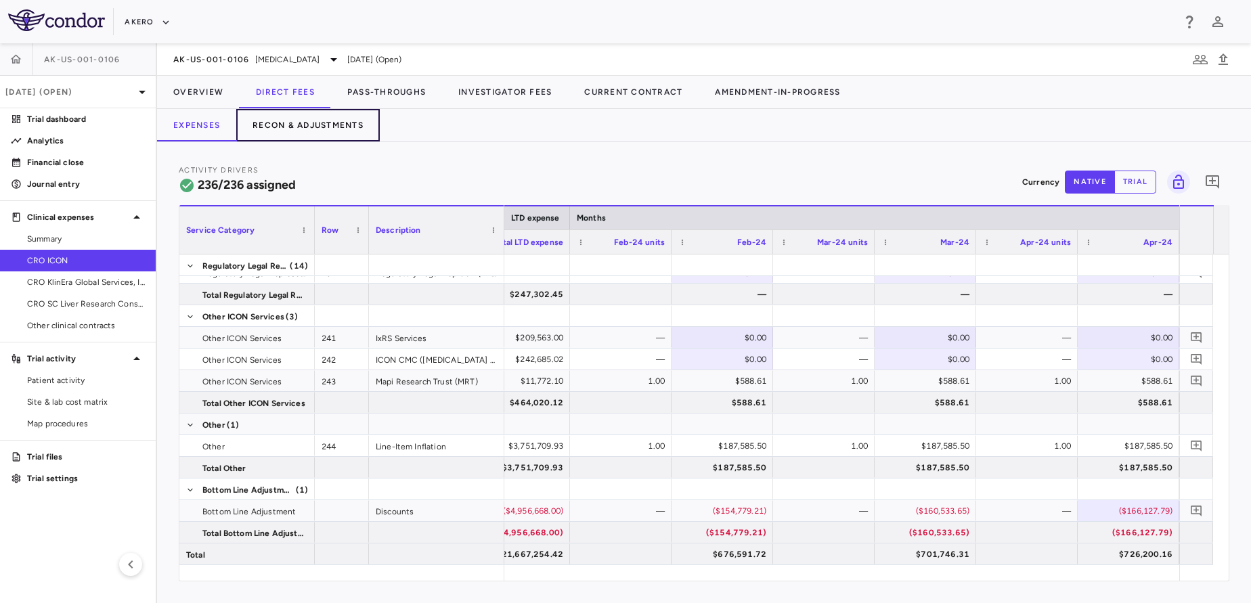
click at [353, 128] on button "Recon & Adjustments" at bounding box center [308, 125] width 144 height 32
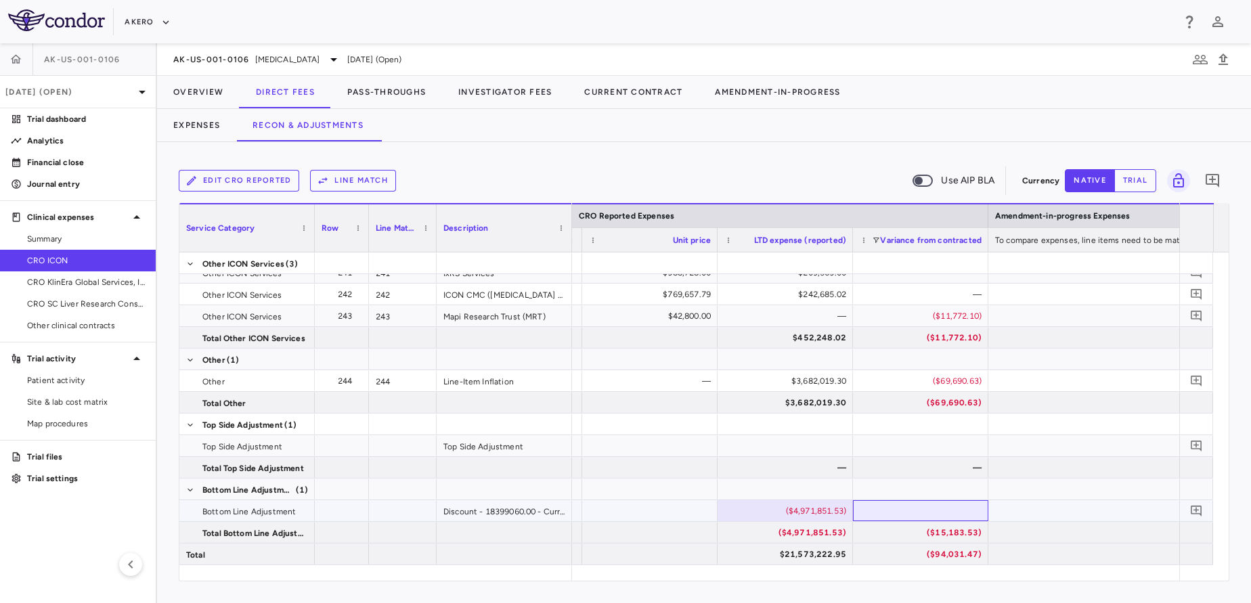
click at [912, 510] on div at bounding box center [920, 510] width 135 height 21
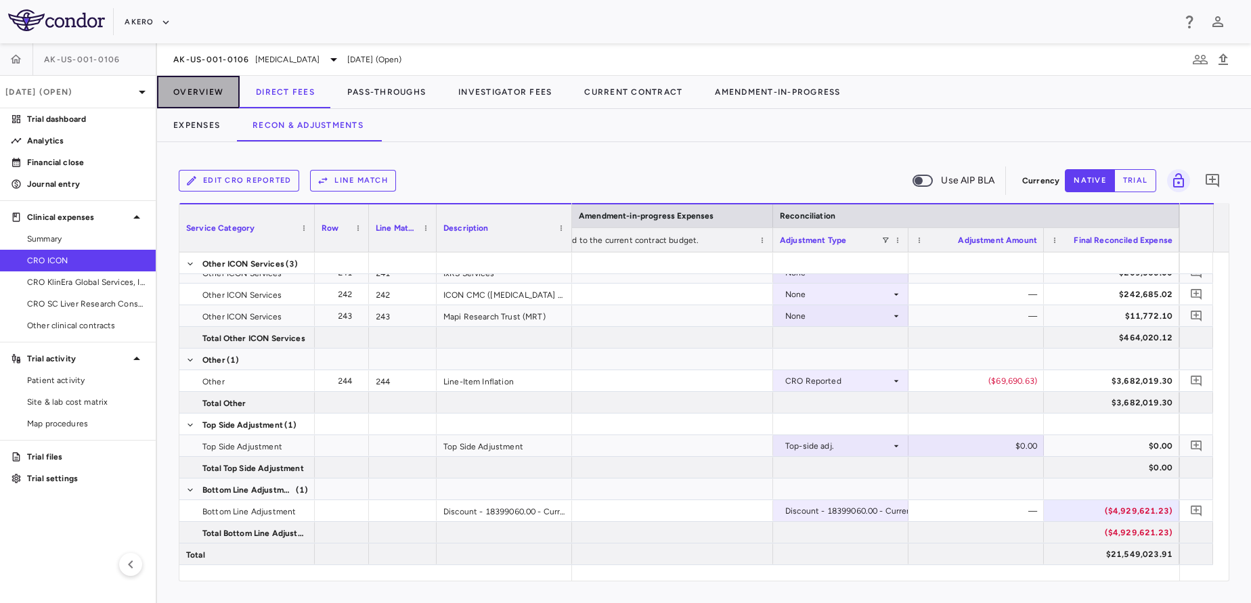
click at [234, 100] on button "Overview" at bounding box center [198, 92] width 83 height 32
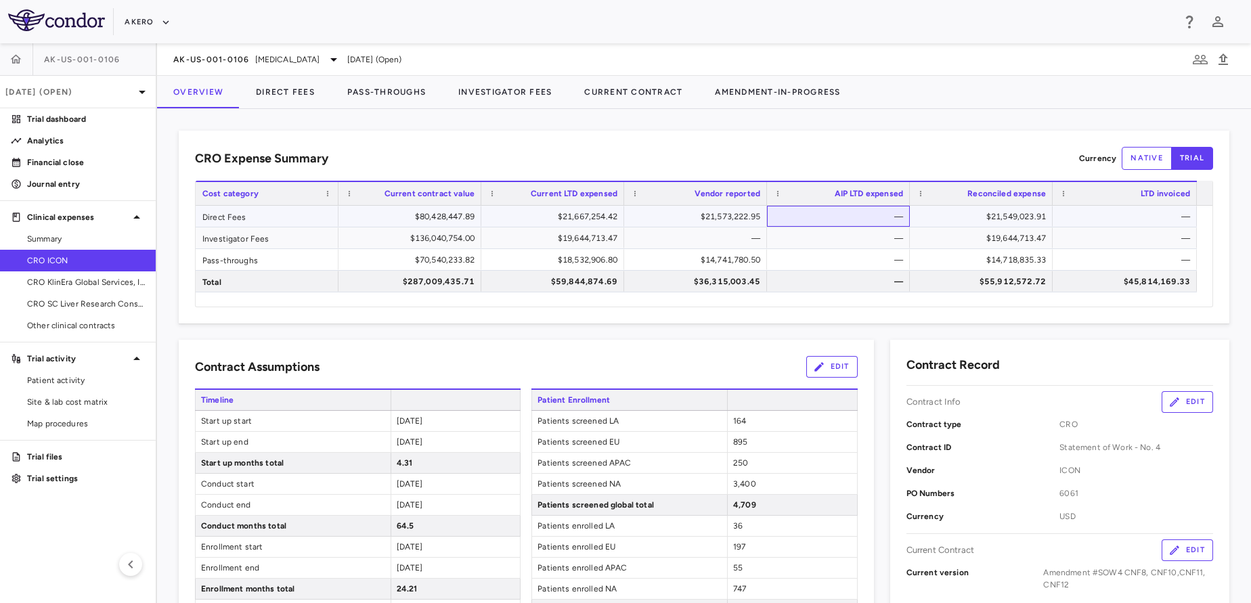
click at [825, 207] on div "—" at bounding box center [841, 217] width 124 height 22
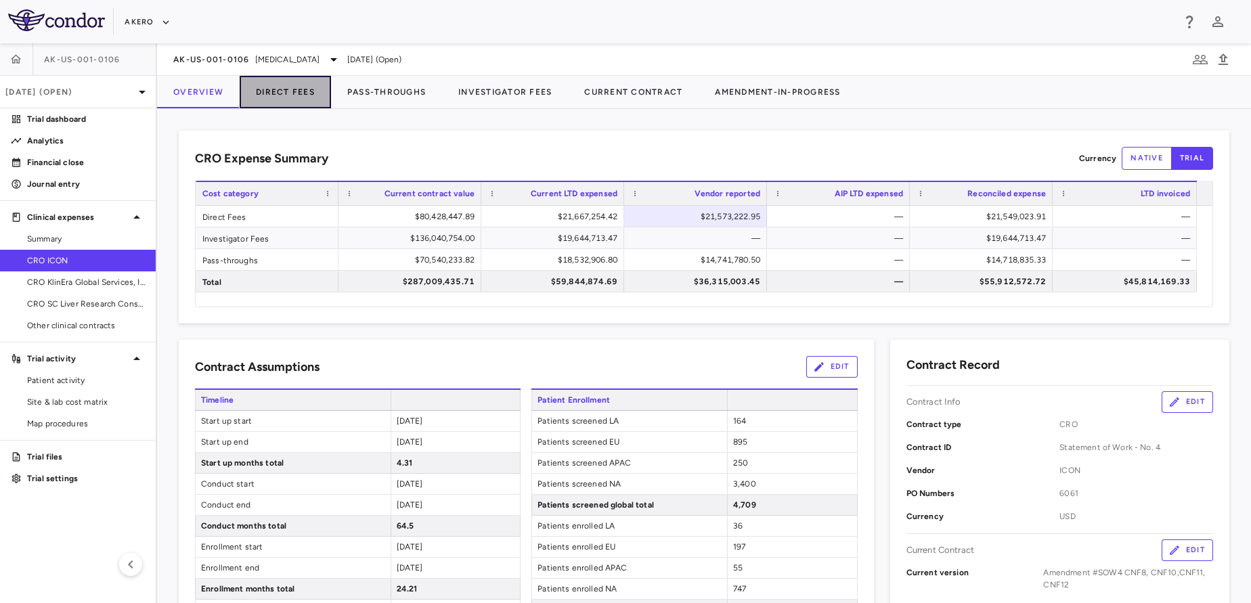
click at [307, 91] on button "Direct Fees" at bounding box center [285, 92] width 91 height 32
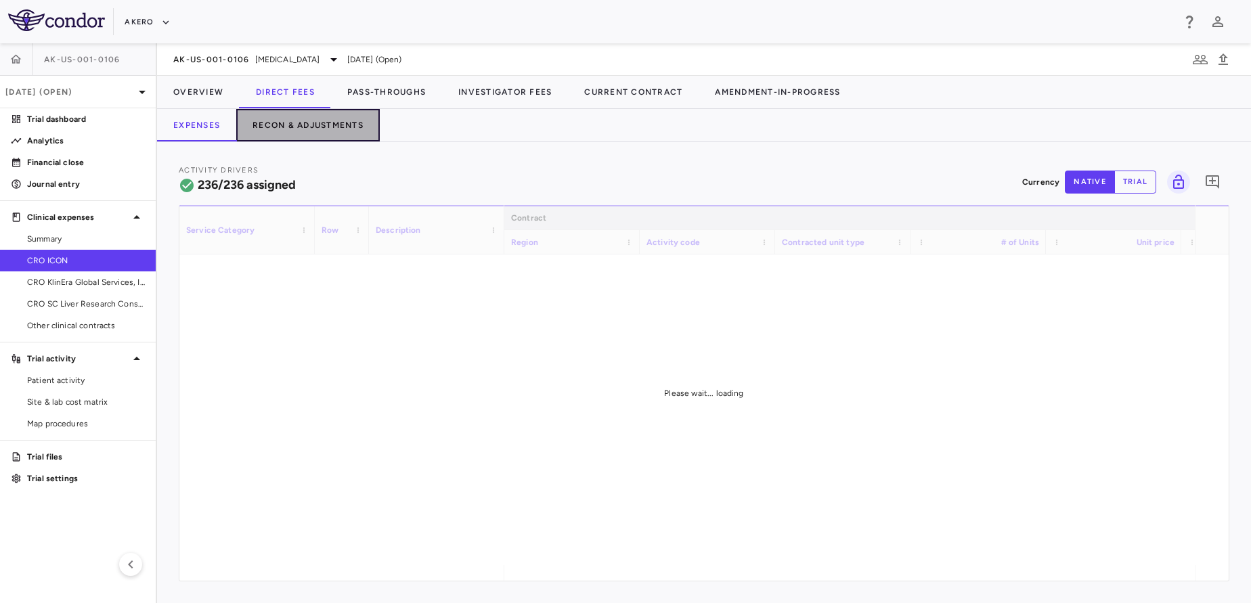
click at [355, 133] on button "Recon & Adjustments" at bounding box center [308, 125] width 144 height 32
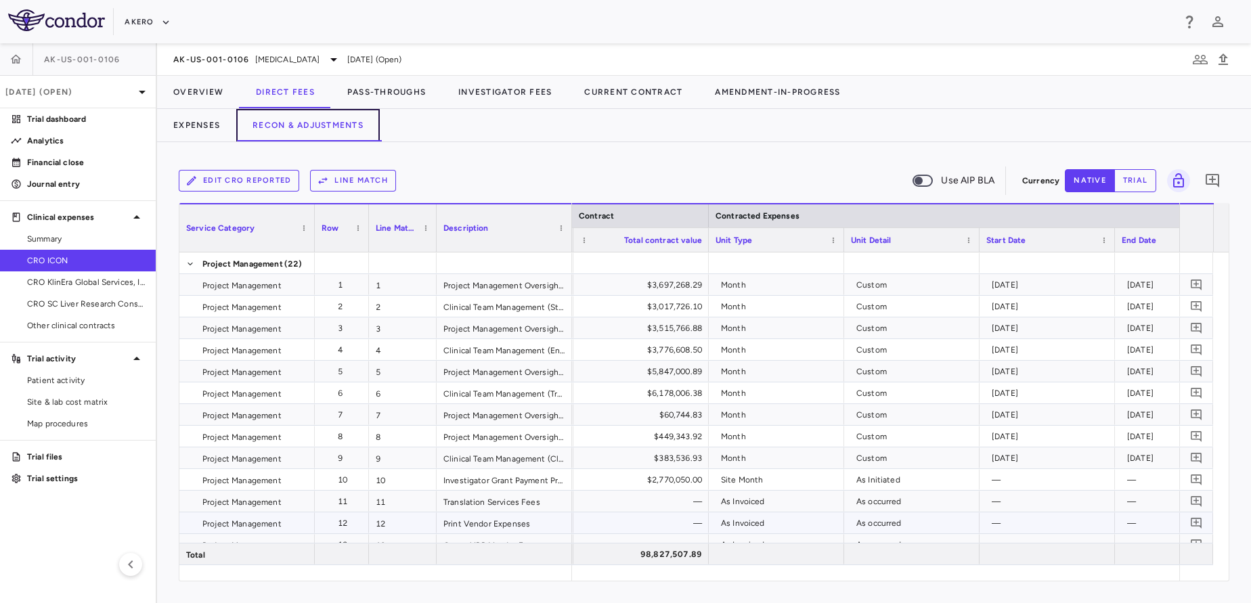
scroll to position [0, 798]
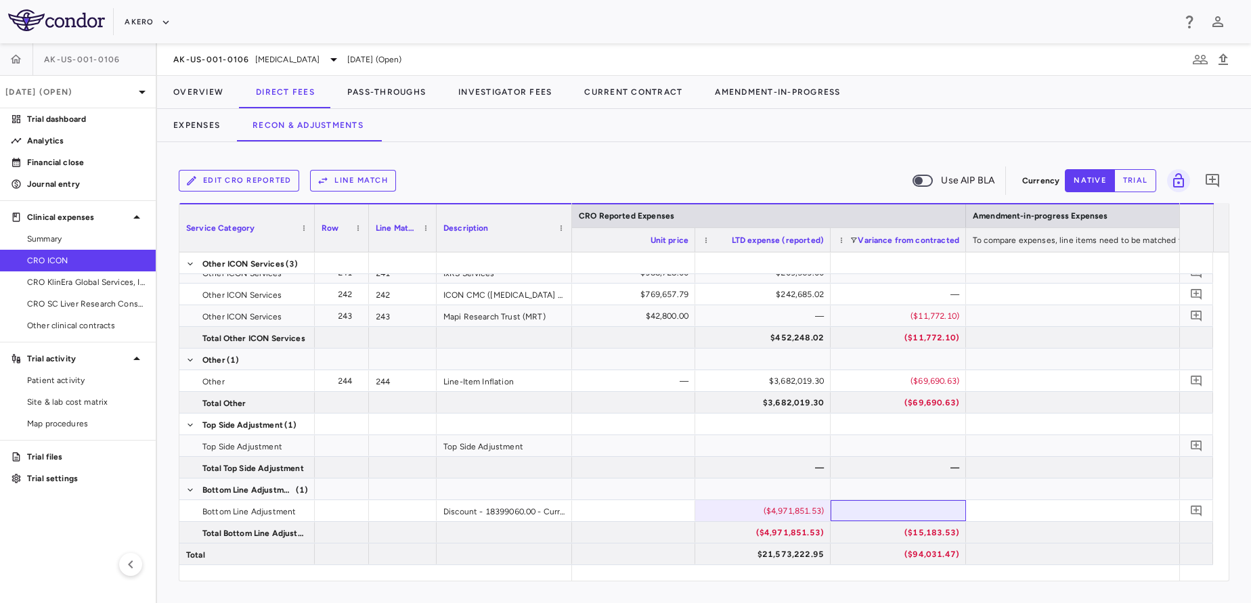
click at [892, 517] on div at bounding box center [898, 510] width 135 height 21
click at [181, 97] on button "Overview" at bounding box center [198, 92] width 83 height 32
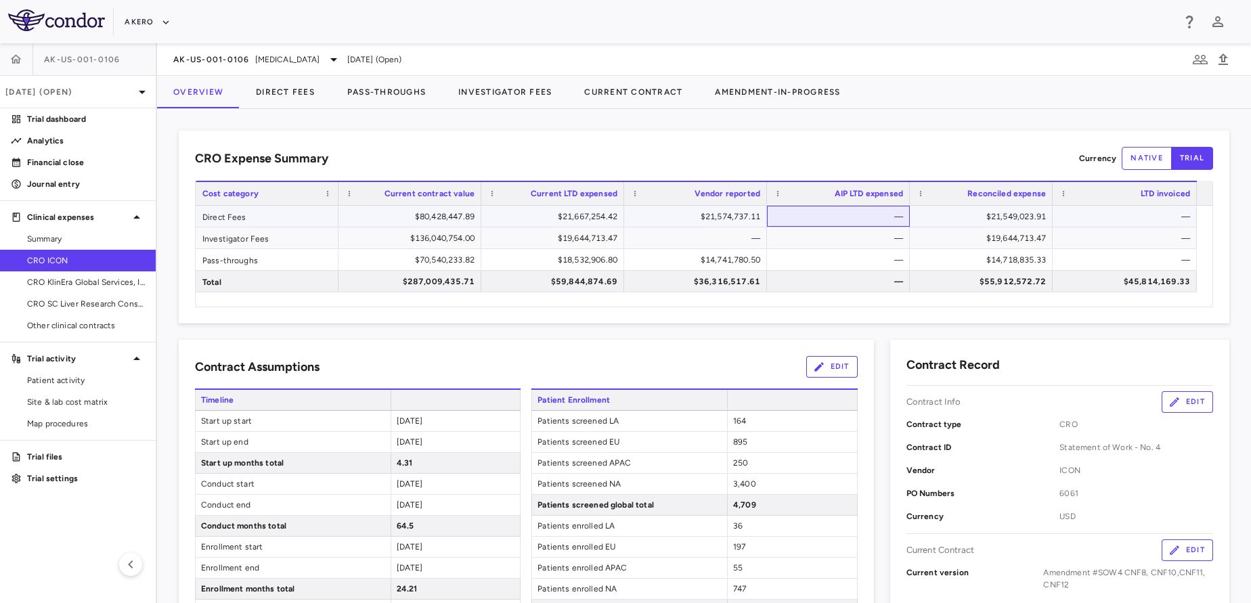
click at [859, 214] on div "—" at bounding box center [841, 217] width 124 height 22
